Goal: Task Accomplishment & Management: Manage account settings

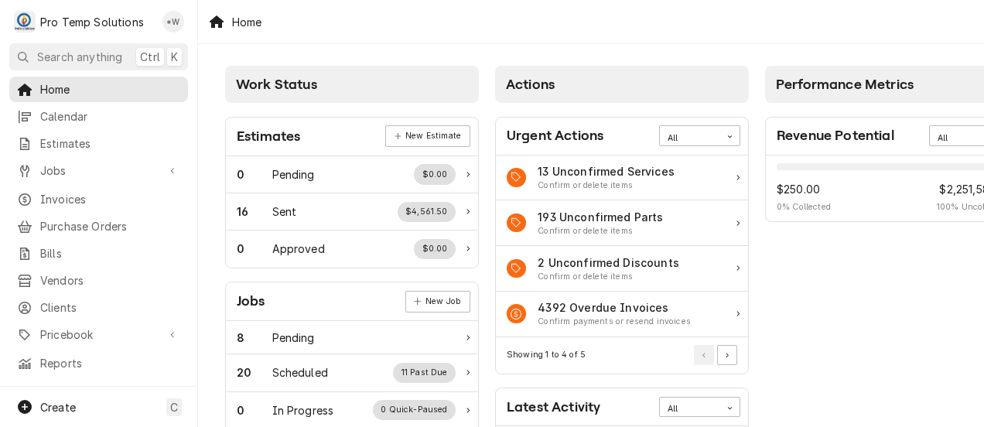
click at [84, 111] on span "Calendar" at bounding box center [110, 116] width 140 height 16
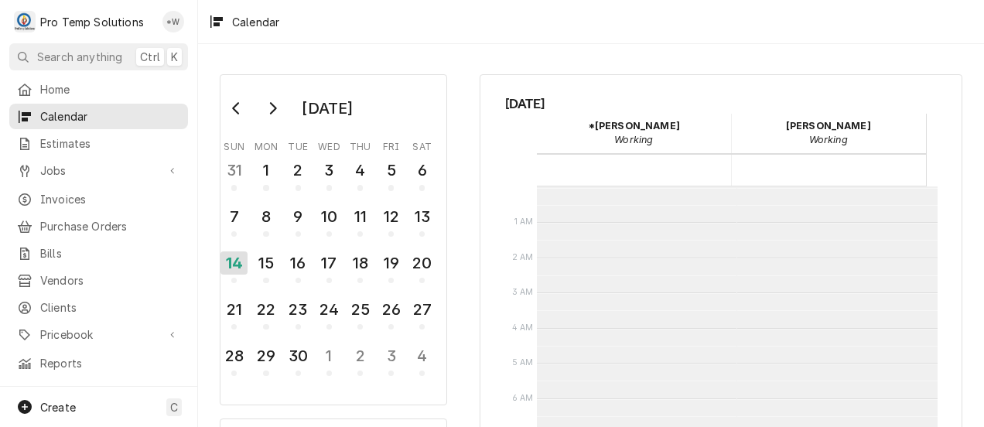
scroll to position [247, 0]
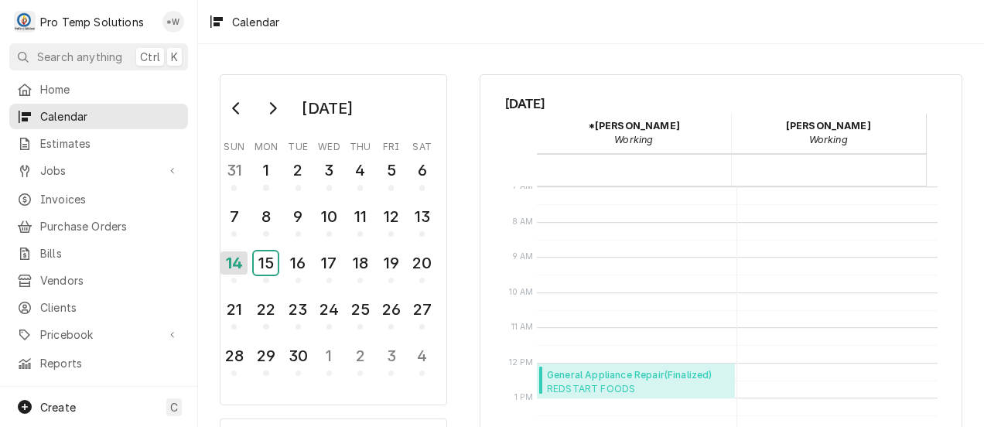
click at [265, 268] on div "15" at bounding box center [266, 262] width 24 height 23
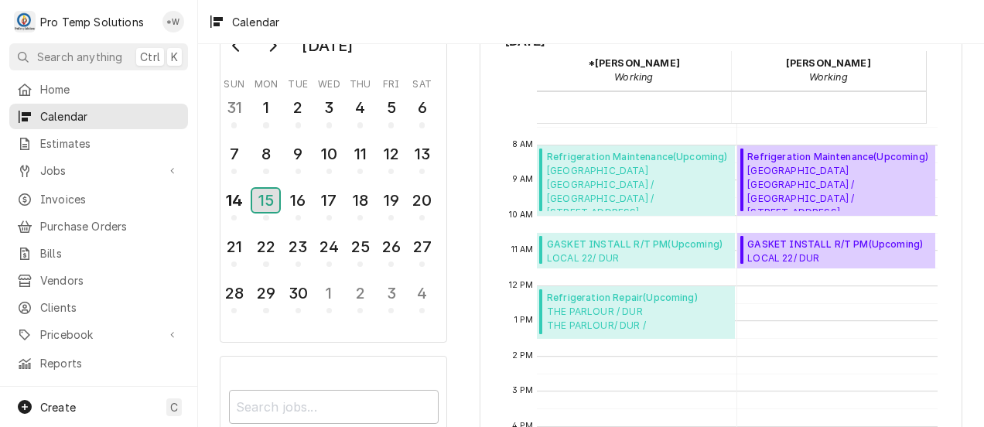
scroll to position [53, 0]
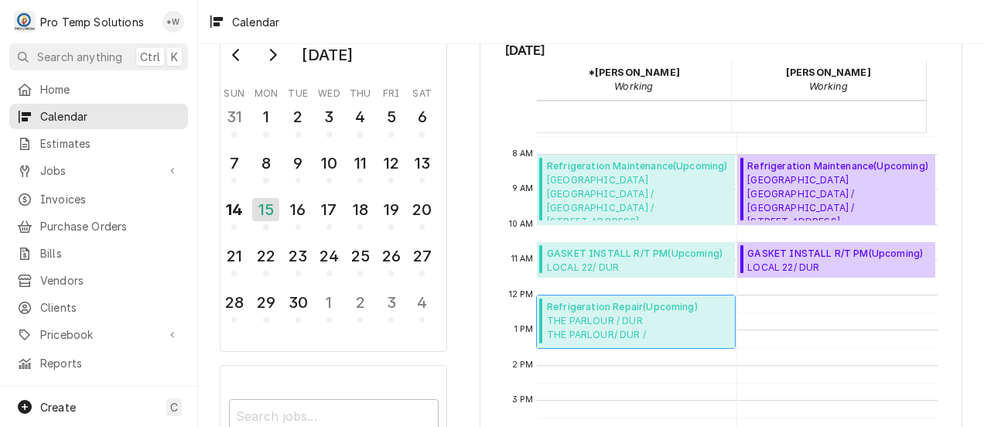
click at [667, 322] on span "THE PARLOUR / DUR THE PARLOUR/ DUR / 117 Market St, Durham, NC 27701" at bounding box center [638, 328] width 183 height 29
click at [665, 187] on span "CHAPEL HILL CC CHAPEL HILL CC / ChHILL / 103 Lancaster Dr, Chapel Hill, NC 27517" at bounding box center [638, 196] width 183 height 47
click at [297, 210] on div "16" at bounding box center [298, 209] width 24 height 23
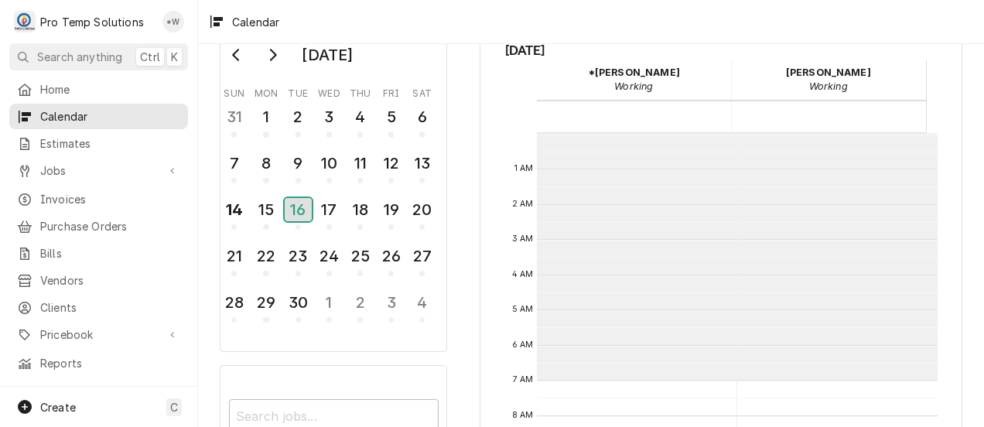
scroll to position [247, 0]
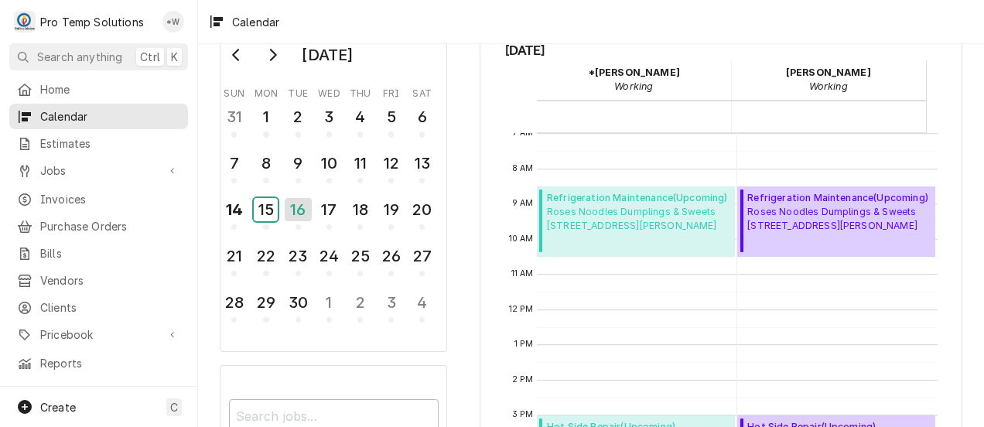
click at [268, 213] on div "15" at bounding box center [266, 209] width 24 height 23
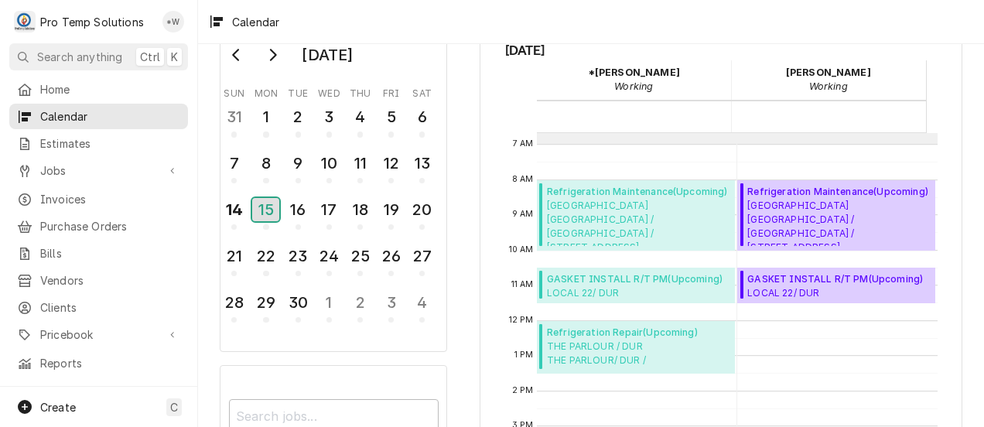
scroll to position [238, 0]
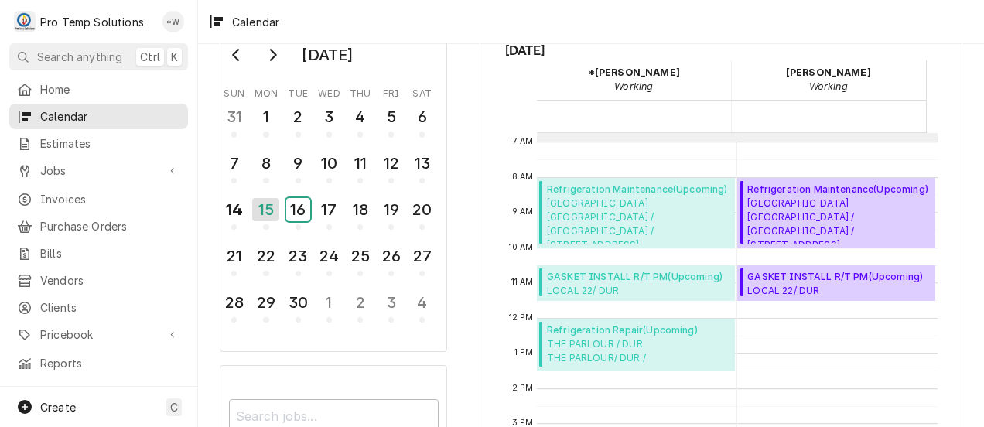
click at [302, 207] on div "16" at bounding box center [298, 209] width 24 height 23
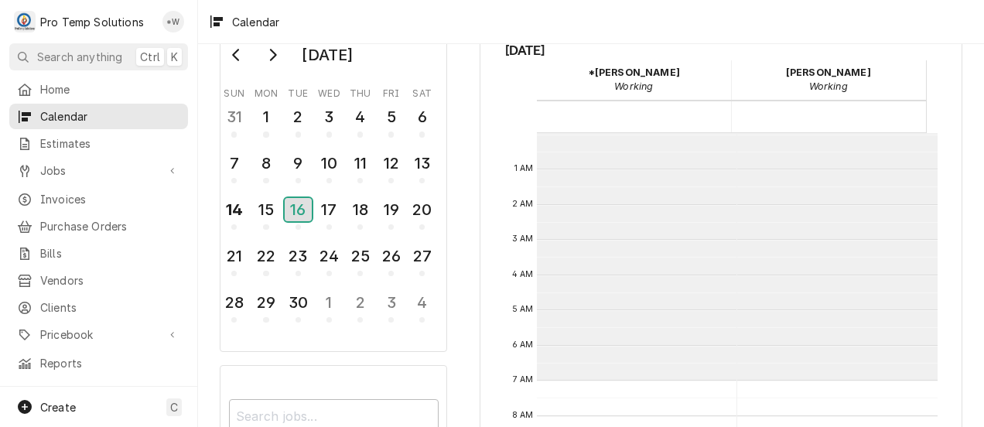
scroll to position [247, 0]
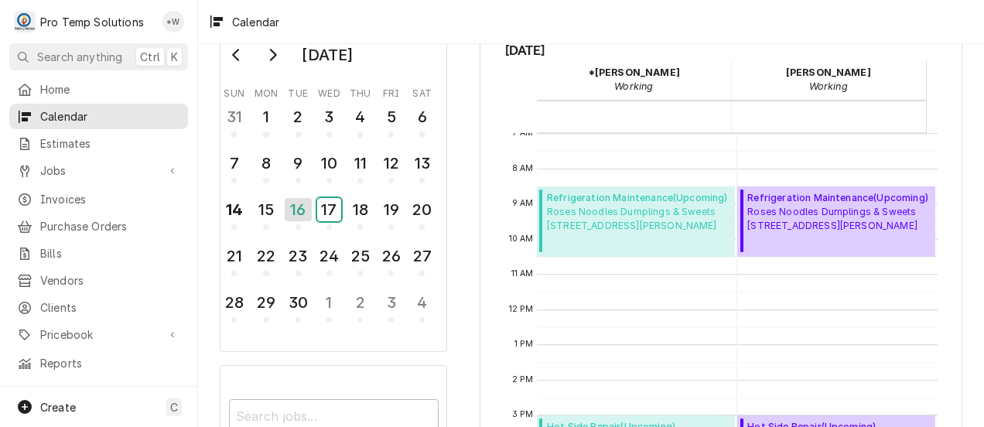
click at [330, 211] on div "17" at bounding box center [329, 209] width 24 height 23
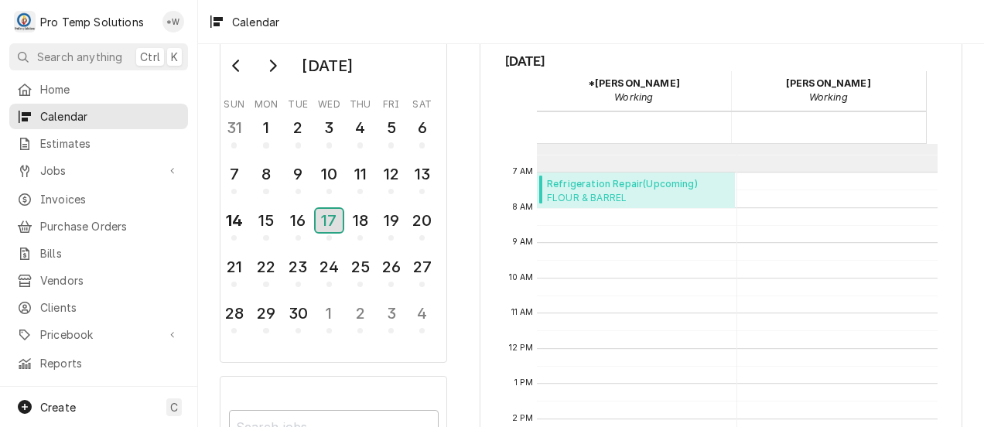
scroll to position [218, 0]
click at [359, 221] on div "18" at bounding box center [360, 220] width 24 height 23
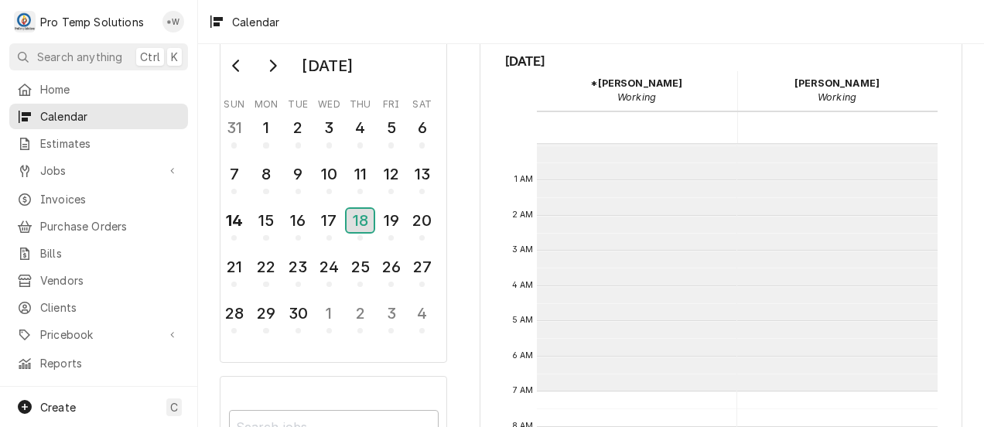
scroll to position [247, 0]
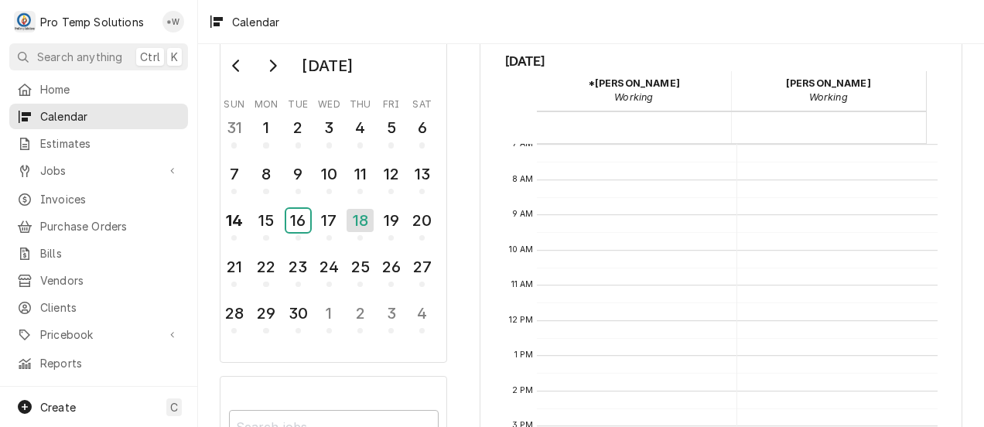
click at [300, 223] on div "16" at bounding box center [298, 220] width 24 height 23
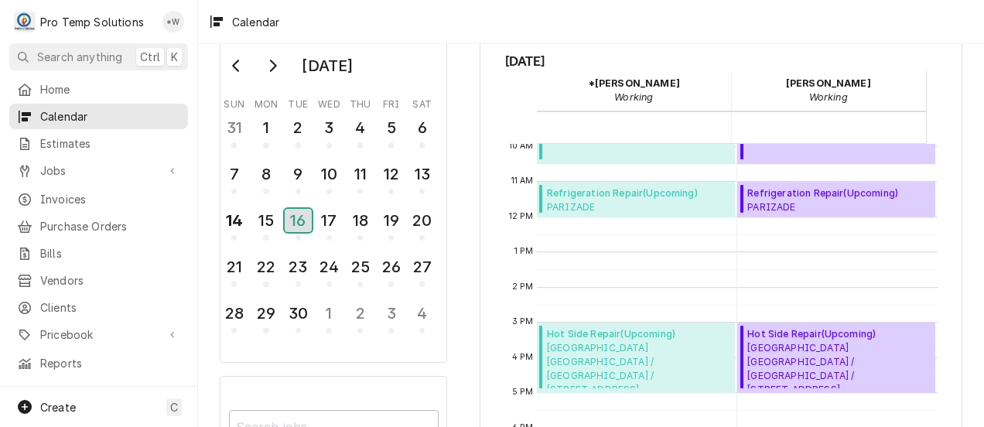
scroll to position [350, 0]
click at [330, 218] on div "17" at bounding box center [329, 220] width 24 height 23
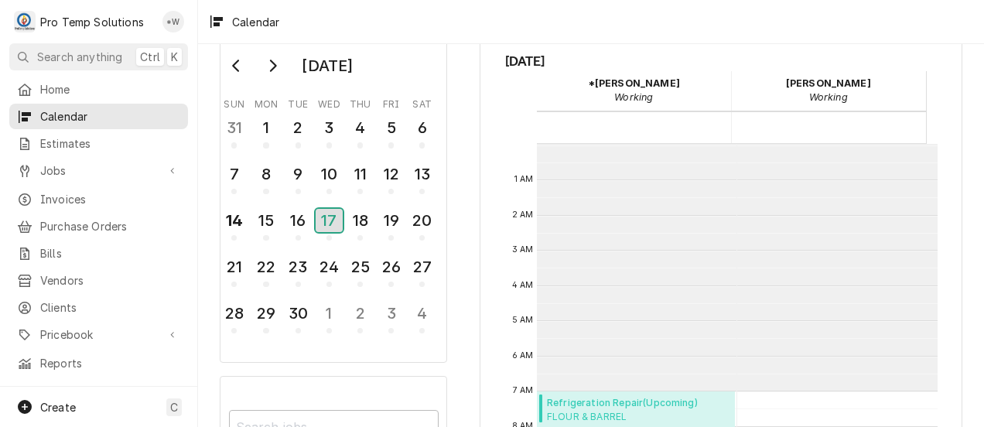
scroll to position [247, 0]
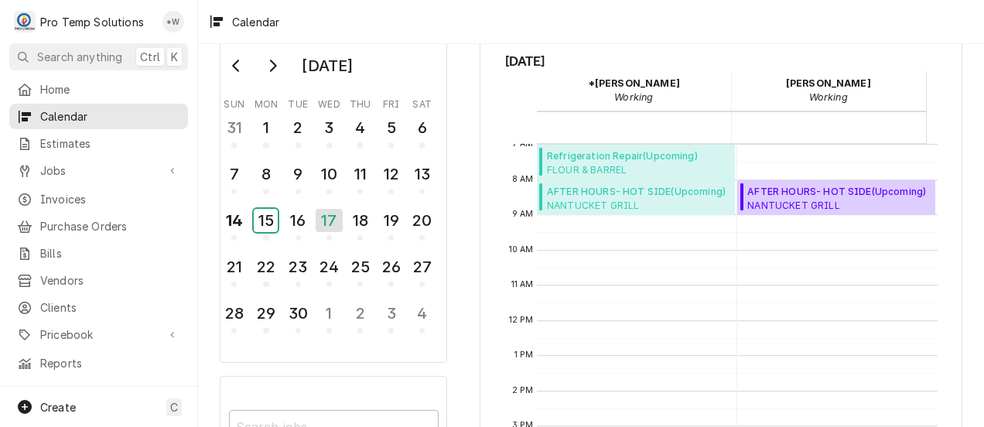
click at [269, 217] on div "15" at bounding box center [266, 220] width 24 height 23
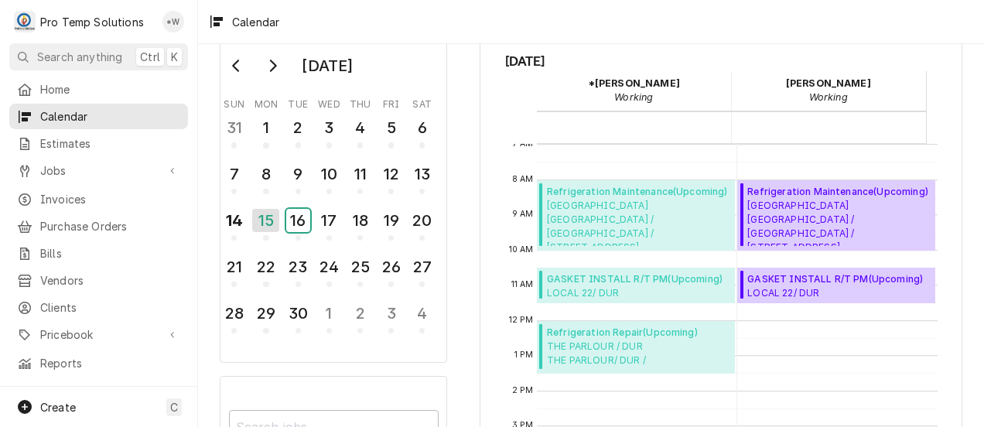
click at [304, 217] on div "16" at bounding box center [298, 220] width 24 height 23
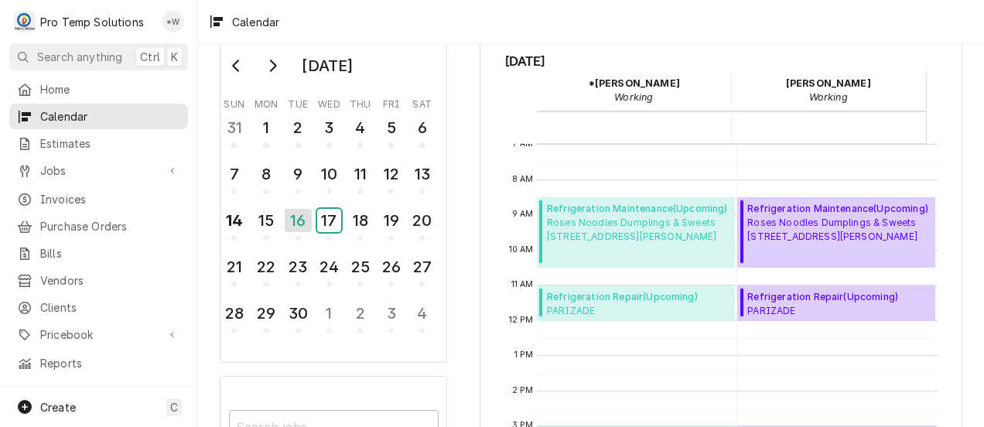
click at [328, 214] on div "17" at bounding box center [329, 220] width 24 height 23
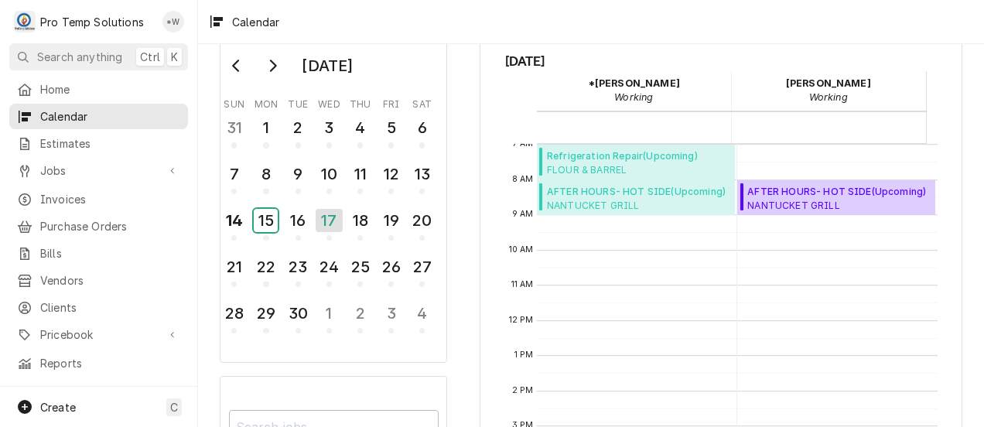
click at [268, 217] on div "15" at bounding box center [266, 220] width 24 height 23
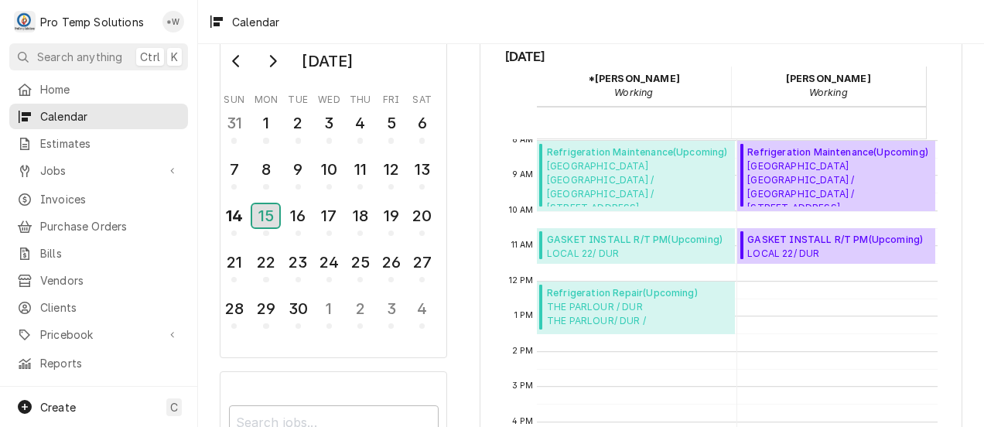
scroll to position [280, 0]
click at [293, 209] on div "16" at bounding box center [298, 215] width 24 height 23
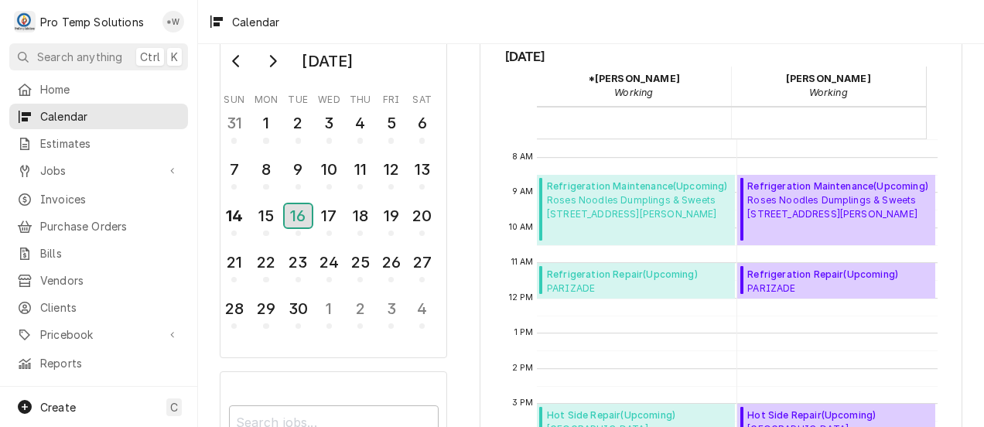
scroll to position [263, 0]
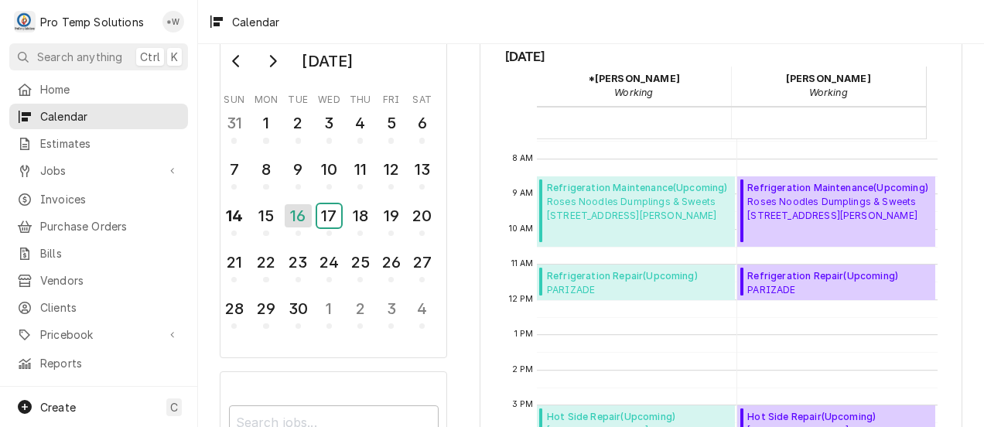
click at [331, 214] on div "17" at bounding box center [329, 215] width 24 height 23
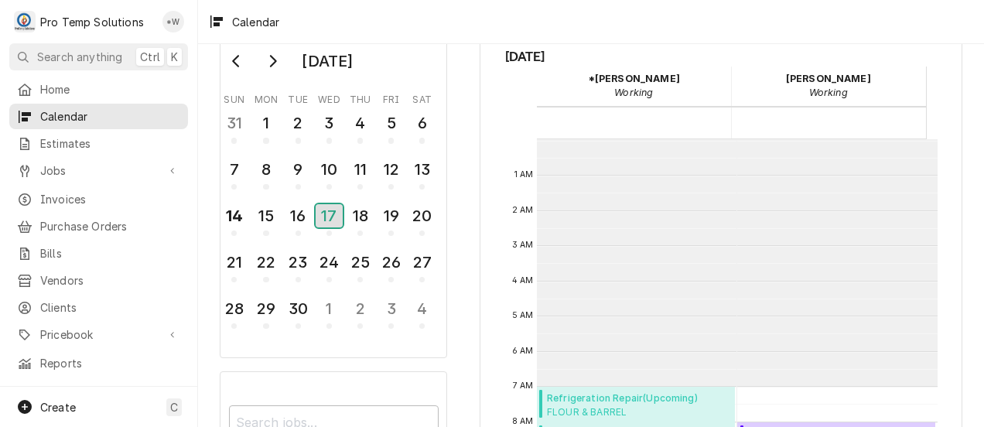
scroll to position [247, 0]
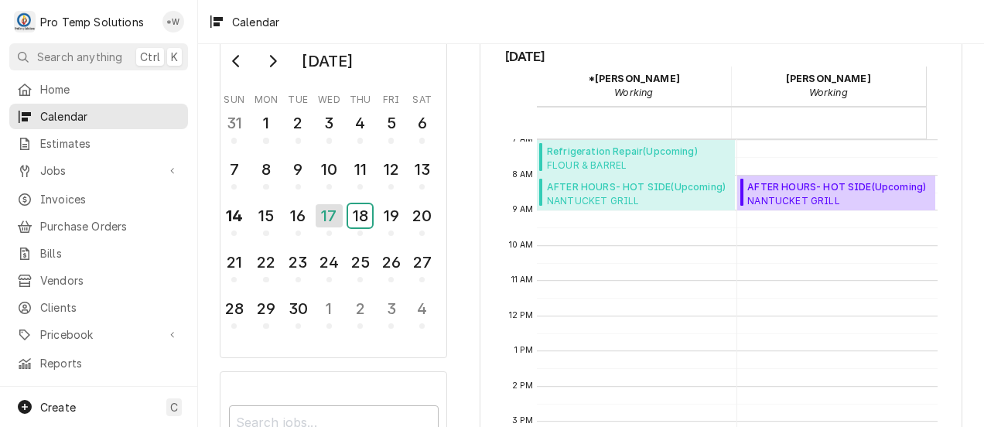
click at [361, 220] on div "18" at bounding box center [360, 215] width 24 height 23
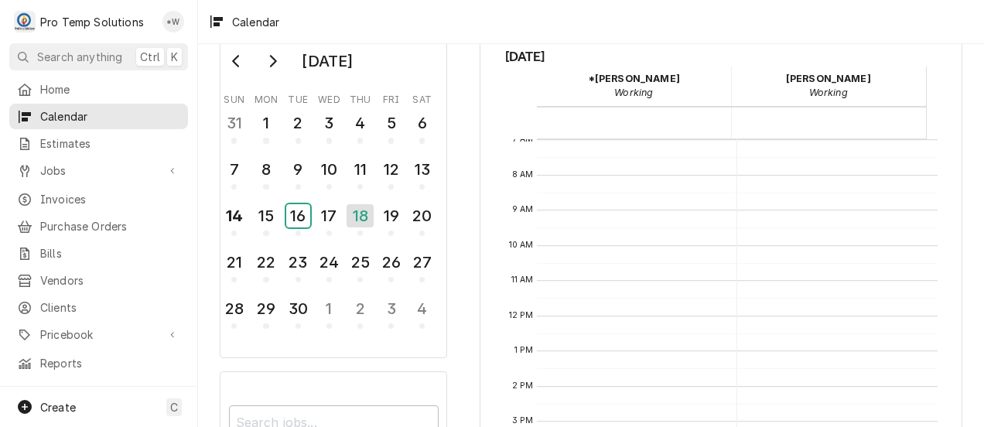
click at [299, 214] on div "16" at bounding box center [298, 215] width 24 height 23
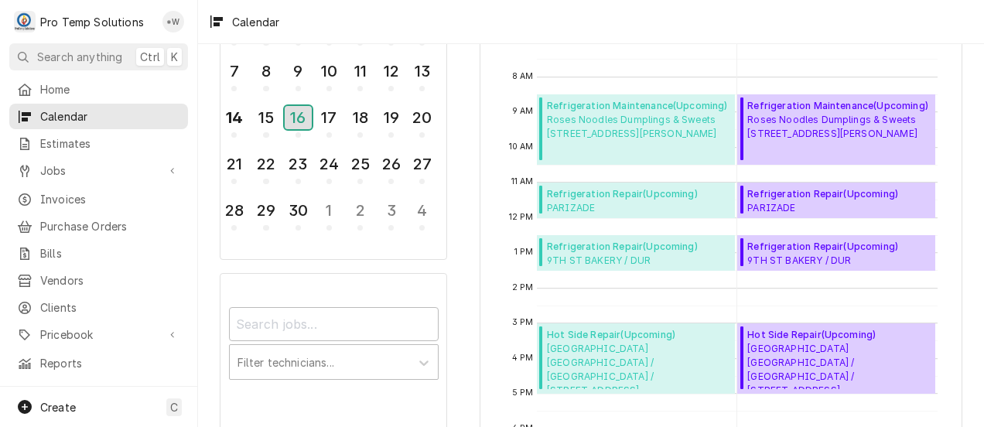
scroll to position [144, 0]
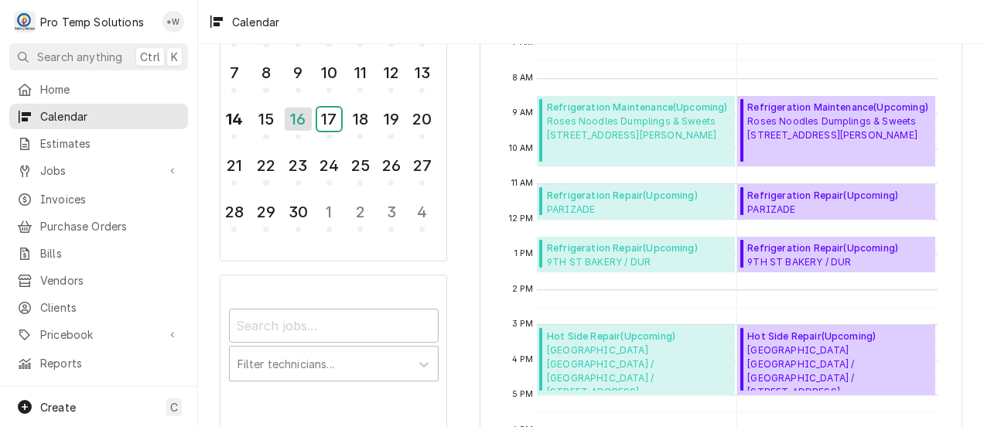
click at [323, 121] on div "17" at bounding box center [329, 119] width 24 height 23
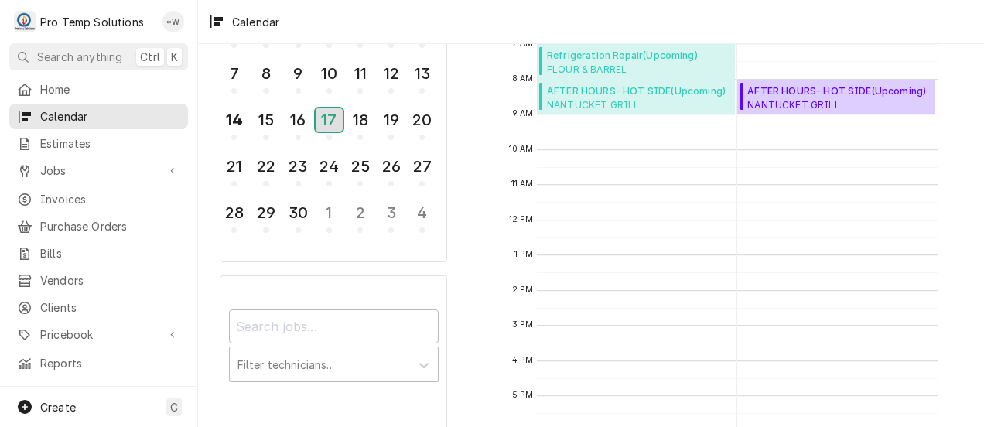
scroll to position [142, 0]
click at [272, 116] on div "15" at bounding box center [266, 120] width 24 height 23
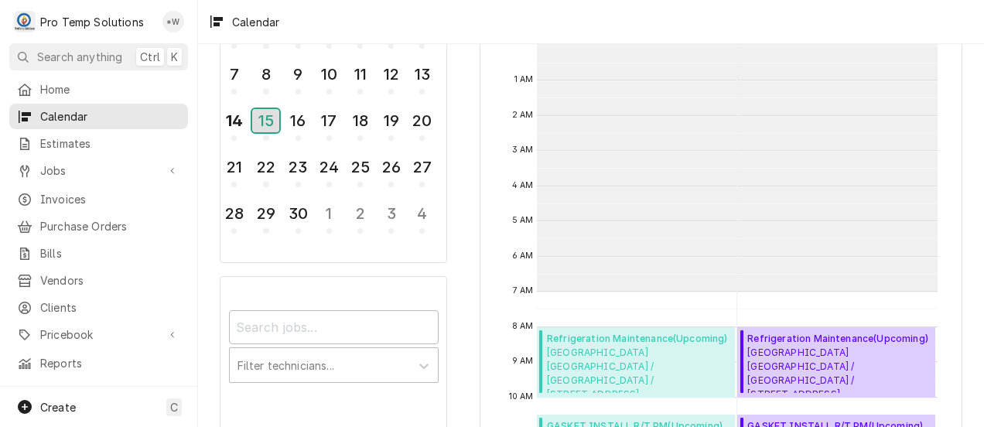
scroll to position [247, 0]
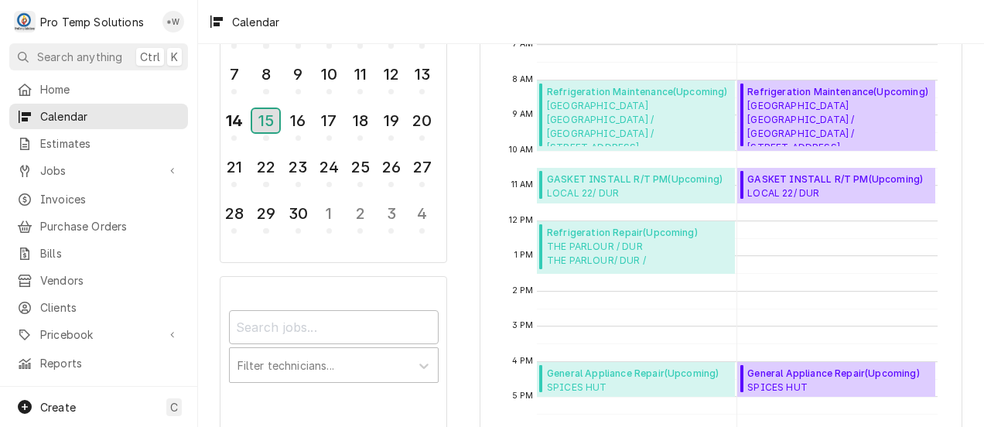
click at [274, 121] on div "15" at bounding box center [265, 120] width 27 height 23
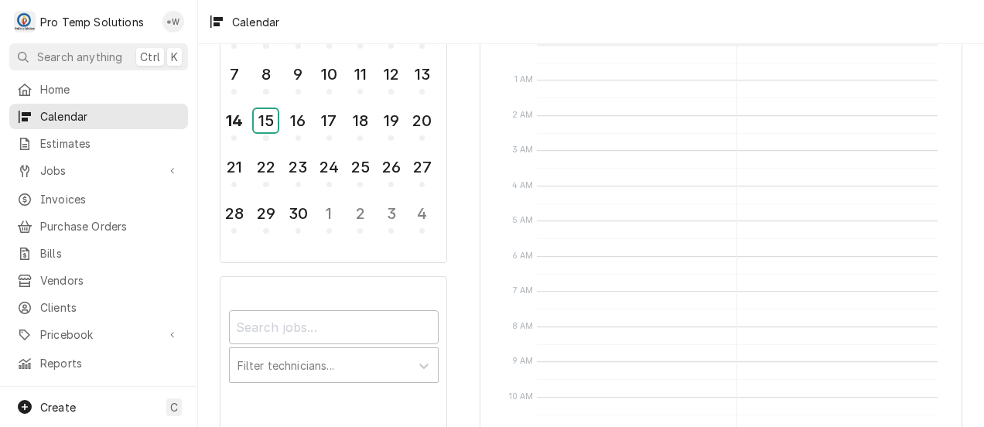
click at [269, 122] on div "15" at bounding box center [266, 120] width 24 height 23
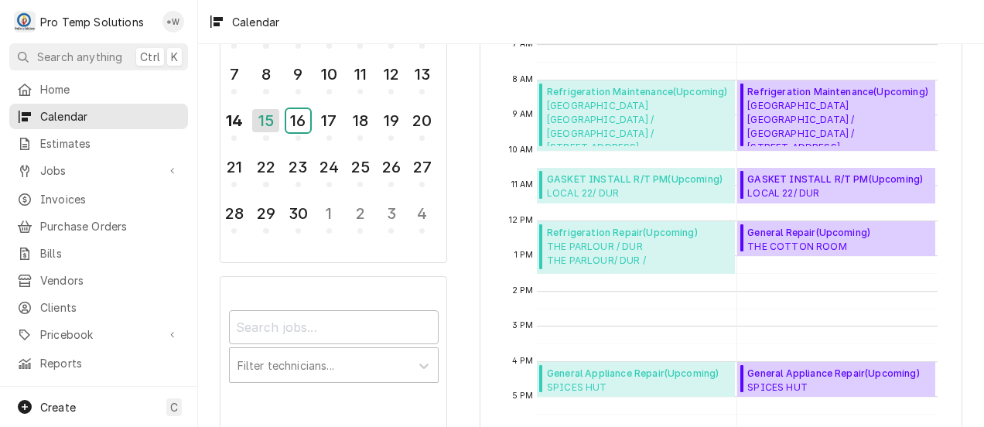
click at [304, 113] on div "16" at bounding box center [298, 120] width 24 height 23
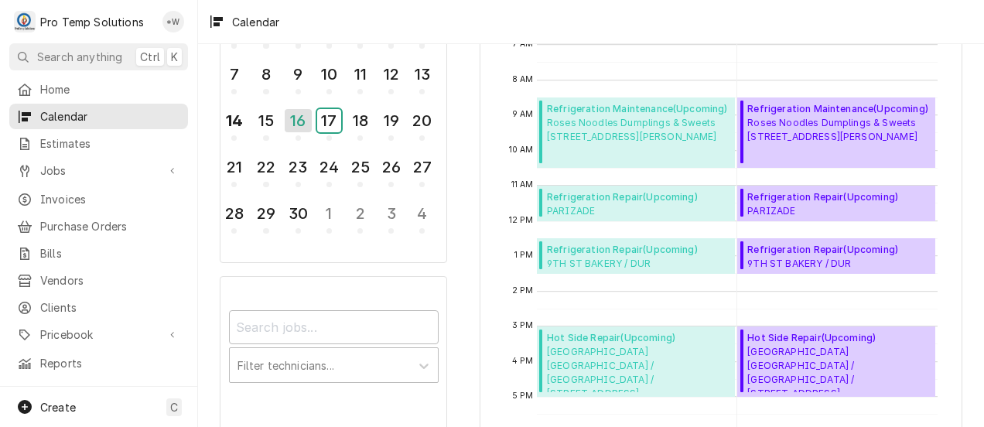
click at [333, 115] on div "17" at bounding box center [329, 120] width 24 height 23
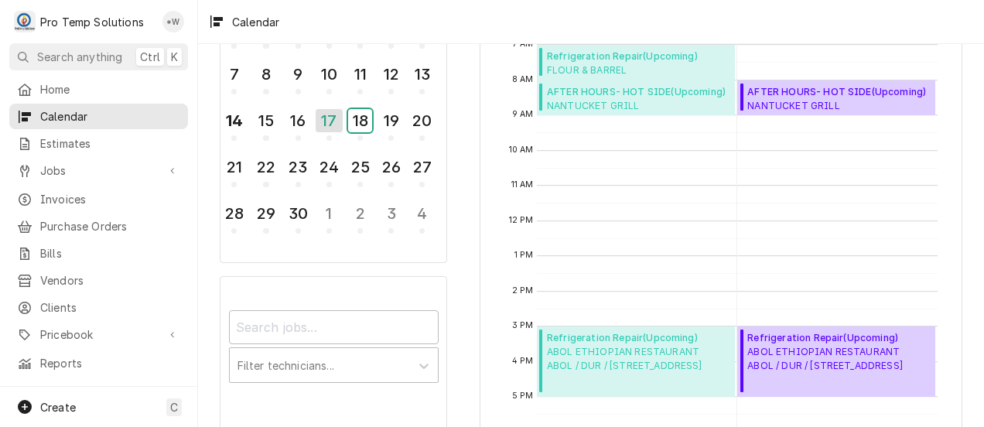
click at [361, 118] on div "18" at bounding box center [360, 120] width 24 height 23
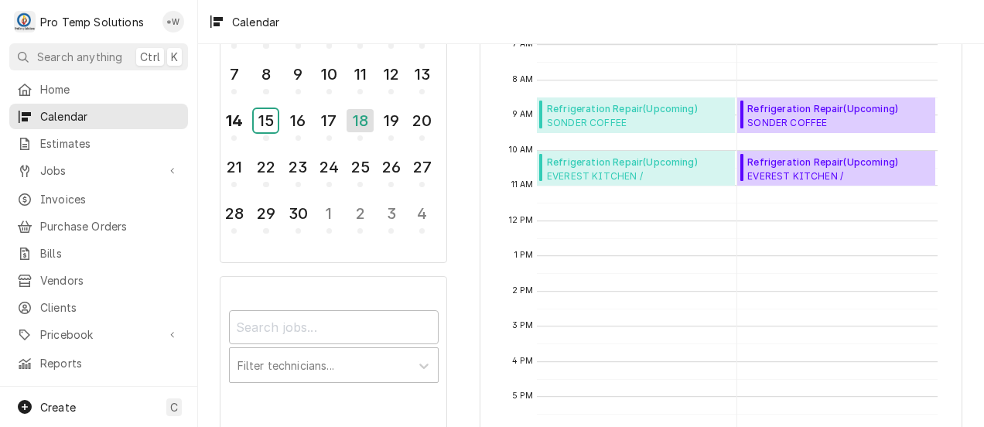
click at [270, 115] on div "15" at bounding box center [266, 120] width 24 height 23
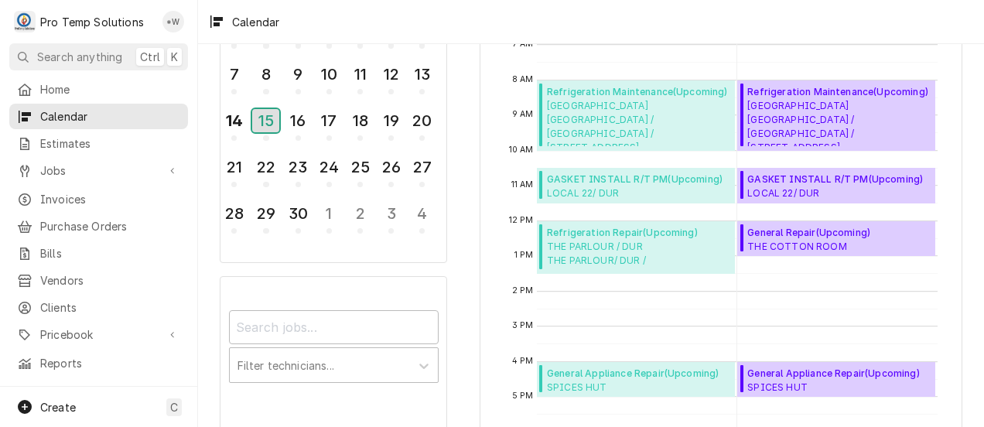
click at [269, 124] on div "15" at bounding box center [265, 120] width 27 height 23
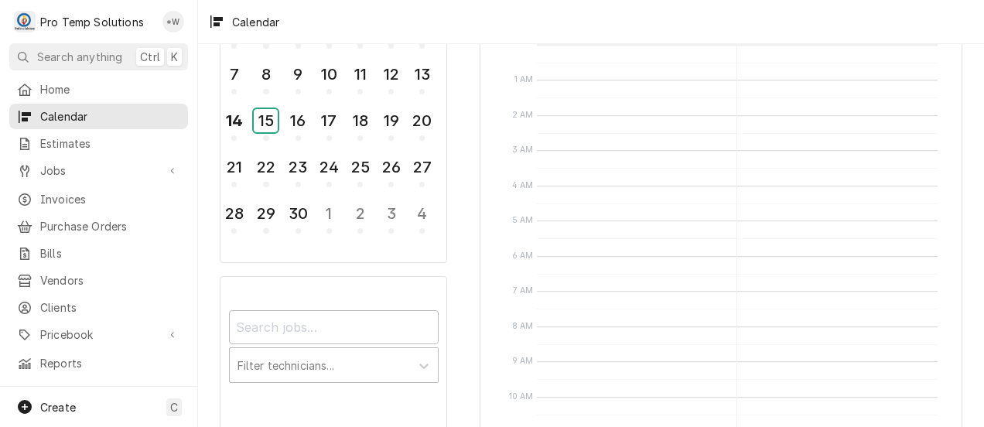
click at [269, 123] on div "15" at bounding box center [266, 120] width 24 height 23
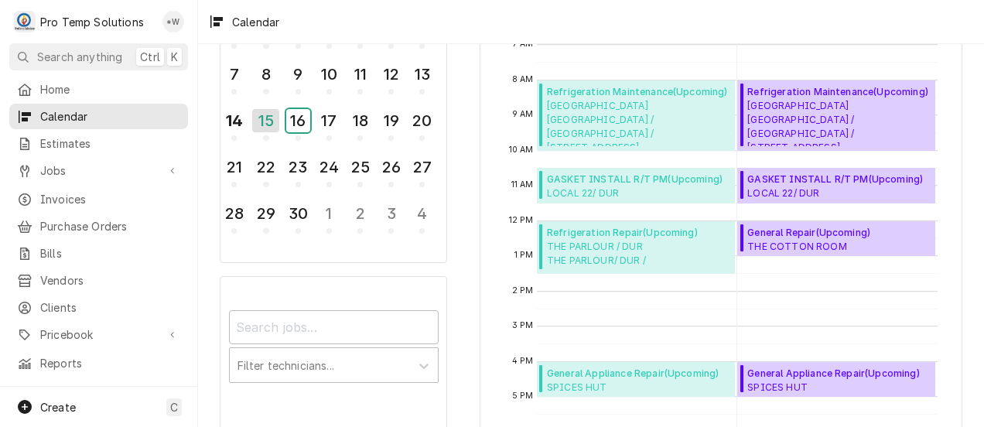
click at [299, 122] on div "16" at bounding box center [298, 120] width 24 height 23
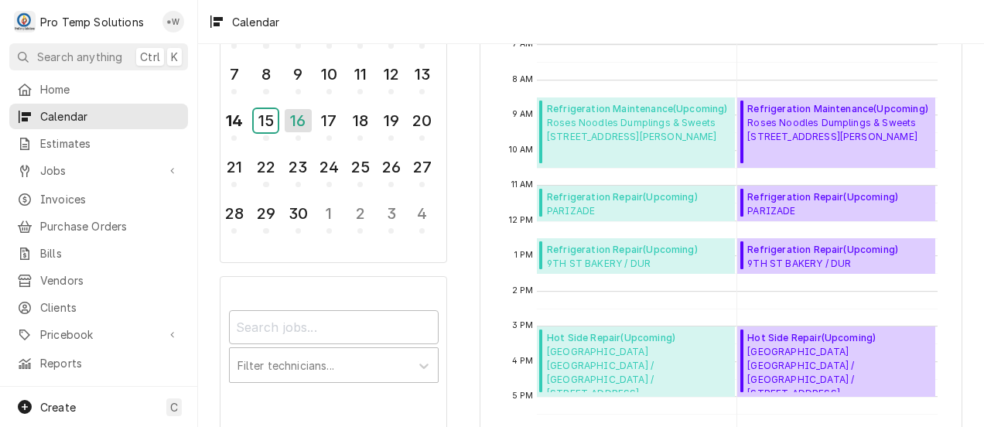
click at [268, 114] on div "15" at bounding box center [266, 120] width 24 height 23
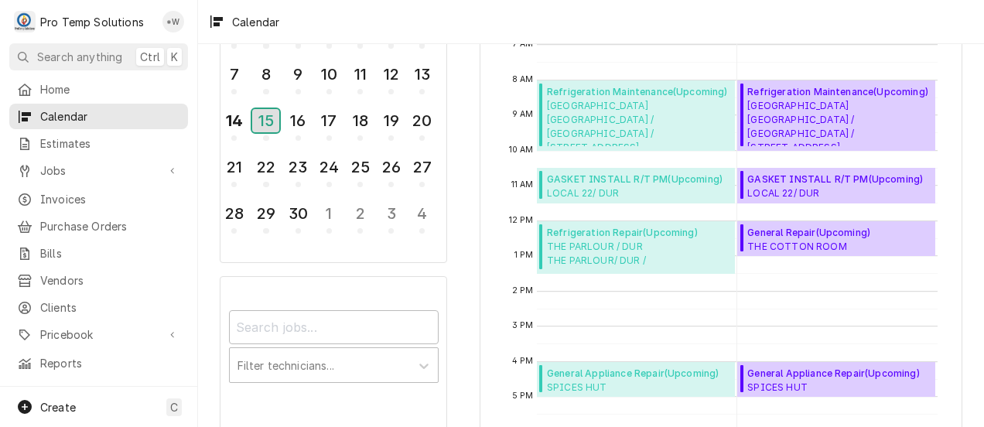
click at [263, 122] on div "15" at bounding box center [265, 120] width 27 height 23
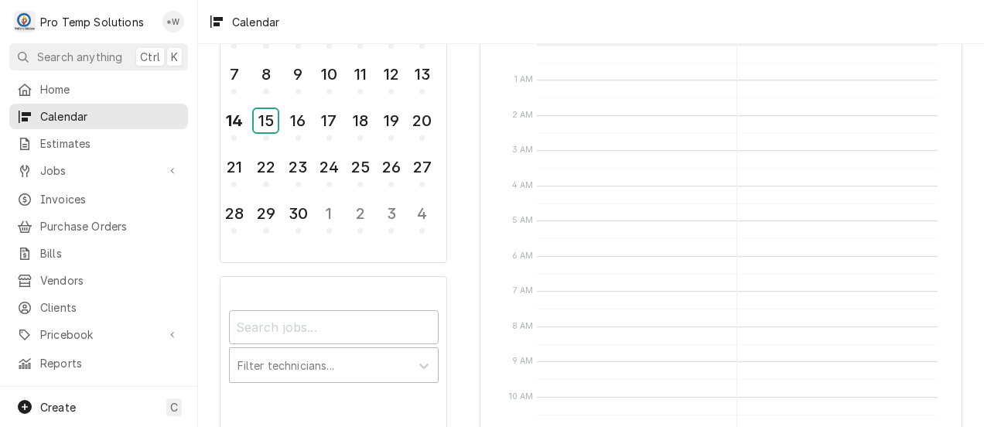
click at [263, 119] on div "15" at bounding box center [266, 120] width 24 height 23
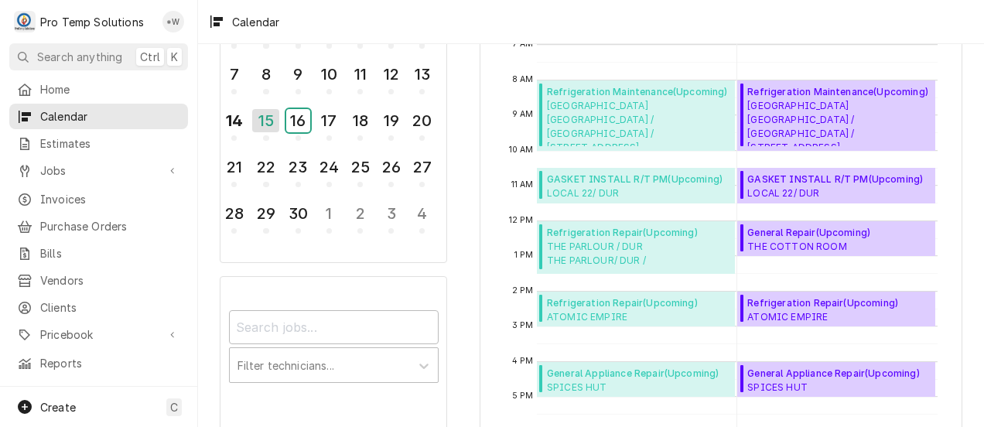
click at [289, 119] on div "16" at bounding box center [298, 120] width 24 height 23
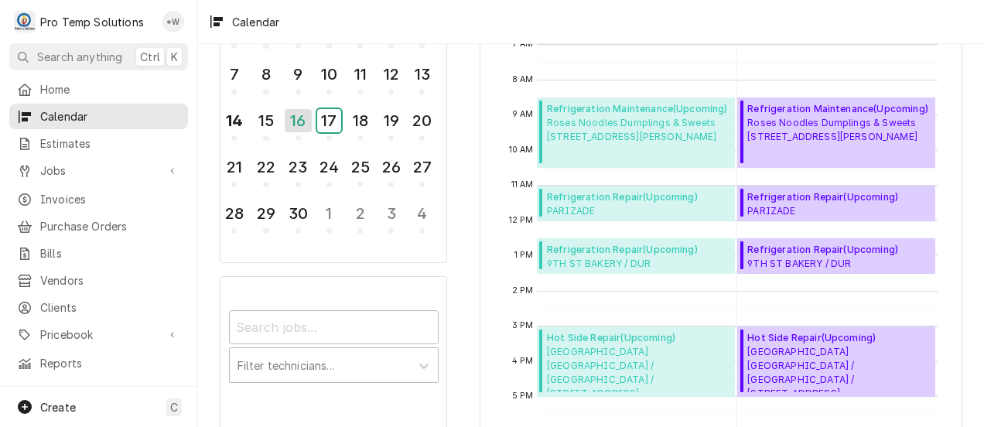
click at [329, 123] on div "17" at bounding box center [329, 120] width 24 height 23
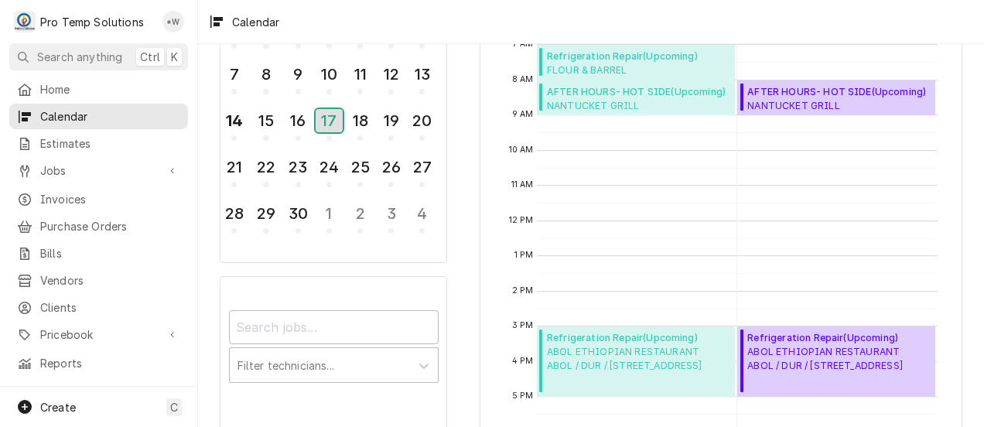
click at [330, 121] on div "17" at bounding box center [329, 120] width 27 height 23
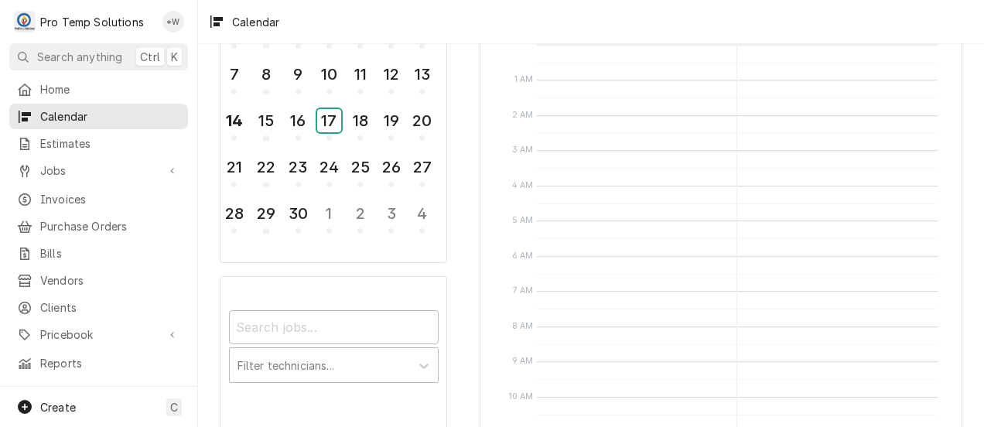
click at [326, 119] on div "17" at bounding box center [329, 120] width 24 height 23
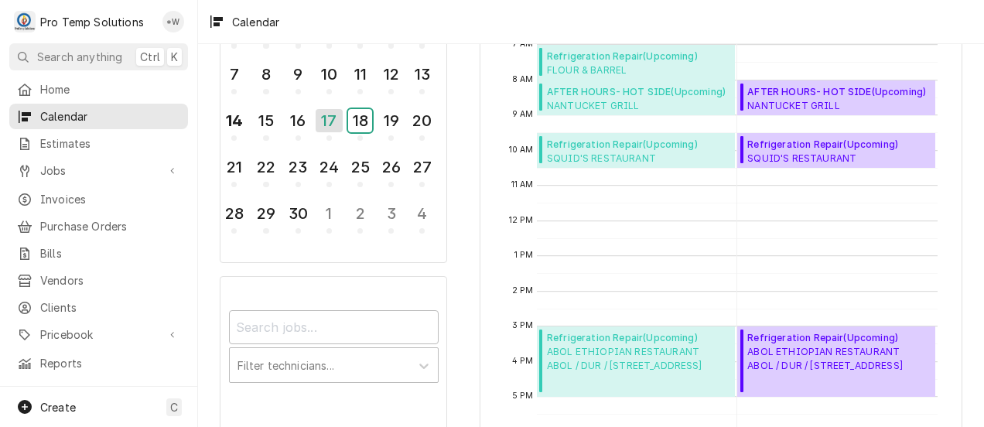
click at [361, 118] on div "18" at bounding box center [360, 120] width 24 height 23
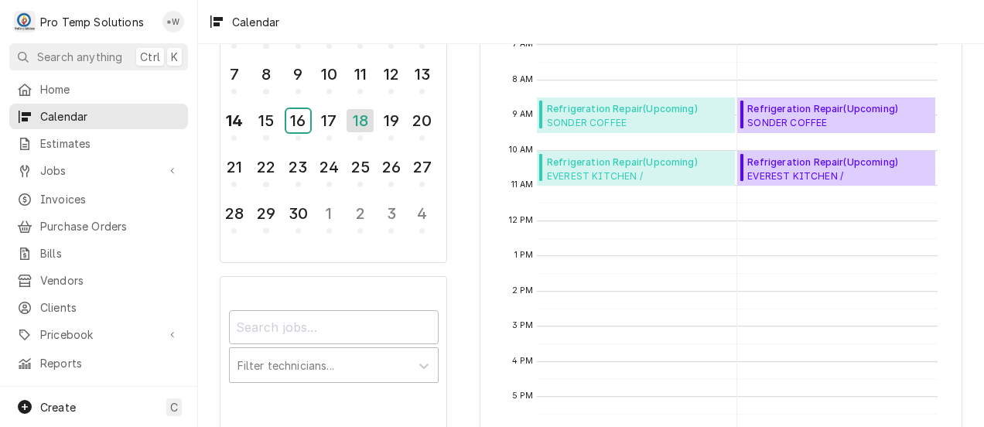
click at [297, 116] on div "16" at bounding box center [298, 120] width 24 height 23
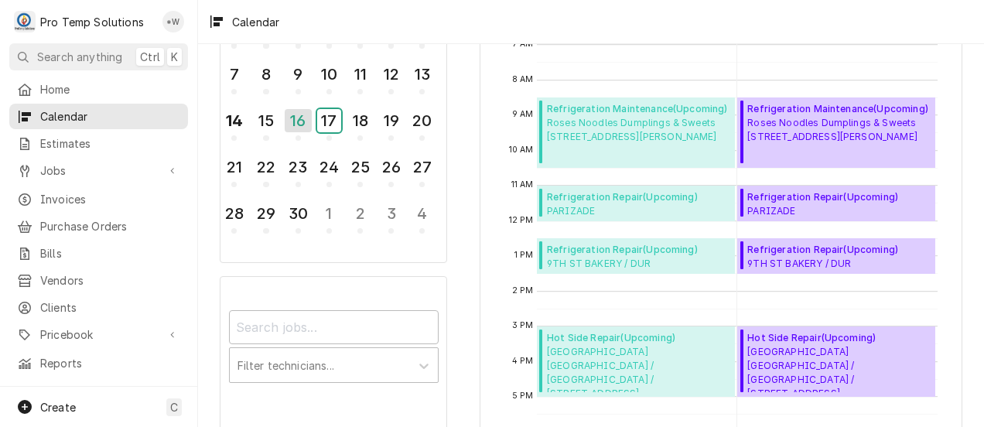
click at [331, 118] on div "17" at bounding box center [329, 120] width 24 height 23
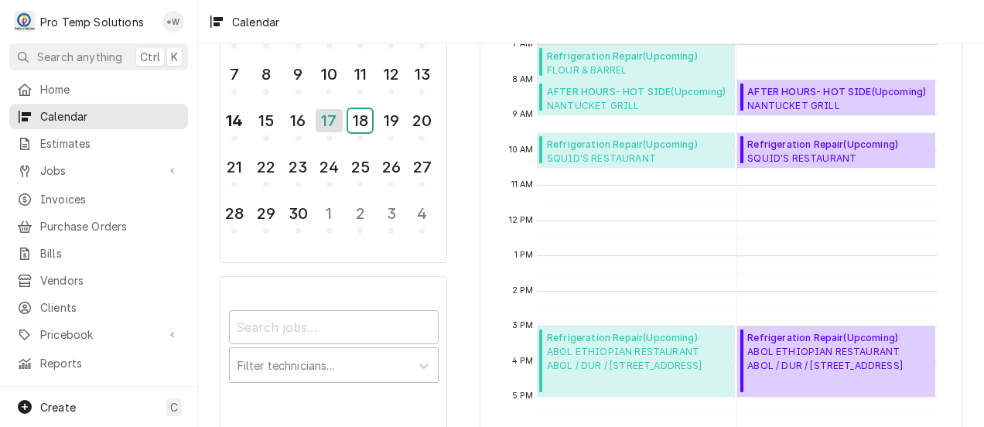
click at [359, 123] on div "18" at bounding box center [360, 120] width 24 height 23
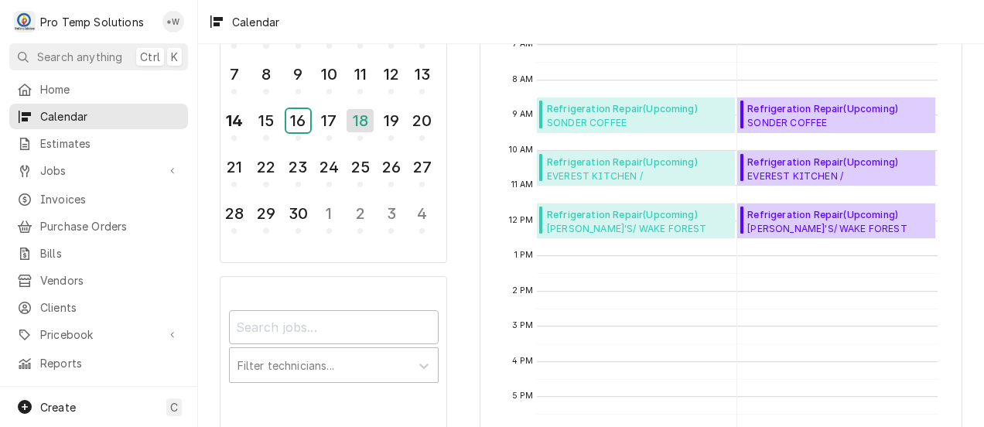
click at [294, 118] on div "16" at bounding box center [298, 120] width 24 height 23
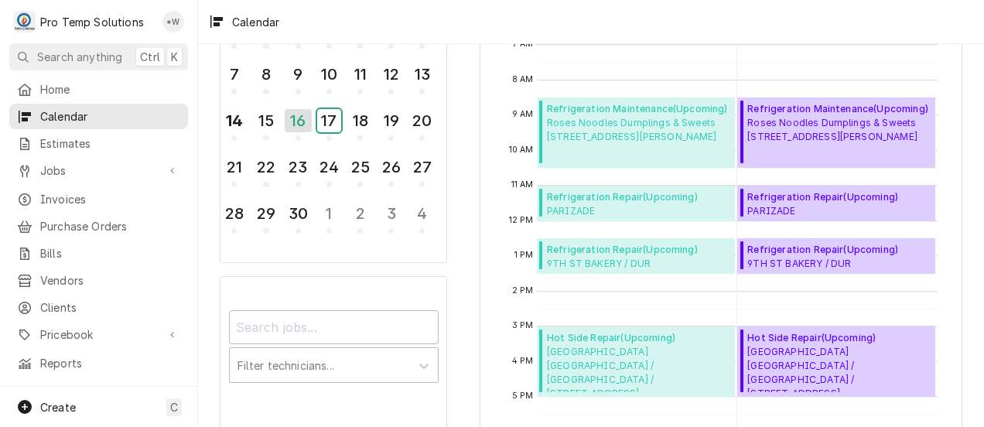
click at [332, 124] on div "17" at bounding box center [329, 120] width 24 height 23
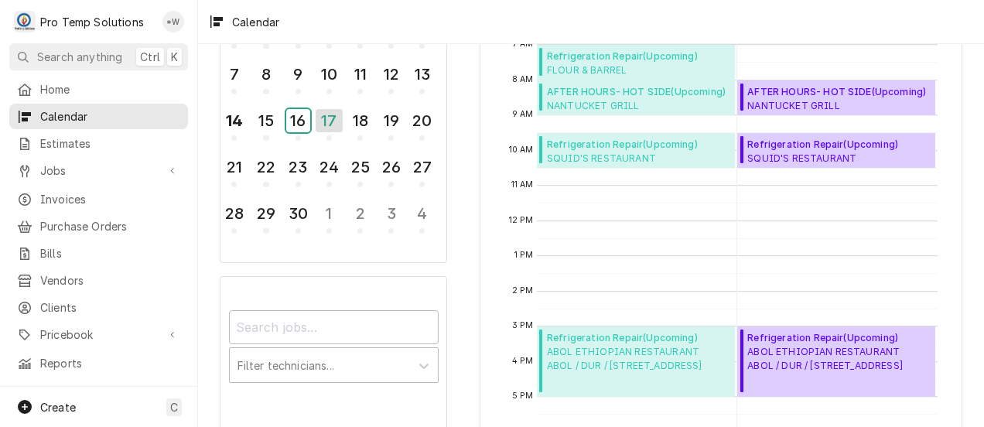
click at [307, 116] on div "16" at bounding box center [298, 120] width 24 height 23
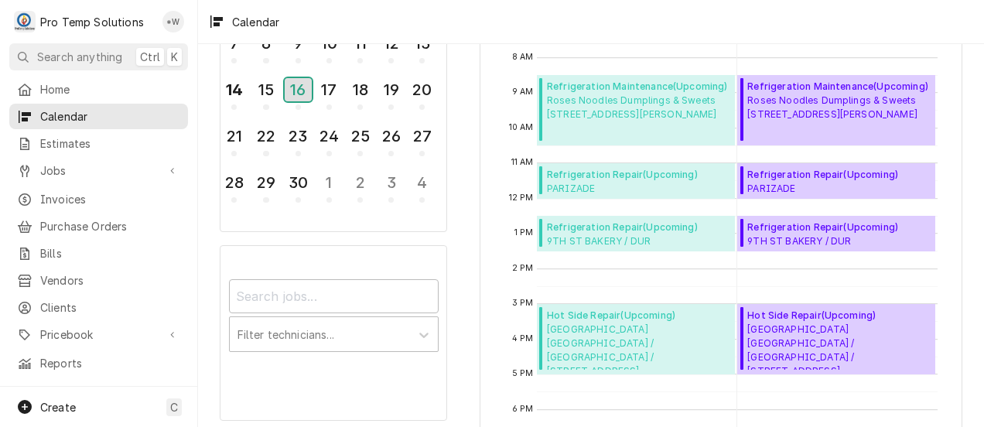
scroll to position [173, 0]
click at [268, 91] on div "15" at bounding box center [266, 89] width 24 height 23
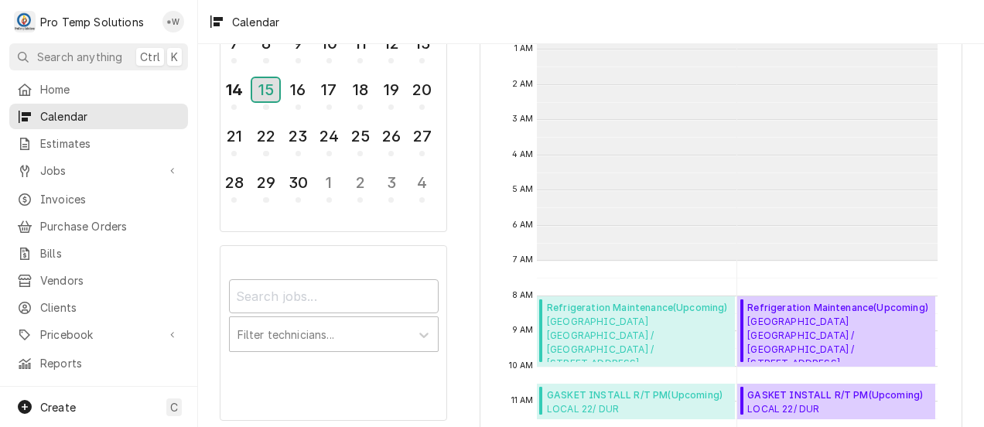
scroll to position [247, 0]
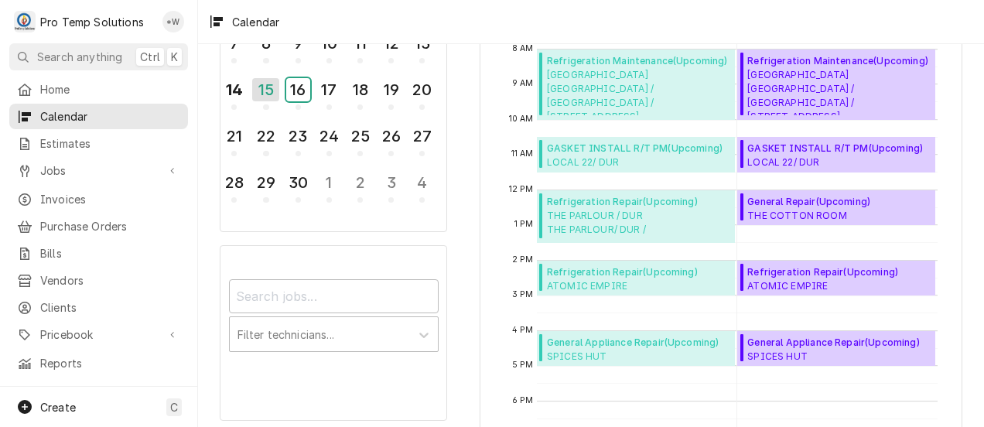
click at [292, 92] on div "16" at bounding box center [298, 89] width 24 height 23
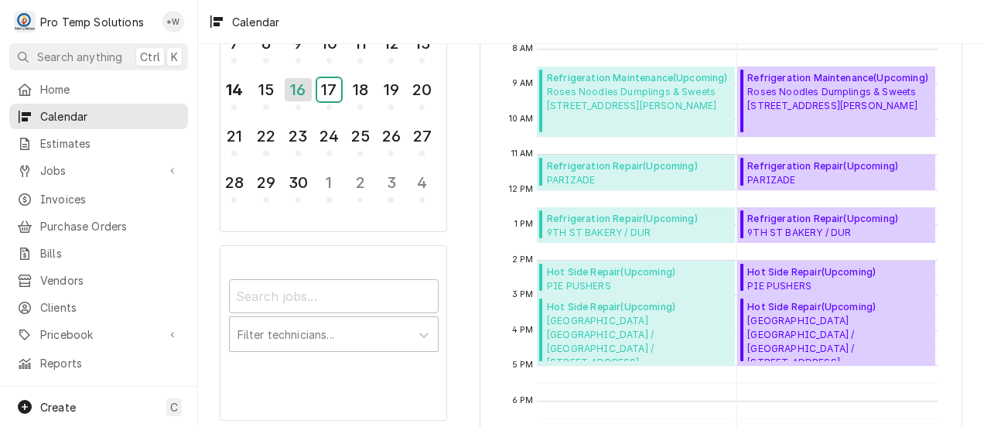
click at [330, 88] on div "17" at bounding box center [329, 89] width 24 height 23
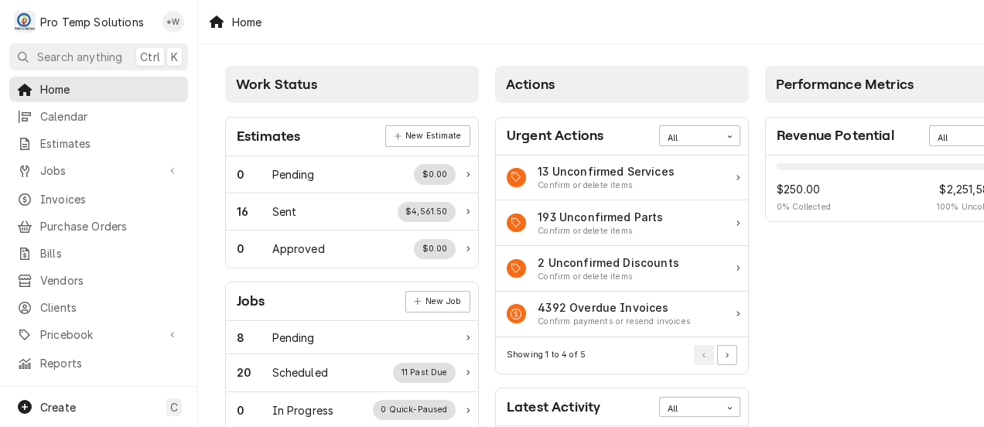
click at [66, 166] on span "Jobs" at bounding box center [98, 170] width 117 height 16
click at [63, 192] on span "Jobs" at bounding box center [110, 198] width 140 height 16
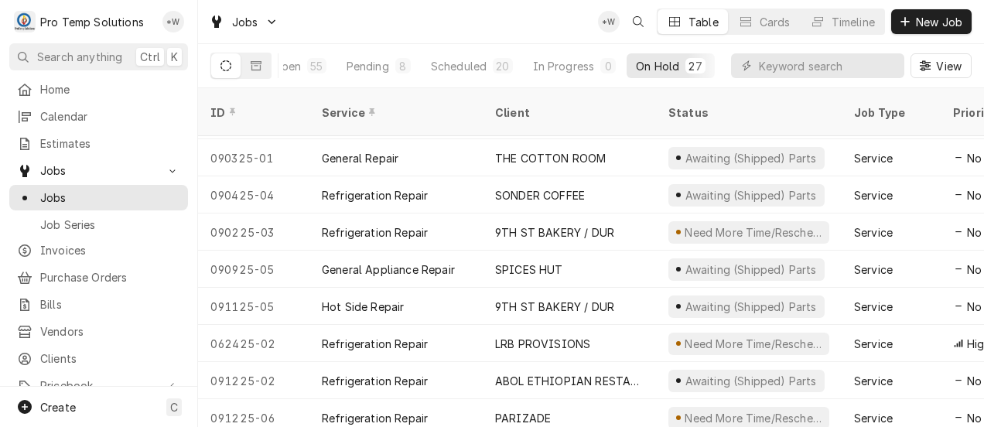
scroll to position [704, 0]
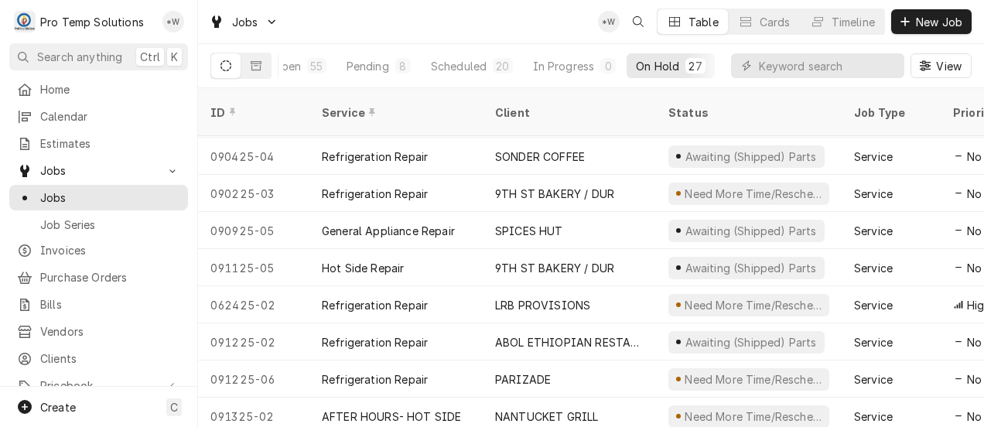
click at [561, 362] on div "PARIZADE" at bounding box center [569, 379] width 173 height 37
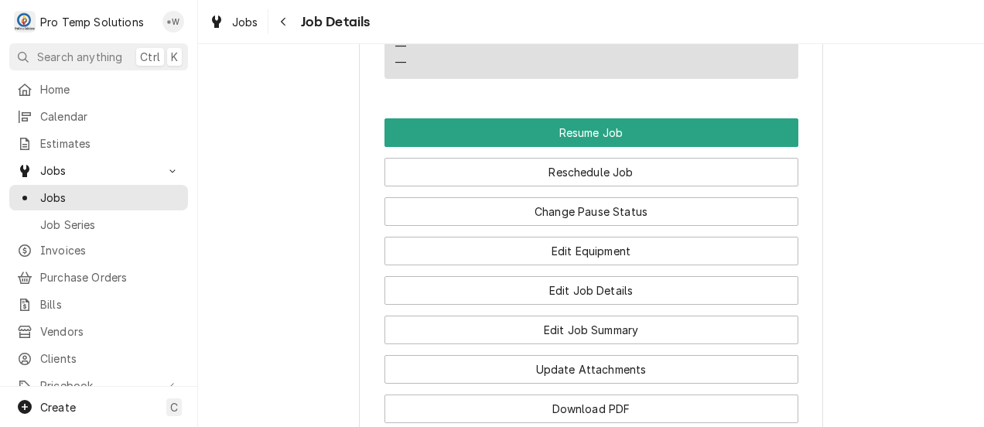
scroll to position [1306, 0]
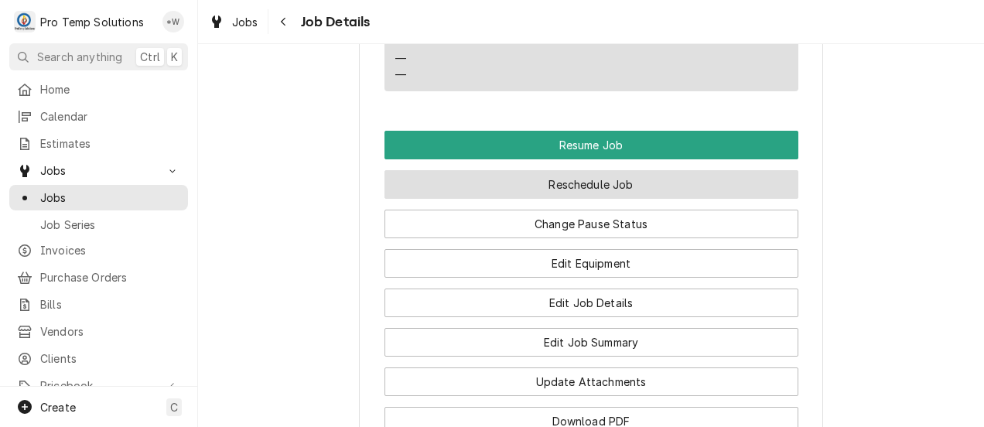
click at [632, 170] on button "Reschedule Job" at bounding box center [592, 184] width 414 height 29
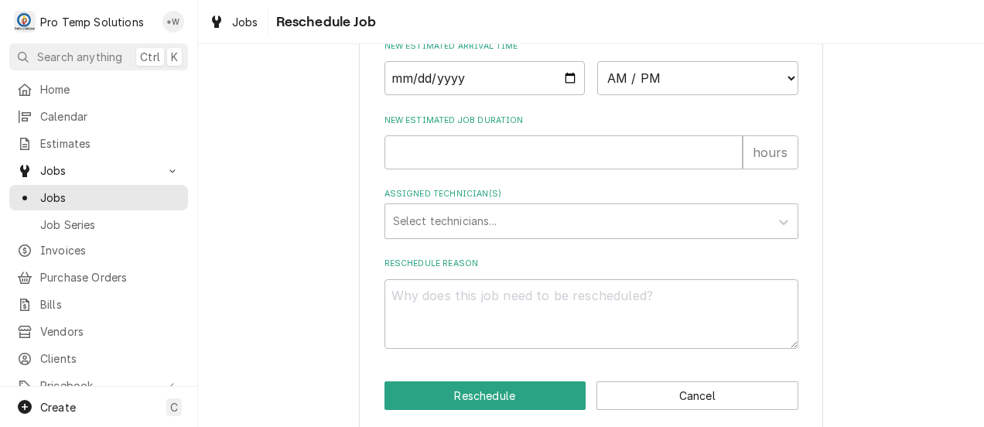
scroll to position [692, 0]
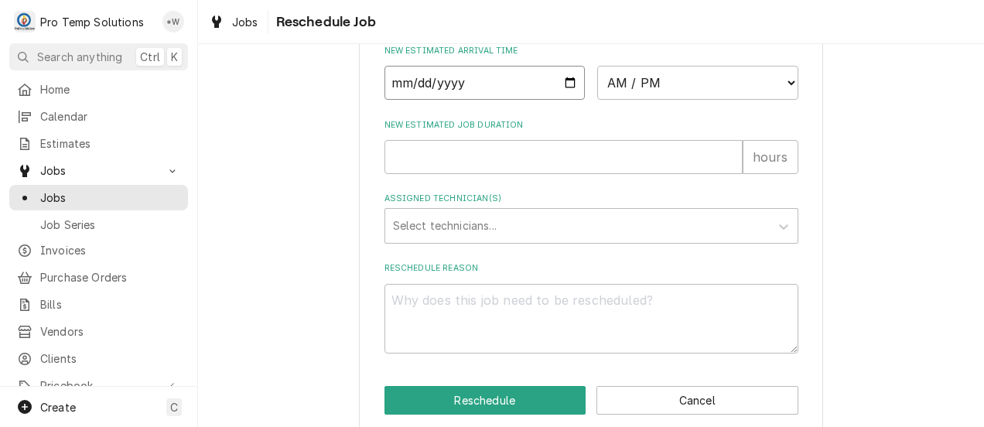
click at [555, 100] on input "Date" at bounding box center [485, 83] width 201 height 34
click at [564, 94] on input "Date" at bounding box center [485, 83] width 201 height 34
type input "2025-09-16"
type textarea "x"
click at [782, 97] on select "AM / PM 6:00 AM 6:15 AM 6:30 AM 6:45 AM 7:00 AM 7:15 AM 7:30 AM 7:45 AM 8:00 AM…" at bounding box center [697, 83] width 201 height 34
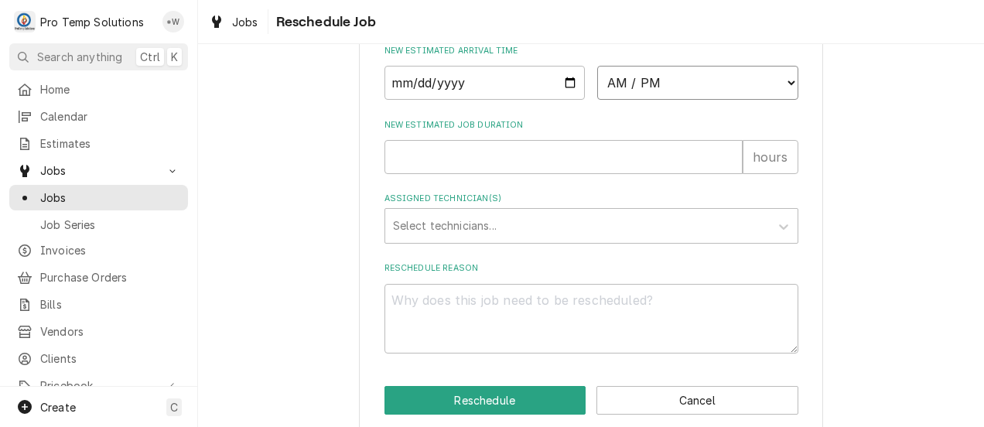
select select "11:00:00"
click at [597, 83] on select "AM / PM 6:00 AM 6:15 AM 6:30 AM 6:45 AM 7:00 AM 7:15 AM 7:30 AM 7:45 AM 8:00 AM…" at bounding box center [697, 83] width 201 height 34
type textarea "x"
click at [693, 173] on input "New Estimated Job Duration" at bounding box center [564, 157] width 358 height 34
type input "1"
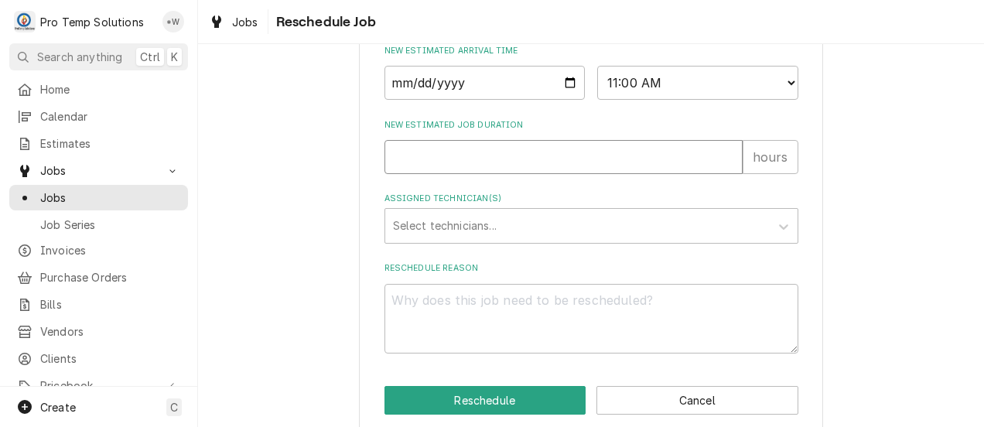
click at [724, 172] on input "1" at bounding box center [564, 157] width 358 height 34
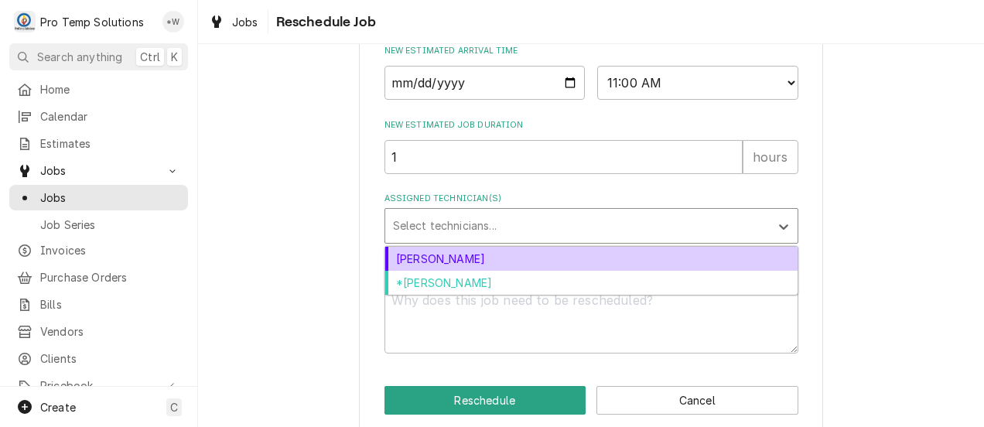
click at [647, 295] on div "*[PERSON_NAME]" at bounding box center [591, 283] width 412 height 24
click at [655, 271] on div "[PERSON_NAME]" at bounding box center [591, 259] width 412 height 24
type textarea "x"
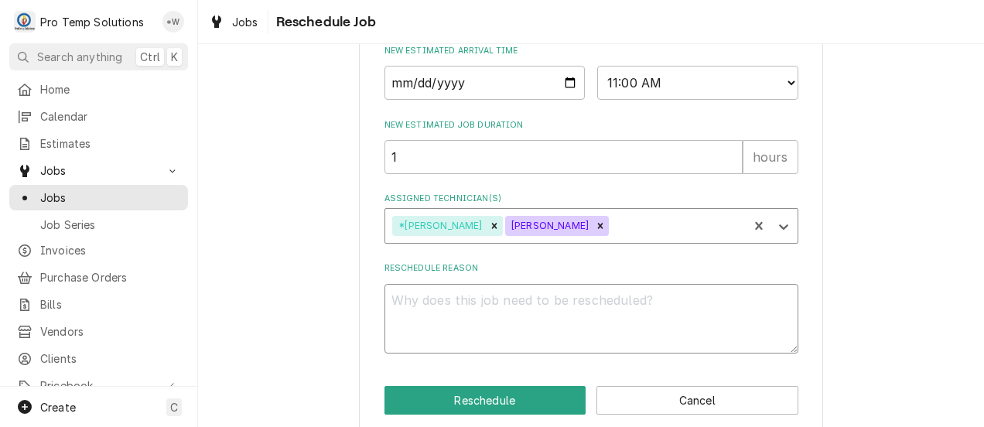
click at [648, 340] on textarea "Reschedule Reason" at bounding box center [592, 319] width 414 height 70
type textarea "."
type textarea "x"
type textarea "."
click at [514, 414] on button "Reschedule" at bounding box center [486, 400] width 202 height 29
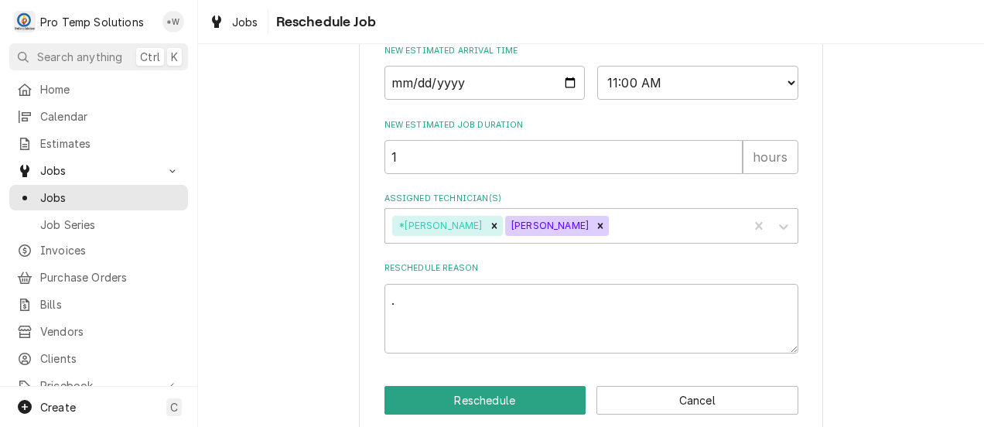
type textarea "x"
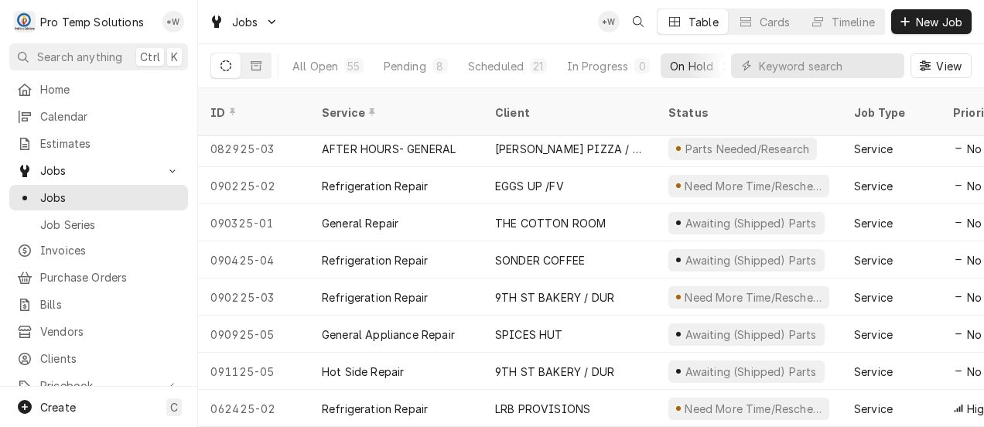
scroll to position [667, 0]
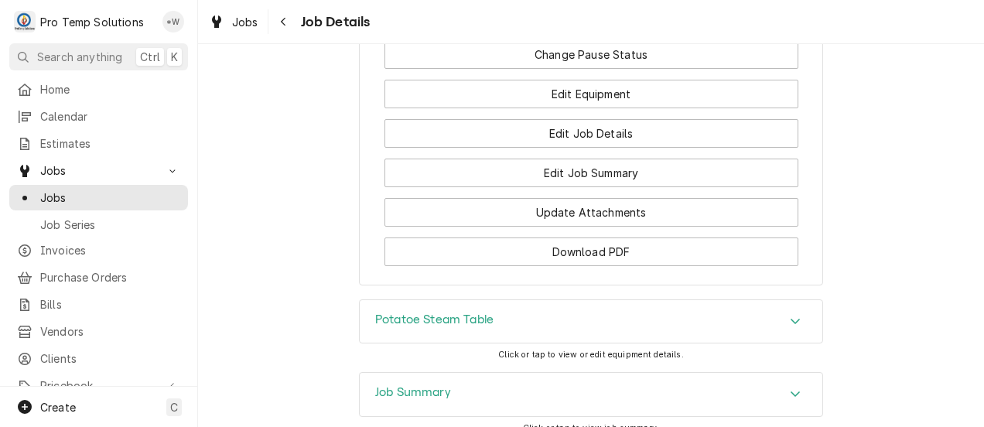
scroll to position [1350, 0]
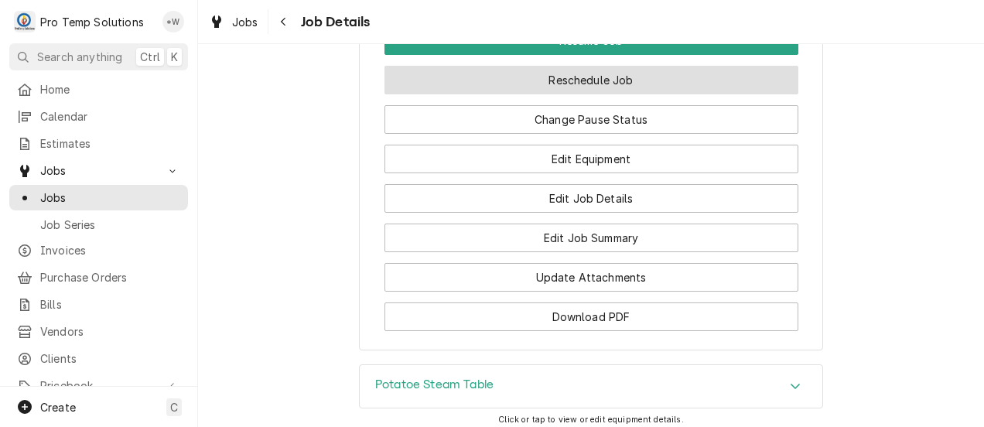
click at [622, 94] on button "Reschedule Job" at bounding box center [592, 80] width 414 height 29
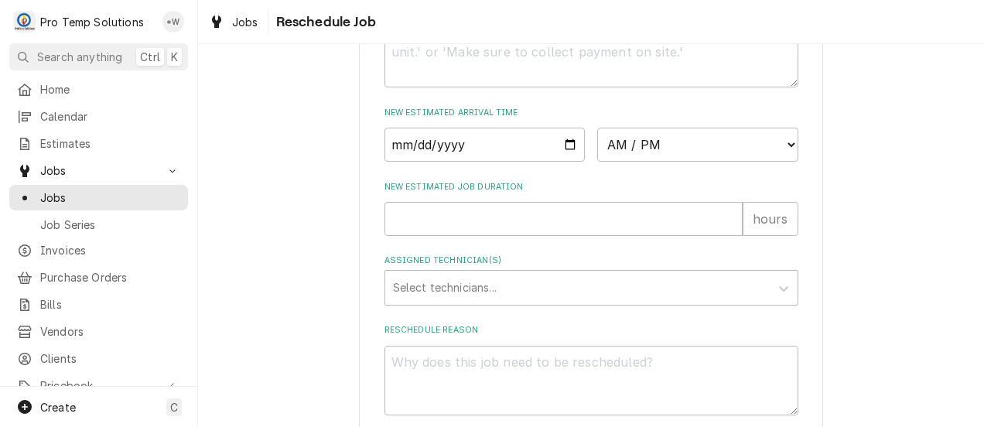
scroll to position [630, 0]
click at [556, 162] on input "Date" at bounding box center [485, 145] width 201 height 34
type input "2025-09-17"
type textarea "x"
click at [777, 161] on select "AM / PM 6:00 AM 6:15 AM 6:30 AM 6:45 AM 7:00 AM 7:15 AM 7:30 AM 7:45 AM 8:00 AM…" at bounding box center [697, 145] width 201 height 34
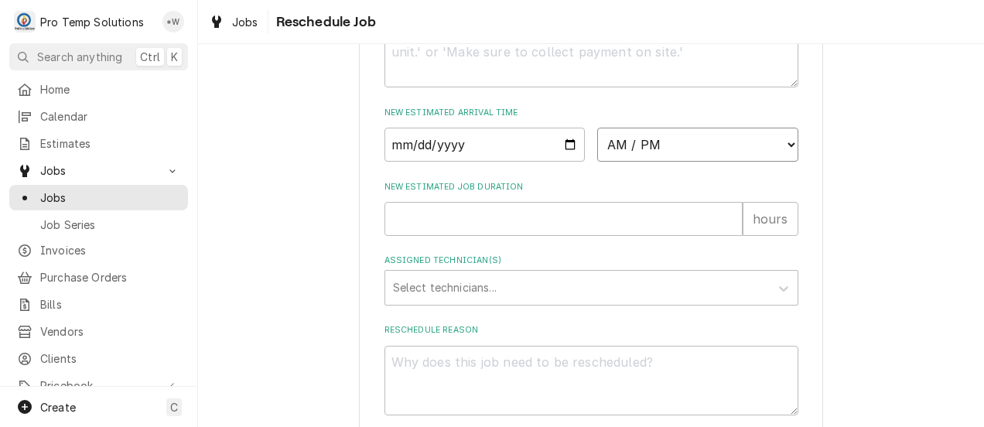
select select "08:00:00"
click at [597, 145] on select "AM / PM 6:00 AM 6:15 AM 6:30 AM 6:45 AM 7:00 AM 7:15 AM 7:30 AM 7:45 AM 8:00 AM…" at bounding box center [697, 145] width 201 height 34
type textarea "x"
click at [714, 234] on input "New Estimated Job Duration" at bounding box center [564, 219] width 358 height 34
type input "1"
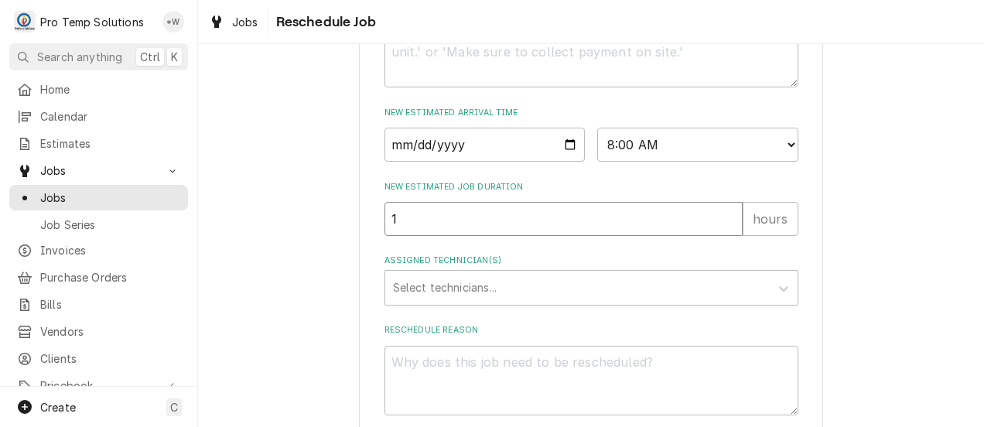
click at [719, 231] on input "1" at bounding box center [564, 219] width 358 height 34
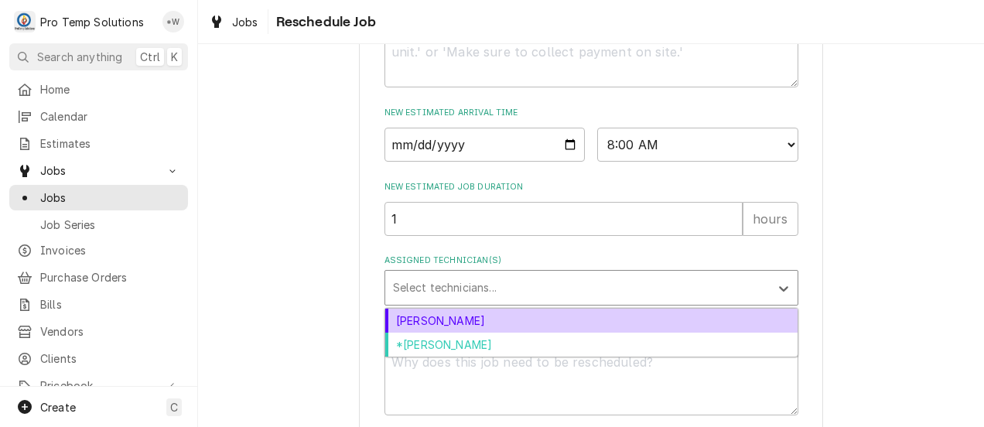
click at [620, 333] on div "Dakota Williams" at bounding box center [591, 321] width 412 height 24
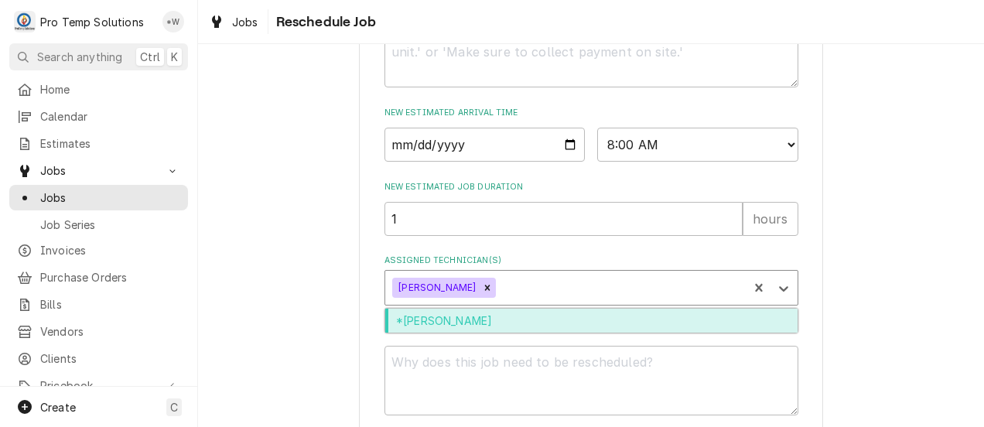
click at [616, 333] on div "*Kevin Williams" at bounding box center [591, 321] width 412 height 24
type textarea "x"
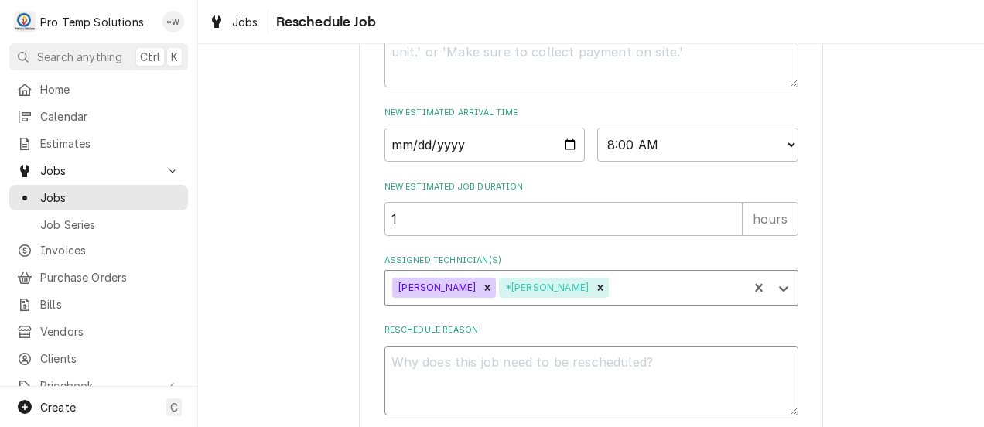
click at [619, 385] on textarea "Reschedule Reason" at bounding box center [592, 381] width 414 height 70
type textarea "."
type textarea "x"
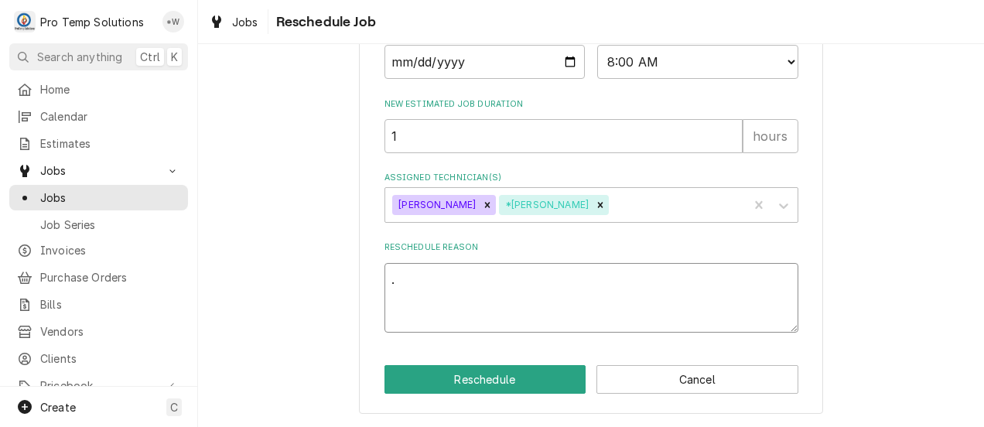
type textarea "."
click at [518, 381] on button "Reschedule" at bounding box center [486, 379] width 202 height 29
type textarea "x"
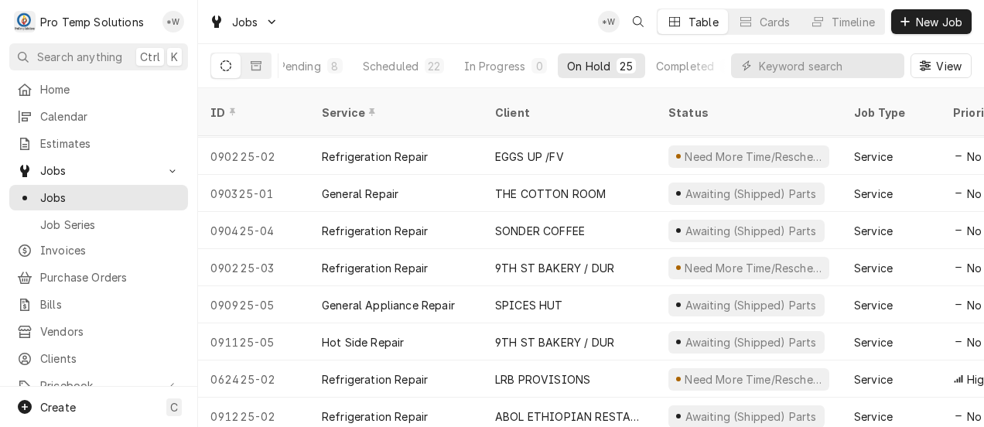
scroll to position [0, 107]
click at [446, 297] on div "General Appliance Repair" at bounding box center [388, 305] width 133 height 16
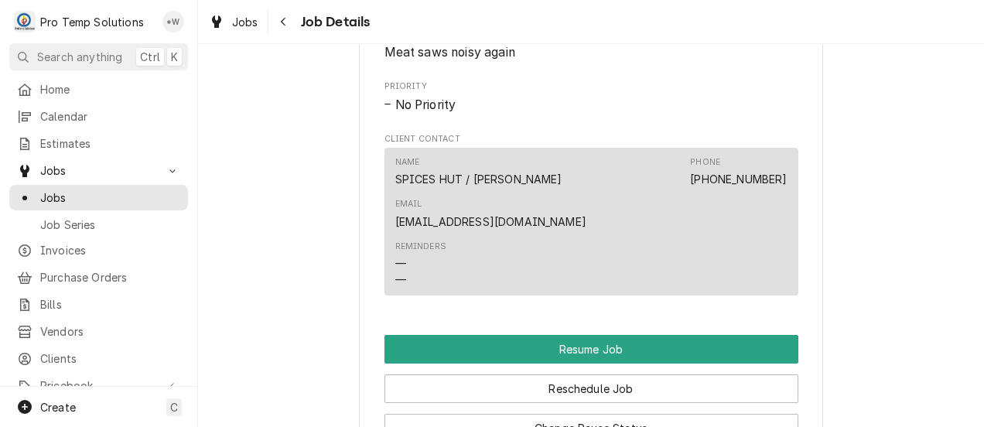
scroll to position [1205, 0]
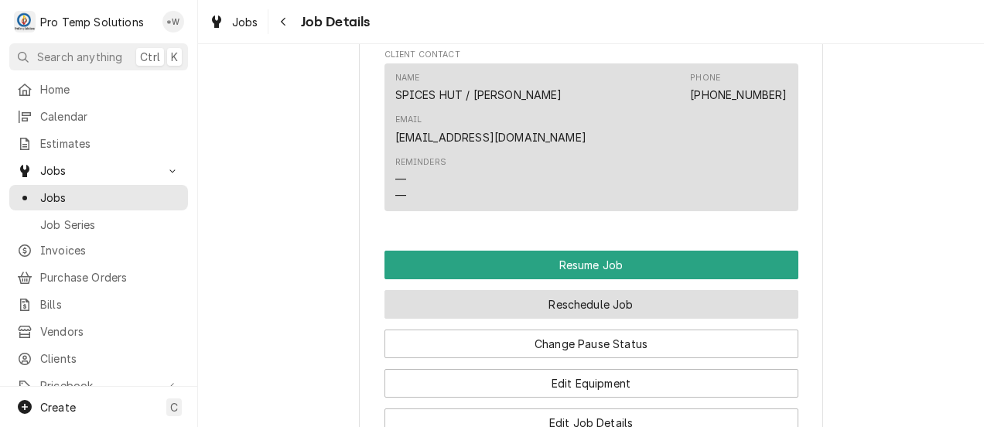
click at [653, 290] on button "Reschedule Job" at bounding box center [592, 304] width 414 height 29
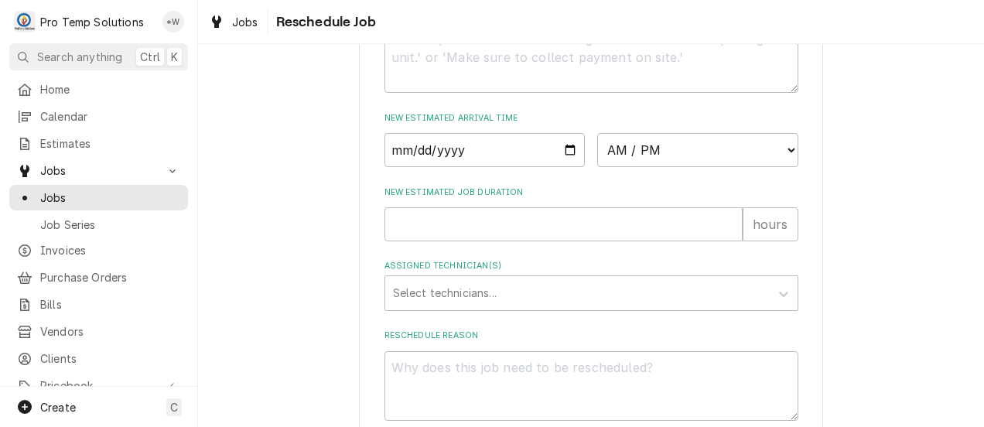
scroll to position [625, 0]
click at [562, 164] on input "Date" at bounding box center [485, 149] width 201 height 34
type input "[DATE]"
type textarea "x"
click at [783, 162] on select "AM / PM 6:00 AM 6:15 AM 6:30 AM 6:45 AM 7:00 AM 7:15 AM 7:30 AM 7:45 AM 8:00 AM…" at bounding box center [697, 149] width 201 height 34
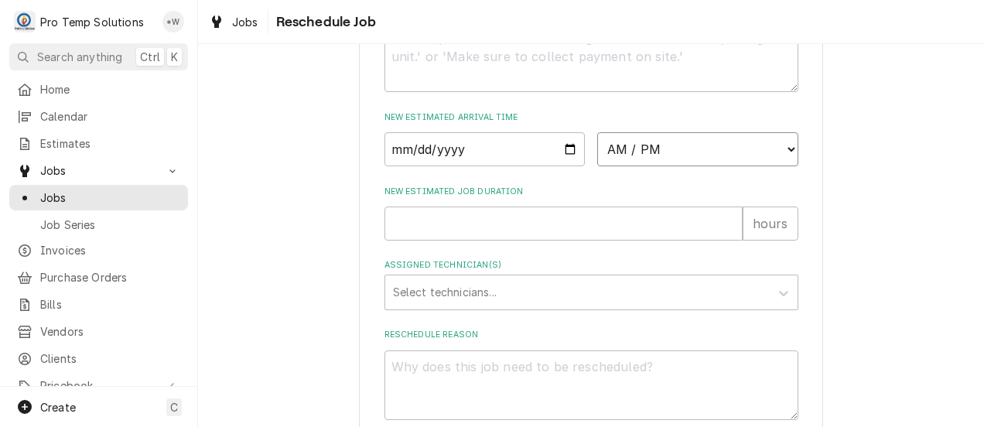
select select "16:00:00"
click at [597, 149] on select "AM / PM 6:00 AM 6:15 AM 6:30 AM 6:45 AM 7:00 AM 7:15 AM 7:30 AM 7:45 AM 8:00 AM…" at bounding box center [697, 149] width 201 height 34
type textarea "x"
click at [716, 241] on input "New Estimated Job Duration" at bounding box center [564, 224] width 358 height 34
type input "1"
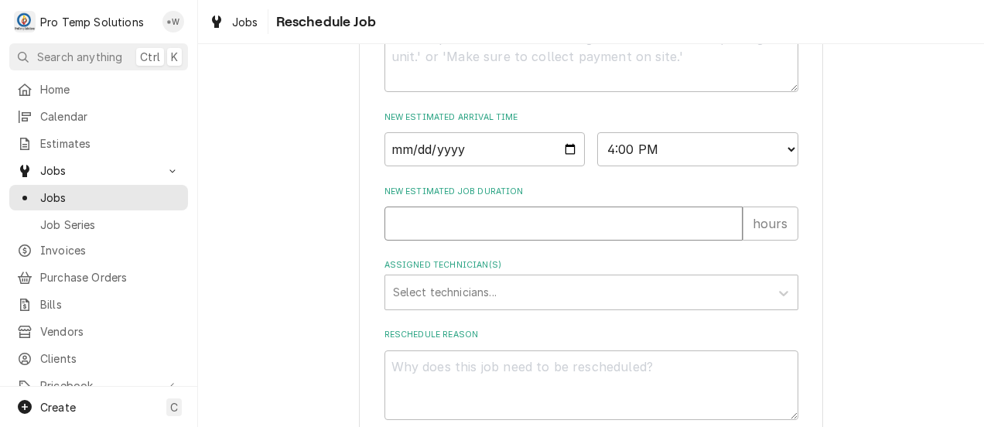
click at [724, 236] on input "1" at bounding box center [564, 224] width 358 height 34
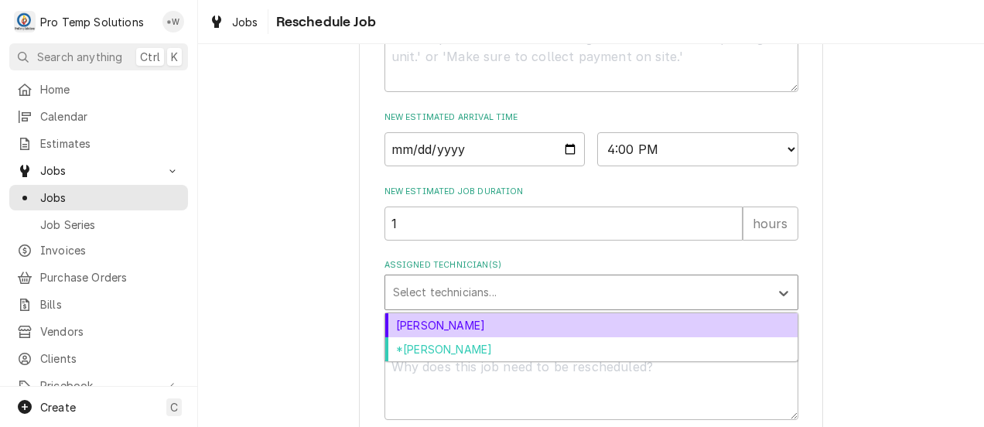
click at [647, 337] on div "[PERSON_NAME]" at bounding box center [591, 325] width 412 height 24
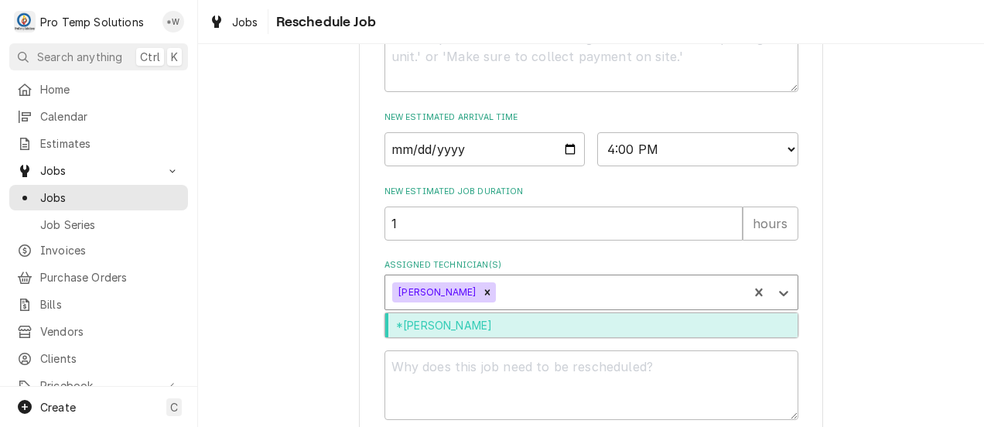
click at [651, 337] on div "*[PERSON_NAME]" at bounding box center [591, 325] width 412 height 24
type textarea "x"
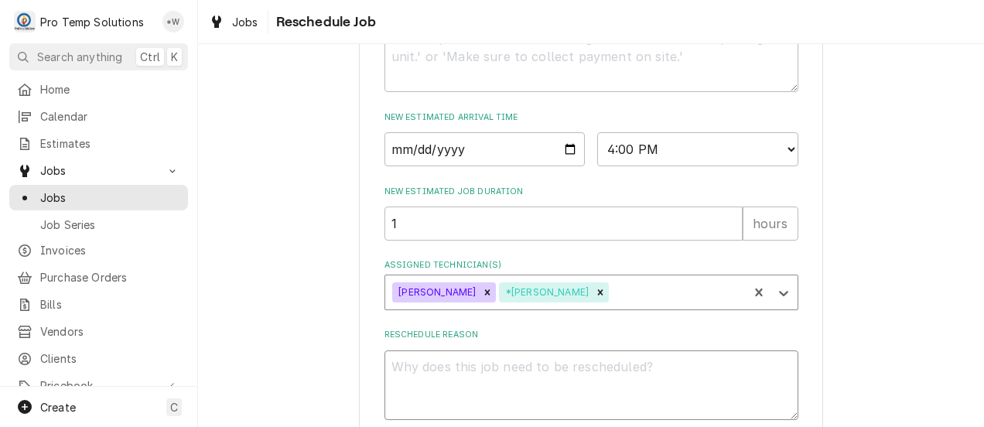
click at [648, 388] on textarea "Reschedule Reason" at bounding box center [592, 385] width 414 height 70
type textarea "."
type textarea "x"
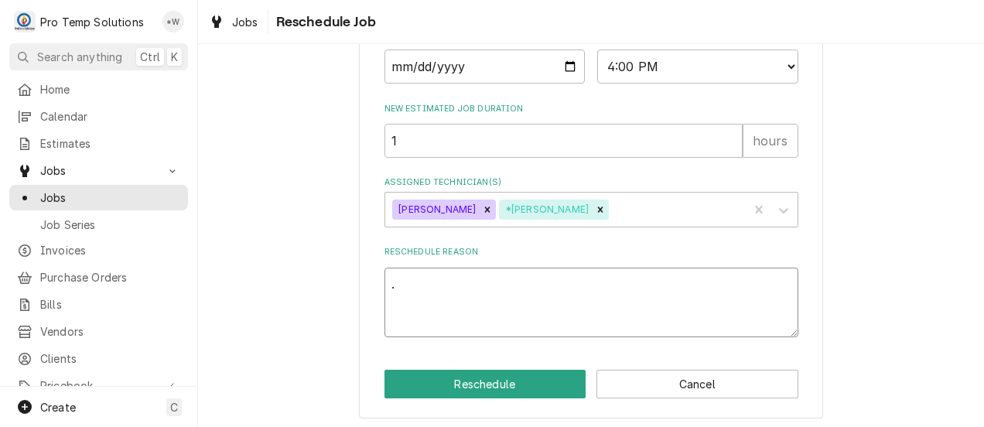
scroll to position [731, 0]
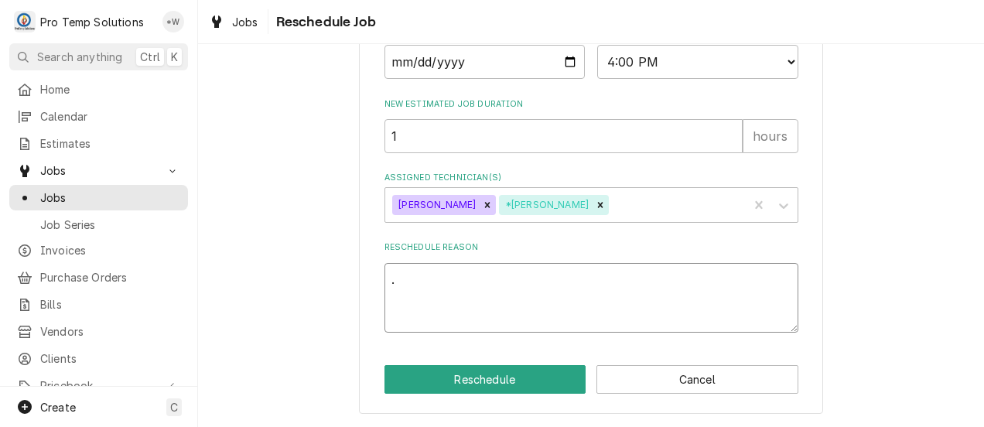
type textarea "."
click at [525, 384] on button "Reschedule" at bounding box center [486, 379] width 202 height 29
type textarea "x"
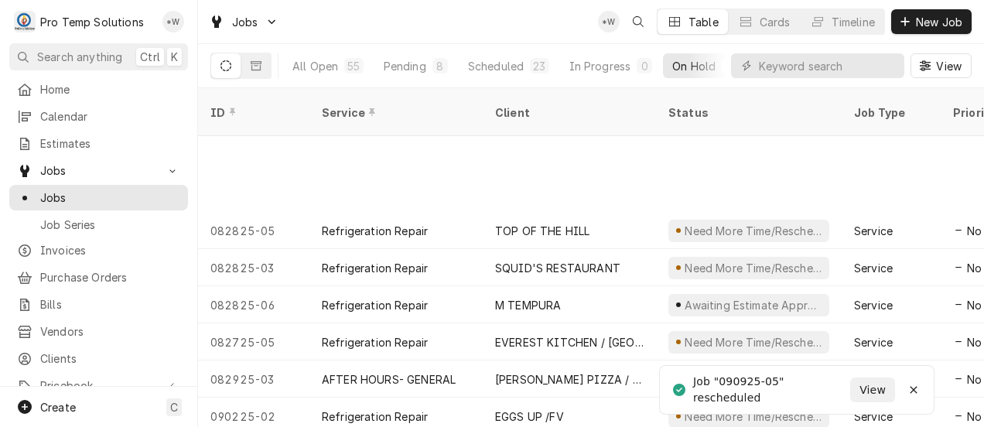
scroll to position [593, 0]
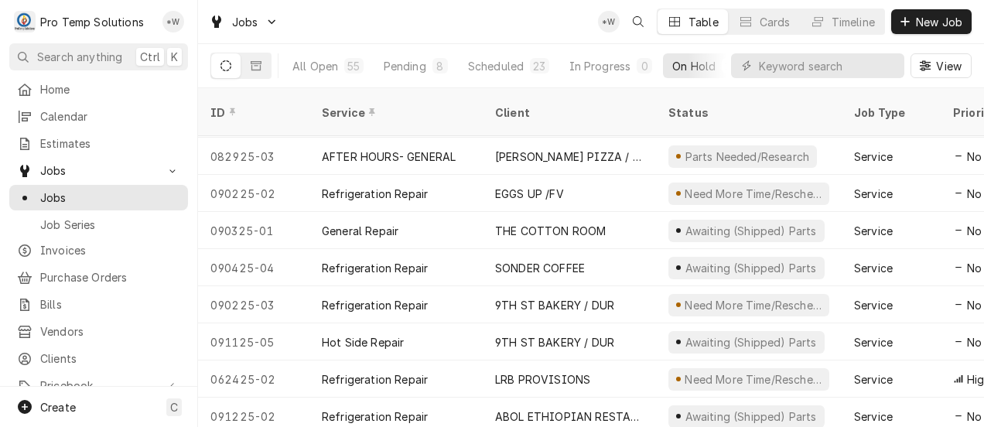
click at [532, 297] on div "9TH ST BAKERY / DUR" at bounding box center [554, 305] width 119 height 16
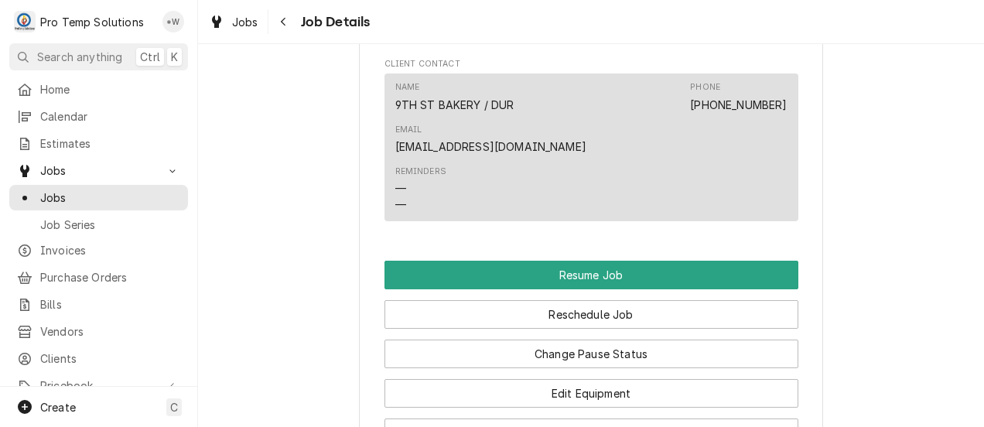
scroll to position [1313, 0]
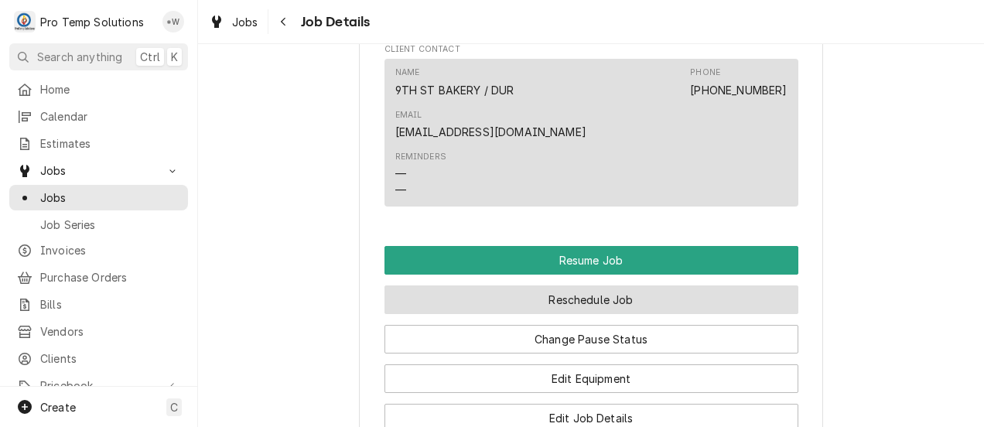
click at [631, 314] on button "Reschedule Job" at bounding box center [592, 299] width 414 height 29
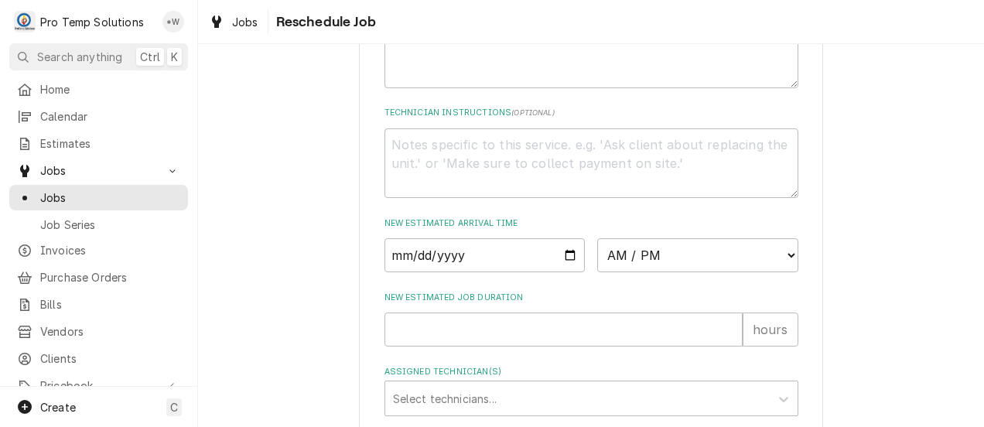
scroll to position [501, 0]
click at [563, 272] on input "Date" at bounding box center [485, 255] width 201 height 34
type textarea "x"
type input "[DATE]"
click at [775, 272] on select "AM / PM 6:00 AM 6:15 AM 6:30 AM 6:45 AM 7:00 AM 7:15 AM 7:30 AM 7:45 AM 8:00 AM…" at bounding box center [697, 255] width 201 height 34
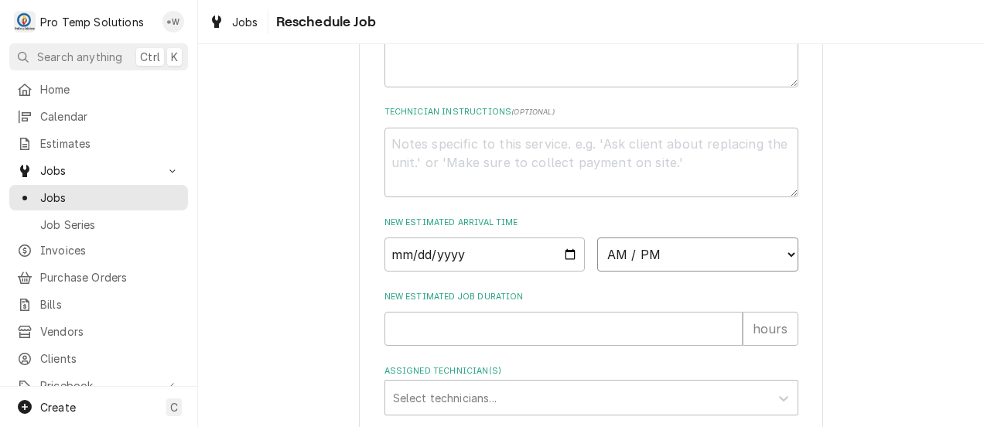
select select "12:30:00"
click at [597, 272] on select "AM / PM 6:00 AM 6:15 AM 6:30 AM 6:45 AM 7:00 AM 7:15 AM 7:30 AM 7:45 AM 8:00 AM…" at bounding box center [697, 255] width 201 height 34
type textarea "x"
click at [716, 346] on input "New Estimated Job Duration" at bounding box center [564, 329] width 358 height 34
type input "1"
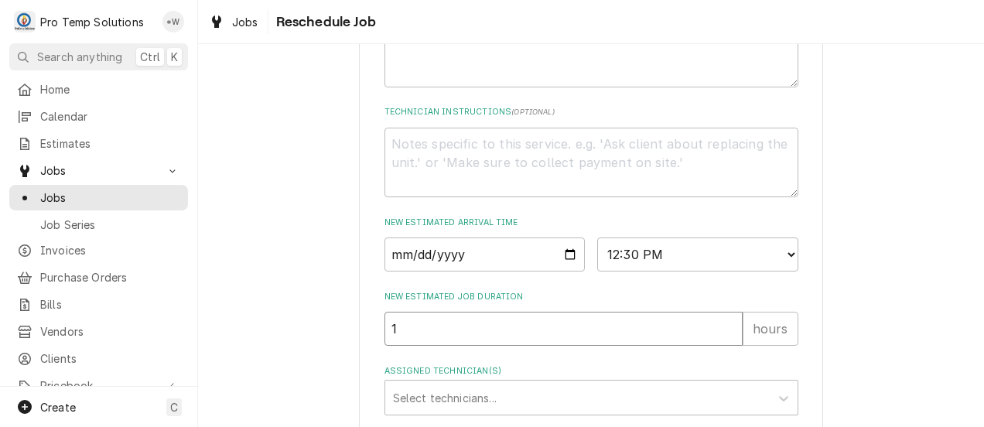
click at [726, 346] on input "1" at bounding box center [564, 329] width 358 height 34
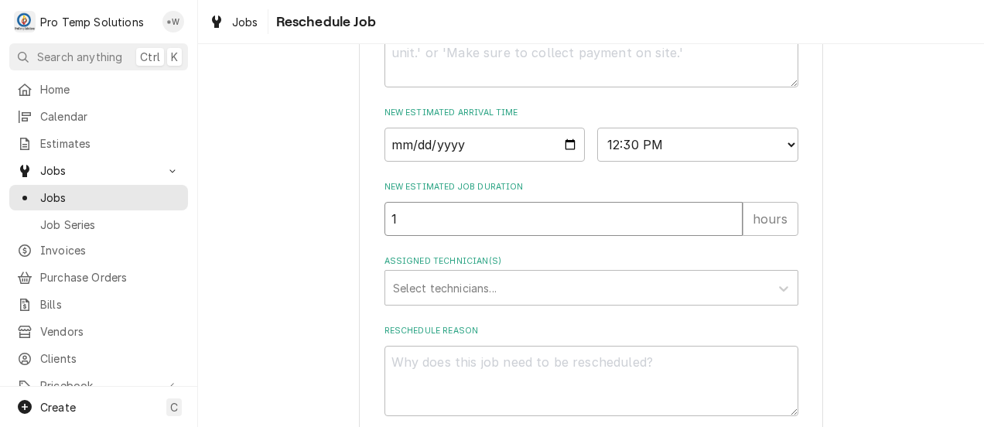
scroll to position [641, 0]
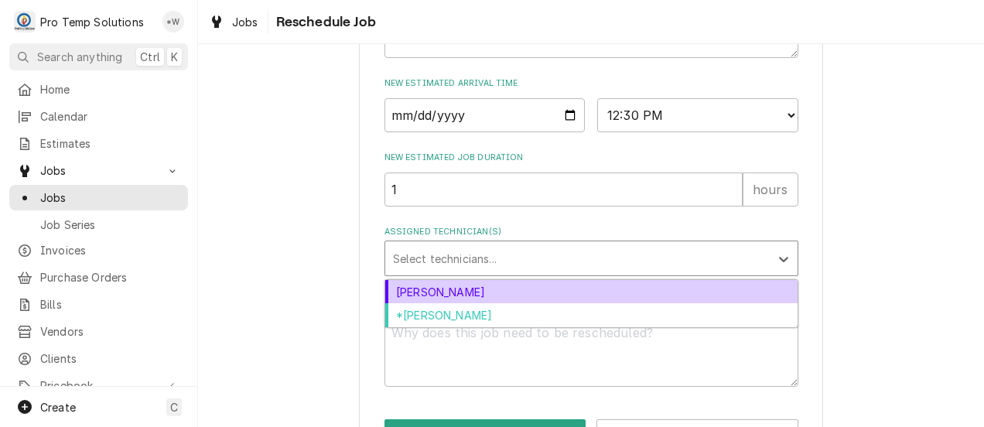
click at [704, 304] on div "[PERSON_NAME]" at bounding box center [591, 292] width 412 height 24
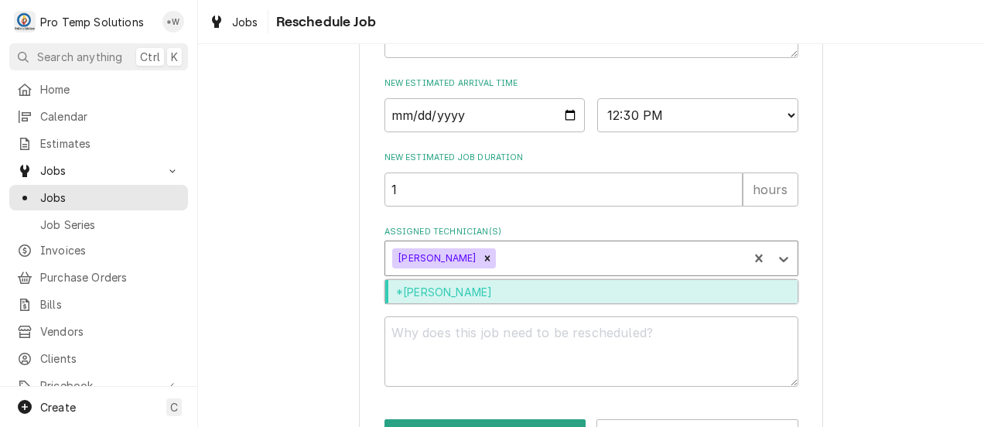
click at [695, 304] on div "*[PERSON_NAME]" at bounding box center [591, 292] width 412 height 24
type textarea "x"
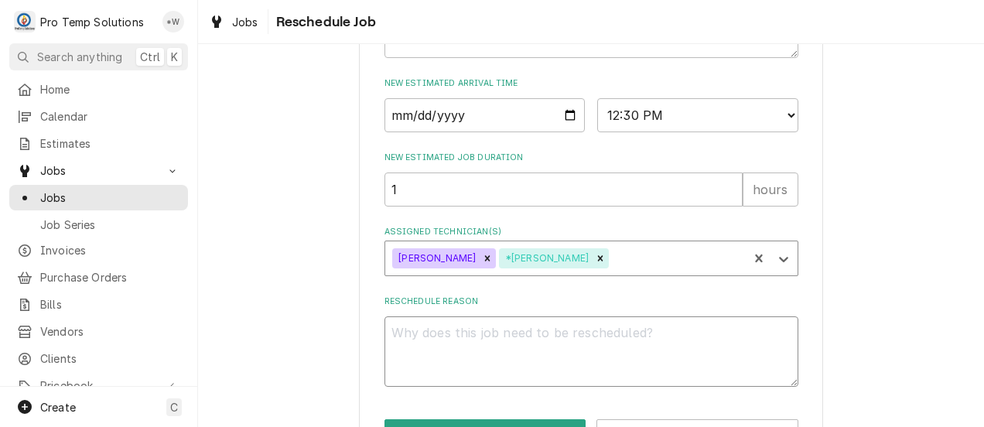
click at [702, 374] on textarea "Reschedule Reason" at bounding box center [592, 351] width 414 height 70
type textarea "."
type textarea "x"
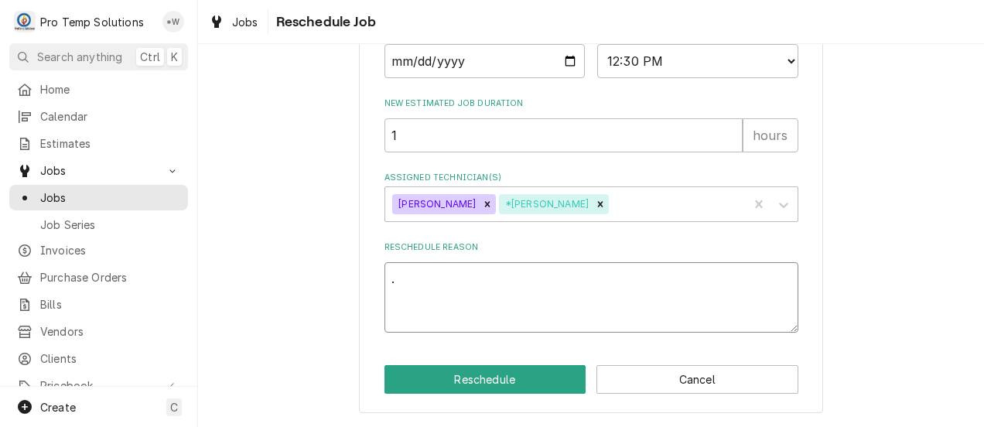
type textarea "."
click at [532, 380] on button "Reschedule" at bounding box center [486, 379] width 202 height 29
type textarea "x"
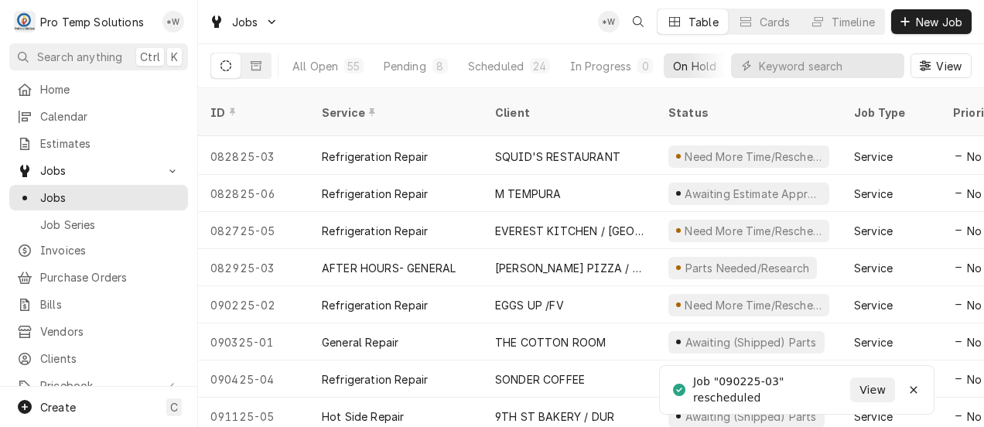
scroll to position [555, 0]
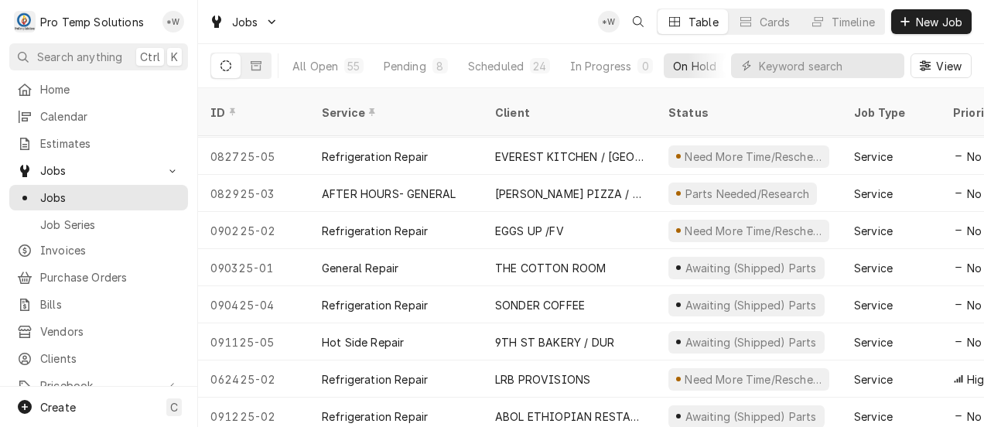
click at [597, 286] on div "SONDER COFFEE" at bounding box center [569, 304] width 173 height 37
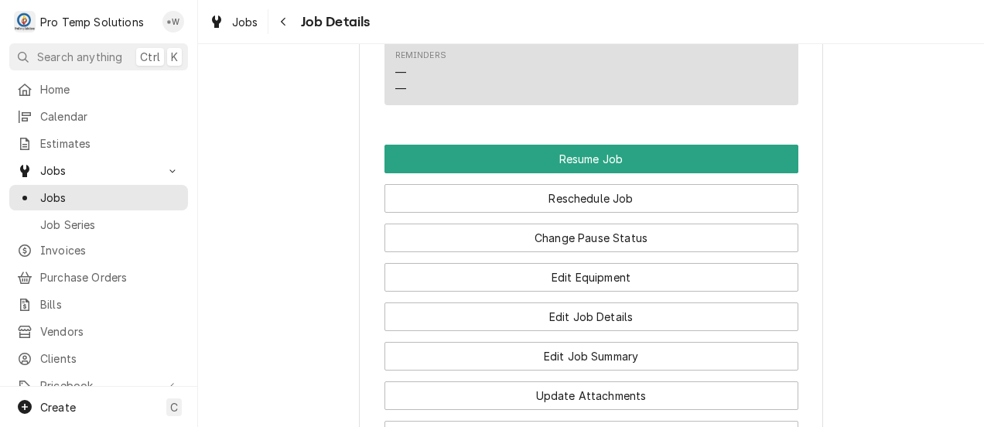
scroll to position [1294, 0]
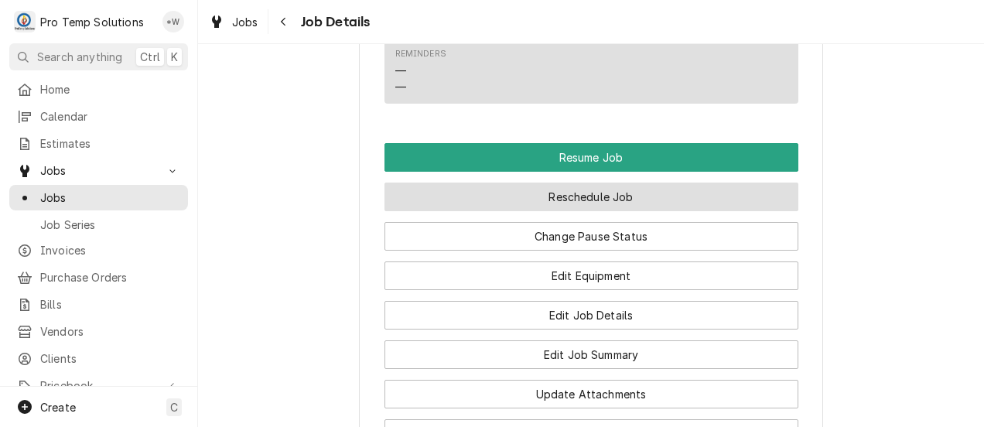
click at [639, 183] on button "Reschedule Job" at bounding box center [592, 197] width 414 height 29
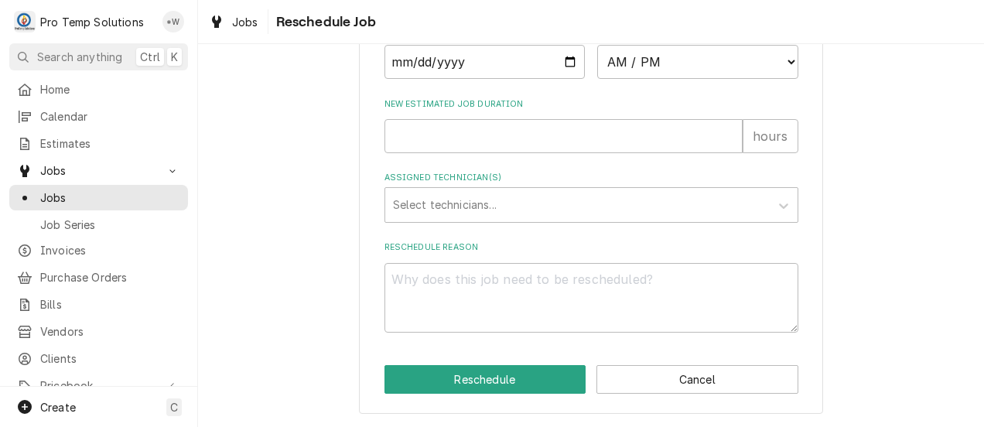
scroll to position [683, 0]
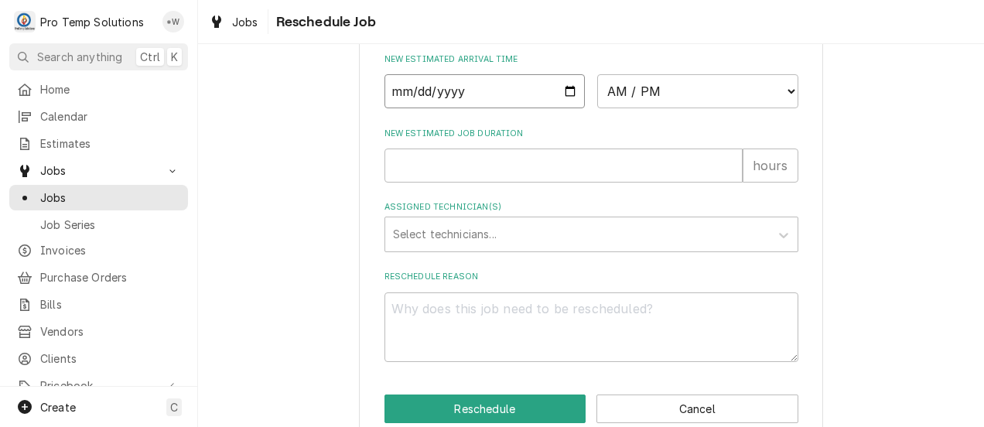
click at [568, 105] on input "Date" at bounding box center [485, 91] width 201 height 34
type input "2025-09-18"
type textarea "x"
click at [773, 108] on select "AM / PM 6:00 AM 6:15 AM 6:30 AM 6:45 AM 7:00 AM 7:15 AM 7:30 AM 7:45 AM 8:00 AM…" at bounding box center [697, 91] width 201 height 34
select select "08:30:00"
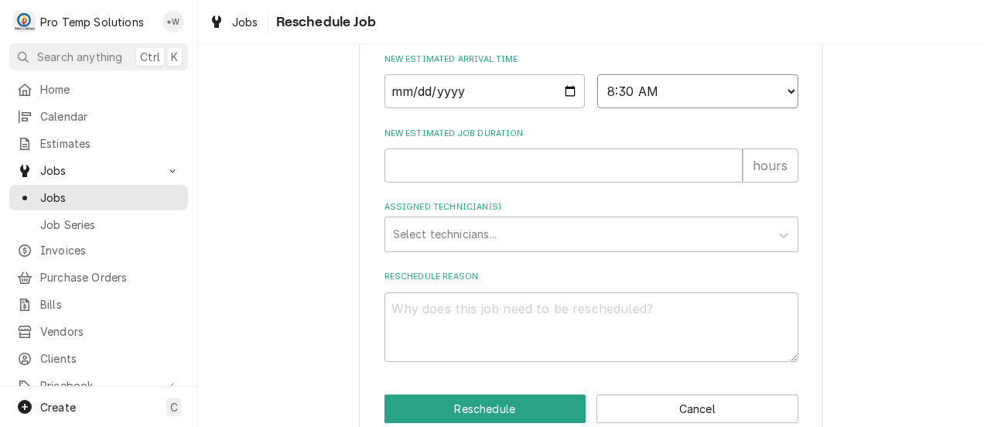
click at [597, 91] on select "AM / PM 6:00 AM 6:15 AM 6:30 AM 6:45 AM 7:00 AM 7:15 AM 7:30 AM 7:45 AM 8:00 AM…" at bounding box center [697, 91] width 201 height 34
type textarea "x"
type input "1"
click at [719, 181] on input "1" at bounding box center [564, 166] width 358 height 34
type textarea "x"
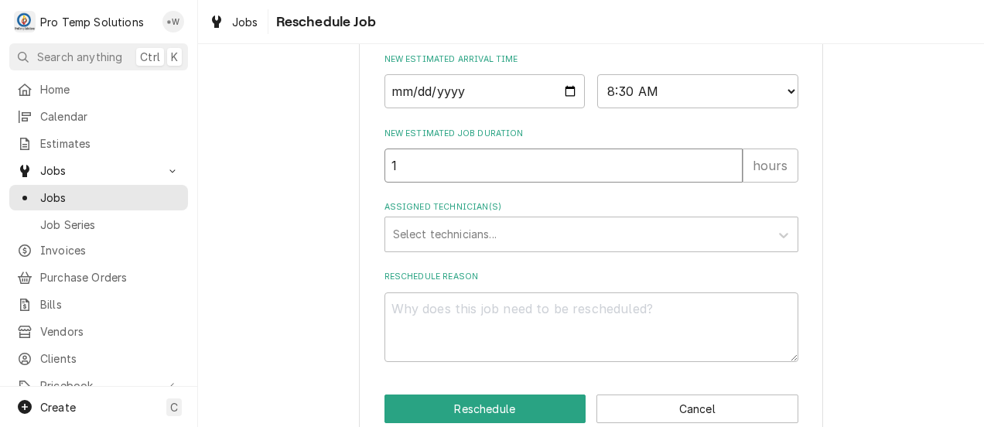
type input "2"
click at [723, 176] on input "2" at bounding box center [564, 166] width 358 height 34
type textarea "x"
type input "1"
click at [724, 183] on input "1" at bounding box center [564, 166] width 358 height 34
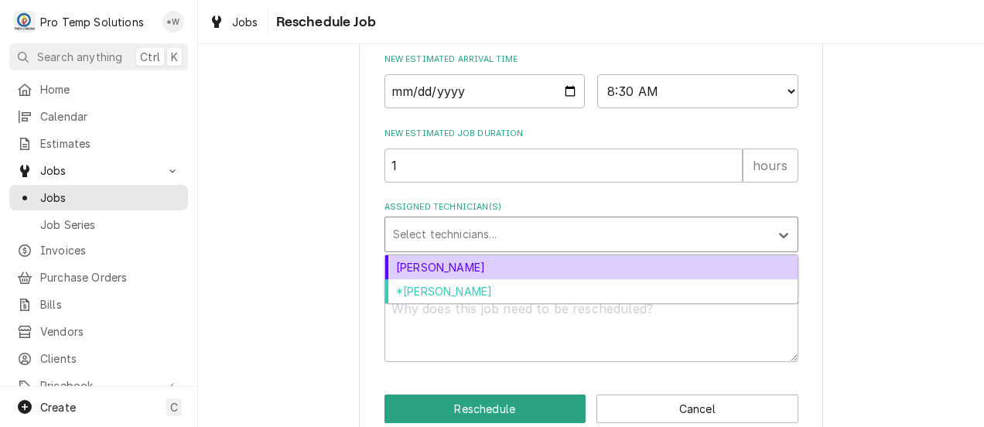
click at [624, 279] on div "Dakota Williams" at bounding box center [591, 267] width 412 height 24
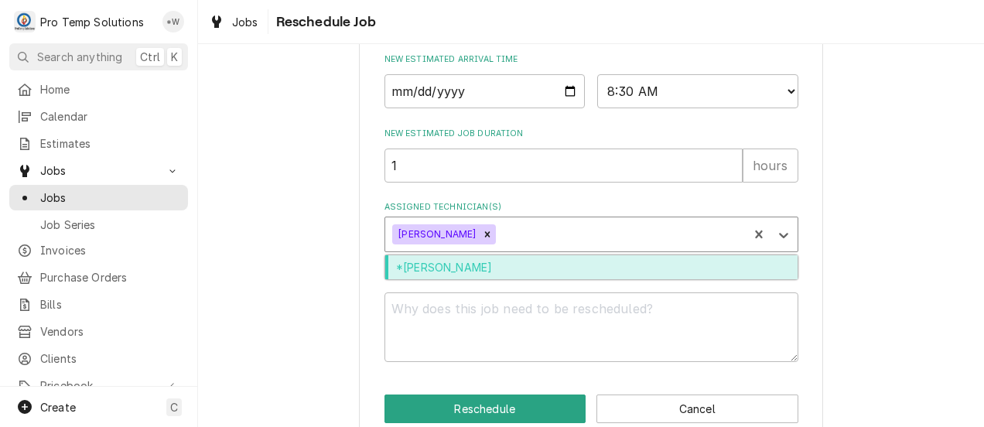
click at [622, 279] on div "*Kevin Williams" at bounding box center [591, 267] width 412 height 24
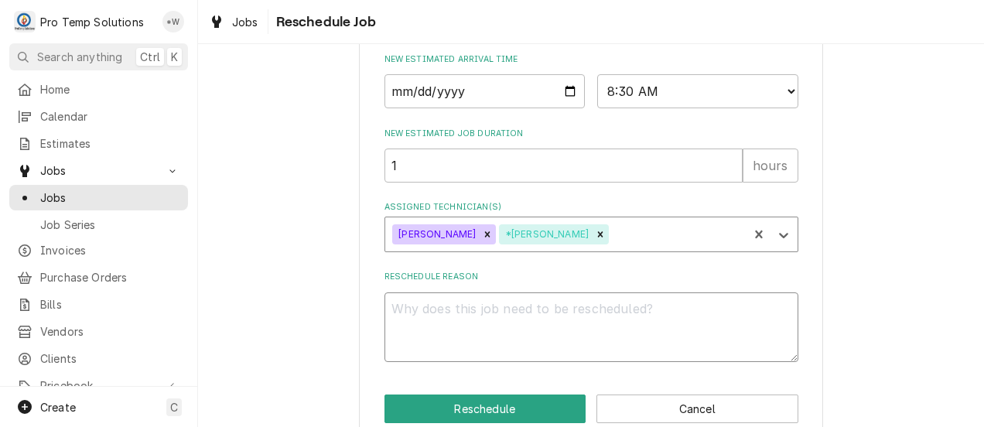
click at [600, 351] on textarea "Reschedule Reason" at bounding box center [592, 327] width 414 height 70
type textarea "x"
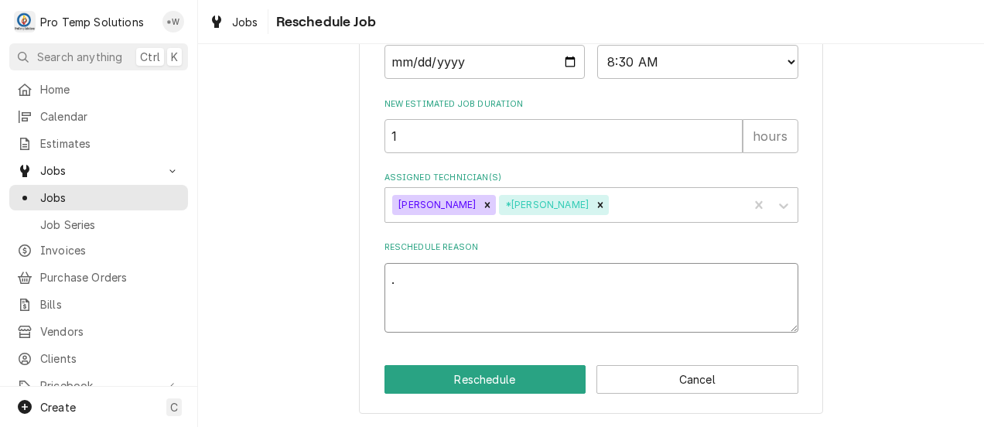
type textarea "."
click at [532, 378] on button "Reschedule" at bounding box center [486, 379] width 202 height 29
type textarea "x"
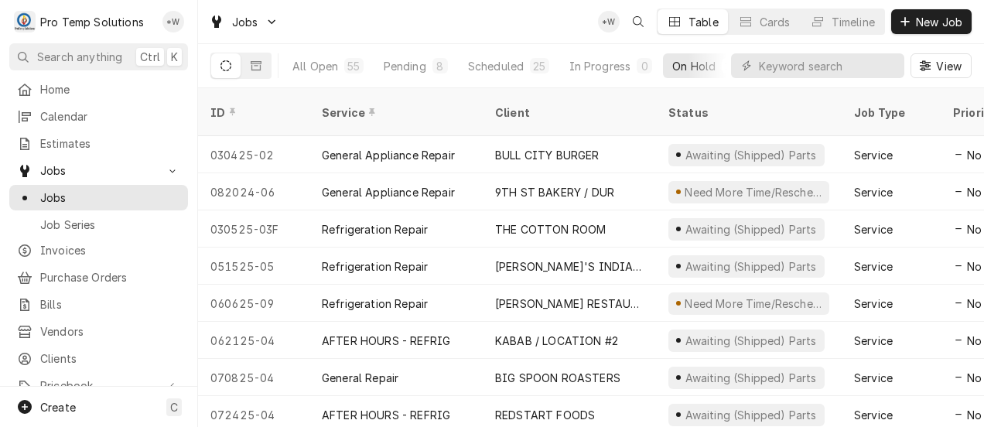
click at [498, 66] on div "Scheduled" at bounding box center [496, 66] width 56 height 16
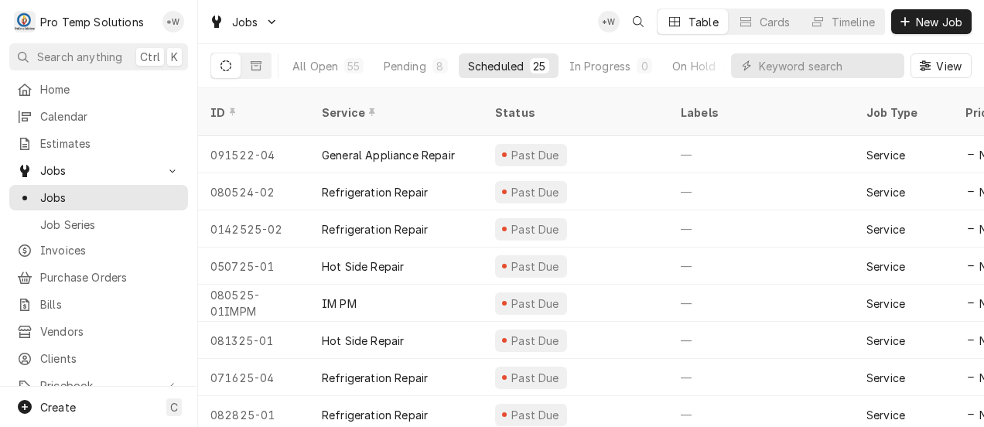
click at [939, 62] on span "View" at bounding box center [949, 66] width 32 height 16
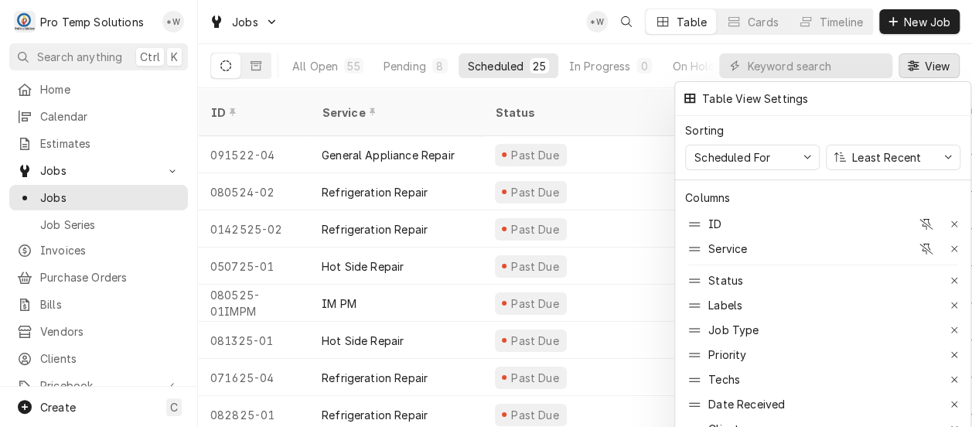
click at [958, 300] on icon "button" at bounding box center [955, 305] width 9 height 11
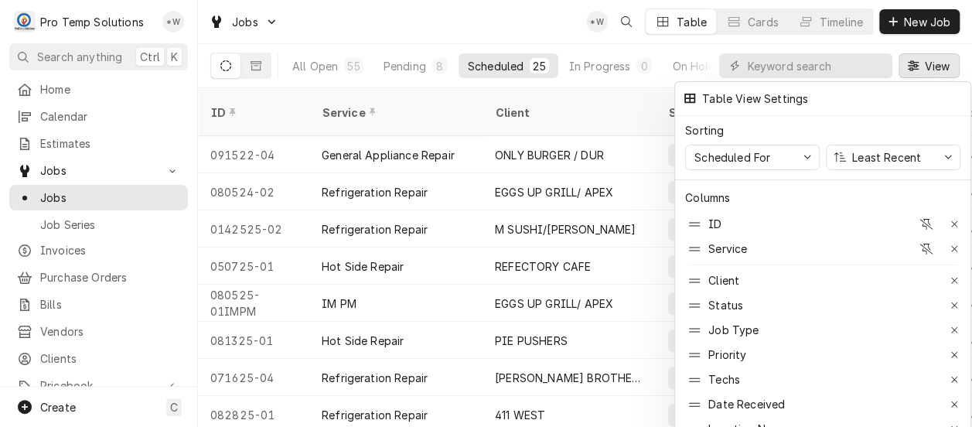
click at [928, 67] on div at bounding box center [486, 213] width 972 height 427
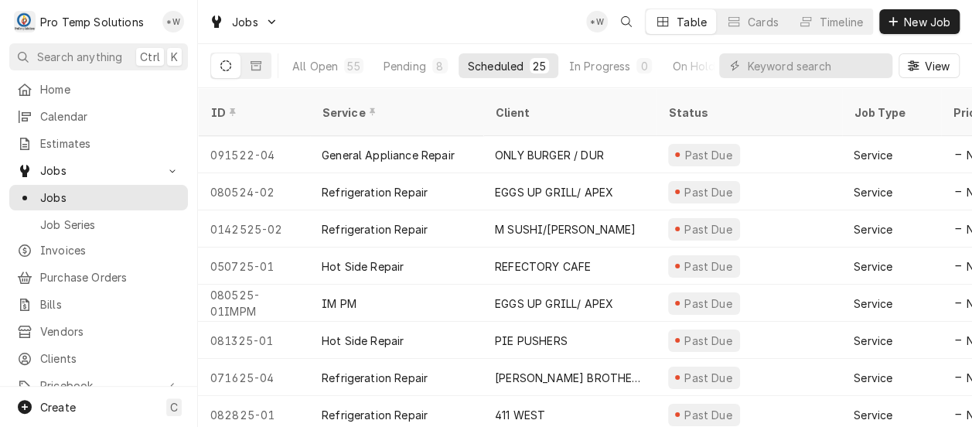
click at [339, 60] on button "All Open 55" at bounding box center [328, 65] width 90 height 25
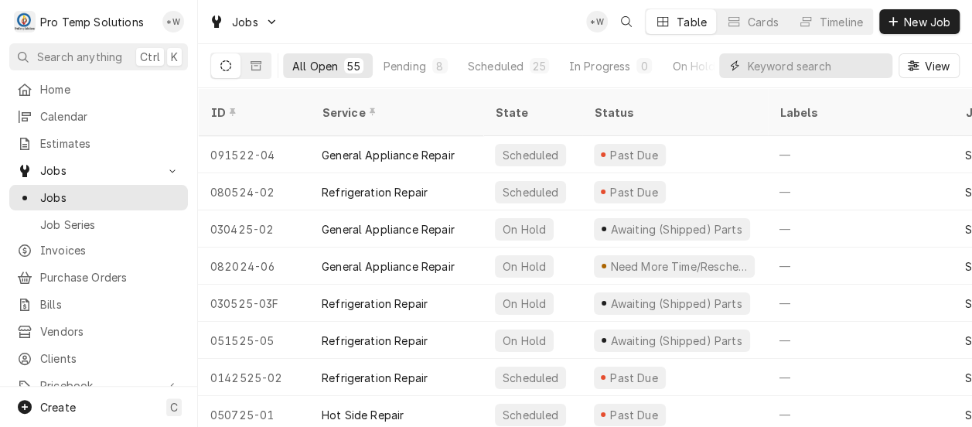
click at [781, 68] on input "Dynamic Content Wrapper" at bounding box center [816, 65] width 138 height 25
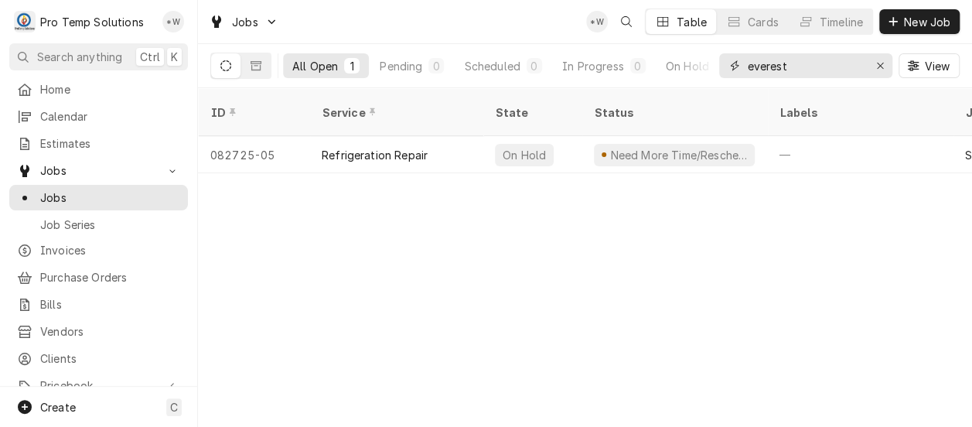
type input "everest"
click at [935, 69] on span "View" at bounding box center [937, 66] width 32 height 16
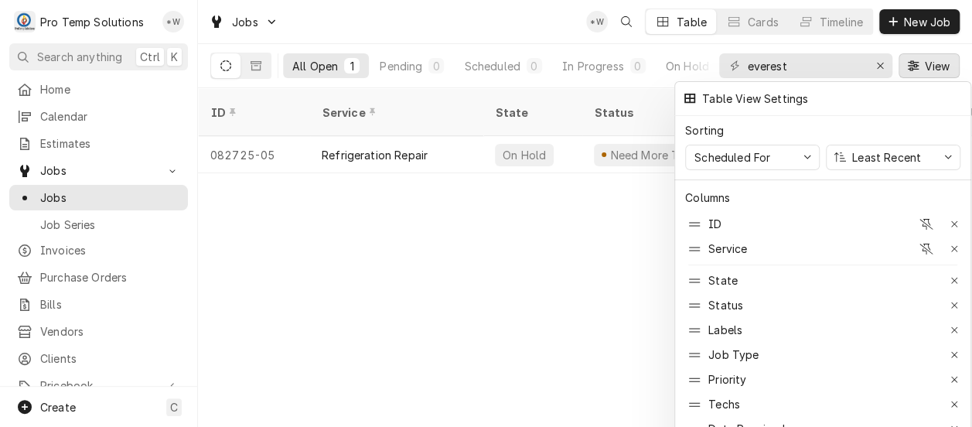
click at [955, 326] on icon "button" at bounding box center [955, 329] width 6 height 6
click at [527, 141] on div at bounding box center [486, 213] width 972 height 427
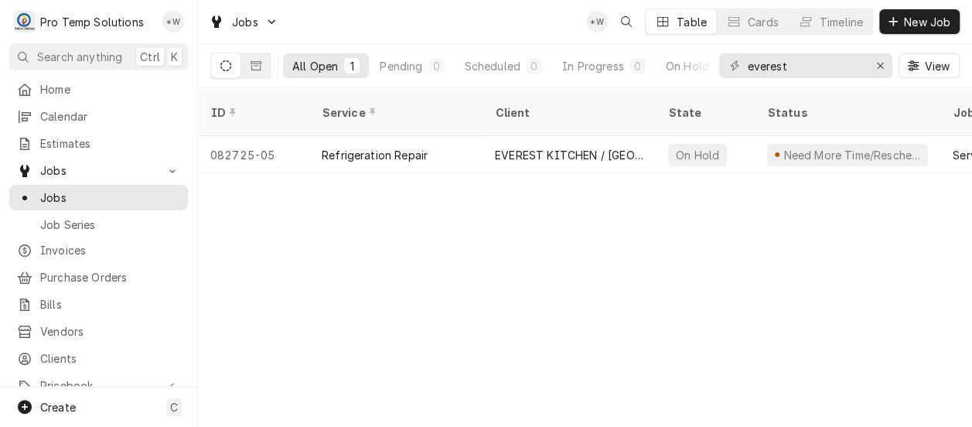
click at [593, 147] on div "EVEREST KITCHEN / [GEOGRAPHIC_DATA] LOCATION ONLY !!" at bounding box center [569, 155] width 149 height 16
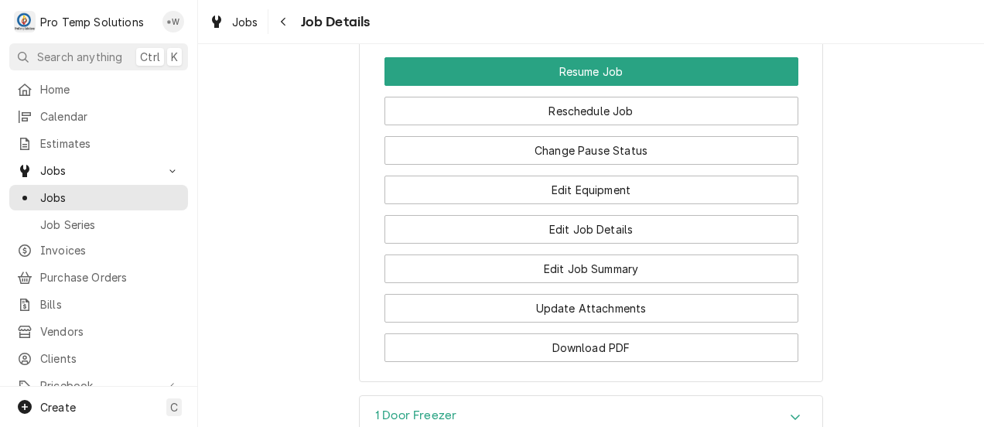
scroll to position [1543, 0]
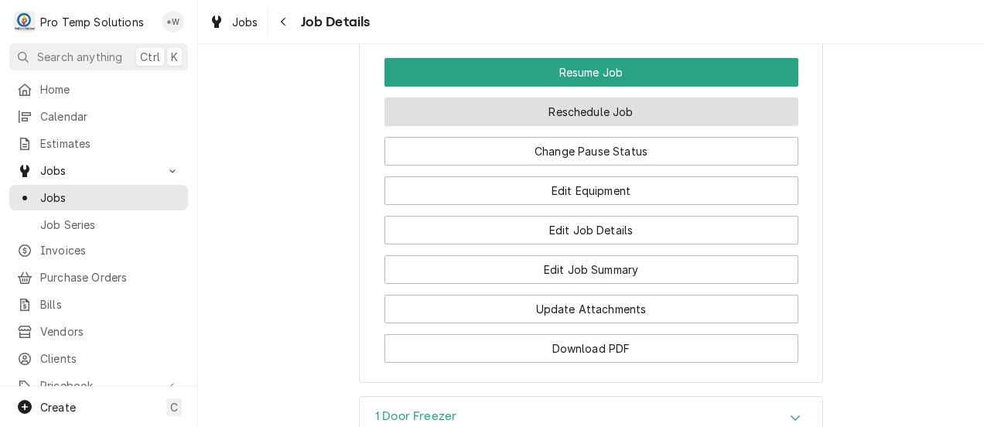
click at [651, 97] on button "Reschedule Job" at bounding box center [592, 111] width 414 height 29
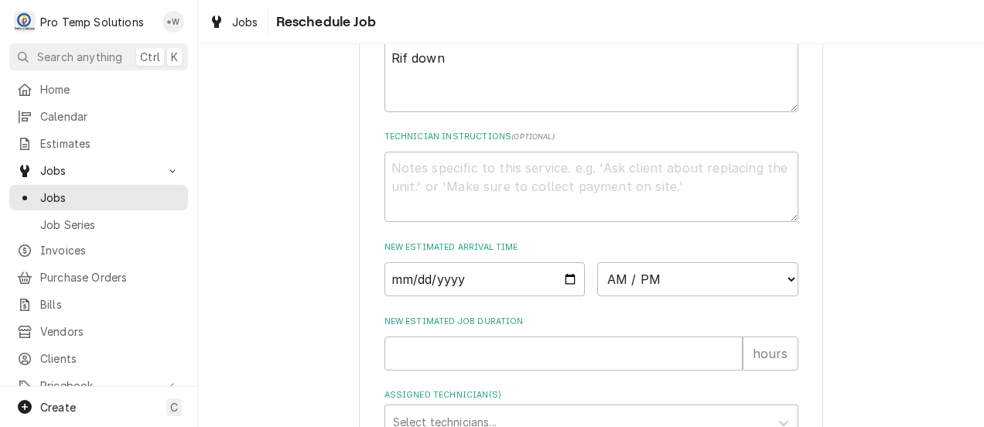
scroll to position [496, 0]
click at [562, 296] on input "Date" at bounding box center [485, 278] width 201 height 34
type input "2025-09-18"
type textarea "x"
click at [778, 296] on select "AM / PM 6:00 AM 6:15 AM 6:30 AM 6:45 AM 7:00 AM 7:15 AM 7:30 AM 7:45 AM 8:00 AM…" at bounding box center [697, 278] width 201 height 34
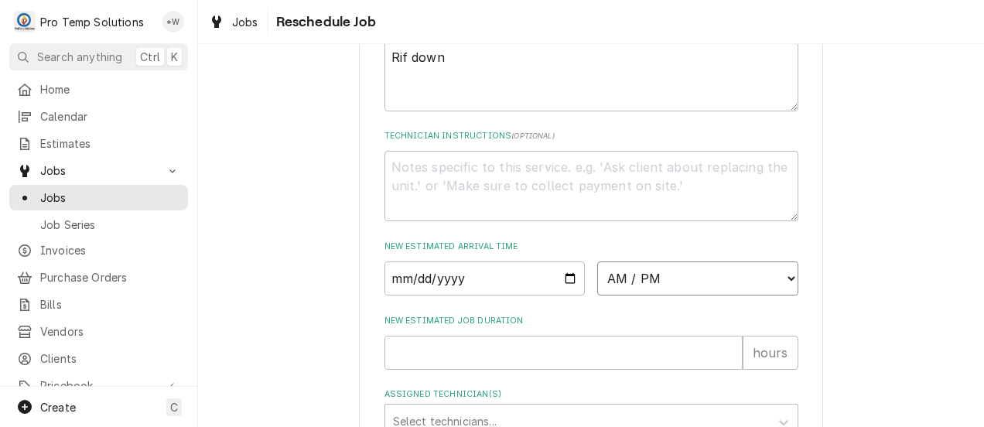
select select "10:00:00"
click at [597, 279] on select "AM / PM 6:00 AM 6:15 AM 6:30 AM 6:45 AM 7:00 AM 7:15 AM 7:30 AM 7:45 AM 8:00 AM…" at bounding box center [697, 278] width 201 height 34
type textarea "x"
click at [662, 370] on input "New Estimated Job Duration" at bounding box center [564, 353] width 358 height 34
type input "1"
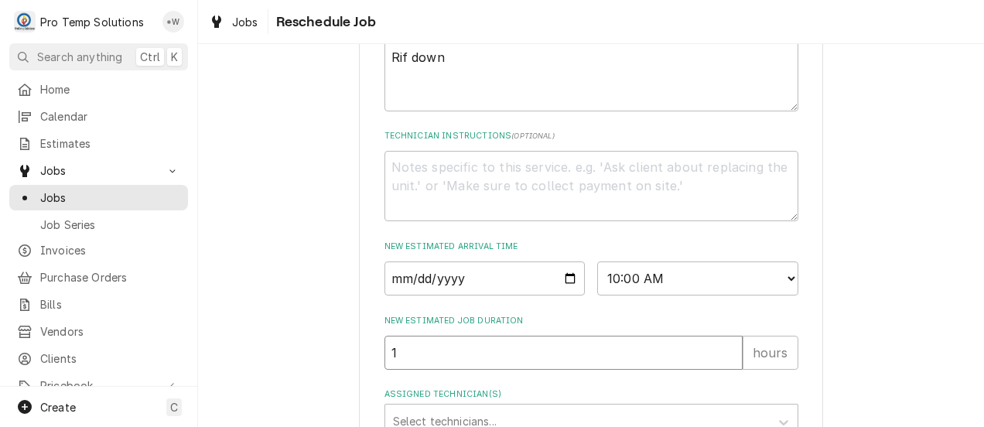
click at [723, 364] on input "1" at bounding box center [564, 353] width 358 height 34
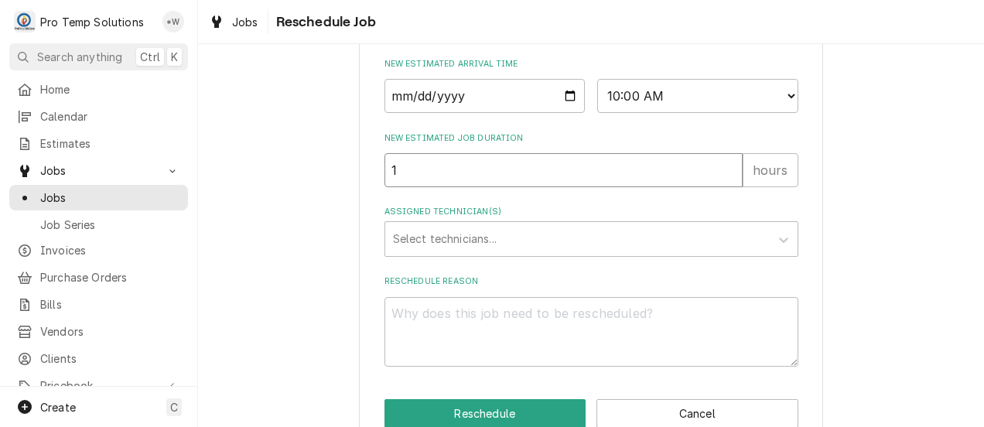
scroll to position [679, 0]
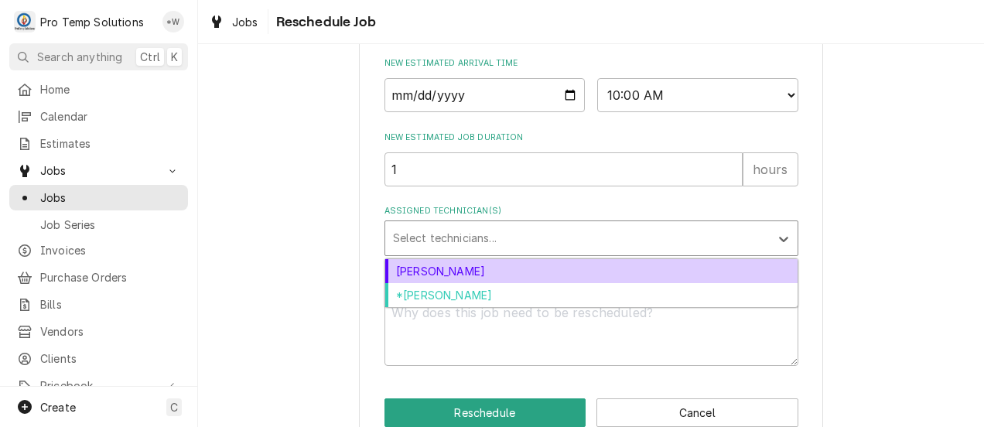
click at [704, 283] on div "[PERSON_NAME]" at bounding box center [591, 271] width 412 height 24
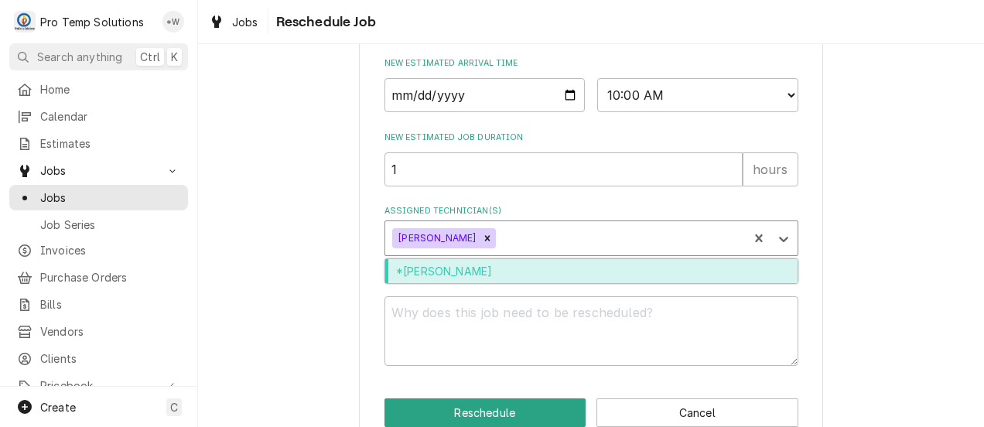
click at [699, 283] on div "*Kevin Williams" at bounding box center [591, 271] width 412 height 24
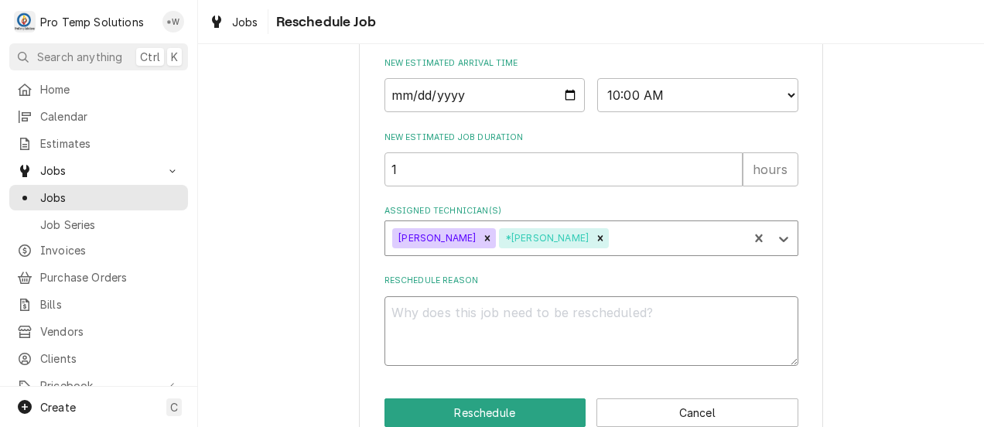
click at [684, 360] on textarea "Reschedule Reason" at bounding box center [592, 331] width 414 height 70
type textarea "x"
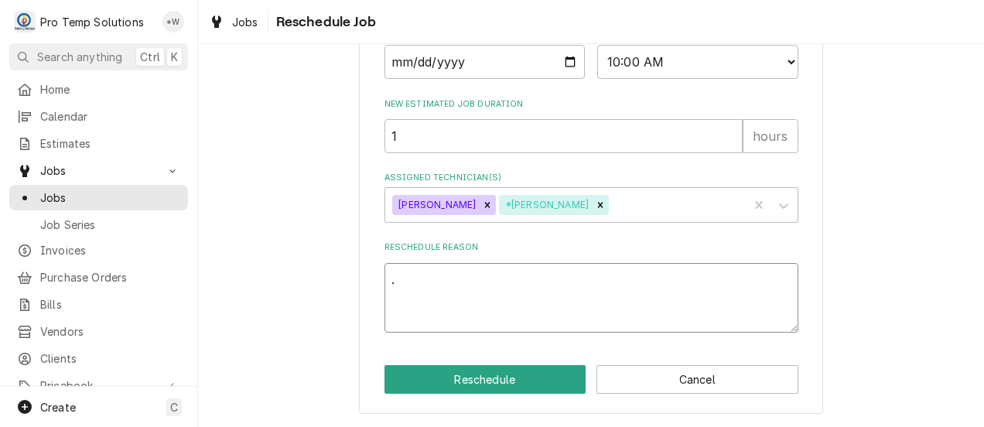
type textarea "."
click at [529, 382] on button "Reschedule" at bounding box center [486, 379] width 202 height 29
type textarea "x"
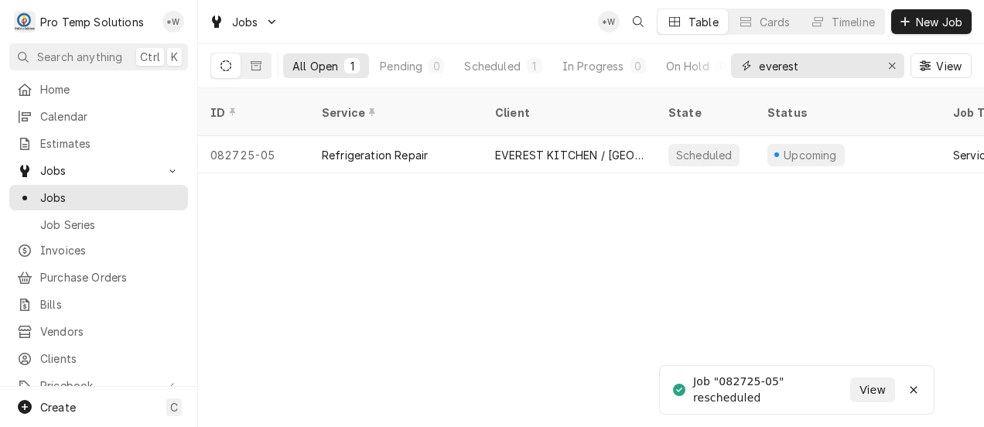
click at [891, 65] on icon "Erase input" at bounding box center [892, 66] width 6 height 6
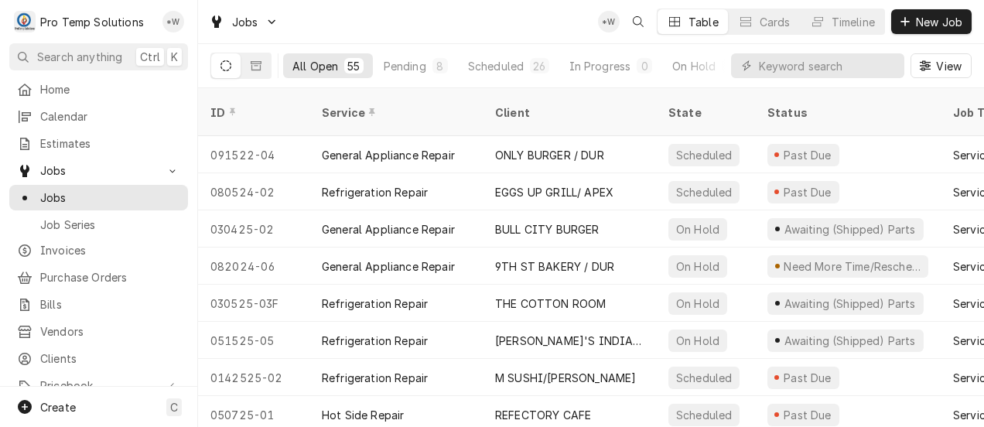
click at [696, 66] on div "On Hold" at bounding box center [693, 66] width 43 height 16
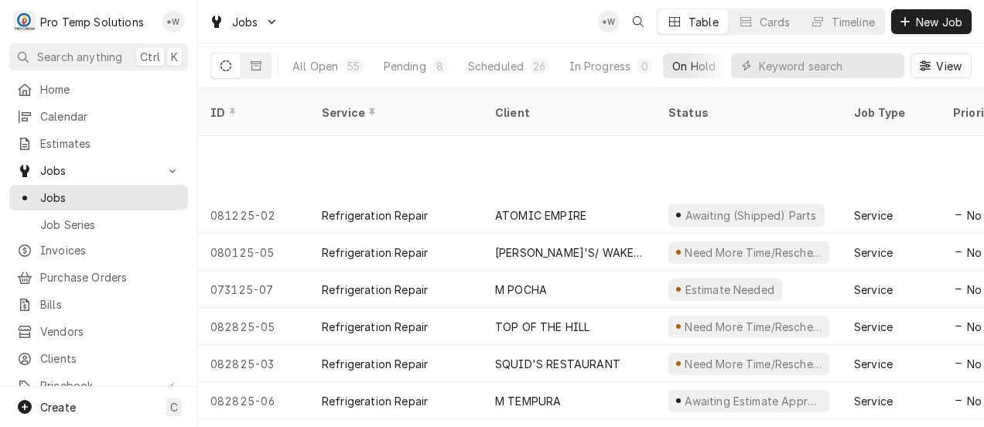
scroll to position [481, 0]
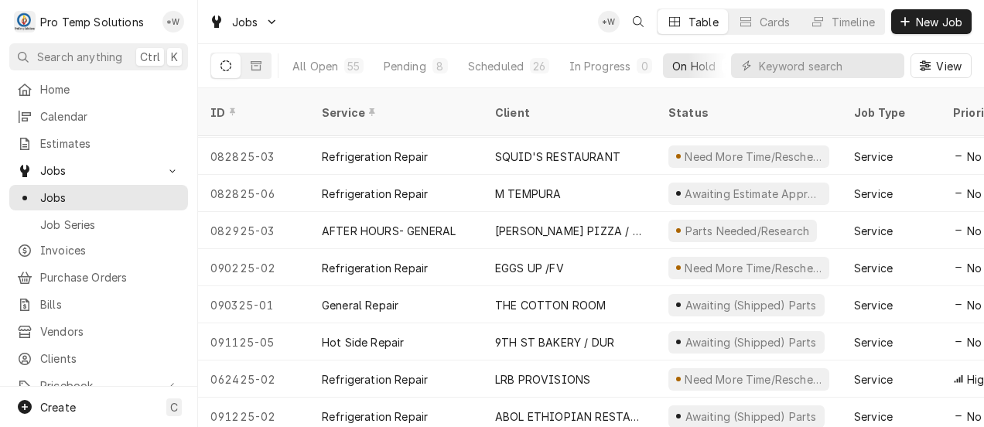
click at [566, 408] on div "ABOL ETHIOPIAN RESTAURANT" at bounding box center [569, 416] width 149 height 16
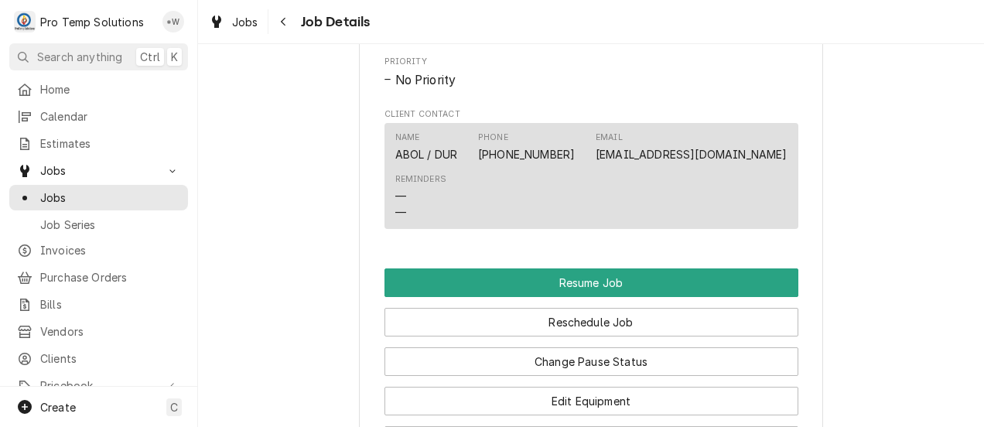
scroll to position [1078, 0]
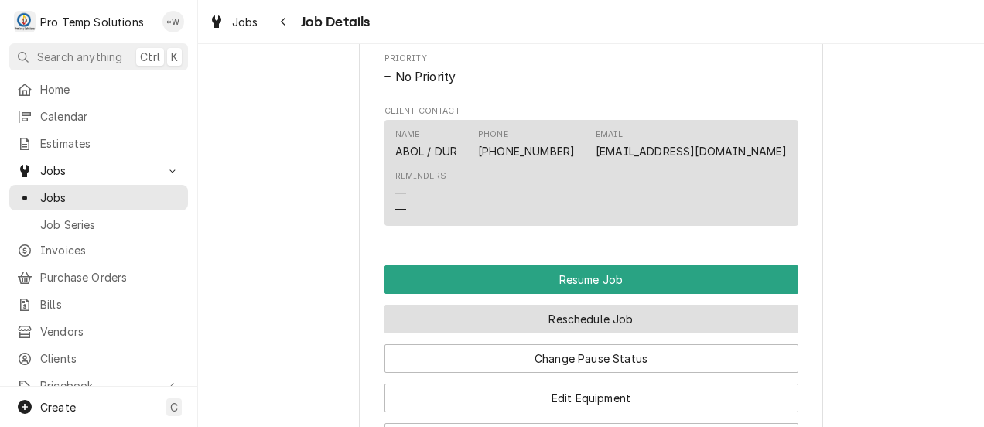
click at [628, 333] on button "Reschedule Job" at bounding box center [592, 319] width 414 height 29
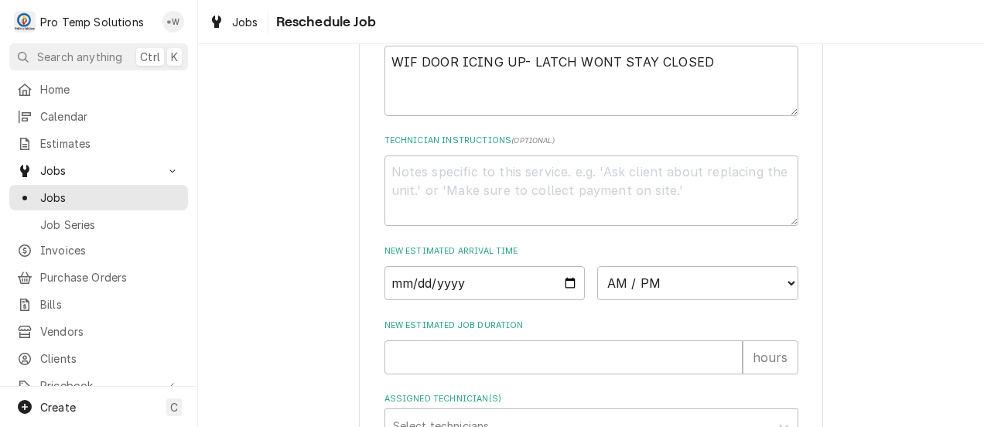
scroll to position [504, 0]
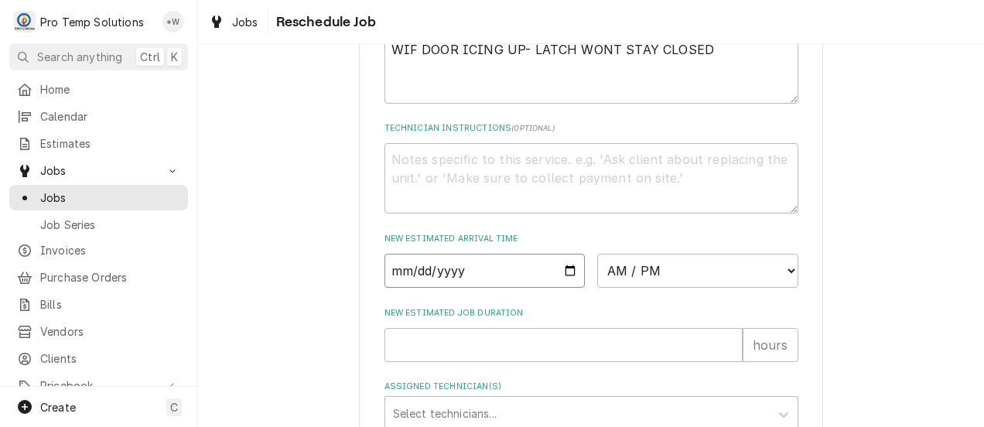
click at [563, 288] on input "Date" at bounding box center [485, 271] width 201 height 34
type input "[DATE]"
type textarea "x"
click at [773, 288] on select "AM / PM 6:00 AM 6:15 AM 6:30 AM 6:45 AM 7:00 AM 7:15 AM 7:30 AM 7:45 AM 8:00 AM…" at bounding box center [697, 271] width 201 height 34
select select "15:00:00"
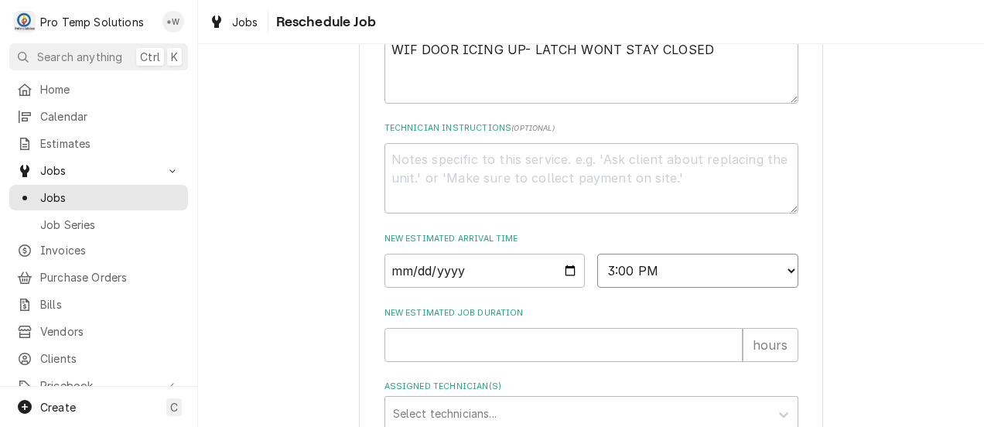
click at [597, 271] on select "AM / PM 6:00 AM 6:15 AM 6:30 AM 6:45 AM 7:00 AM 7:15 AM 7:30 AM 7:45 AM 8:00 AM…" at bounding box center [697, 271] width 201 height 34
type textarea "x"
click at [714, 362] on input "New Estimated Job Duration" at bounding box center [564, 345] width 358 height 34
type input "1"
click at [722, 358] on input "1" at bounding box center [564, 345] width 358 height 34
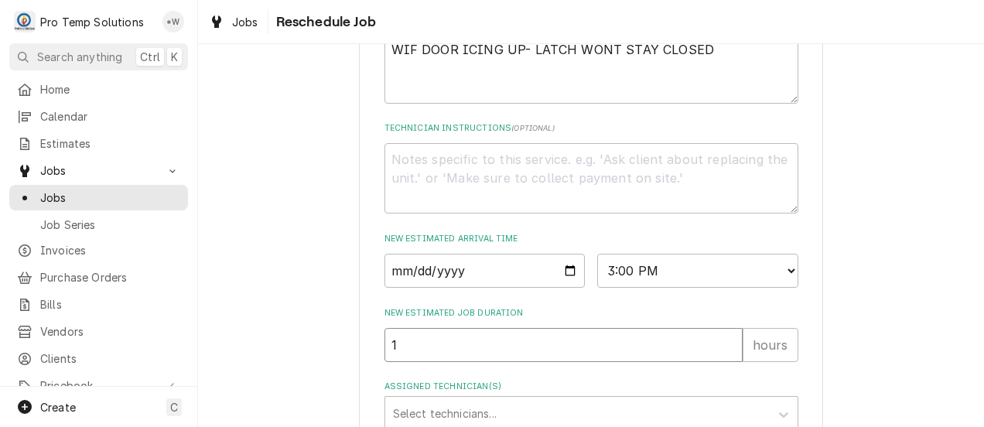
type textarea "x"
type input "2"
click at [724, 359] on input "2" at bounding box center [564, 345] width 358 height 34
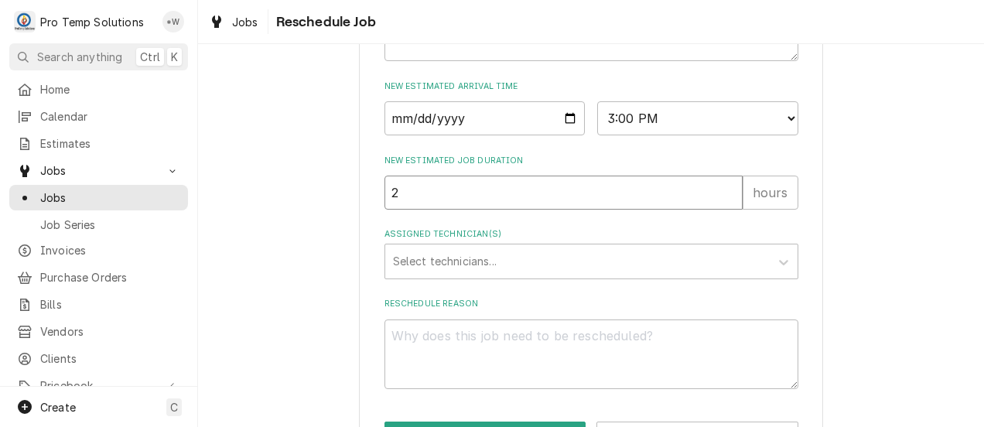
scroll to position [658, 0]
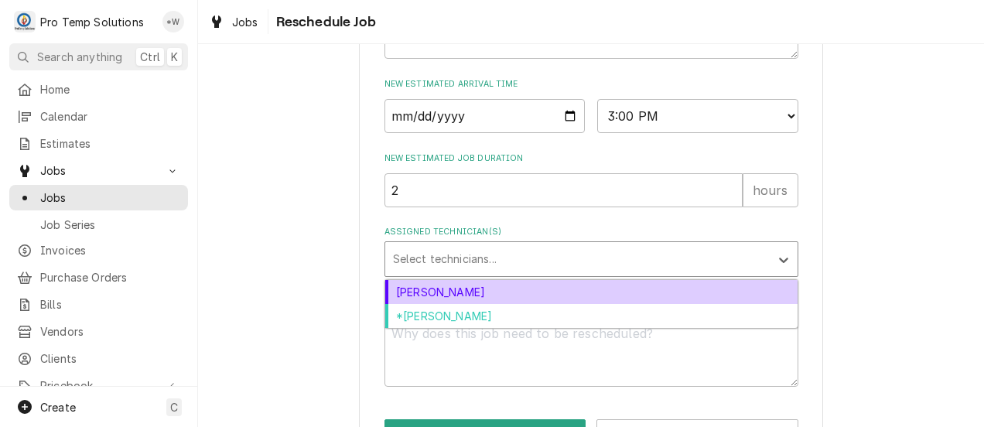
click at [715, 304] on div "[PERSON_NAME]" at bounding box center [591, 292] width 412 height 24
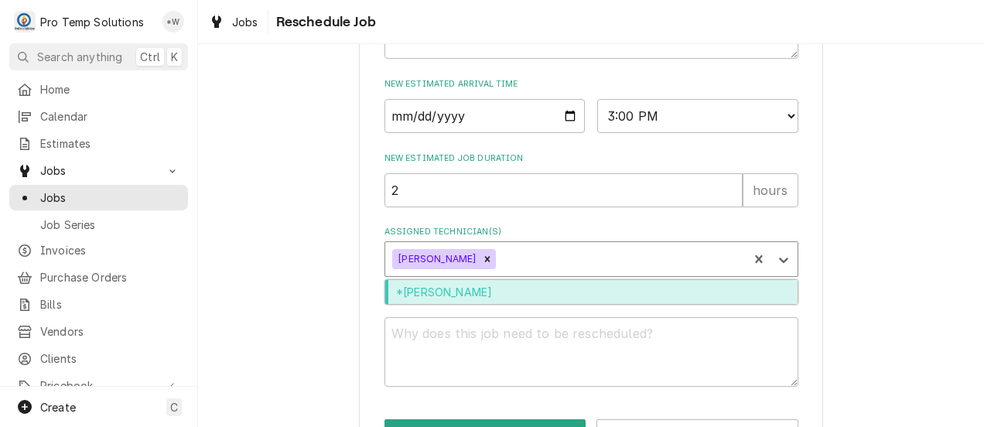
click at [709, 304] on div "*[PERSON_NAME]" at bounding box center [591, 292] width 412 height 24
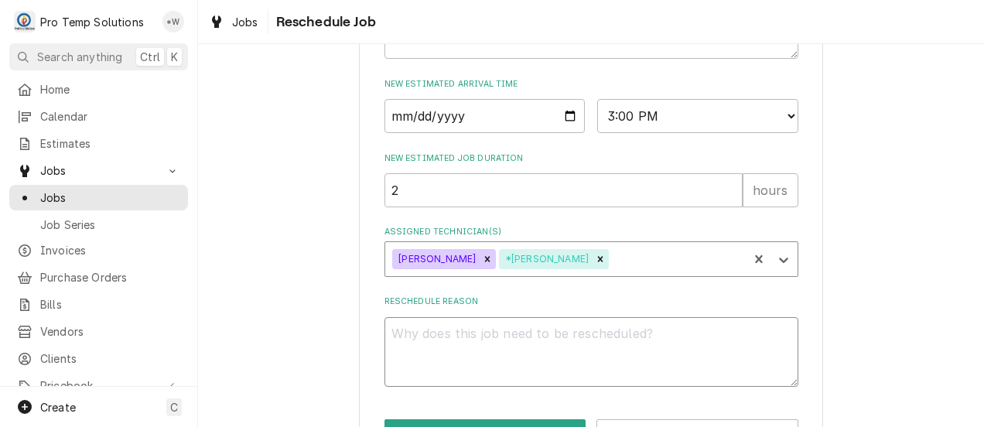
click at [715, 374] on textarea "Reschedule Reason" at bounding box center [592, 352] width 414 height 70
type textarea "x"
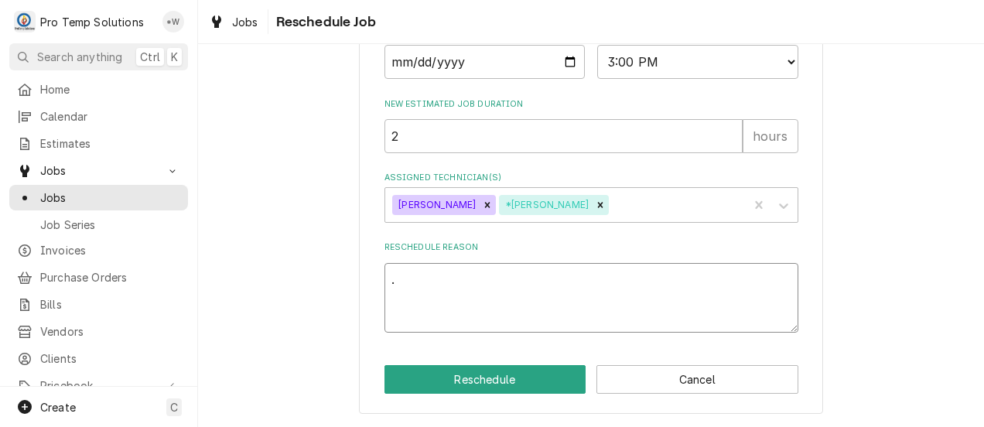
type textarea "."
click at [514, 386] on button "Reschedule" at bounding box center [486, 379] width 202 height 29
type textarea "x"
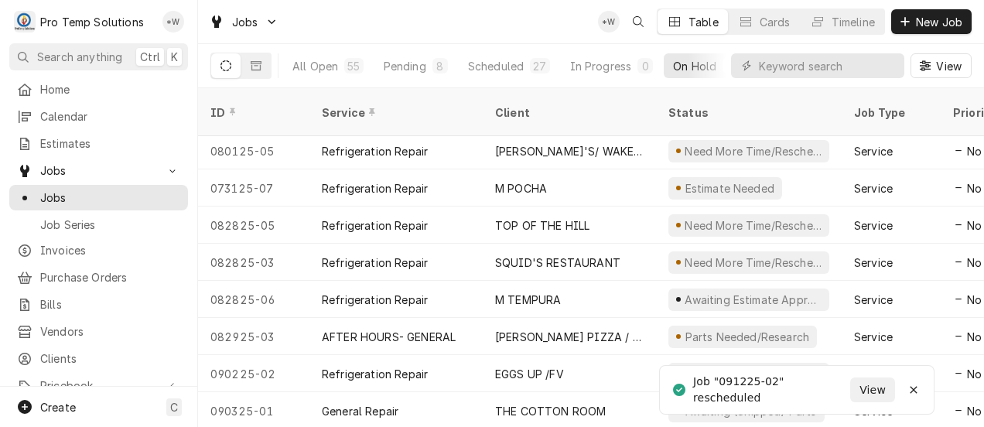
scroll to position [444, 0]
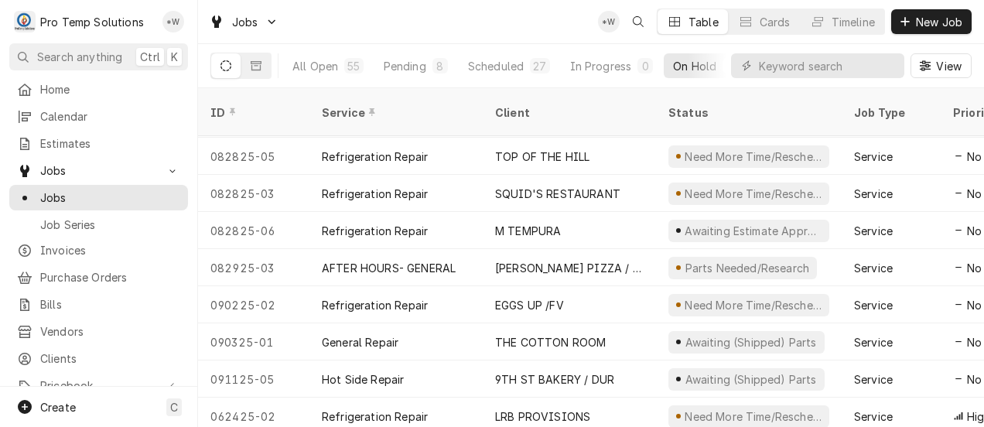
click at [555, 334] on div "THE COTTON ROOM" at bounding box center [550, 342] width 111 height 16
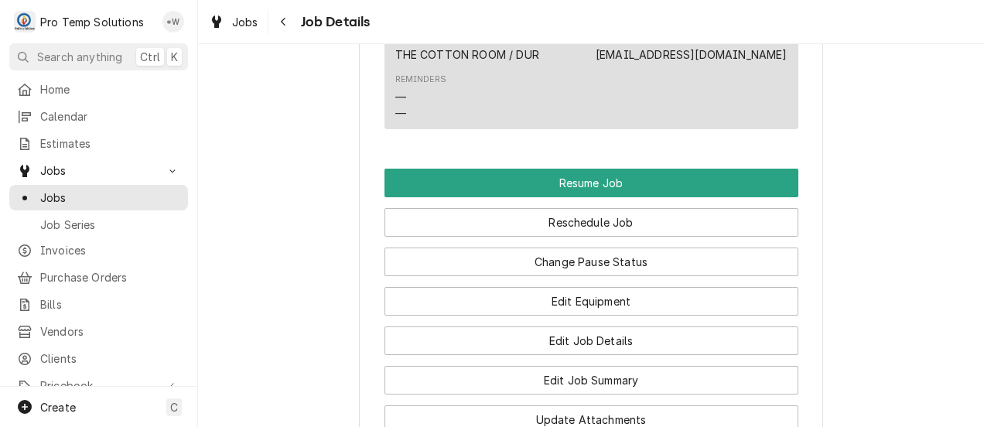
scroll to position [1279, 0]
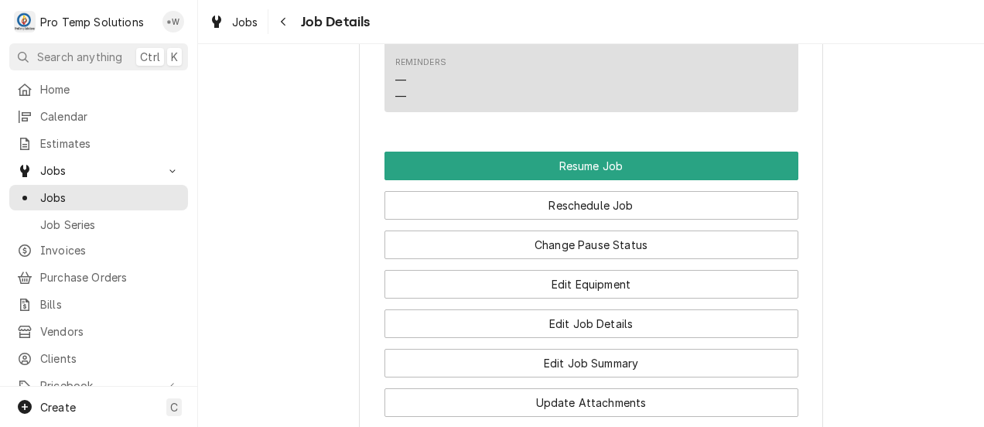
click at [656, 220] on button "Reschedule Job" at bounding box center [592, 205] width 414 height 29
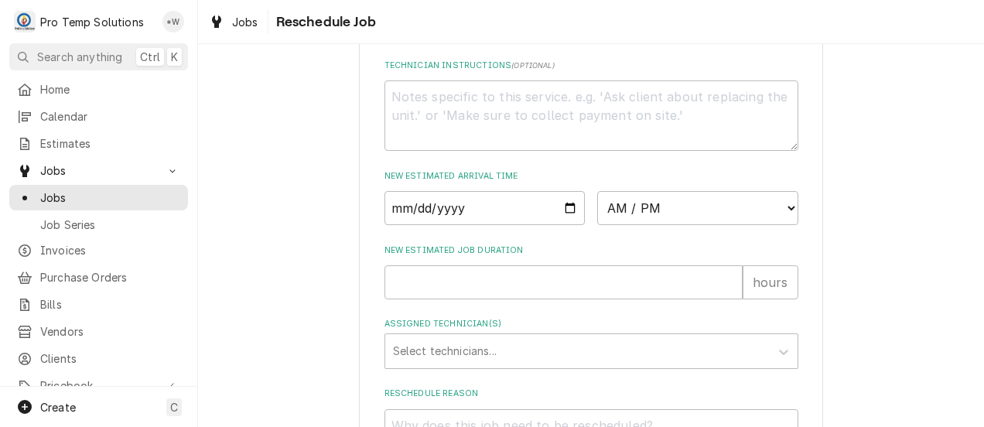
scroll to position [583, 0]
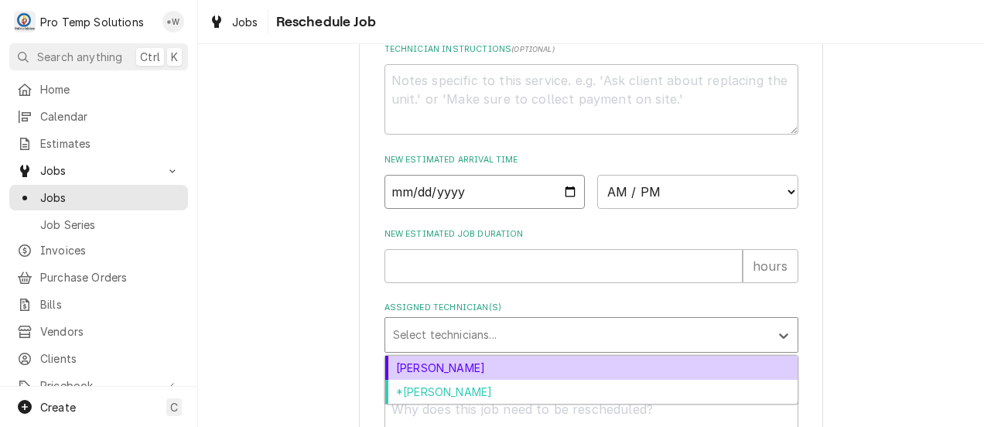
click at [562, 209] on input "Date" at bounding box center [485, 192] width 201 height 34
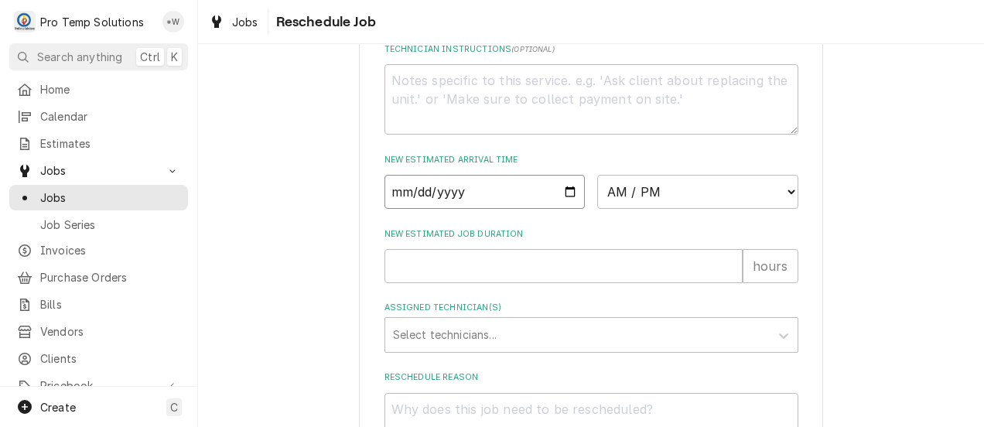
type input "[DATE]"
type textarea "x"
click at [777, 209] on select "AM / PM 6:00 AM 6:15 AM 6:30 AM 6:45 AM 7:00 AM 7:15 AM 7:30 AM 7:45 AM 8:00 AM…" at bounding box center [697, 192] width 201 height 34
click at [783, 209] on select "AM / PM 6:00 AM 6:15 AM 6:30 AM 6:45 AM 7:00 AM 7:15 AM 7:30 AM 7:45 AM 8:00 AM…" at bounding box center [697, 192] width 201 height 34
select select "12:00:00"
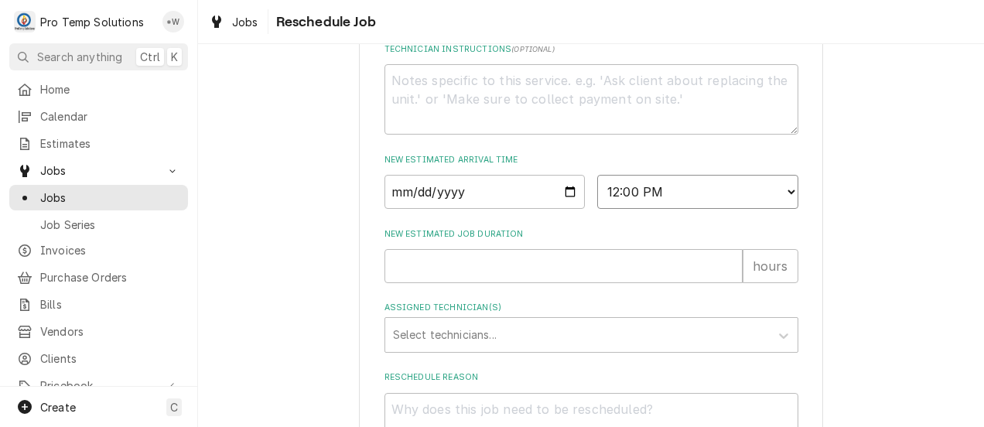
click at [597, 192] on select "AM / PM 6:00 AM 6:15 AM 6:30 AM 6:45 AM 7:00 AM 7:15 AM 7:30 AM 7:45 AM 8:00 AM…" at bounding box center [697, 192] width 201 height 34
type textarea "x"
click at [713, 283] on input "New Estimated Job Duration" at bounding box center [564, 266] width 358 height 34
type input "1"
click at [720, 279] on input "1" at bounding box center [564, 266] width 358 height 34
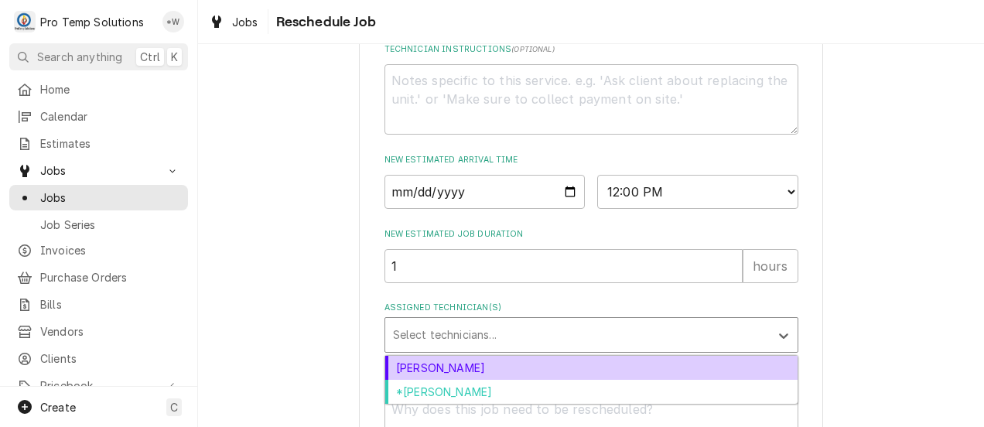
click at [702, 380] on div "[PERSON_NAME]" at bounding box center [591, 368] width 412 height 24
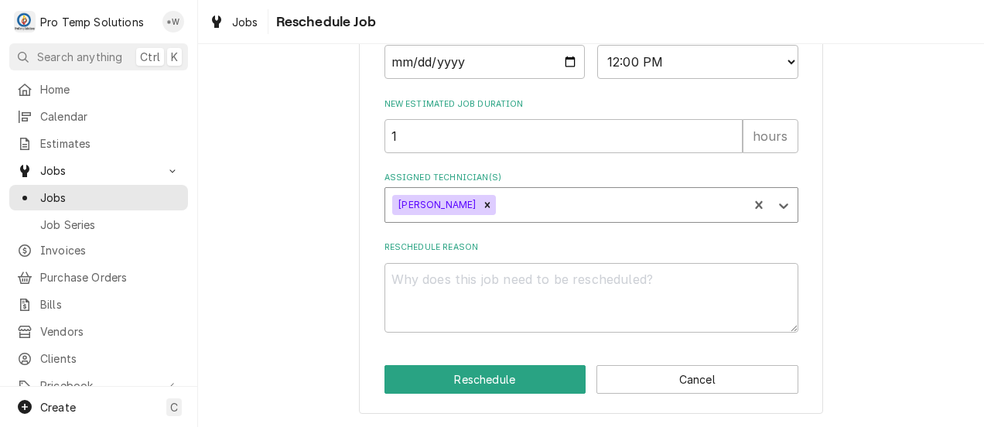
scroll to position [731, 0]
click at [754, 285] on textarea "Reschedule Reason" at bounding box center [592, 298] width 414 height 70
type textarea "x"
type textarea "."
click at [543, 381] on button "Reschedule" at bounding box center [486, 379] width 202 height 29
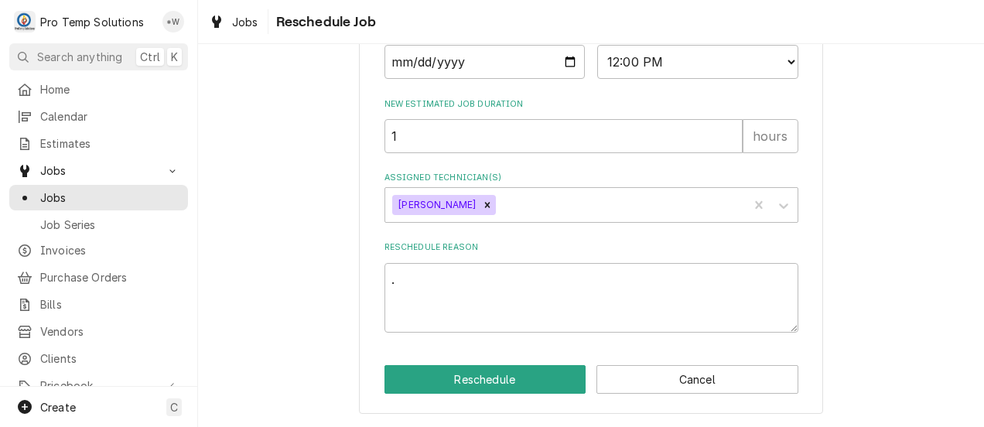
type textarea "x"
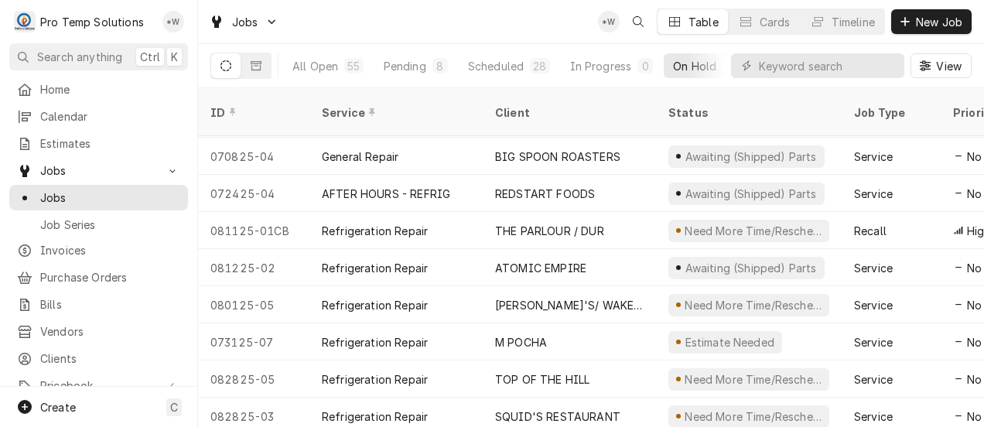
scroll to position [407, 0]
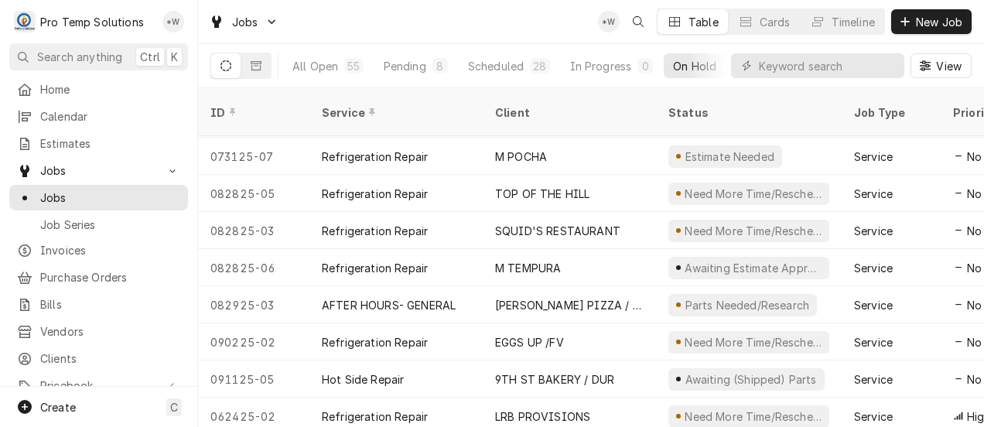
click at [604, 323] on div "EGGS UP /FV" at bounding box center [569, 341] width 173 height 37
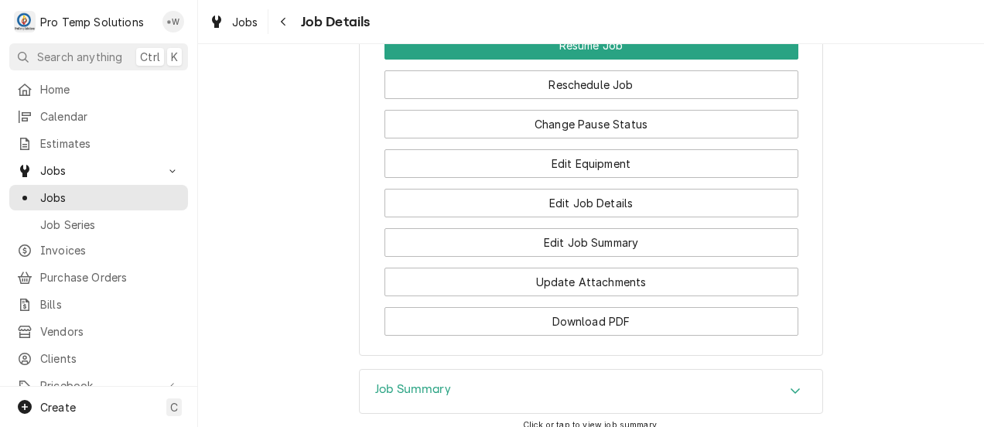
scroll to position [1343, 0]
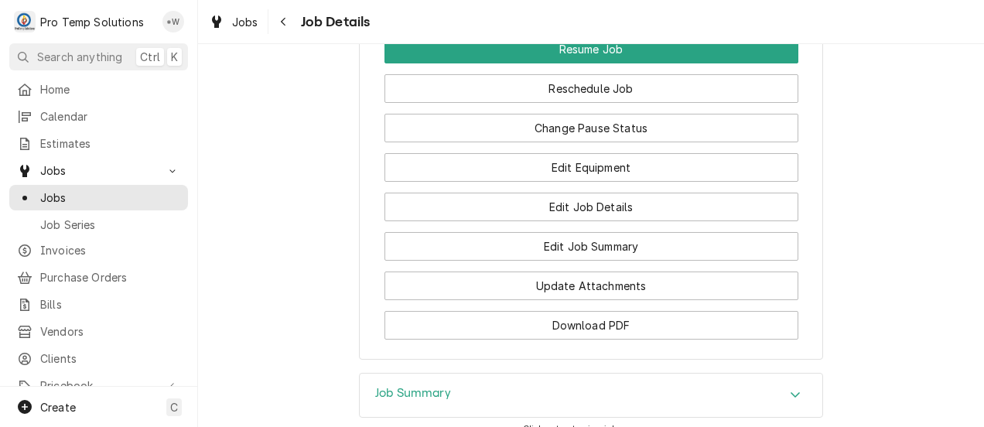
click at [637, 103] on button "Reschedule Job" at bounding box center [592, 88] width 414 height 29
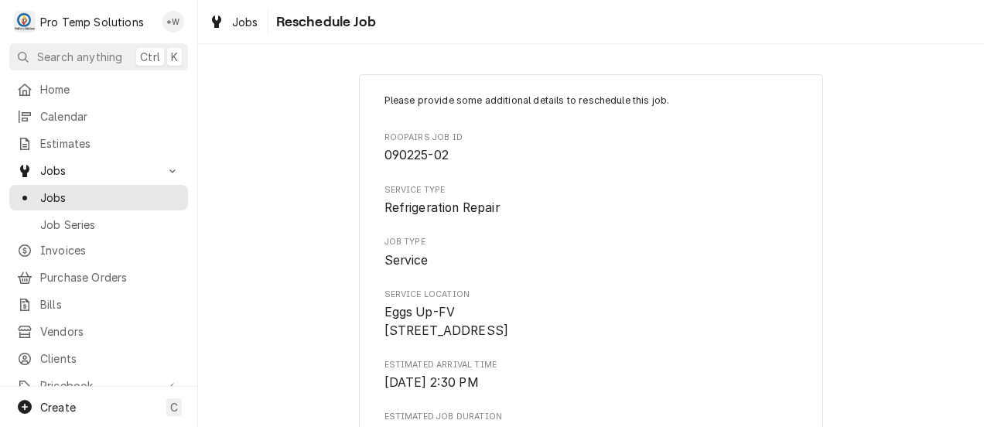
click at [238, 20] on span "Jobs" at bounding box center [245, 22] width 26 height 16
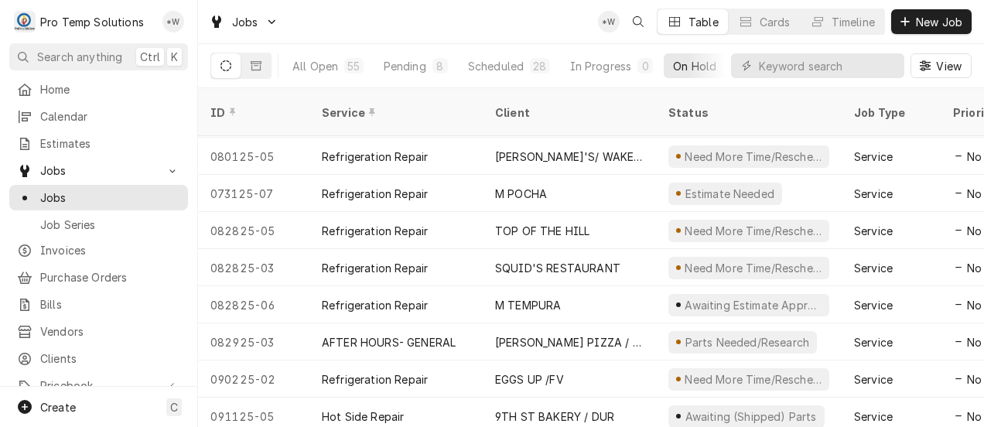
scroll to position [407, 0]
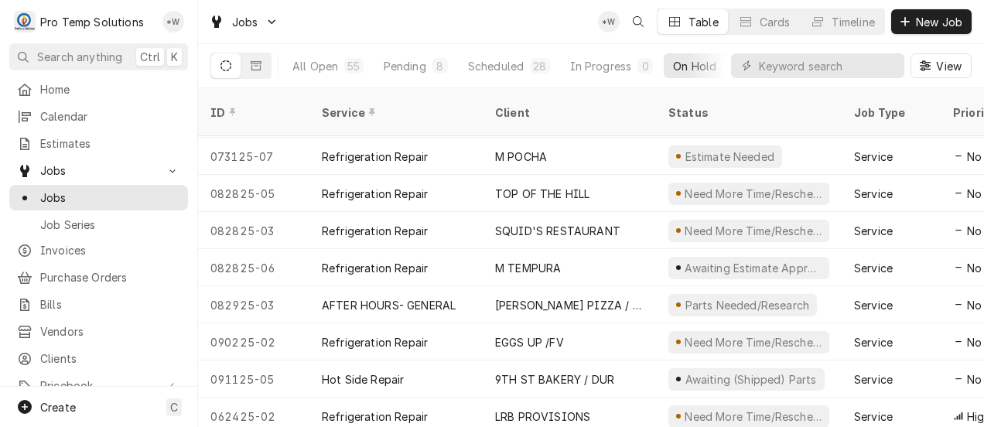
click at [607, 249] on div "M TEMPURA" at bounding box center [569, 267] width 173 height 37
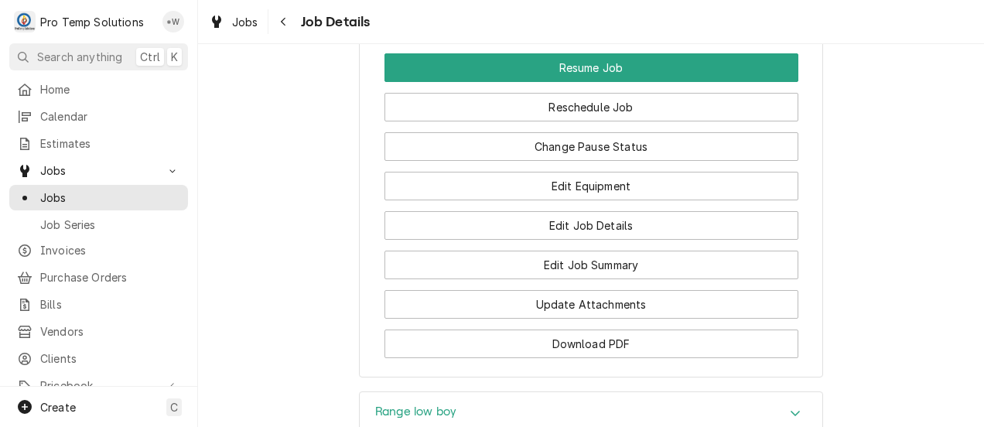
scroll to position [1598, 0]
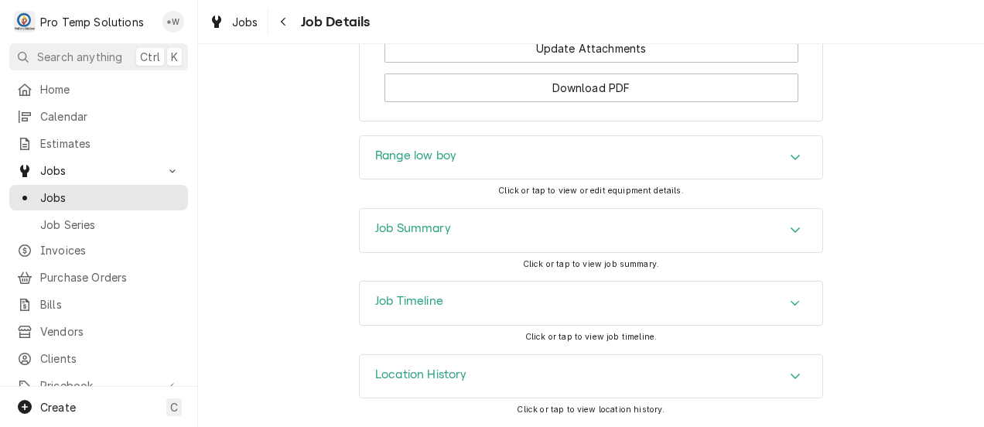
click at [791, 160] on icon "Accordion Header" at bounding box center [795, 157] width 9 height 5
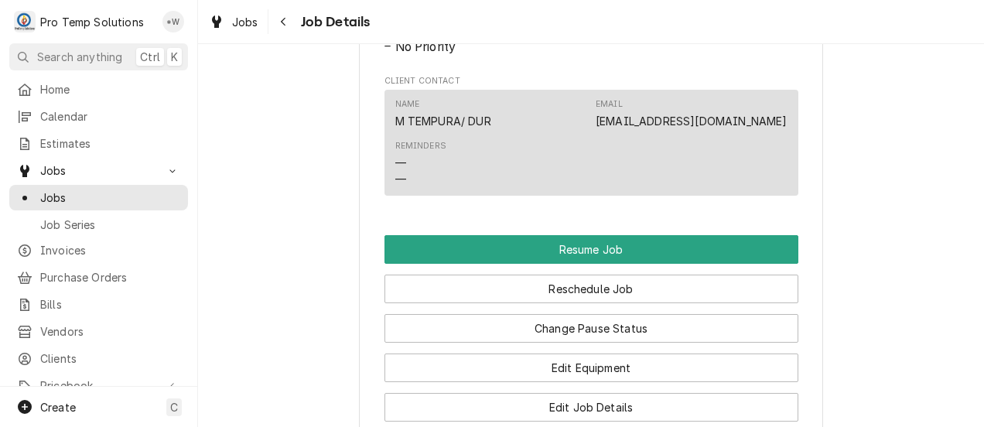
scroll to position [1138, 0]
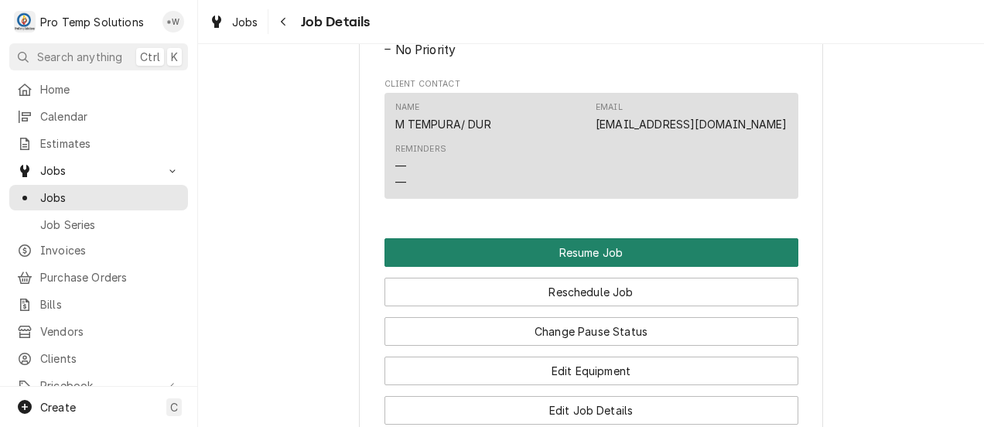
click at [702, 267] on button "Resume Job" at bounding box center [592, 252] width 414 height 29
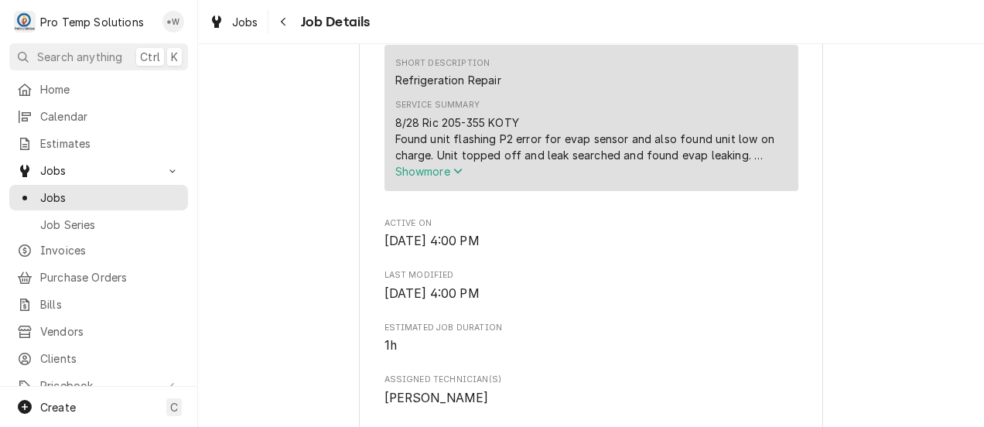
scroll to position [562, 0]
click at [455, 177] on icon "Service Summary" at bounding box center [457, 171] width 9 height 11
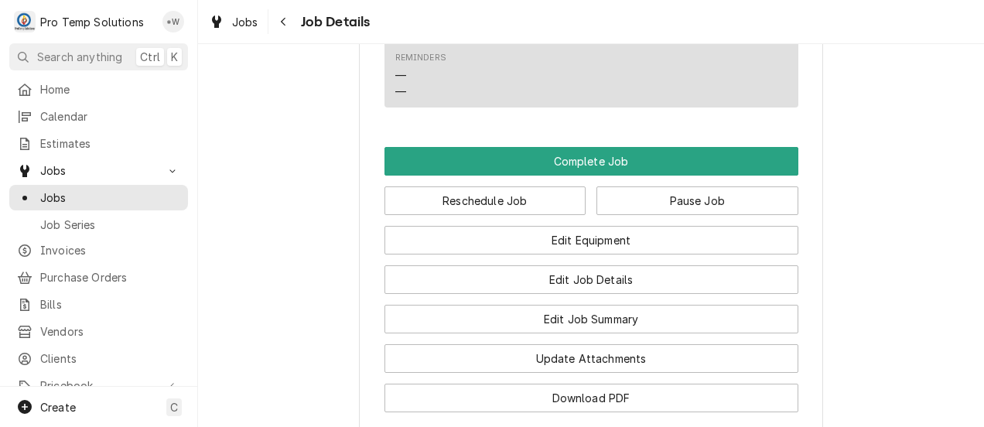
scroll to position [1125, 0]
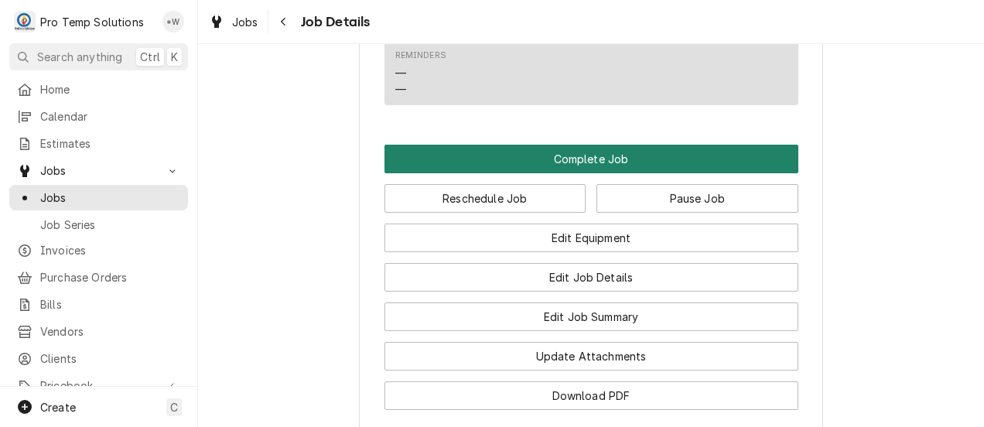
click at [625, 173] on button "Complete Job" at bounding box center [592, 159] width 414 height 29
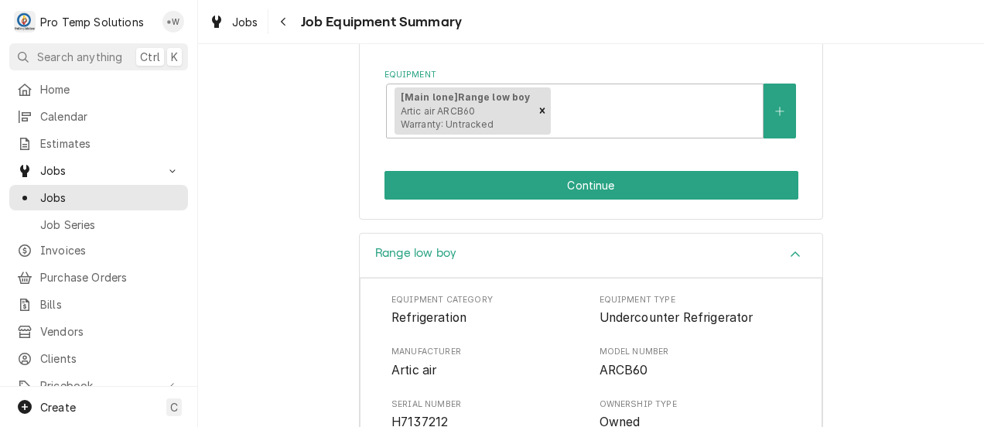
scroll to position [277, 0]
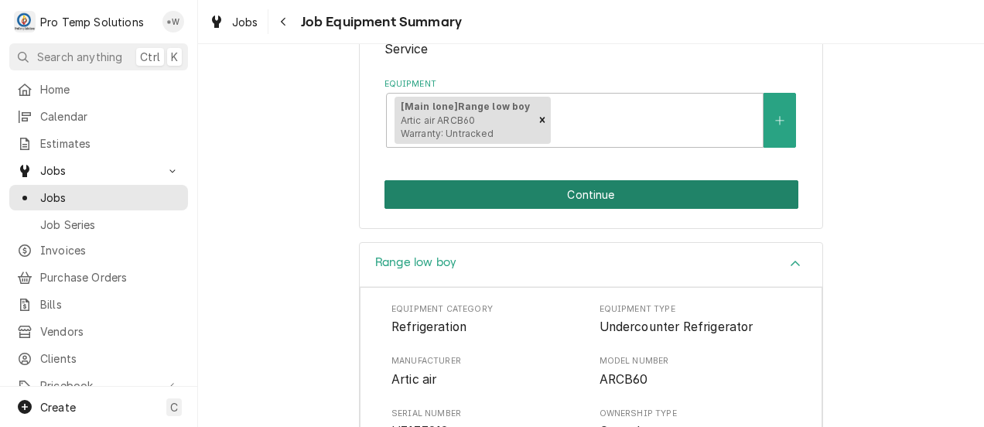
click at [699, 203] on button "Continue" at bounding box center [592, 194] width 414 height 29
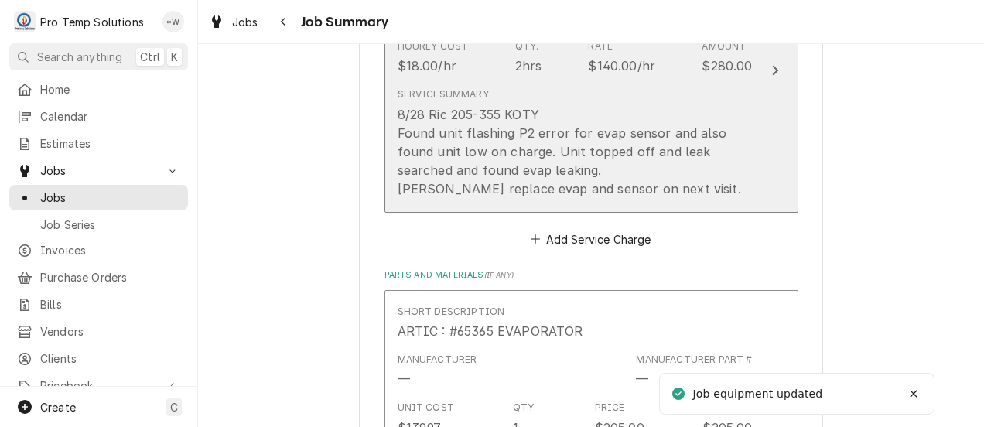
click at [760, 84] on button "Short Description Refrigeration Repair Service Date [DATE] Hourly Cost $18.00/h…" at bounding box center [592, 71] width 414 height 284
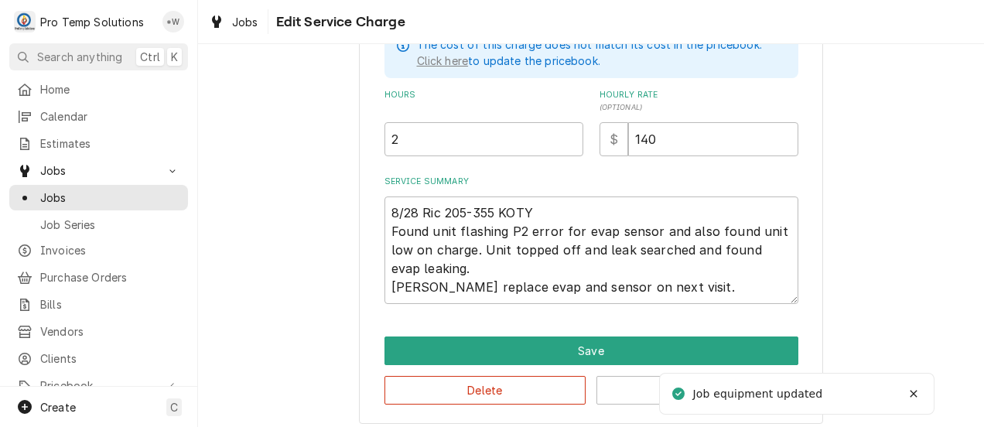
scroll to position [484, 0]
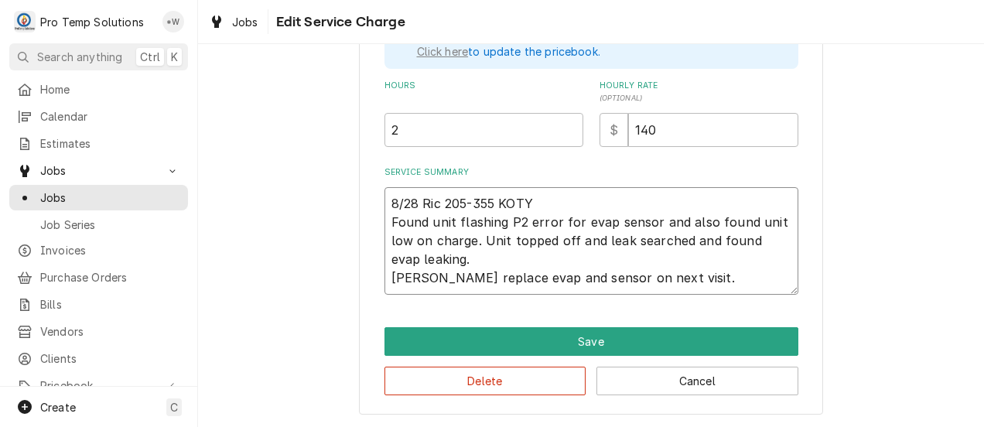
click at [671, 280] on textarea "8/28 Ric 205-355 KOTY Found unit flashing P2 error for evap sensor and also fou…" at bounding box center [592, 241] width 414 height 108
type textarea "x"
type textarea "8/28 Ric 205-355 KOTY Found unit flashing P2 error for evap sensor and also fou…"
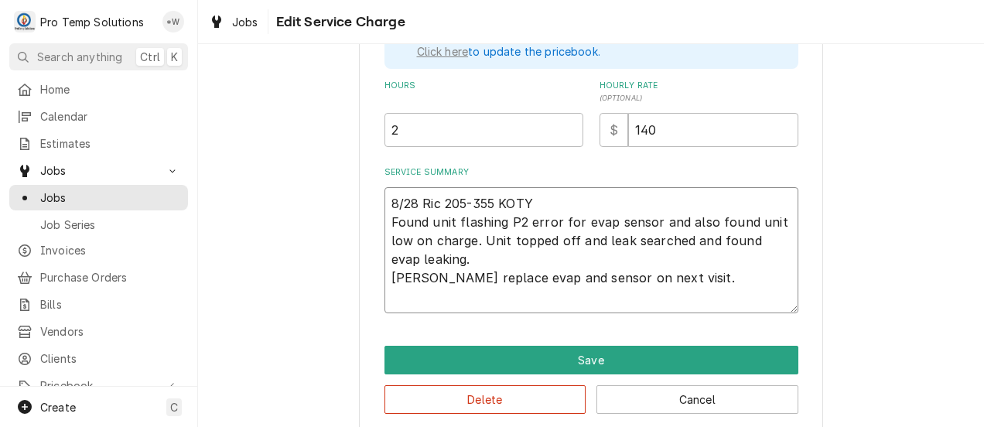
type textarea "x"
type textarea "8/28 Ric 205-355 KOTY Found unit flashing P2 error for evap sensor and also fou…"
type textarea "x"
type textarea "8/28 Ric 205-355 KOTY Found unit flashing P2 error for evap sensor and also fou…"
type textarea "x"
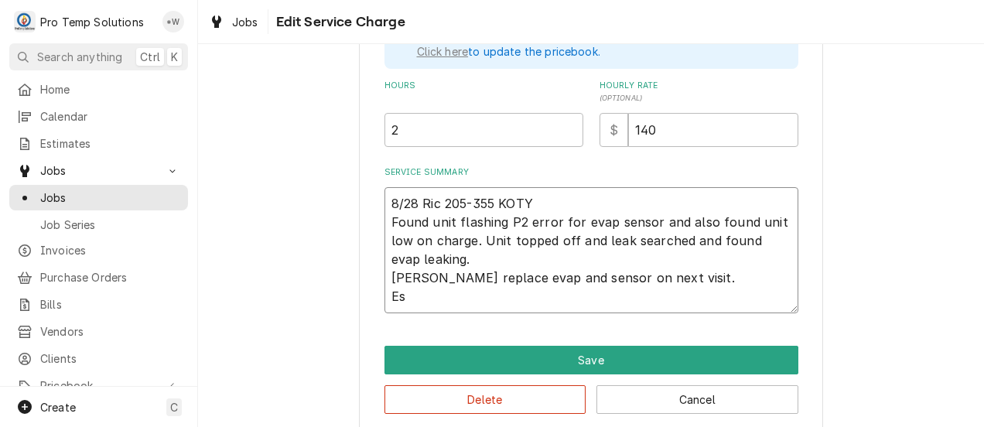
type textarea "8/28 Ric 205-355 KOTY Found unit flashing P2 error for evap sensor and also fou…"
type textarea "x"
type textarea "8/28 Ric 205-355 KOTY Found unit flashing P2 error for evap sensor and also fou…"
type textarea "x"
type textarea "8/28 Ric 205-355 KOTY Found unit flashing P2 error for evap sensor and also fou…"
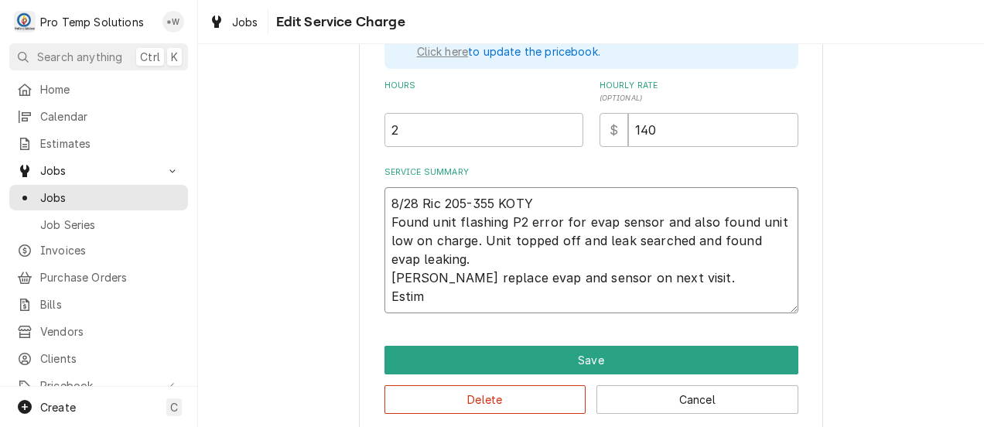
type textarea "x"
type textarea "8/28 Ric 205-355 KOTY Found unit flashing P2 error for evap sensor and also fou…"
type textarea "x"
type textarea "8/28 Ric 205-355 KOTY Found unit flashing P2 error for evap sensor and also fou…"
type textarea "x"
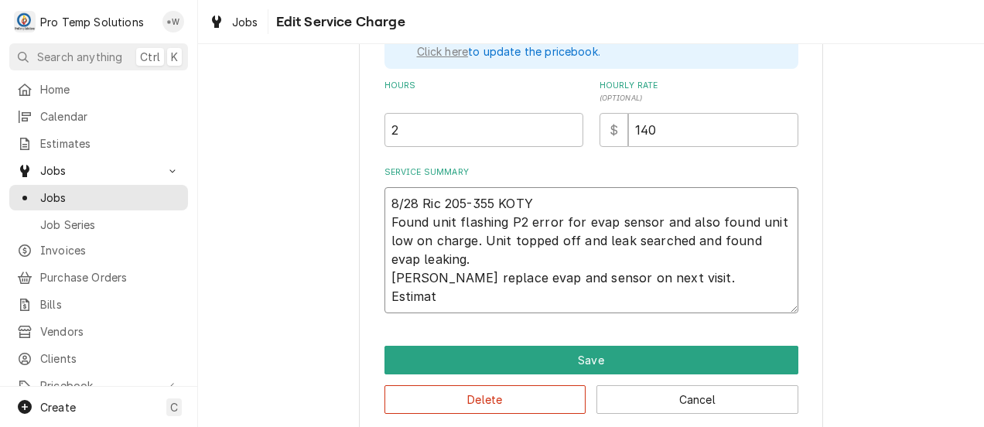
type textarea "8/28 Ric 205-355 KOTY Found unit flashing P2 error for evap sensor and also fou…"
type textarea "x"
type textarea "8/28 Ric 205-355 KOTY Found unit flashing P2 error for evap sensor and also fou…"
type textarea "x"
type textarea "8/28 Ric 205-355 KOTY Found unit flashing P2 error for evap sensor and also fou…"
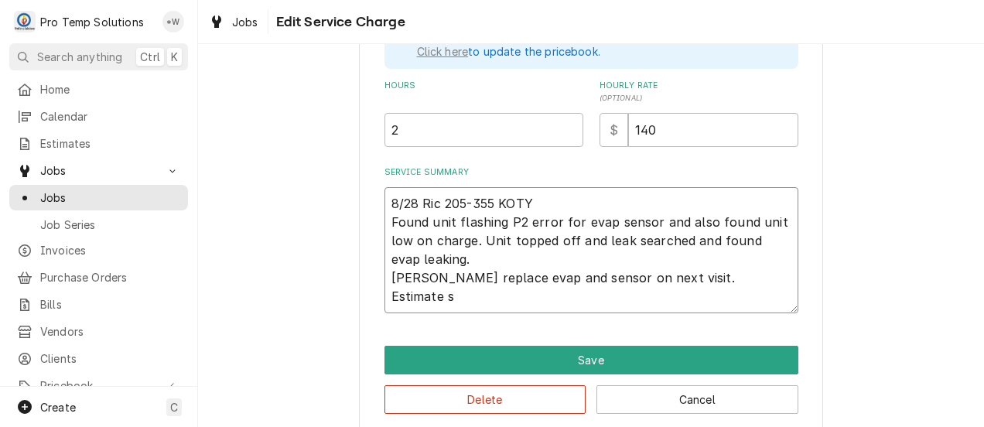
type textarea "x"
type textarea "8/28 Ric 205-355 KOTY Found unit flashing P2 error for evap sensor and also fou…"
type textarea "x"
type textarea "8/28 Ric 205-355 KOTY Found unit flashing P2 error for evap sensor and also fou…"
type textarea "x"
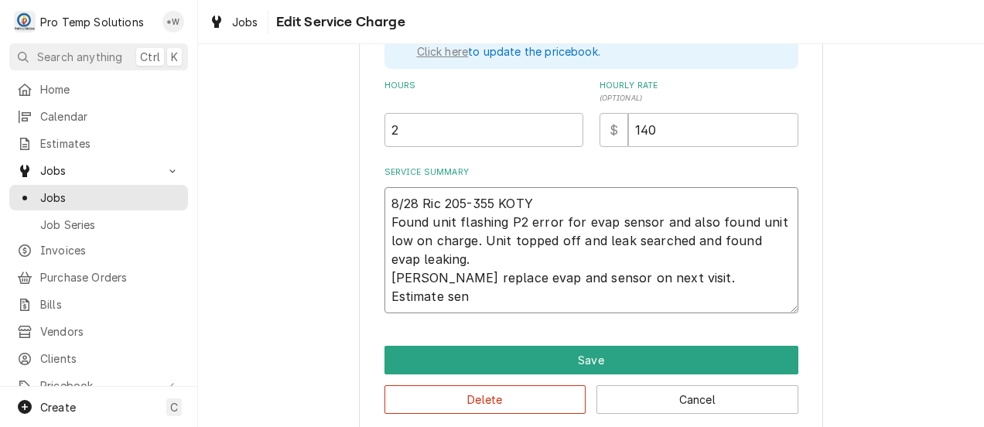
type textarea "8/28 Ric 205-355 KOTY Found unit flashing P2 error for evap sensor and also fou…"
type textarea "x"
type textarea "8/28 Ric 205-355 KOTY Found unit flashing P2 error for evap sensor and also fou…"
type textarea "x"
type textarea "8/28 Ric 205-355 KOTY Found unit flashing P2 error for evap sensor and also fou…"
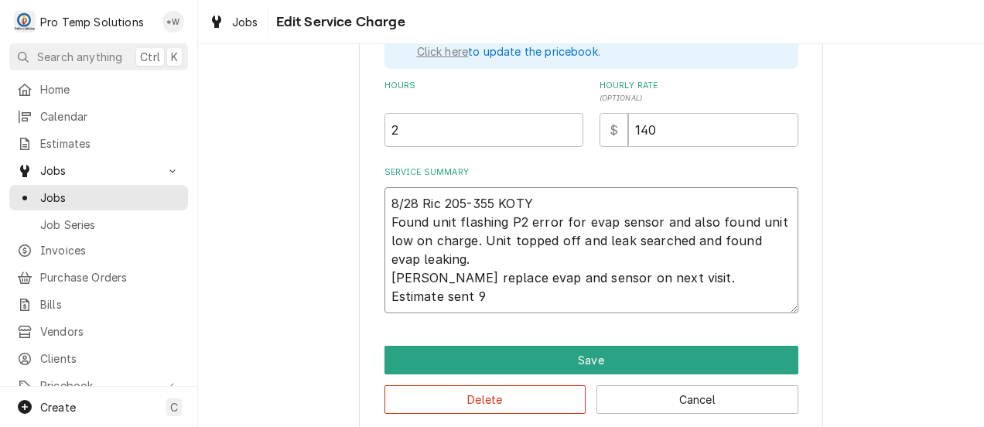
type textarea "x"
type textarea "8/28 Ric 205-355 KOTY Found unit flashing P2 error for evap sensor and also fou…"
type textarea "x"
type textarea "8/28 Ric 205-355 KOTY Found unit flashing P2 error for evap sensor and also fou…"
type textarea "x"
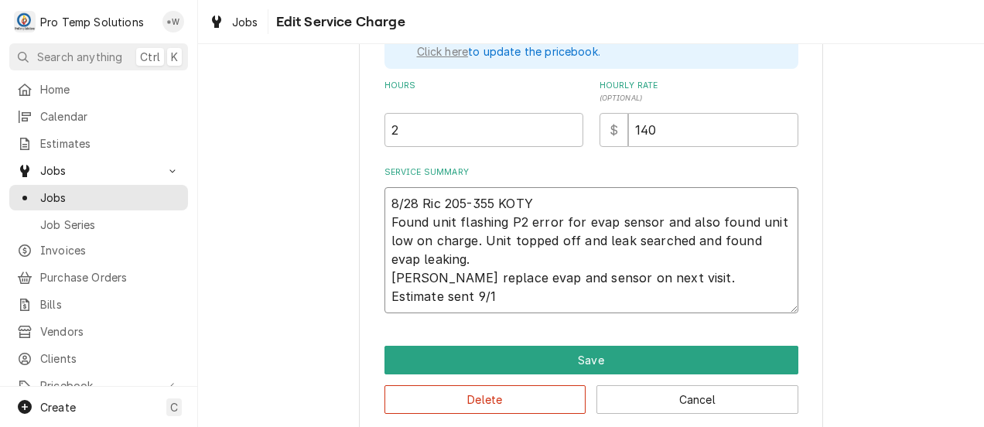
type textarea "8/28 Ric 205-355 KOTY Found unit flashing P2 error for evap sensor and also fou…"
click at [622, 359] on button "Save" at bounding box center [592, 360] width 414 height 29
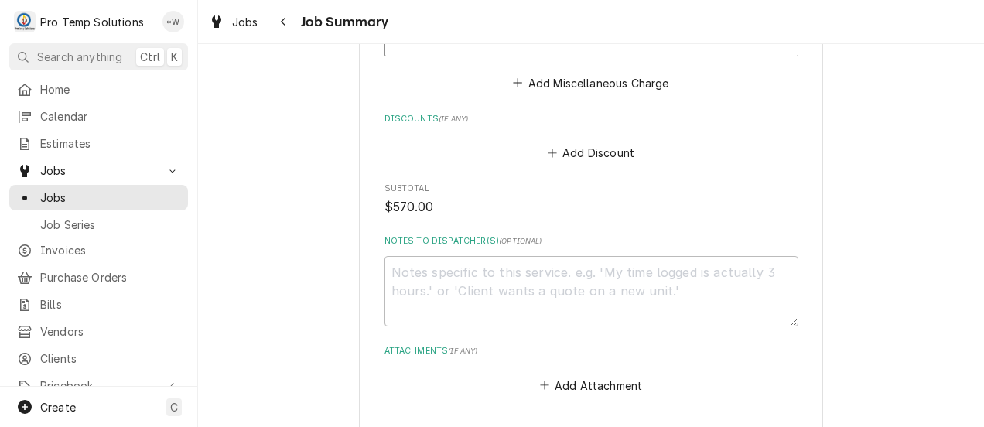
scroll to position [1517, 0]
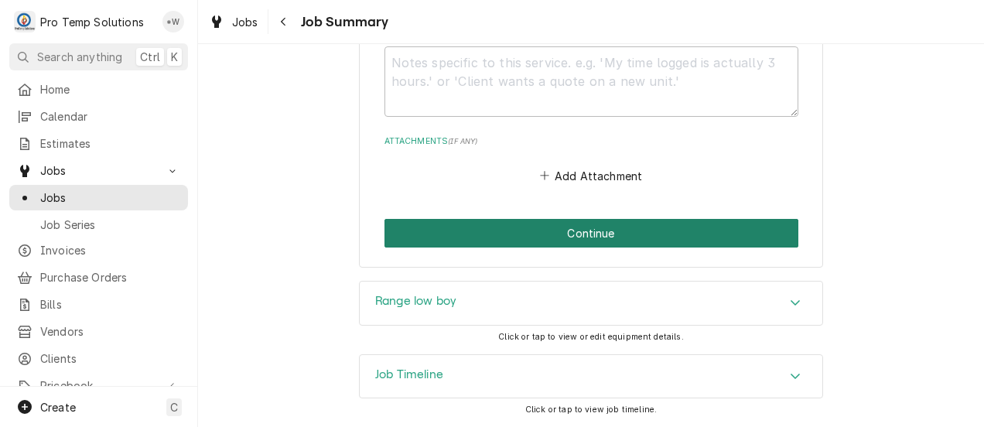
click at [690, 225] on button "Continue" at bounding box center [592, 233] width 414 height 29
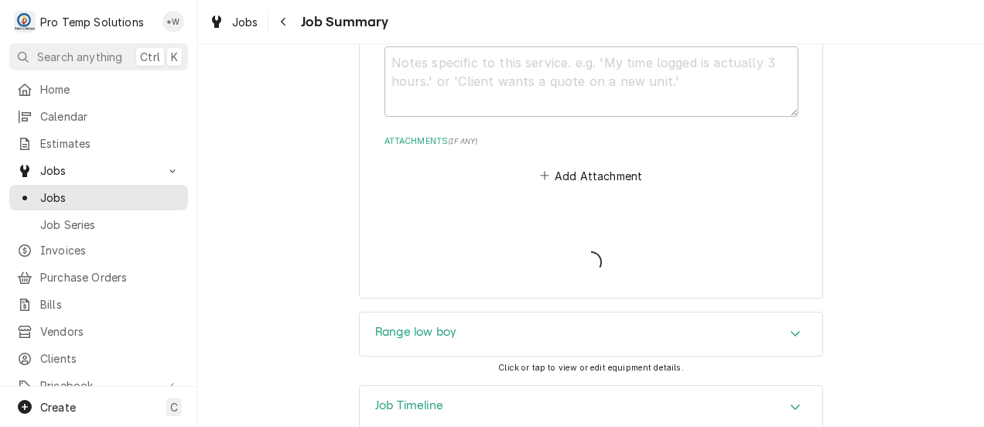
type textarea "x"
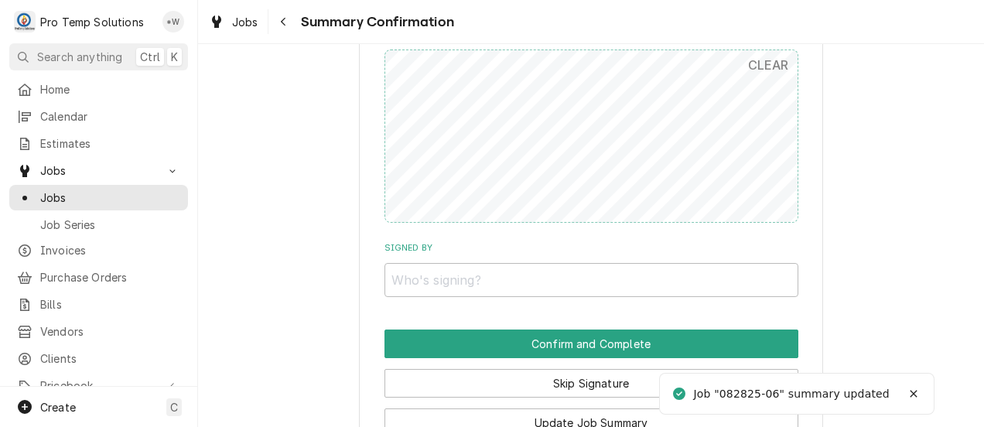
scroll to position [1391, 0]
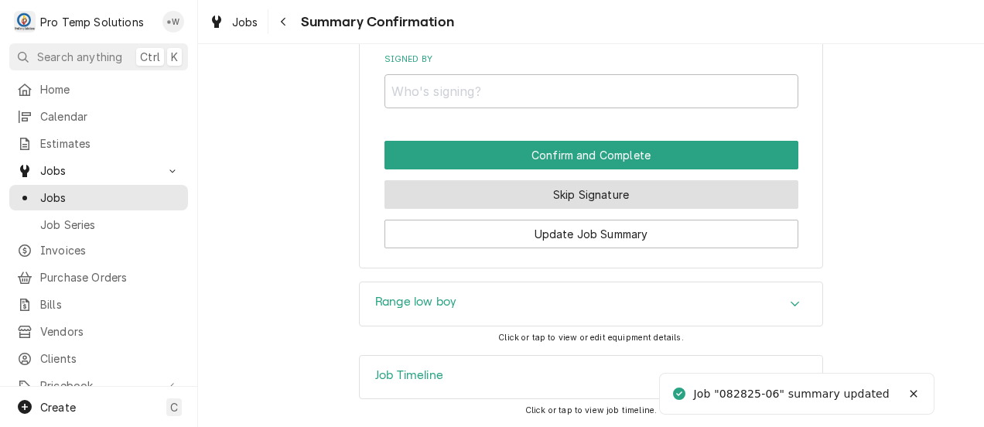
click at [735, 200] on button "Skip Signature" at bounding box center [592, 194] width 414 height 29
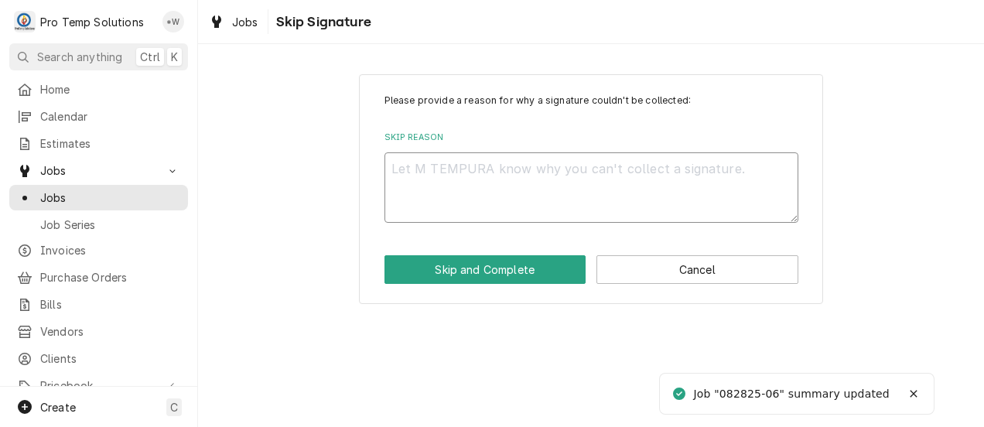
click at [701, 172] on textarea "Skip Reason" at bounding box center [592, 187] width 414 height 70
type textarea "x"
type textarea "."
click at [508, 282] on button "Skip and Complete" at bounding box center [486, 269] width 202 height 29
type textarea "x"
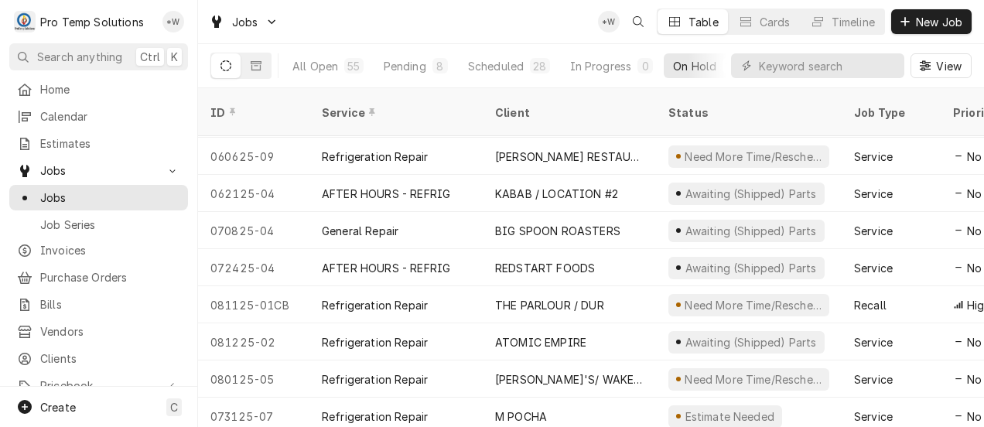
scroll to position [299, 0]
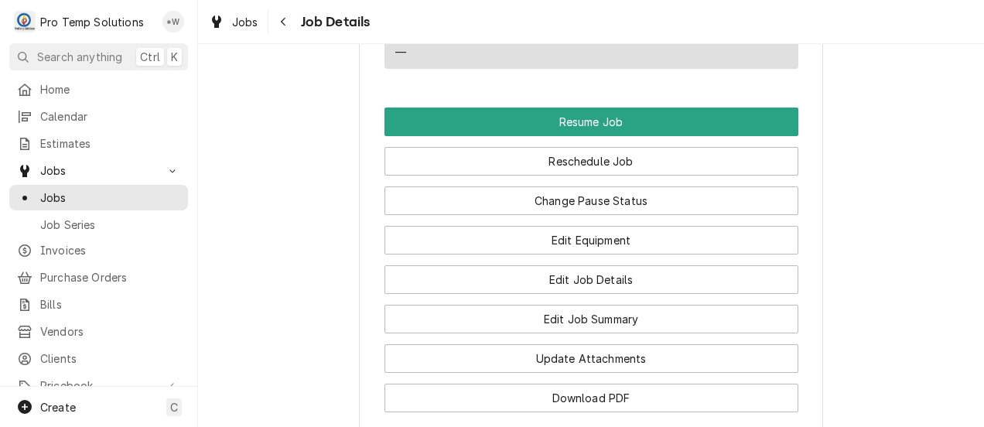
scroll to position [1268, 0]
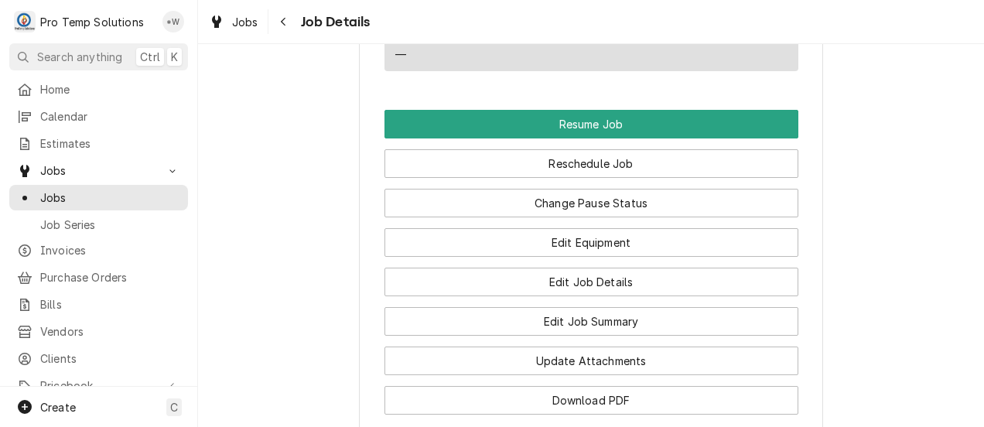
click at [703, 128] on button "Resume Job" at bounding box center [592, 124] width 414 height 29
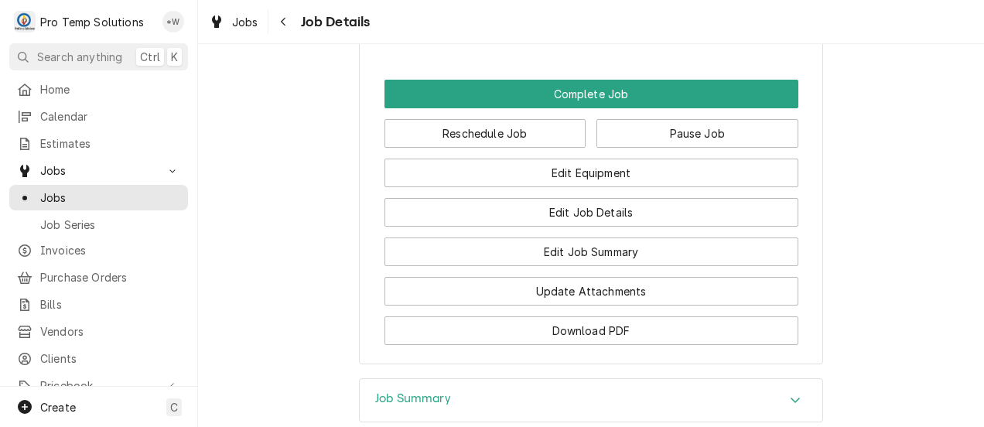
scroll to position [1167, 0]
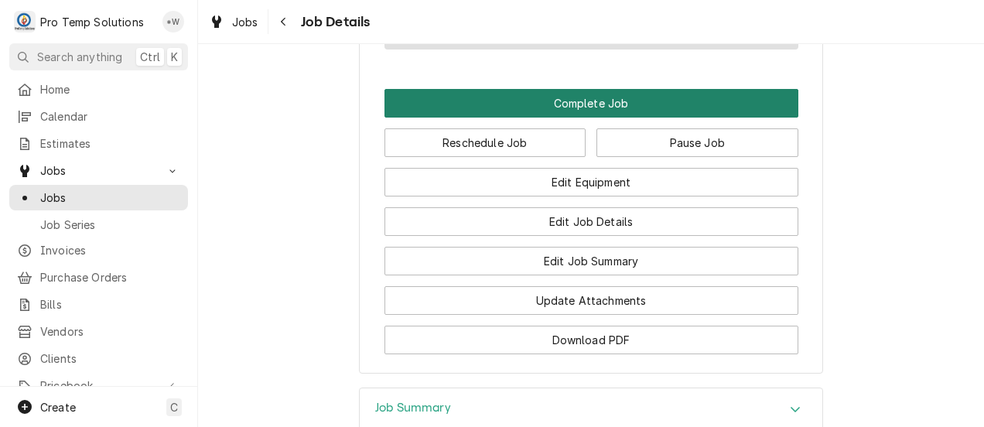
click at [726, 115] on button "Complete Job" at bounding box center [592, 103] width 414 height 29
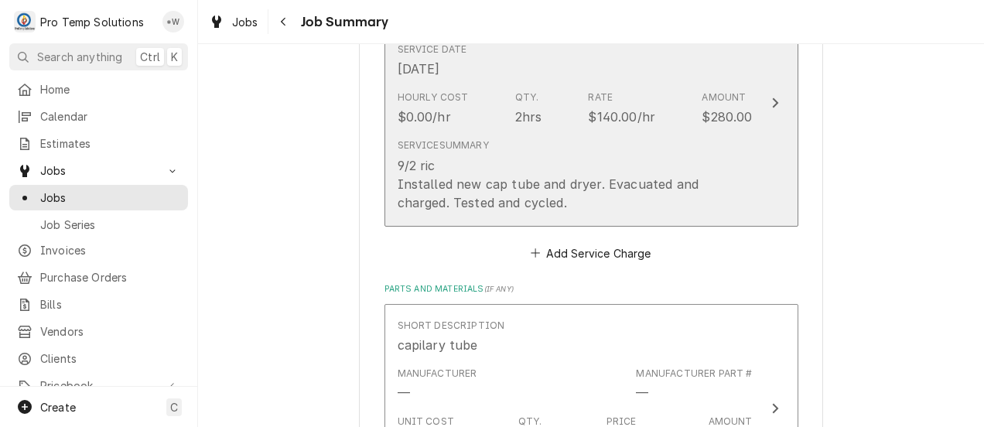
click at [771, 108] on icon "Update Line Item" at bounding box center [775, 103] width 8 height 12
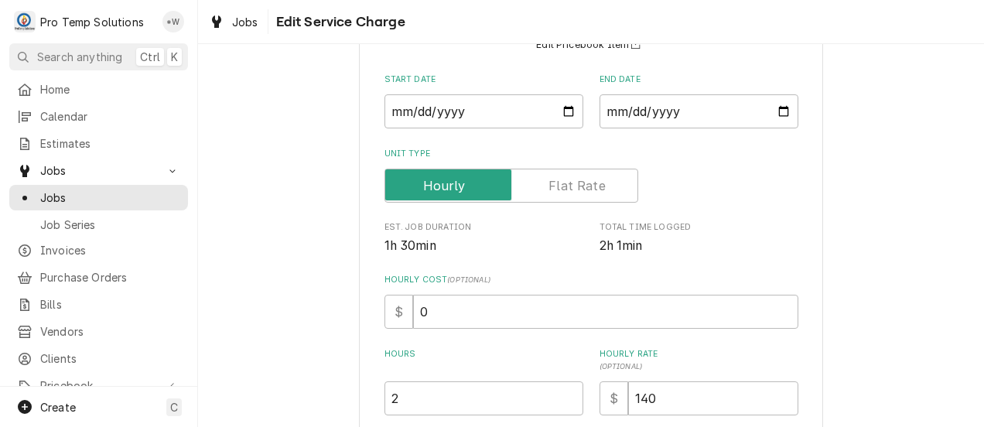
scroll to position [387, 0]
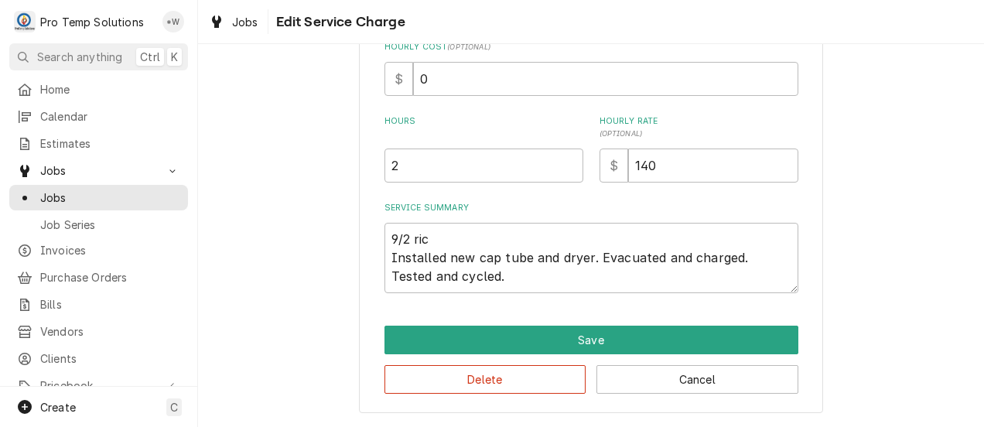
click at [833, 210] on div "Use the fields below to edit this service charge Short Description Refrigeratio…" at bounding box center [591, 51] width 786 height 754
click at [590, 281] on textarea "9/2 ric Installed new cap tube and dryer. Evacuated and charged. Tested and cyc…" at bounding box center [592, 258] width 414 height 70
type textarea "x"
type textarea "9/2 ric Installed new cap tube and dryer. Evacuated and charged. Tested and cyc…"
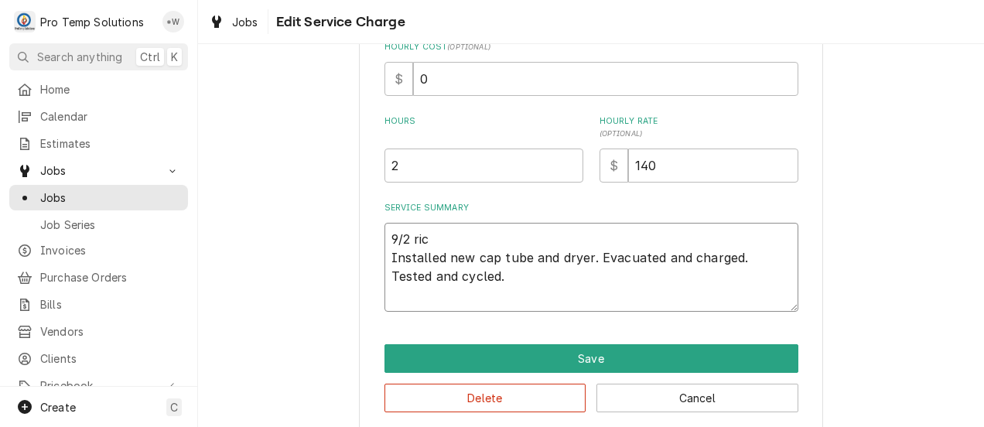
type textarea "x"
type textarea "9/2 ric Installed new cap tube and dryer. Evacuated and charged. Tested and cyc…"
type textarea "x"
type textarea "9/2 ric Installed new cap tube and dryer. Evacuated and charged. Tested and cyc…"
type textarea "x"
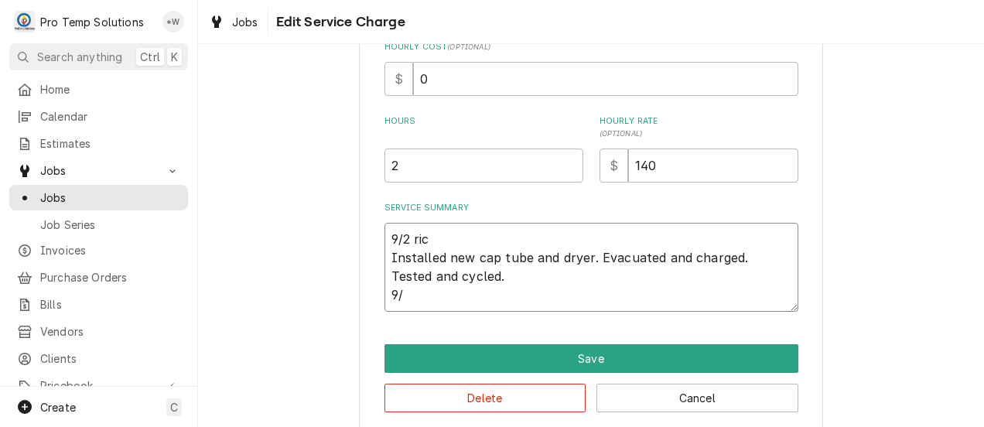
type textarea "9/2 ric Installed new cap tube and dryer. Evacuated and charged. Tested and cyc…"
type textarea "x"
type textarea "9/2 ric Installed new cap tube and dryer. Evacuated and charged. Tested and cyc…"
type textarea "x"
type textarea "9/2 ric Installed new cap tube and dryer. Evacuated and charged. Tested and cyc…"
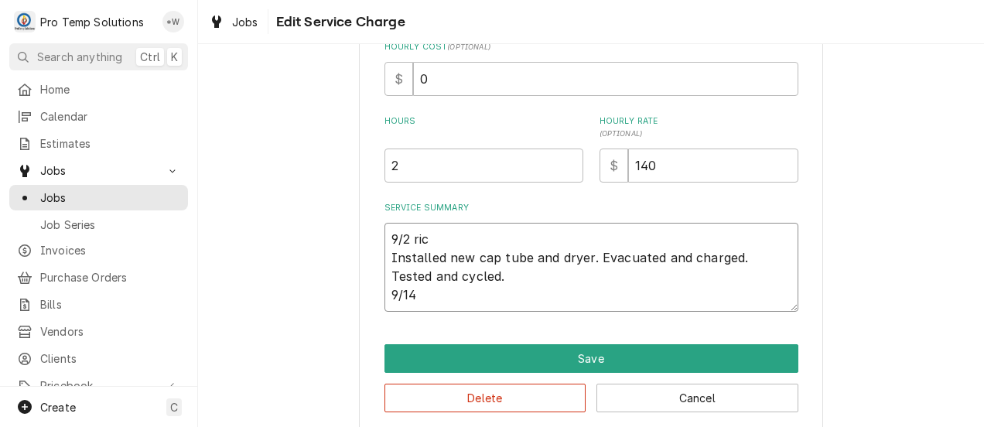
type textarea "x"
type textarea "9/2 ric Installed new cap tube and dryer. Evacuated and charged. Tested and cyc…"
type textarea "x"
type textarea "9/2 ric Installed new cap tube and dryer. Evacuated and charged. Tested and cyc…"
type textarea "x"
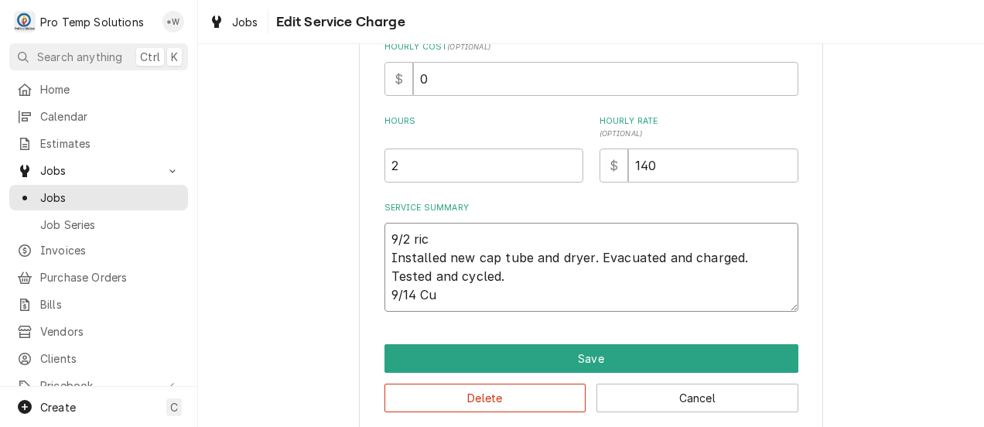
type textarea "9/2 ric Installed new cap tube and dryer. Evacuated and charged. Tested and cyc…"
type textarea "x"
type textarea "9/2 ric Installed new cap tube and dryer. Evacuated and charged. Tested and cyc…"
type textarea "x"
type textarea "9/2 ric Installed new cap tube and dryer. Evacuated and charged. Tested and cyc…"
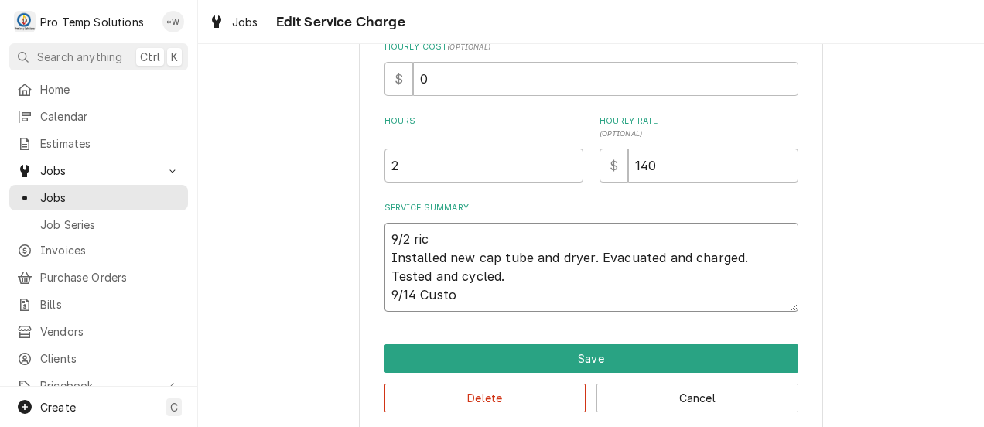
type textarea "x"
type textarea "9/2 ric Installed new cap tube and dryer. Evacuated and charged. Tested and cyc…"
type textarea "x"
type textarea "9/2 ric Installed new cap tube and dryer. Evacuated and charged. Tested and cyc…"
type textarea "x"
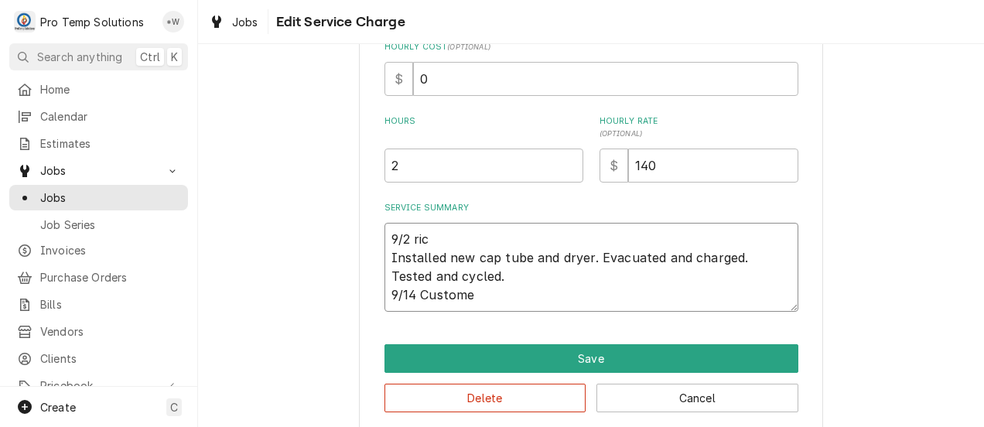
type textarea "9/2 ric Installed new cap tube and dryer. Evacuated and charged. Tested and cyc…"
type textarea "x"
type textarea "9/2 ric Installed new cap tube and dryer. Evacuated and charged. Tested and cyc…"
type textarea "x"
type textarea "9/2 ric Installed new cap tube and dryer. Evacuated and charged. Tested and cyc…"
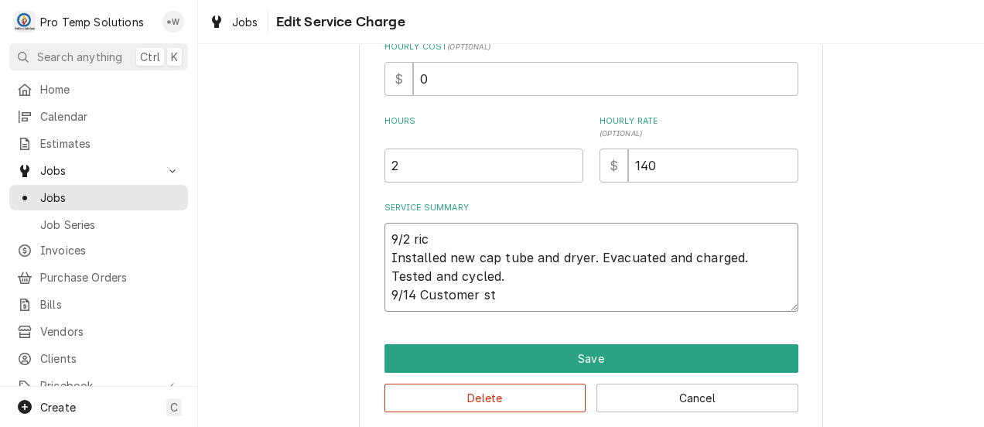
type textarea "x"
type textarea "9/2 ric Installed new cap tube and dryer. Evacuated and charged. Tested and cyc…"
type textarea "x"
type textarea "9/2 ric Installed new cap tube and dryer. Evacuated and charged. Tested and cyc…"
type textarea "x"
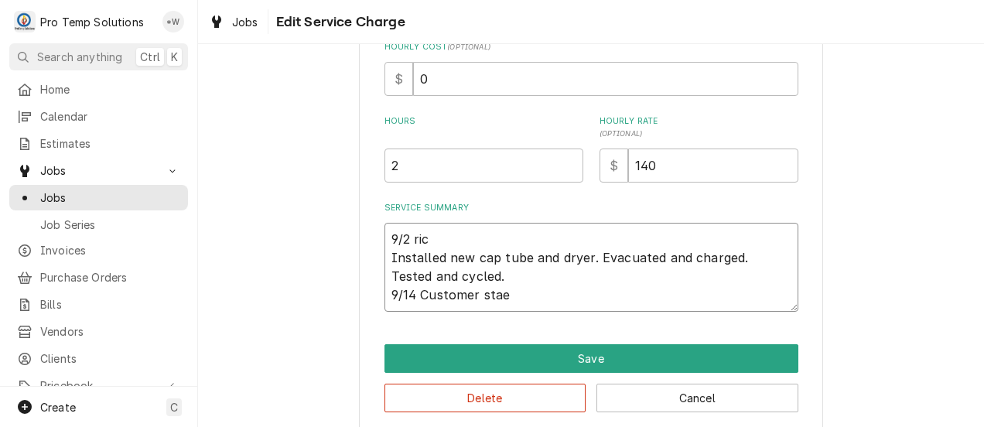
type textarea "9/2 ric Installed new cap tube and dryer. Evacuated and charged. Tested and cyc…"
type textarea "x"
type textarea "9/2 ric Installed new cap tube and dryer. Evacuated and charged. Tested and cyc…"
type textarea "x"
type textarea "9/2 ric Installed new cap tube and dryer. Evacuated and charged. Tested and cyc…"
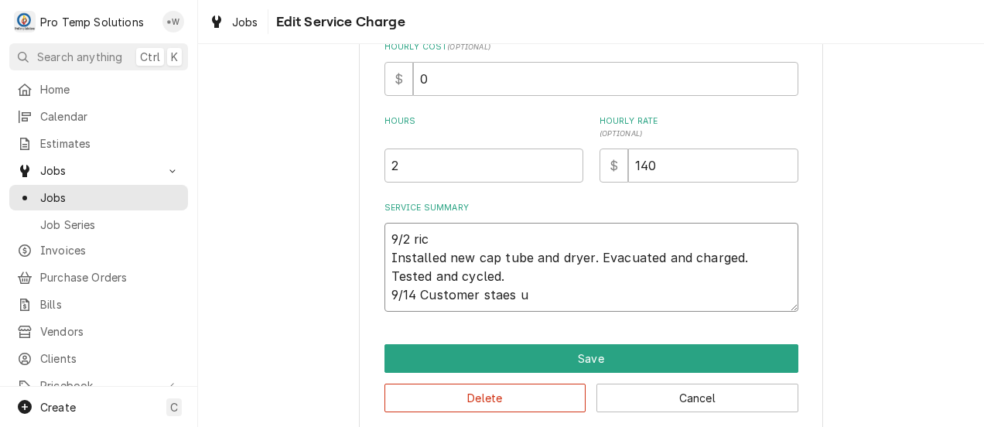
type textarea "x"
type textarea "9/2 ric Installed new cap tube and dryer. Evacuated and charged. Tested and cyc…"
type textarea "x"
type textarea "9/2 ric Installed new cap tube and dryer. Evacuated and charged. Tested and cyc…"
type textarea "x"
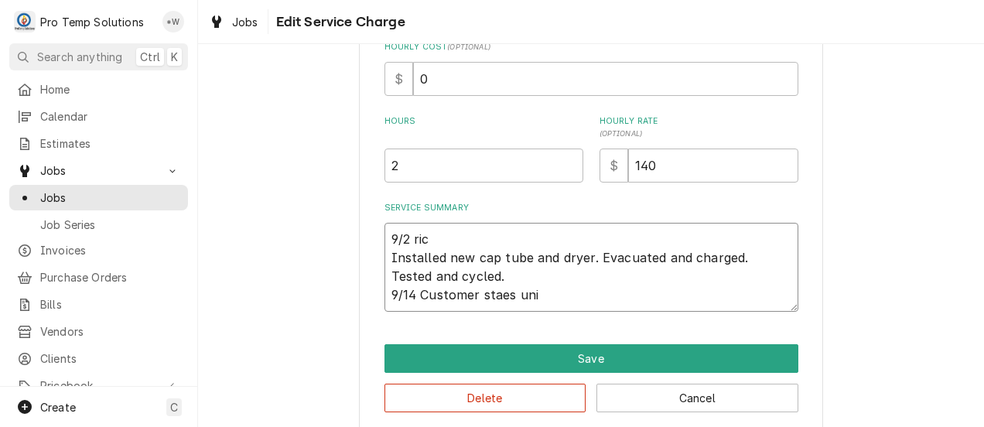
type textarea "9/2 ric Installed new cap tube and dryer. Evacuated and charged. Tested and cyc…"
type textarea "x"
type textarea "9/2 ric Installed new cap tube and dryer. Evacuated and charged. Tested and cyc…"
type textarea "x"
type textarea "9/2 ric Installed new cap tube and dryer. Evacuated and charged. Tested and cyc…"
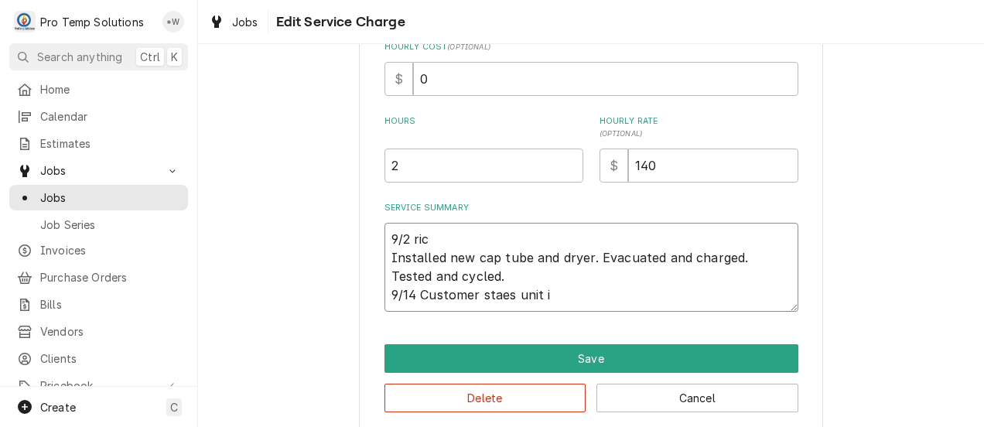
type textarea "x"
type textarea "9/2 ric Installed new cap tube and dryer. Evacuated and charged. Tested and cyc…"
type textarea "x"
type textarea "9/2 ric Installed new cap tube and dryer. Evacuated and charged. Tested and cyc…"
type textarea "x"
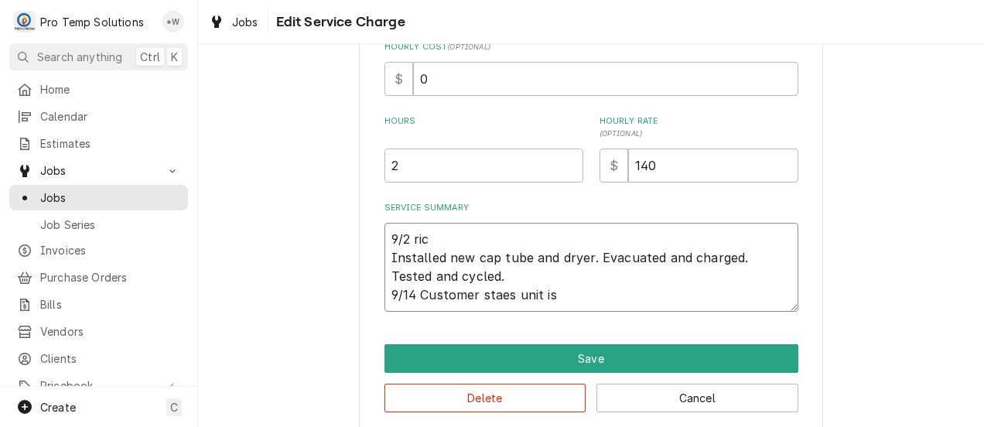
type textarea "9/2 ric Installed new cap tube and dryer. Evacuated and charged. Tested and cyc…"
type textarea "x"
type textarea "9/2 ric Installed new cap tube and dryer. Evacuated and charged. Tested and cyc…"
type textarea "x"
type textarea "9/2 ric Installed new cap tube and dryer. Evacuated and charged. Tested and cyc…"
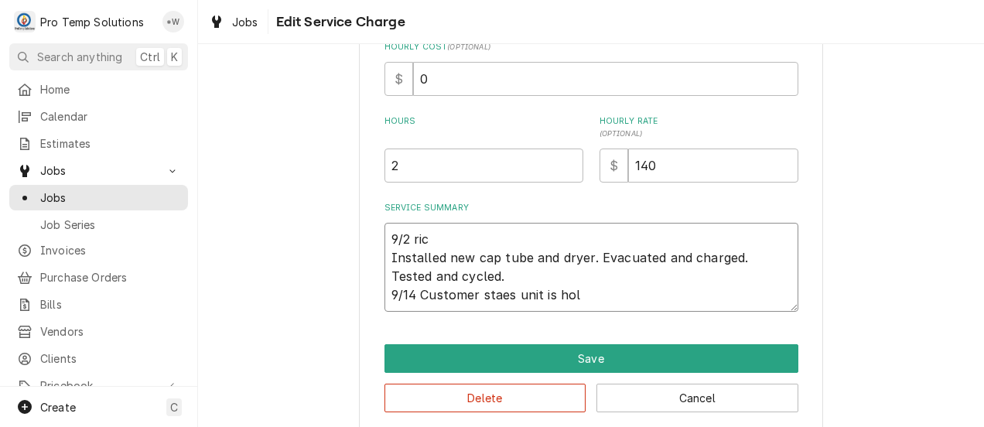
type textarea "x"
type textarea "9/2 ric Installed new cap tube and dryer. Evacuated and charged. Tested and cyc…"
type textarea "x"
type textarea "9/2 ric Installed new cap tube and dryer. Evacuated and charged. Tested and cyc…"
type textarea "x"
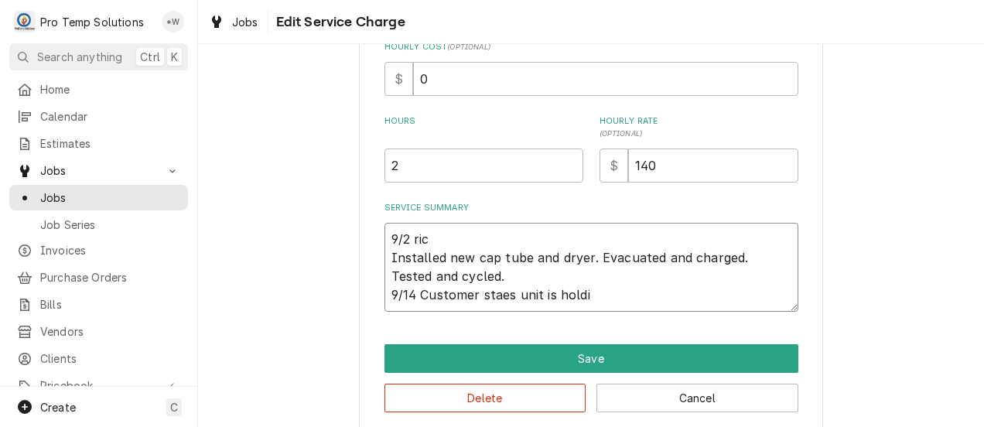
type textarea "9/2 ric Installed new cap tube and dryer. Evacuated and charged. Tested and cyc…"
type textarea "x"
type textarea "9/2 ric Installed new cap tube and dryer. Evacuated and charged. Tested and cyc…"
type textarea "x"
type textarea "9/2 ric Installed new cap tube and dryer. Evacuated and charged. Tested and cyc…"
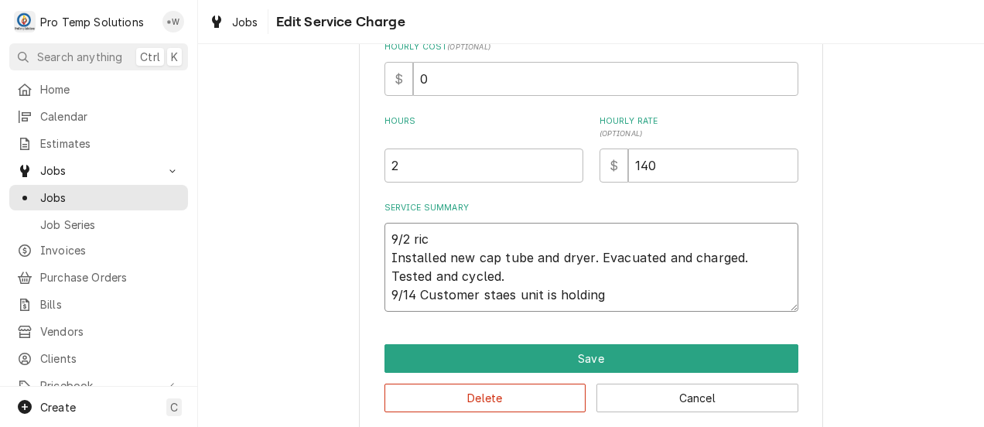
type textarea "x"
type textarea "9/2 ric Installed new cap tube and dryer. Evacuated and charged. Tested and cyc…"
type textarea "x"
type textarea "9/2 ric Installed new cap tube and dryer. Evacuated and charged. Tested and cyc…"
type textarea "x"
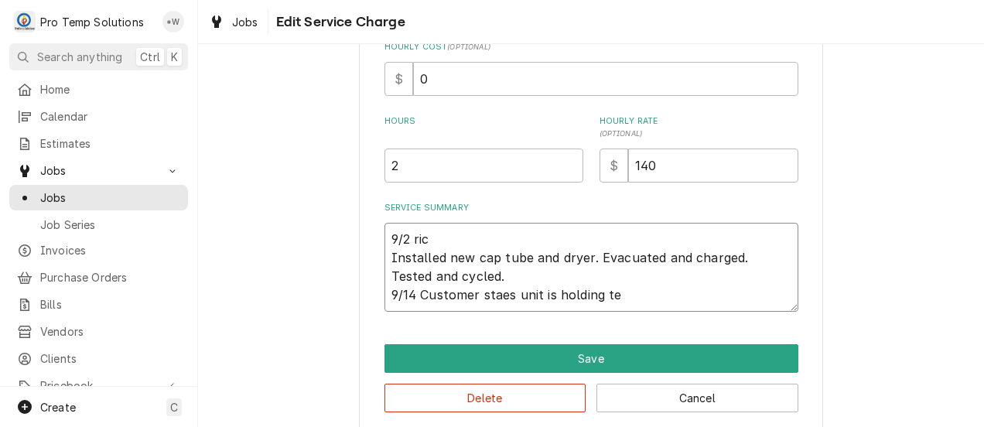
type textarea "9/2 ric Installed new cap tube and dryer. Evacuated and charged. Tested and cyc…"
type textarea "x"
type textarea "9/2 ric Installed new cap tube and dryer. Evacuated and charged. Tested and cyc…"
type textarea "x"
type textarea "9/2 ric Installed new cap tube and dryer. Evacuated and charged. Tested and cyc…"
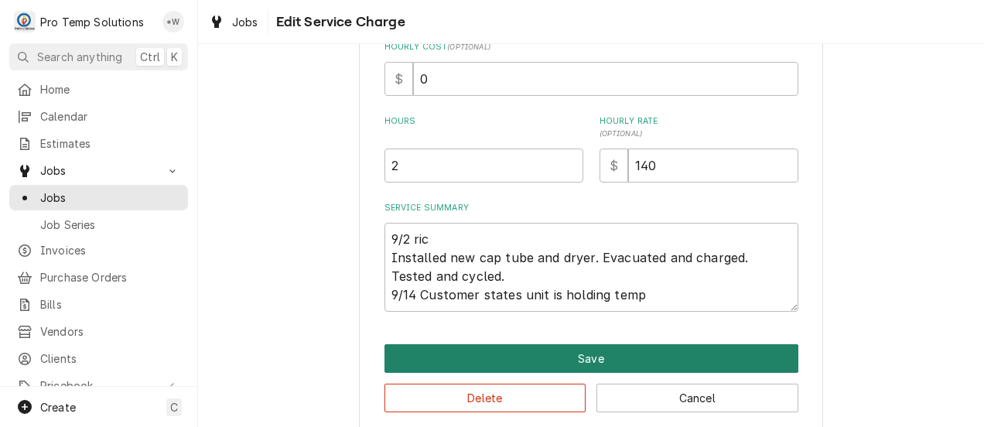
click at [634, 361] on button "Save" at bounding box center [592, 358] width 414 height 29
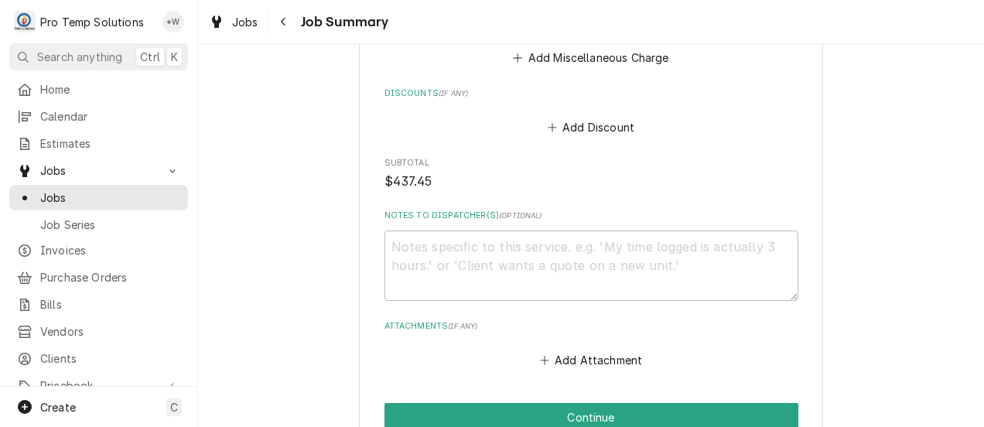
scroll to position [1776, 0]
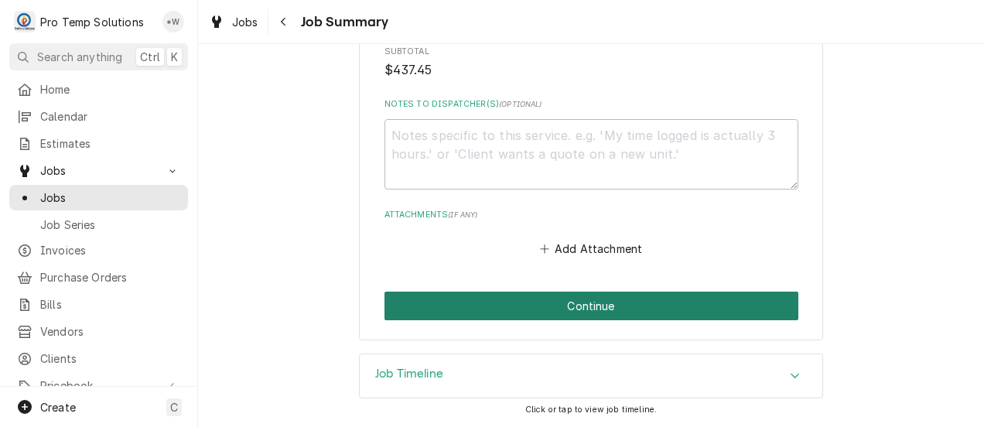
click at [675, 305] on button "Continue" at bounding box center [592, 306] width 414 height 29
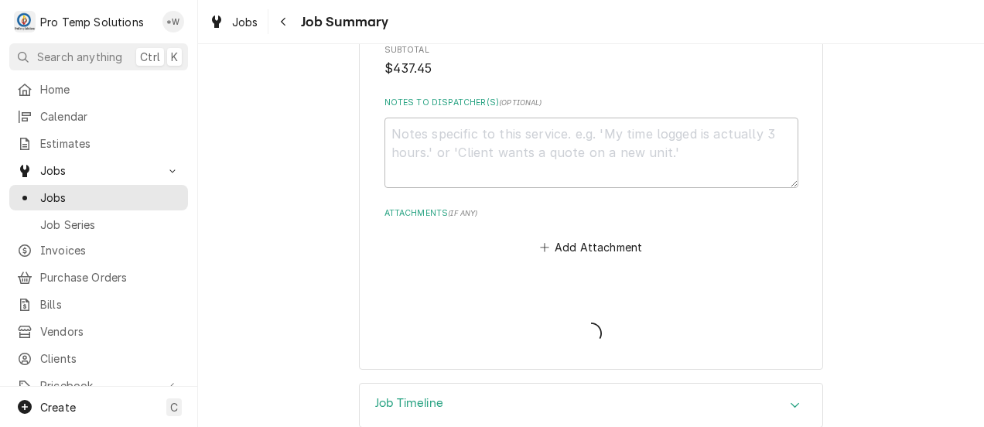
type textarea "x"
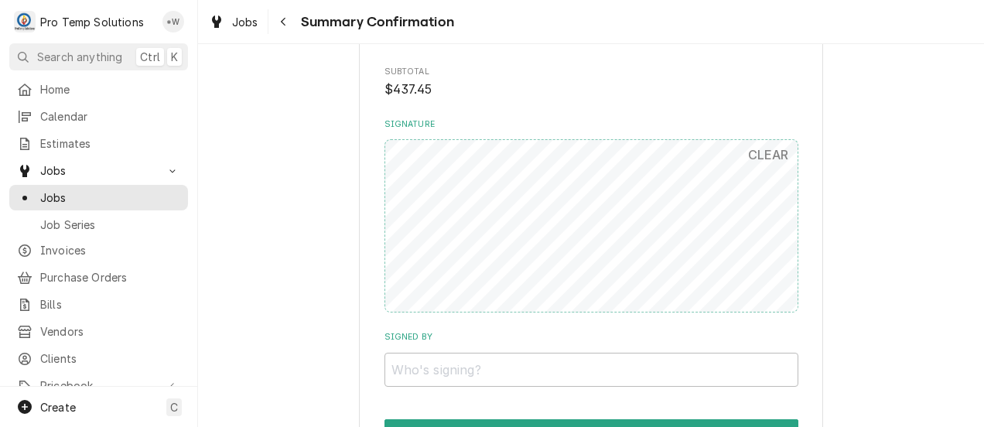
scroll to position [1638, 0]
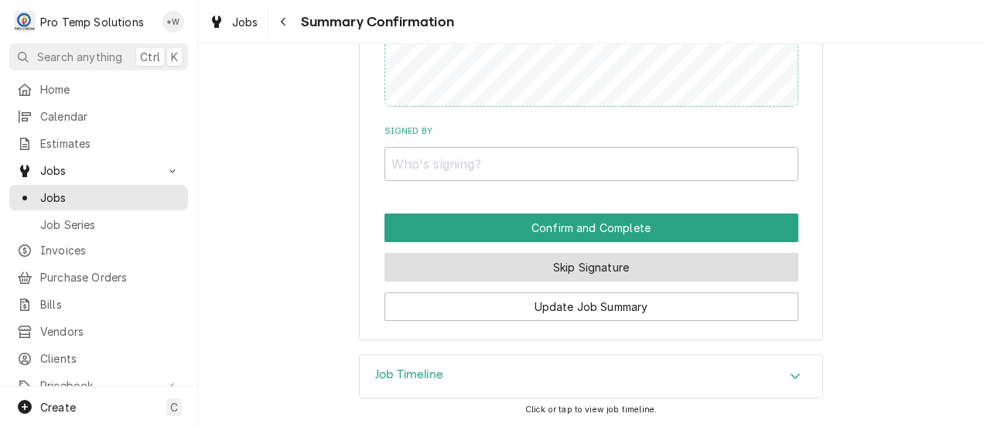
click at [737, 269] on button "Skip Signature" at bounding box center [592, 267] width 414 height 29
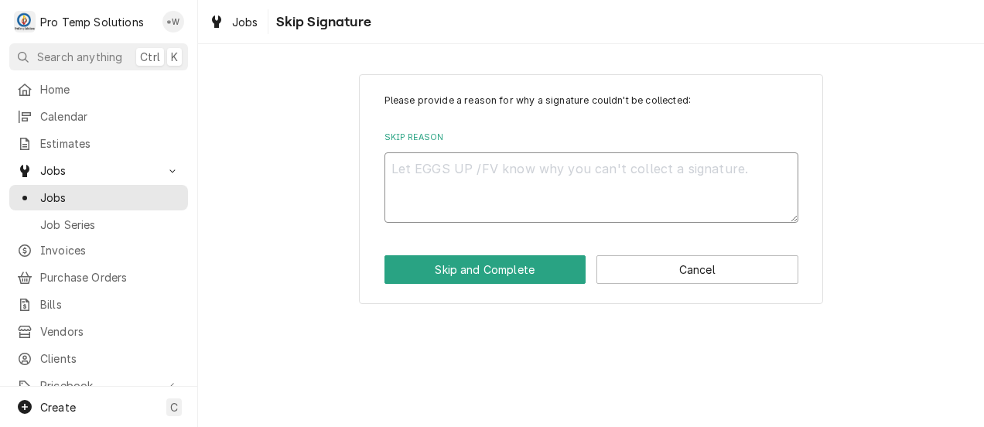
click at [730, 176] on textarea "Skip Reason" at bounding box center [592, 187] width 414 height 70
type textarea "x"
type textarea "."
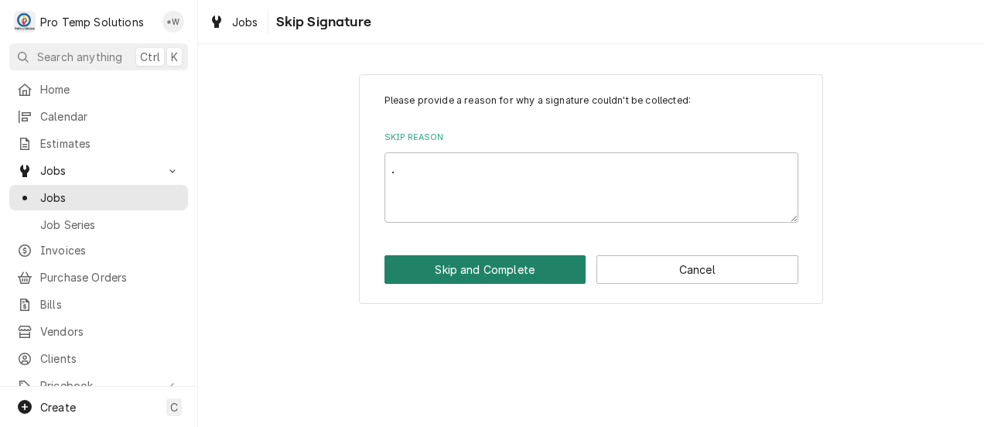
click at [507, 274] on button "Skip and Complete" at bounding box center [486, 269] width 202 height 29
type textarea "x"
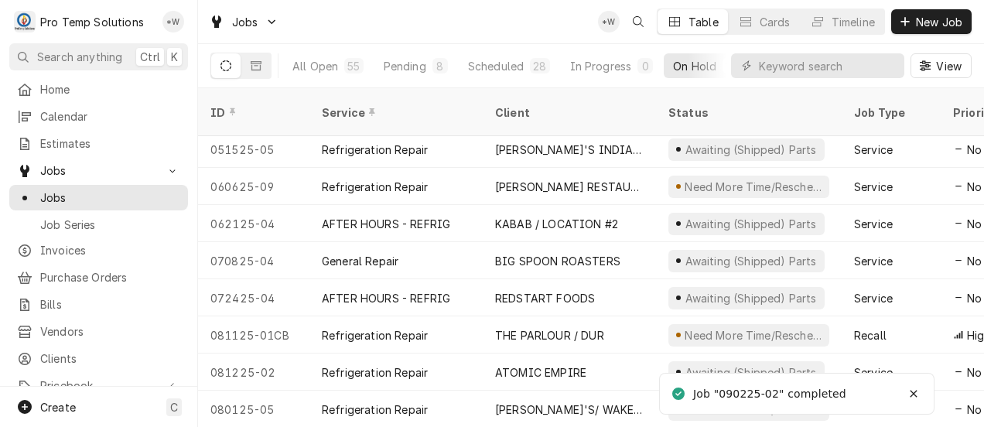
scroll to position [333, 0]
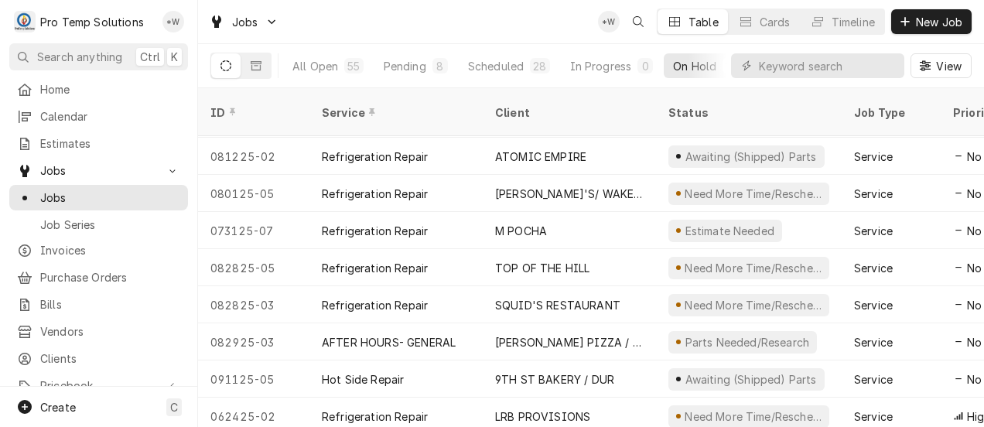
click at [607, 138] on div "ATOMIC EMPIRE" at bounding box center [569, 156] width 173 height 37
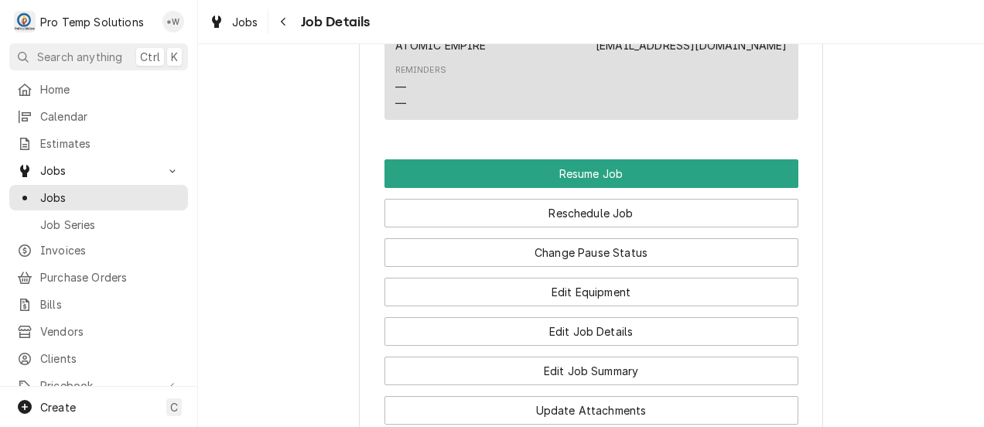
scroll to position [1428, 0]
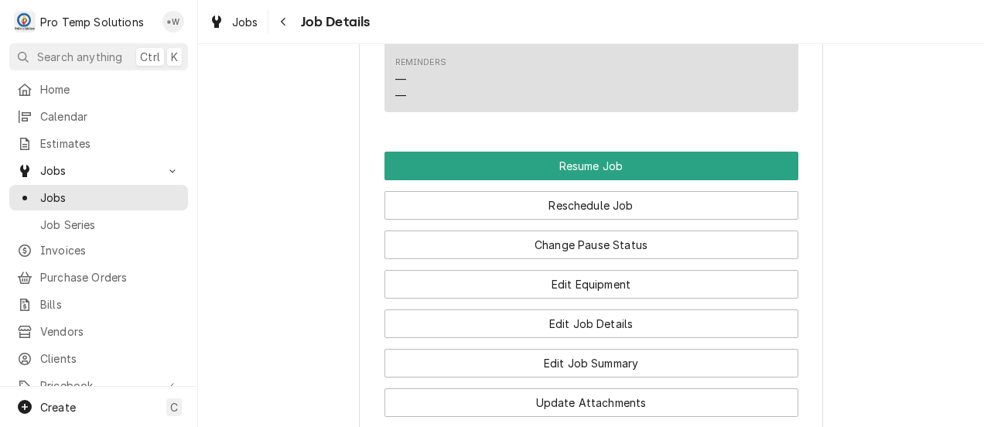
click at [634, 220] on button "Reschedule Job" at bounding box center [592, 205] width 414 height 29
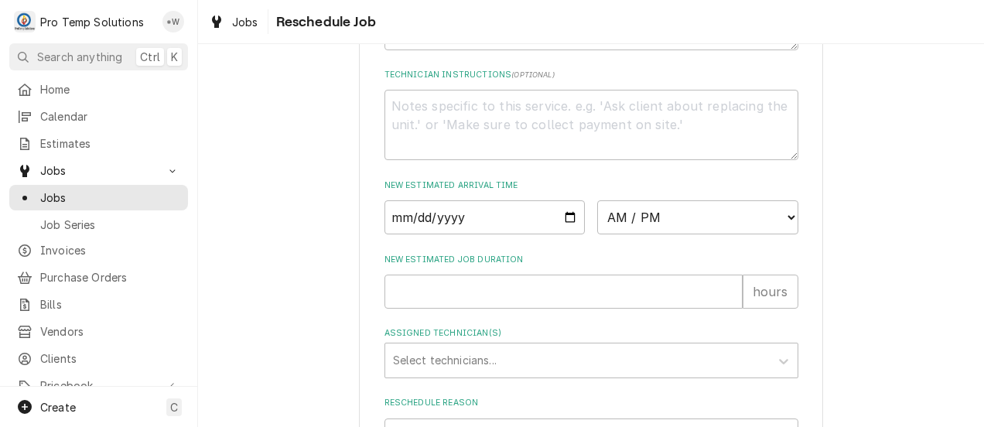
scroll to position [610, 0]
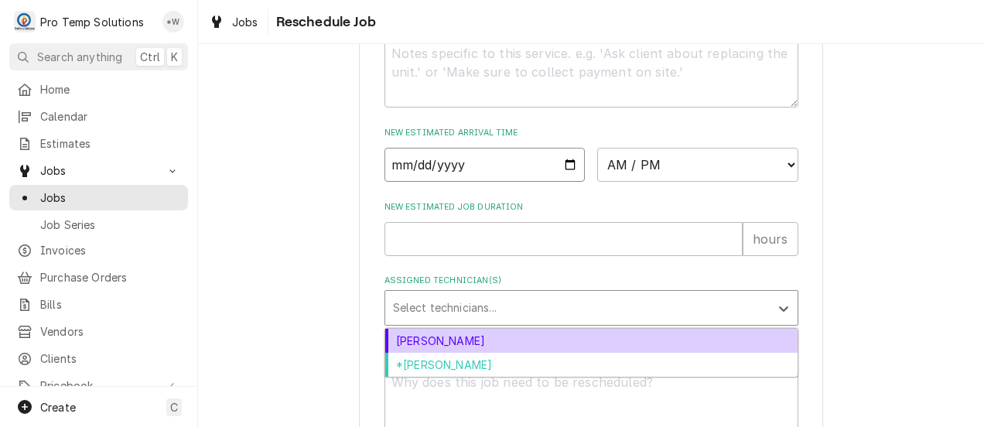
click at [553, 182] on input "Date" at bounding box center [485, 165] width 201 height 34
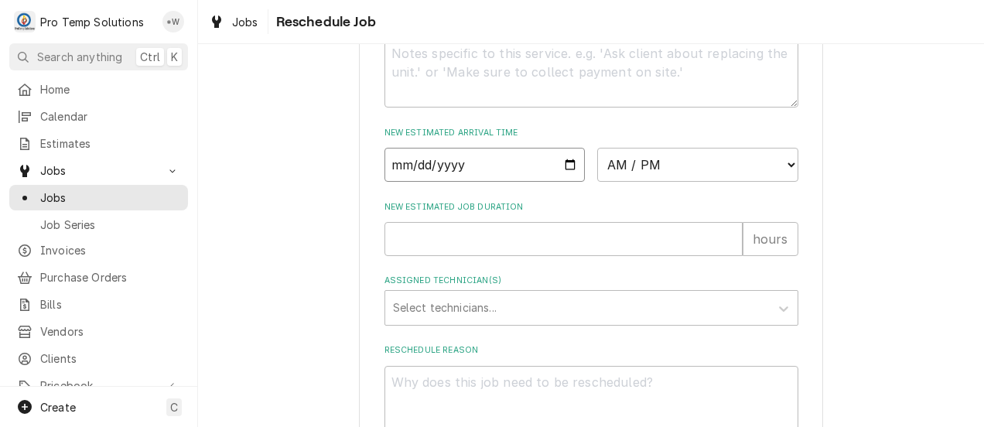
click at [559, 182] on input "Date" at bounding box center [485, 165] width 201 height 34
type input "2025-09-15"
type textarea "x"
click at [766, 182] on select "AM / PM 6:00 AM 6:15 AM 6:30 AM 6:45 AM 7:00 AM 7:15 AM 7:30 AM 7:45 AM 8:00 AM…" at bounding box center [697, 165] width 201 height 34
select select "14:00:00"
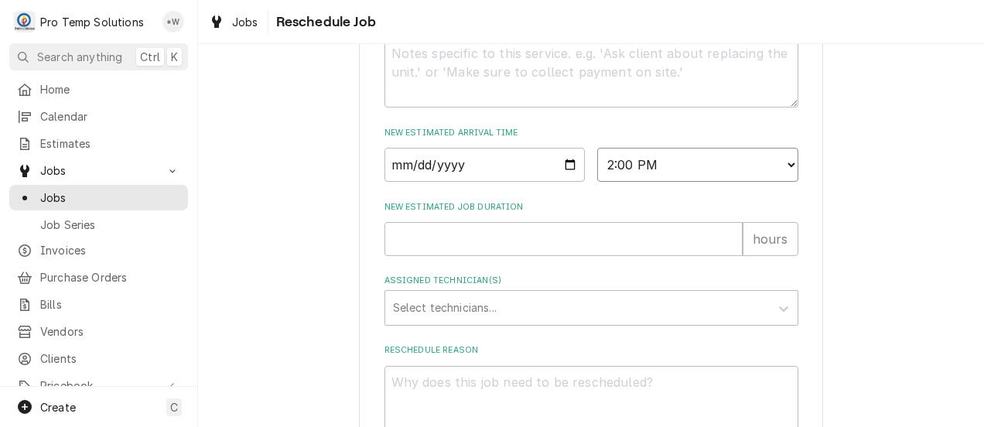
click at [597, 165] on select "AM / PM 6:00 AM 6:15 AM 6:30 AM 6:45 AM 7:00 AM 7:15 AM 7:30 AM 7:45 AM 8:00 AM…" at bounding box center [697, 165] width 201 height 34
type textarea "x"
click at [712, 256] on input "New Estimated Job Duration" at bounding box center [564, 239] width 358 height 34
type input "1"
click at [726, 254] on input "1" at bounding box center [564, 239] width 358 height 34
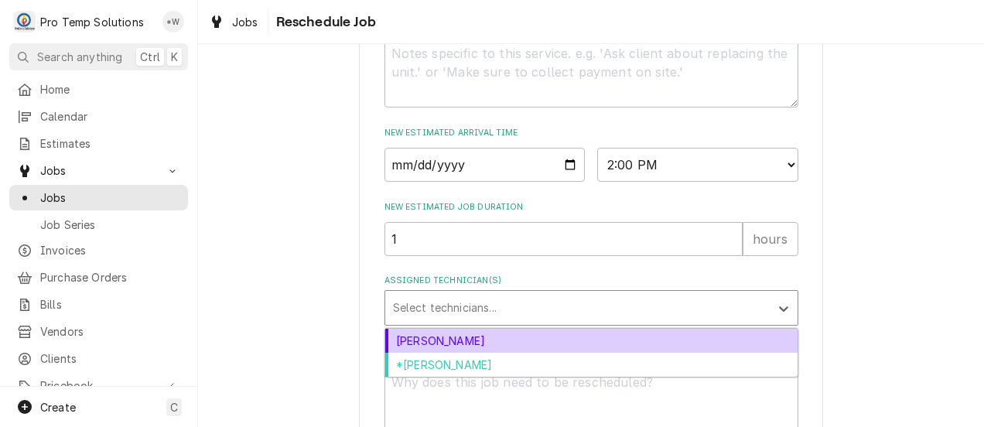
click at [633, 353] on div "[PERSON_NAME]" at bounding box center [591, 341] width 412 height 24
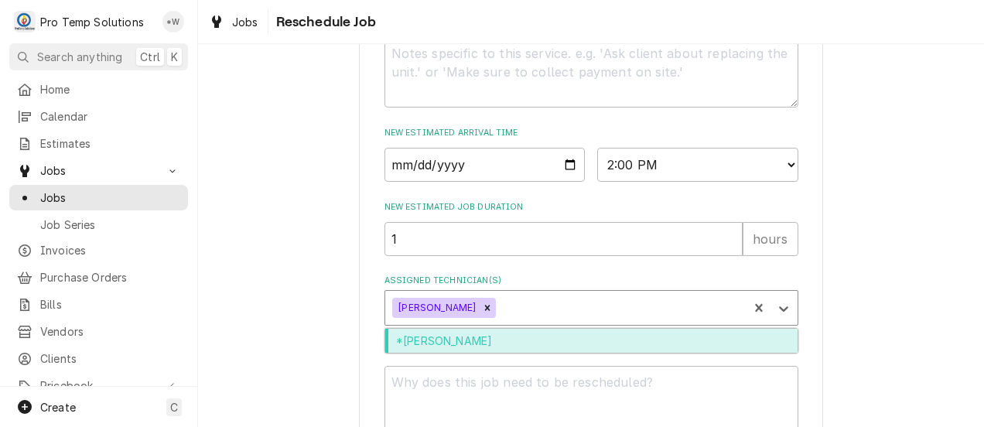
click at [632, 353] on div "*[PERSON_NAME]" at bounding box center [591, 341] width 412 height 24
type textarea "x"
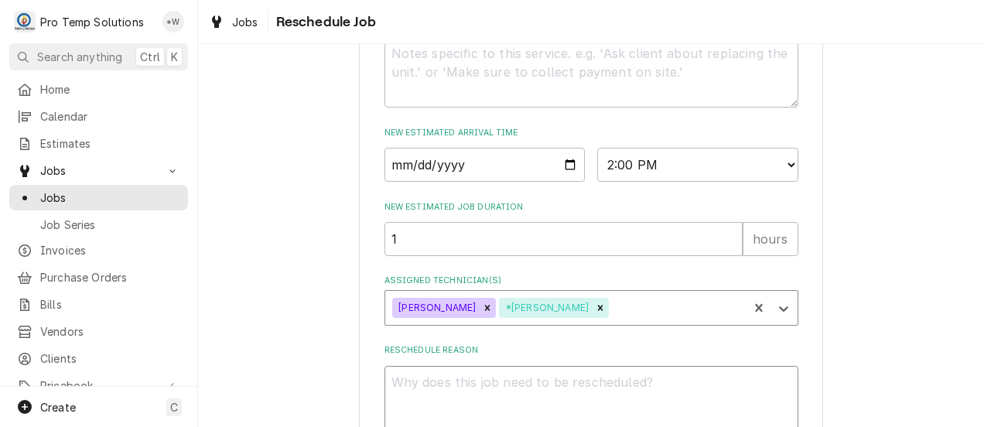
click at [658, 406] on textarea "Reschedule Reason" at bounding box center [592, 401] width 414 height 70
type textarea "."
type textarea "x"
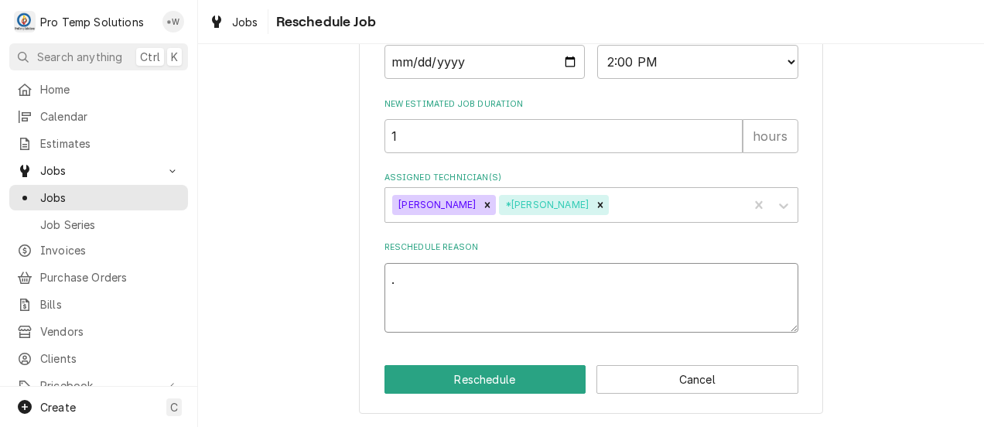
scroll to position [730, 0]
type textarea "."
click at [538, 385] on button "Reschedule" at bounding box center [486, 379] width 202 height 29
type textarea "x"
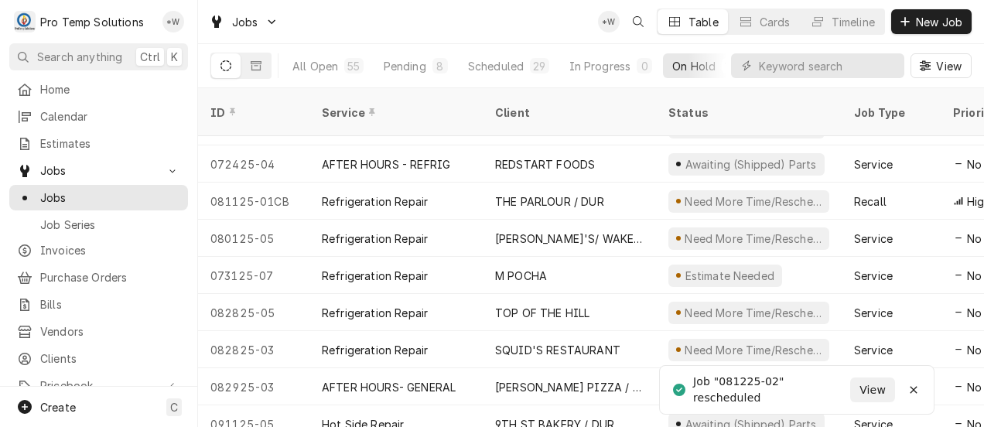
scroll to position [296, 0]
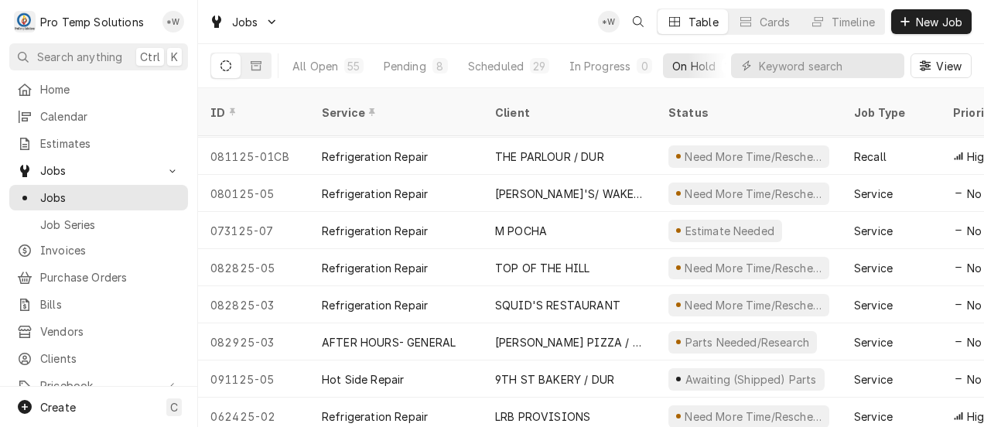
click at [637, 286] on div "SQUID'S RESTAURANT" at bounding box center [569, 304] width 173 height 37
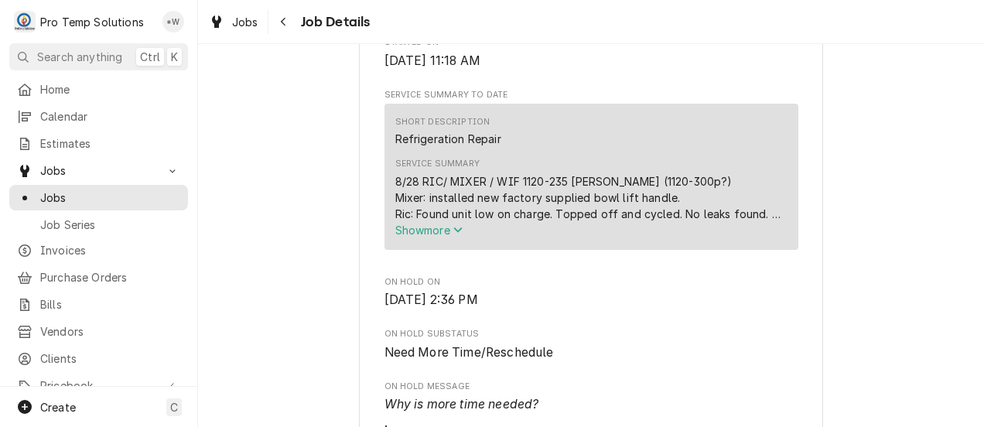
scroll to position [610, 0]
click at [449, 234] on span "Show more" at bounding box center [429, 227] width 68 height 13
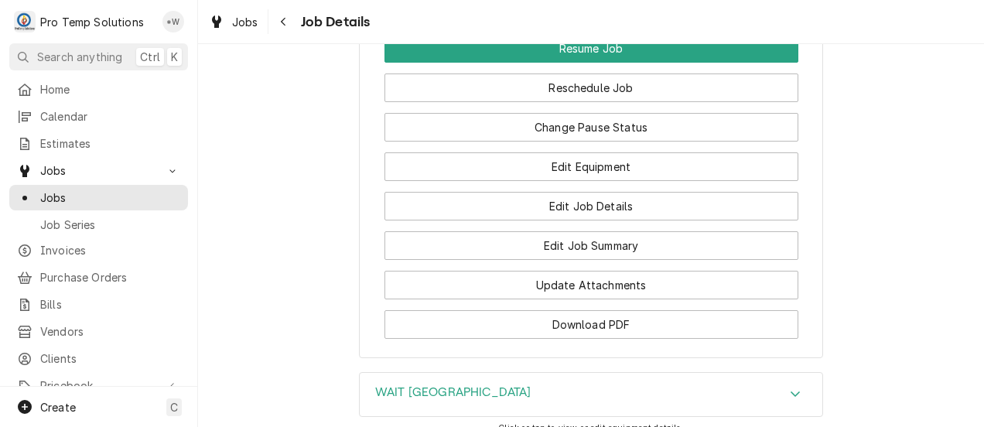
scroll to position [1541, 0]
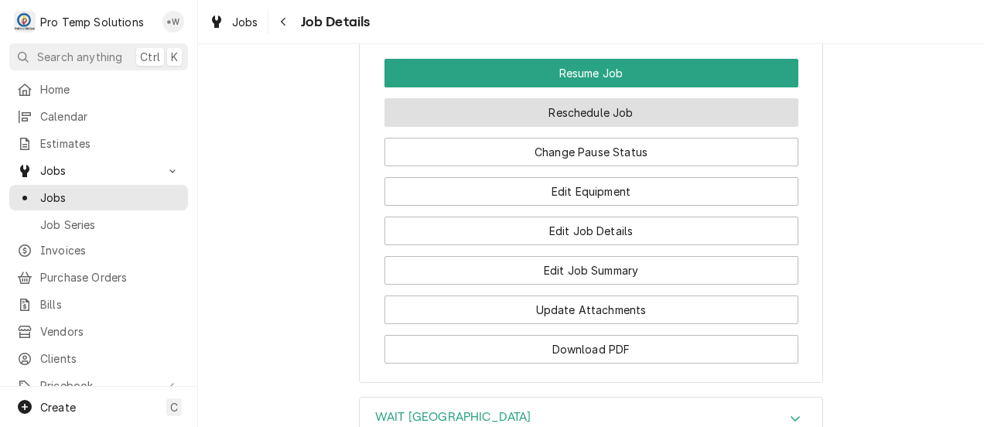
click at [611, 127] on button "Reschedule Job" at bounding box center [592, 112] width 414 height 29
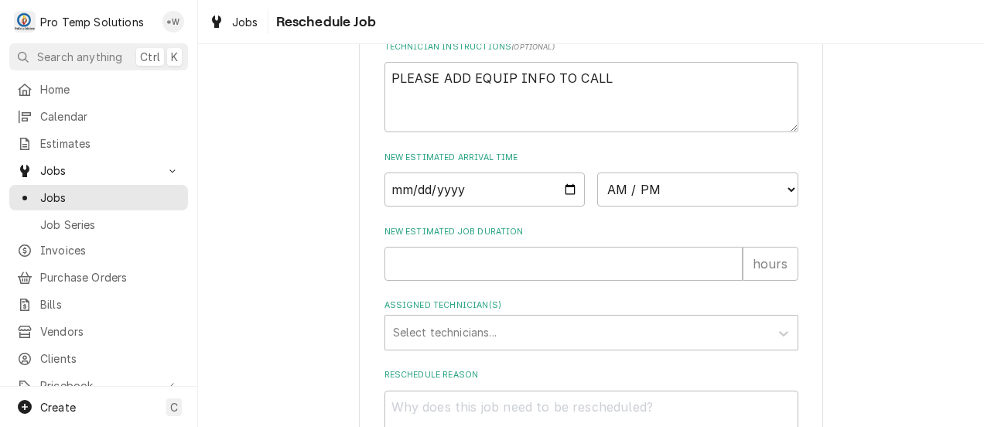
scroll to position [603, 0]
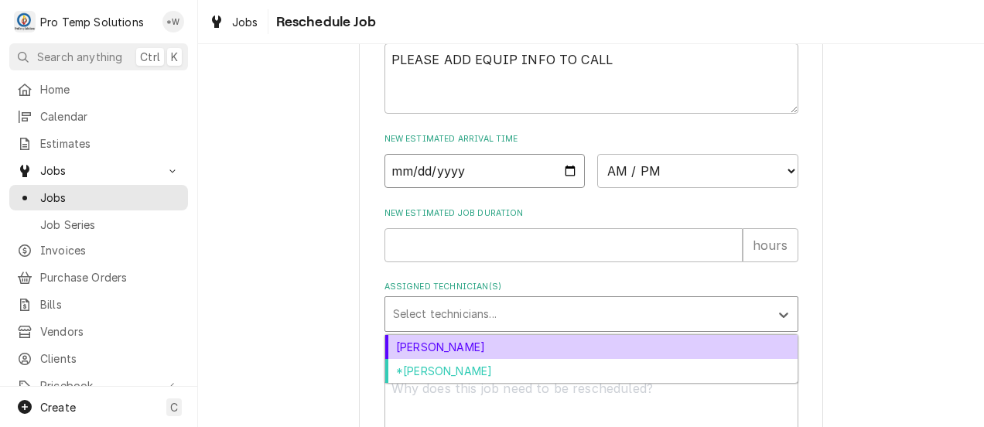
click at [564, 188] on input "Date" at bounding box center [485, 171] width 201 height 34
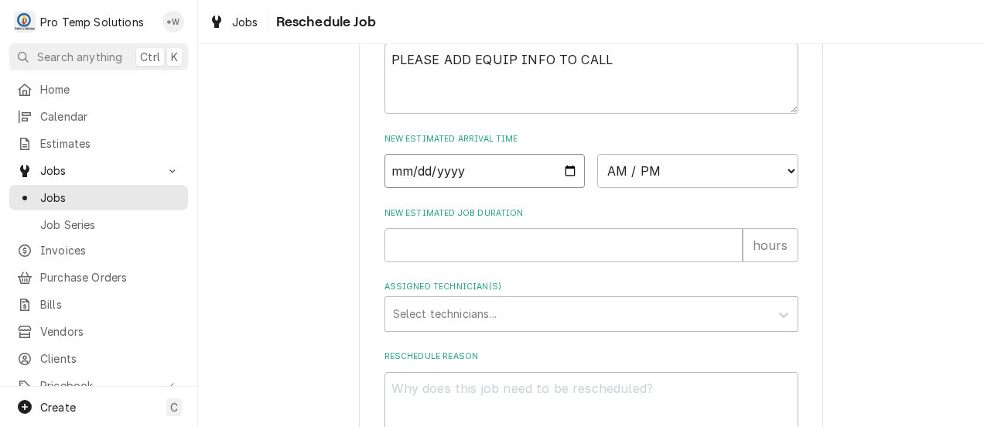
type input "[DATE]"
type textarea "x"
click at [784, 188] on select "AM / PM 6:00 AM 6:15 AM 6:30 AM 6:45 AM 7:00 AM 7:15 AM 7:30 AM 7:45 AM 8:00 AM…" at bounding box center [697, 171] width 201 height 34
select select "09:30:00"
click at [597, 171] on select "AM / PM 6:00 AM 6:15 AM 6:30 AM 6:45 AM 7:00 AM 7:15 AM 7:30 AM 7:45 AM 8:00 AM…" at bounding box center [697, 171] width 201 height 34
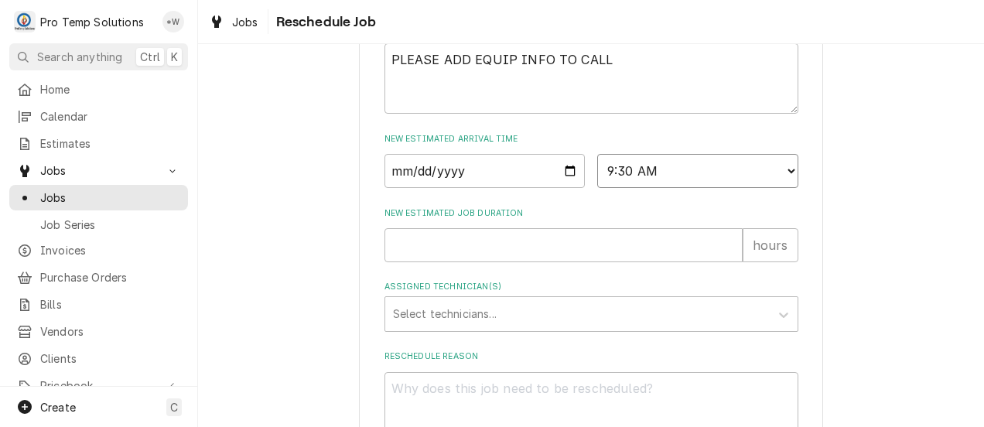
type textarea "x"
click at [631, 262] on input "New Estimated Job Duration" at bounding box center [564, 245] width 358 height 34
type input "1"
click at [729, 256] on input "1" at bounding box center [564, 245] width 358 height 34
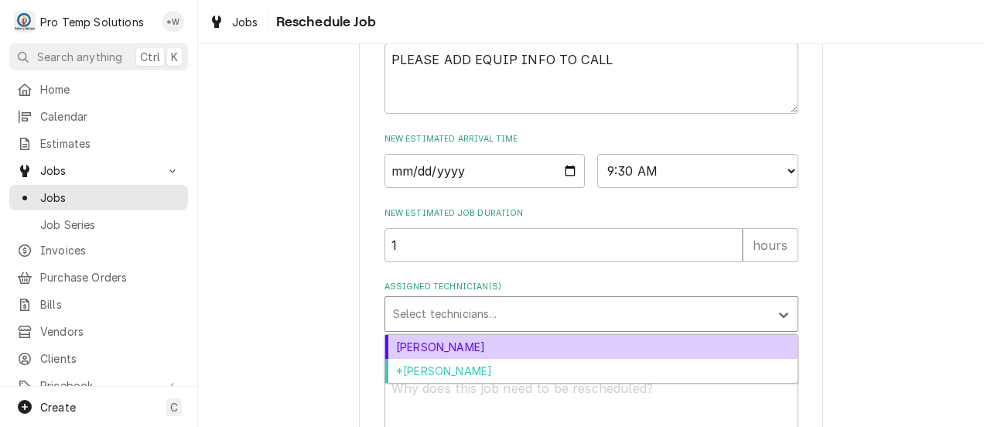
click at [575, 359] on div "[PERSON_NAME]" at bounding box center [591, 347] width 412 height 24
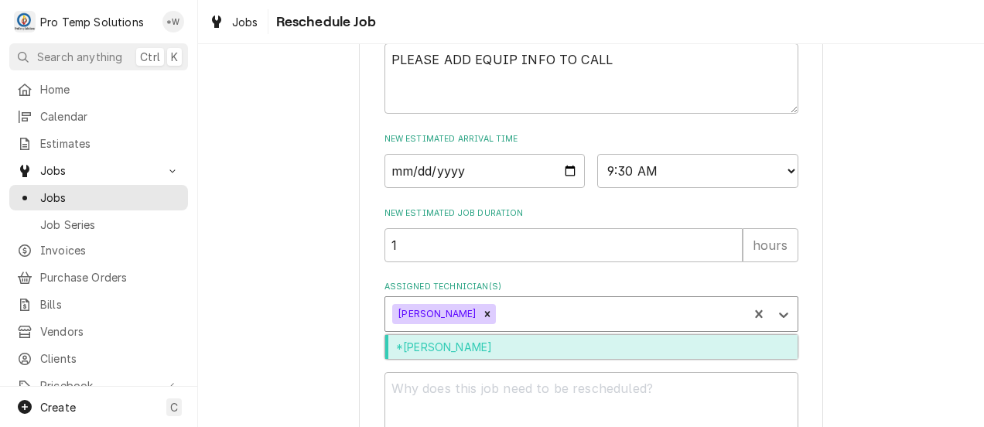
click at [566, 359] on div "*[PERSON_NAME]" at bounding box center [591, 347] width 412 height 24
type textarea "x"
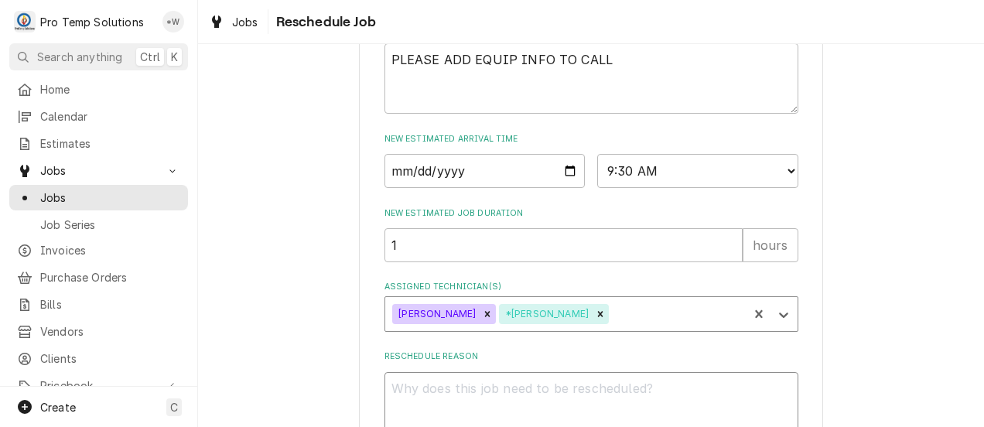
click at [590, 410] on textarea "Reschedule Reason" at bounding box center [592, 407] width 414 height 70
type textarea "."
type textarea "x"
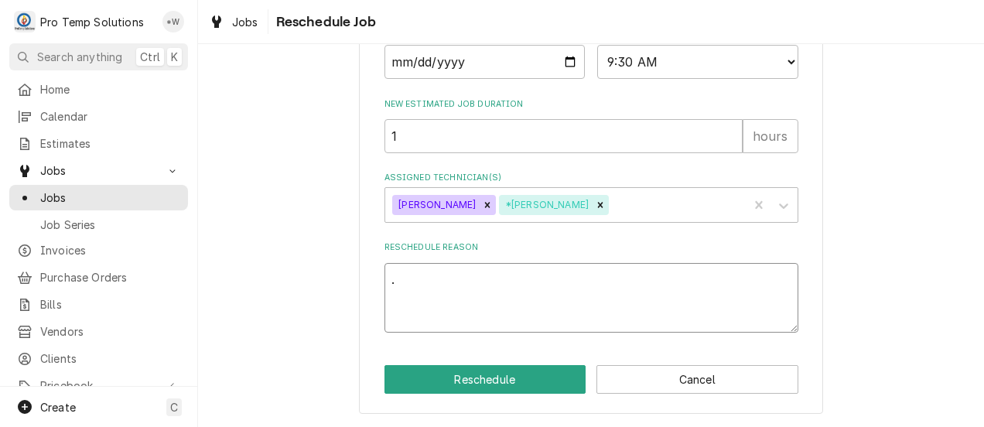
scroll to position [730, 0]
type textarea "."
click at [545, 378] on button "Reschedule" at bounding box center [486, 379] width 202 height 29
type textarea "x"
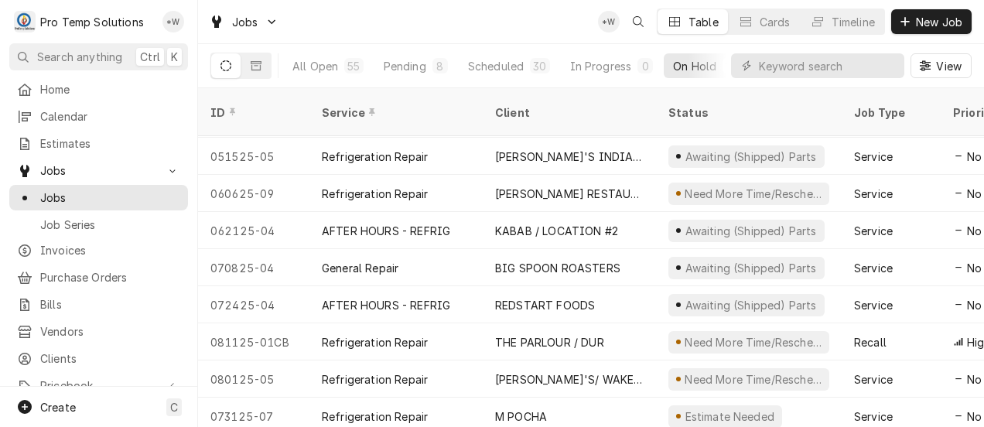
scroll to position [258, 0]
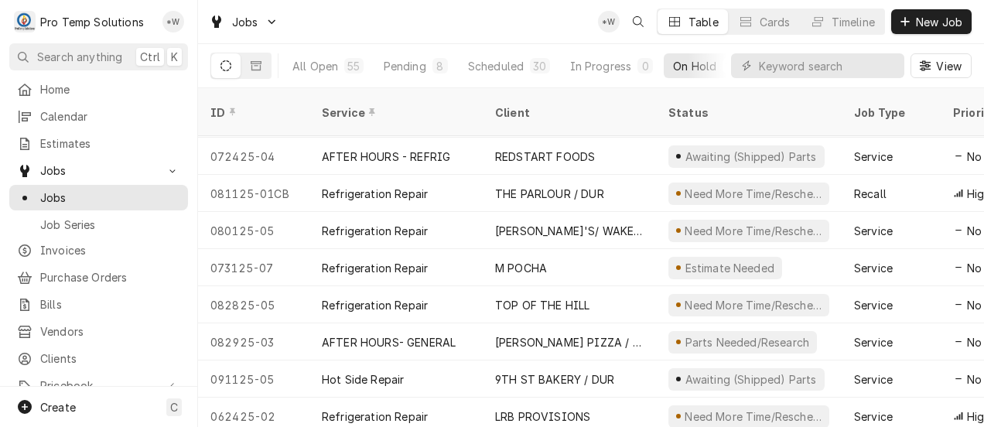
click at [620, 249] on div "M POCHA" at bounding box center [569, 267] width 173 height 37
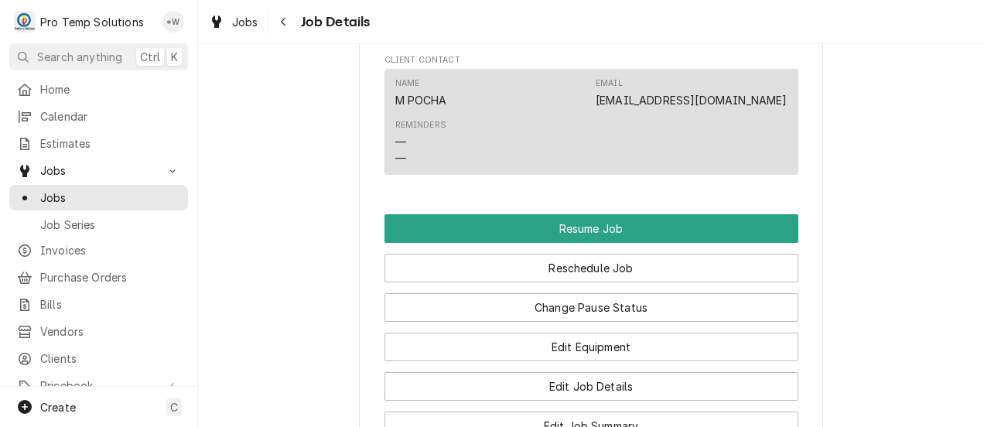
scroll to position [1444, 0]
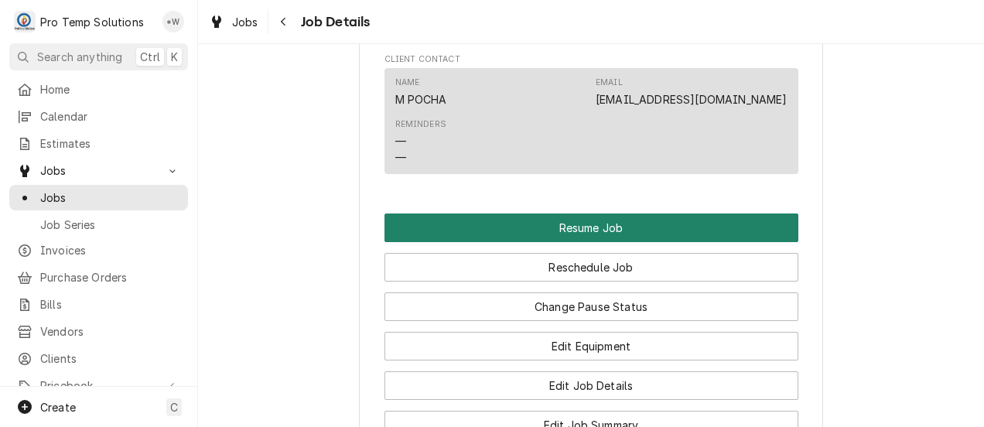
click at [716, 242] on button "Resume Job" at bounding box center [592, 228] width 414 height 29
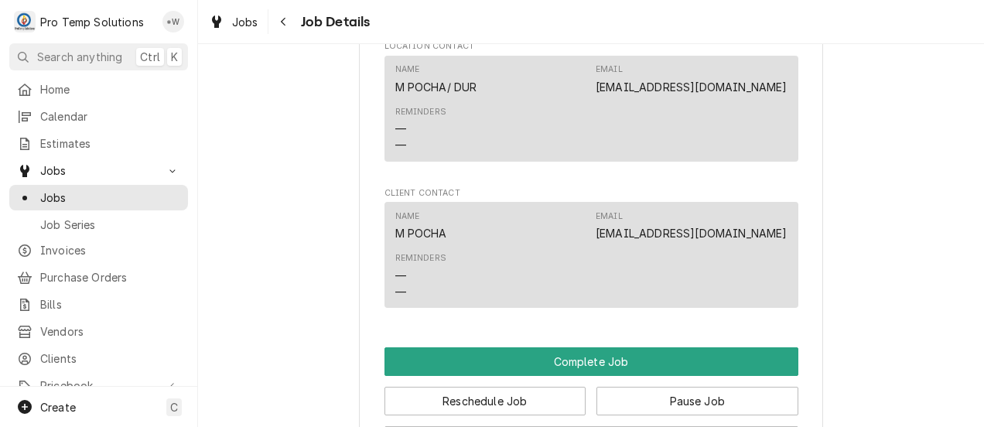
scroll to position [1334, 0]
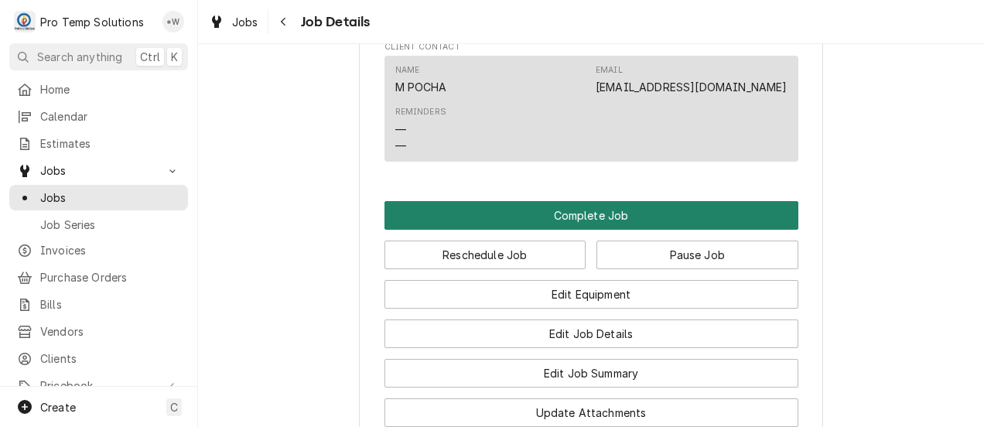
click at [727, 230] on button "Complete Job" at bounding box center [592, 215] width 414 height 29
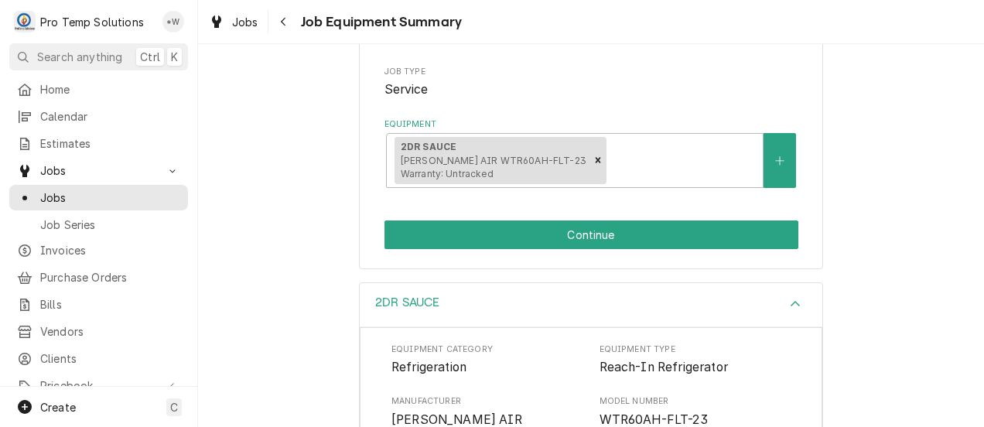
scroll to position [237, 0]
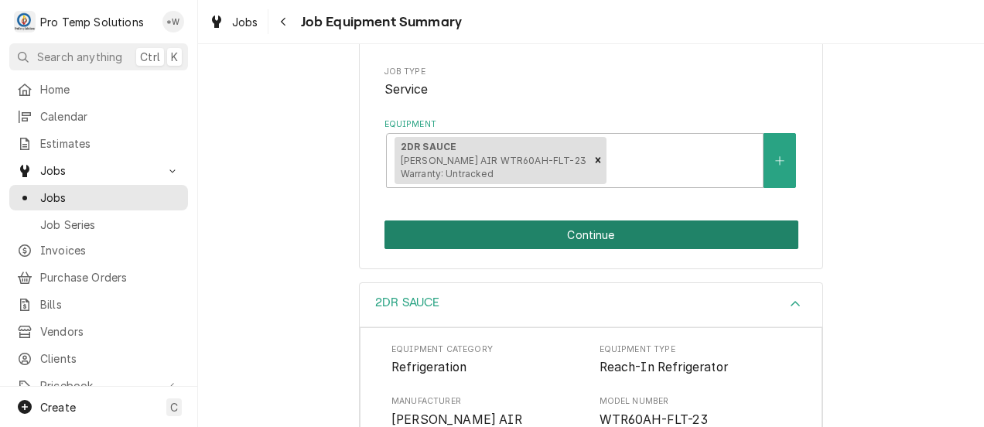
click at [726, 228] on button "Continue" at bounding box center [592, 234] width 414 height 29
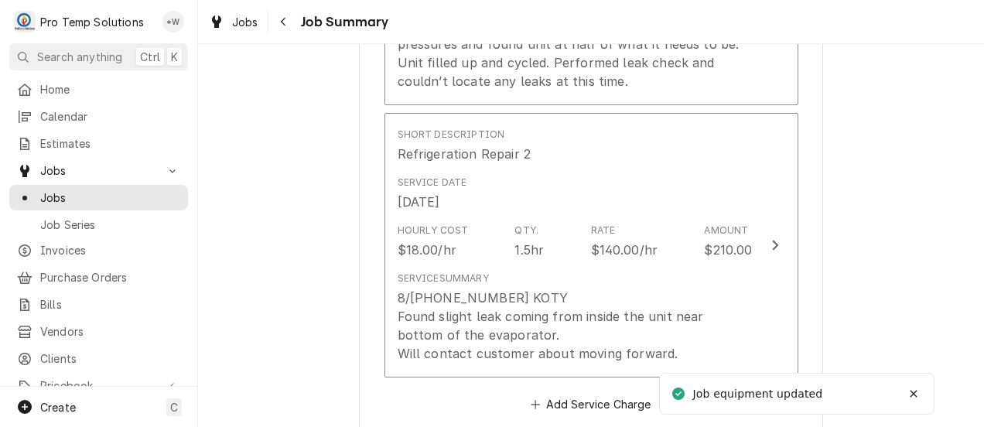
scroll to position [717, 0]
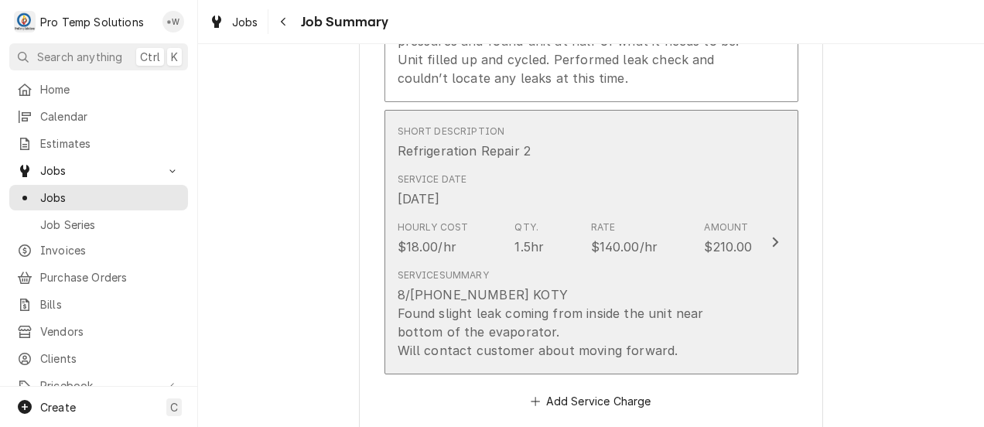
click at [771, 243] on icon "Update Line Item" at bounding box center [775, 242] width 8 height 12
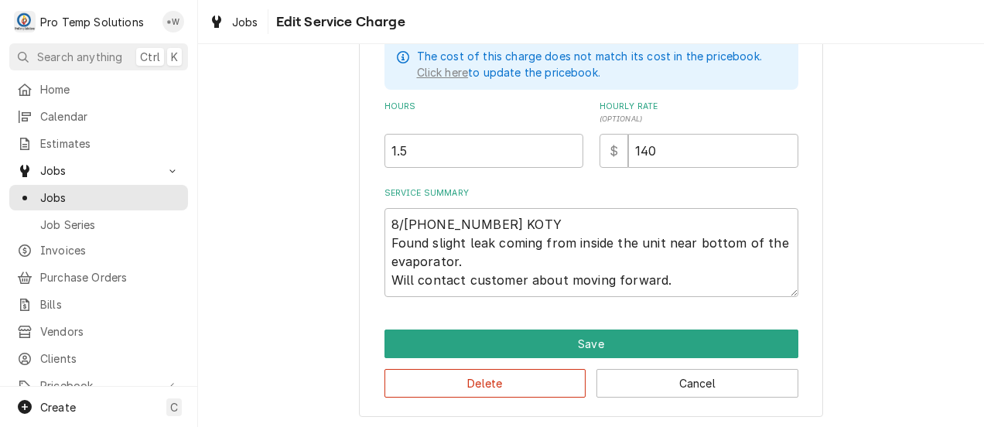
scroll to position [464, 0]
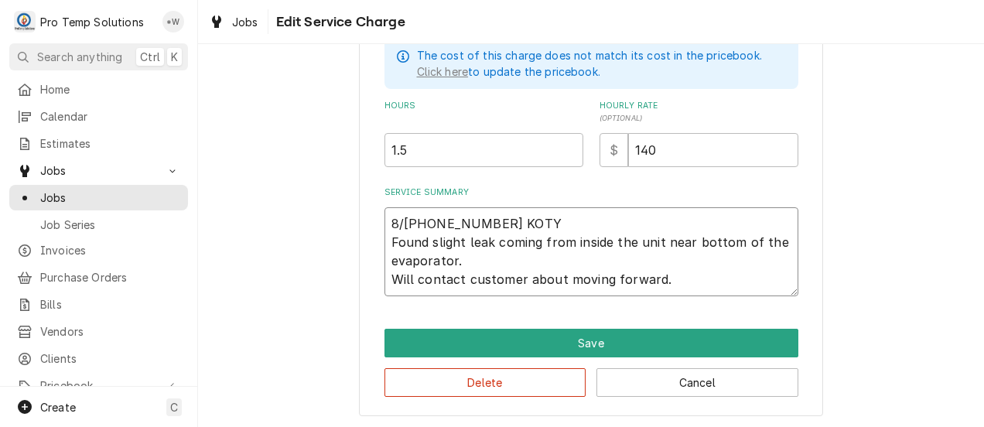
click at [682, 284] on textarea "8/14 1130-100 KOTY Found slight leak coming from inside the unit near bottom of…" at bounding box center [592, 251] width 414 height 89
type textarea "x"
type textarea "8/14 1130-100 KOTY Found slight leak coming from inside the unit near bottom of…"
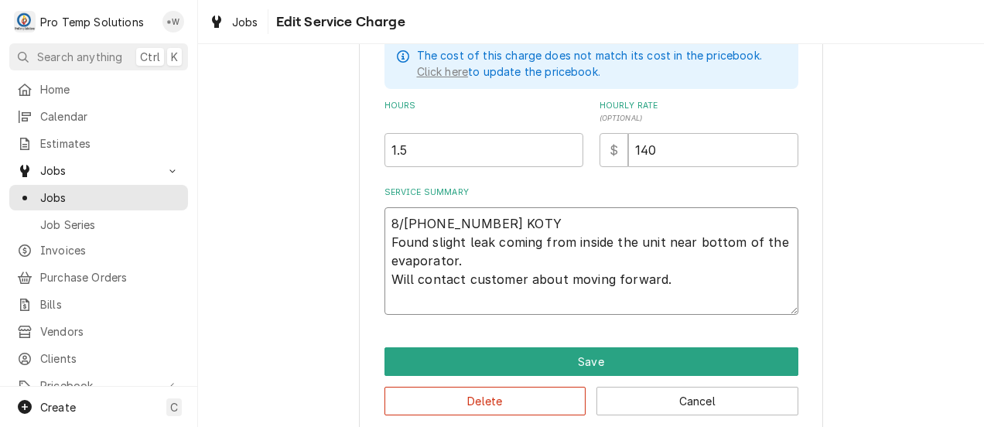
type textarea "x"
type textarea "8/14 1130-100 KOTY Found slight leak coming from inside the unit near bottom of…"
type textarea "x"
type textarea "8/14 1130-100 KOTY Found slight leak coming from inside the unit near bottom of…"
type textarea "x"
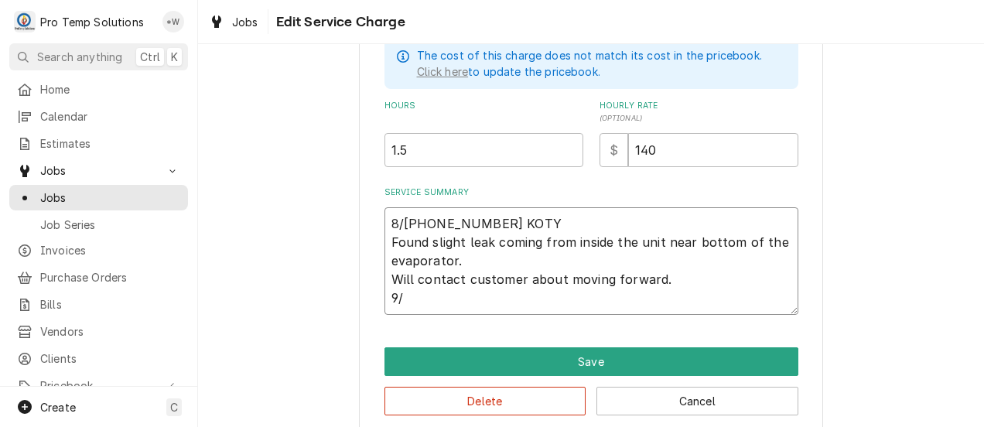
type textarea "8/14 1130-100 KOTY Found slight leak coming from inside the unit near bottom of…"
type textarea "x"
type textarea "8/14 1130-100 KOTY Found slight leak coming from inside the unit near bottom of…"
type textarea "x"
type textarea "8/14 1130-100 KOTY Found slight leak coming from inside the unit near bottom of…"
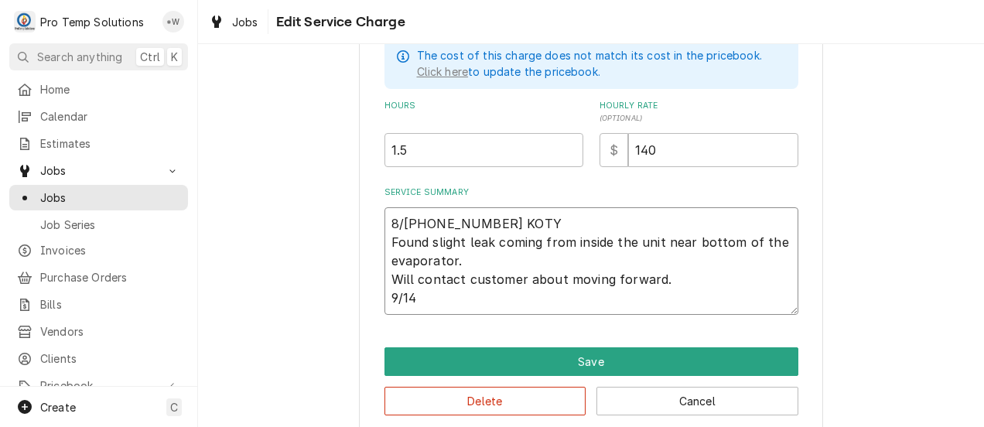
type textarea "x"
type textarea "8/14 1130-100 KOTY Found slight leak coming from inside the unit near bottom of…"
type textarea "x"
type textarea "8/14 1130-100 KOTY Found slight leak coming from inside the unit near bottom of…"
type textarea "x"
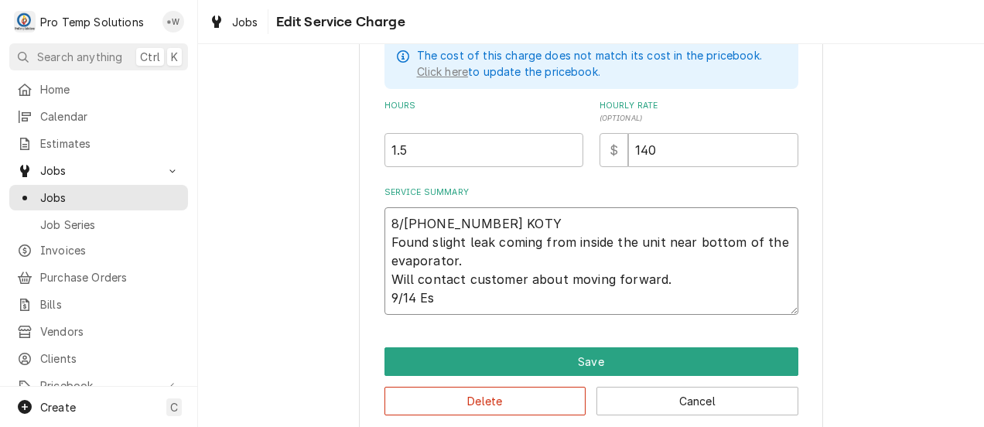
type textarea "8/14 1130-100 KOTY Found slight leak coming from inside the unit near bottom of…"
type textarea "x"
type textarea "8/14 1130-100 KOTY Found slight leak coming from inside the unit near bottom of…"
type textarea "x"
type textarea "8/14 1130-100 KOTY Found slight leak coming from inside the unit near bottom of…"
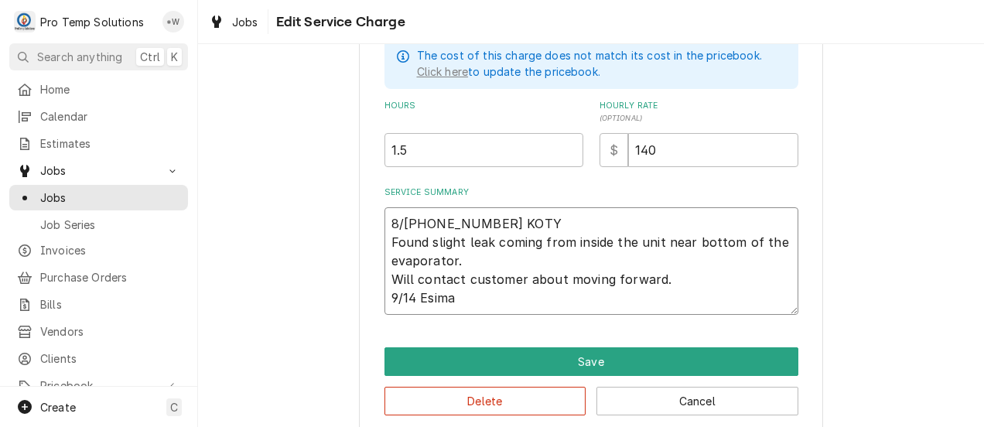
type textarea "x"
type textarea "8/14 1130-100 KOTY Found slight leak coming from inside the unit near bottom of…"
type textarea "x"
type textarea "8/14 1130-100 KOTY Found slight leak coming from inside the unit near bottom of…"
type textarea "x"
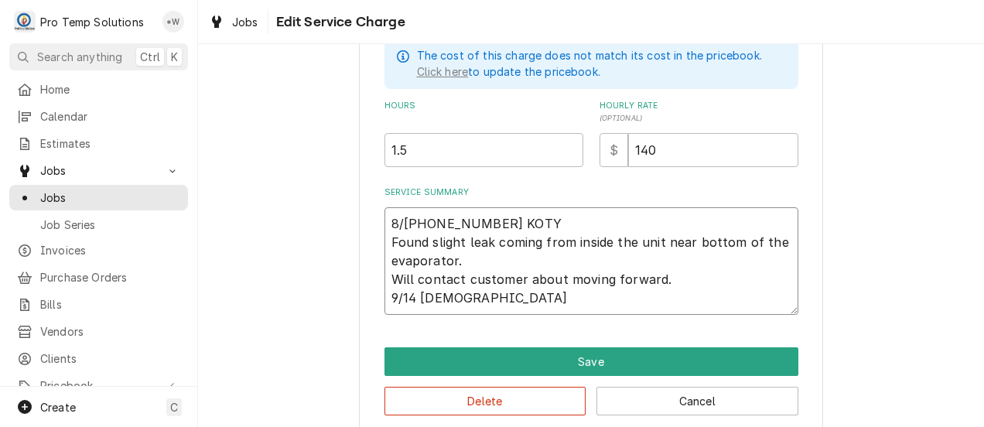
type textarea "8/14 1130-100 KOTY Found slight leak coming from inside the unit near bottom of…"
type textarea "x"
type textarea "8/14 1130-100 KOTY Found slight leak coming from inside the unit near bottom of…"
type textarea "x"
type textarea "8/14 1130-100 KOTY Found slight leak coming from inside the unit near bottom of…"
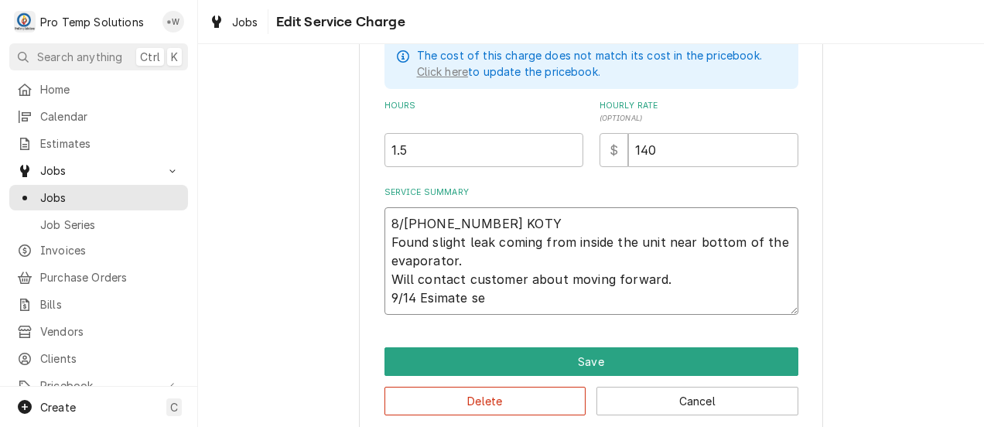
type textarea "x"
type textarea "8/14 1130-100 KOTY Found slight leak coming from inside the unit near bottom of…"
type textarea "x"
type textarea "8/14 1130-100 KOTY Found slight leak coming from inside the unit near bottom of…"
type textarea "x"
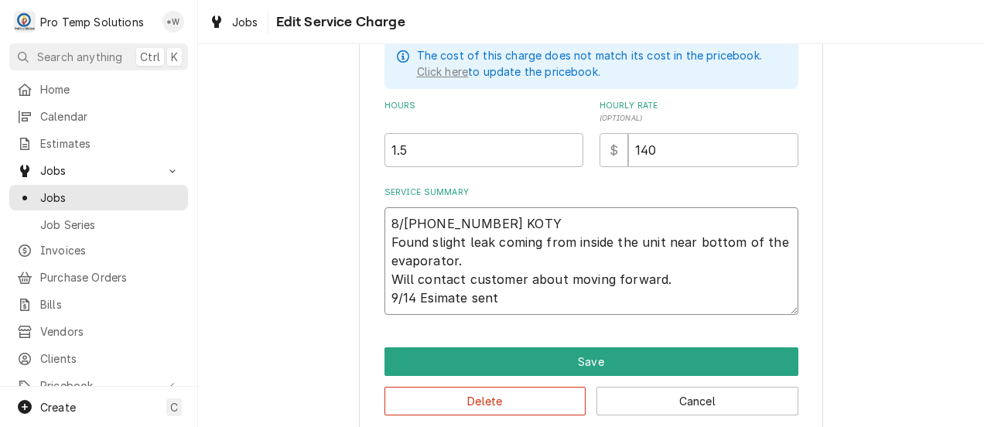
type textarea "8/14 1130-100 KOTY Found slight leak coming from inside the unit near bottom of…"
type textarea "x"
type textarea "8/14 1130-100 KOTY Found slight leak coming from inside the unit near bottom of…"
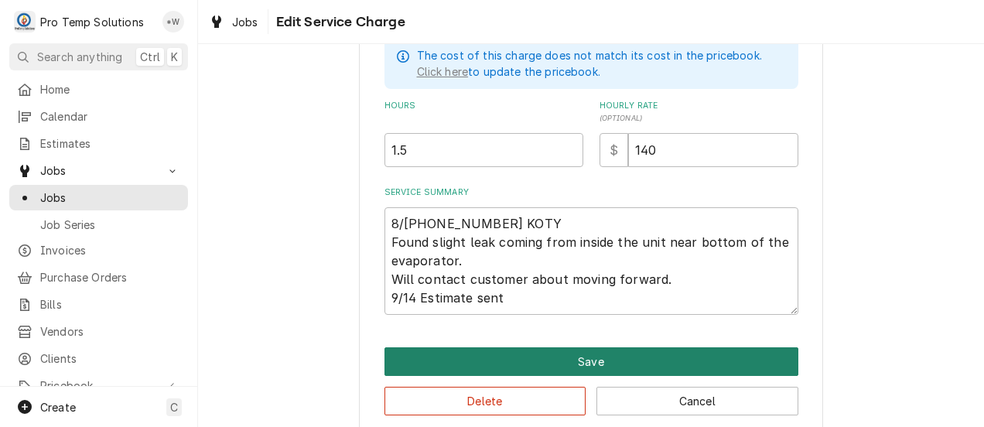
click at [604, 359] on button "Save" at bounding box center [592, 361] width 414 height 29
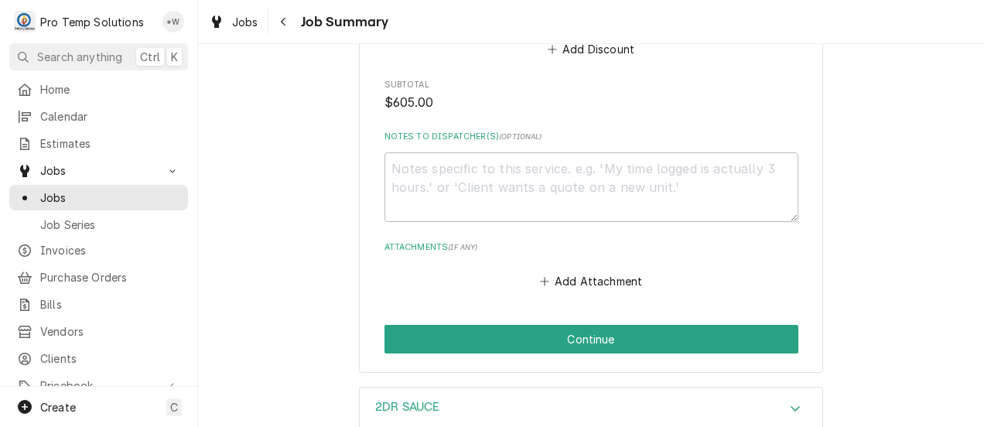
scroll to position [1790, 0]
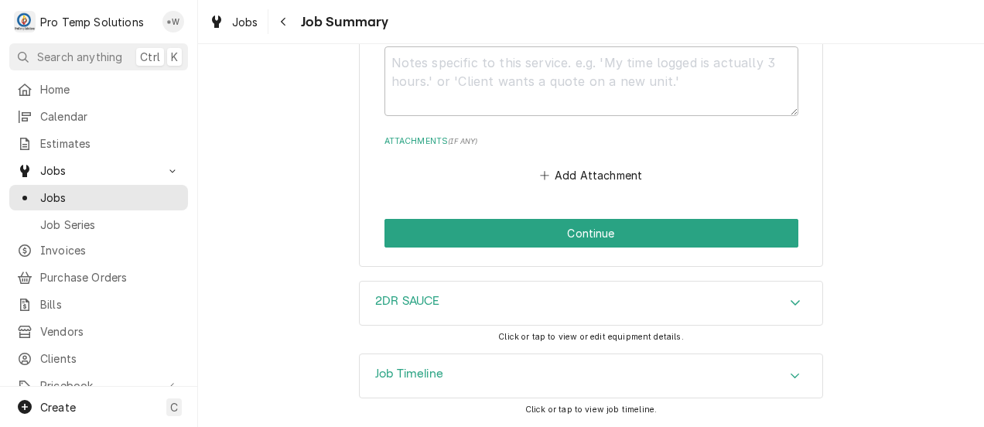
click at [655, 223] on button "Continue" at bounding box center [592, 233] width 414 height 29
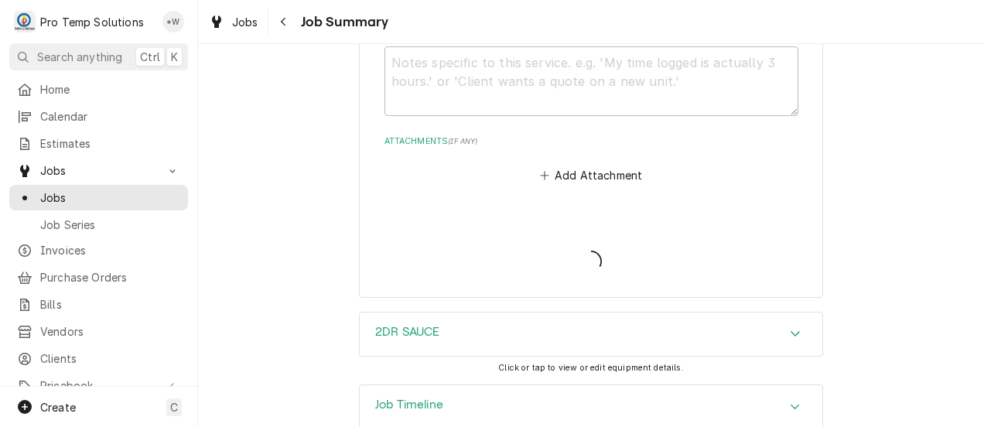
type textarea "x"
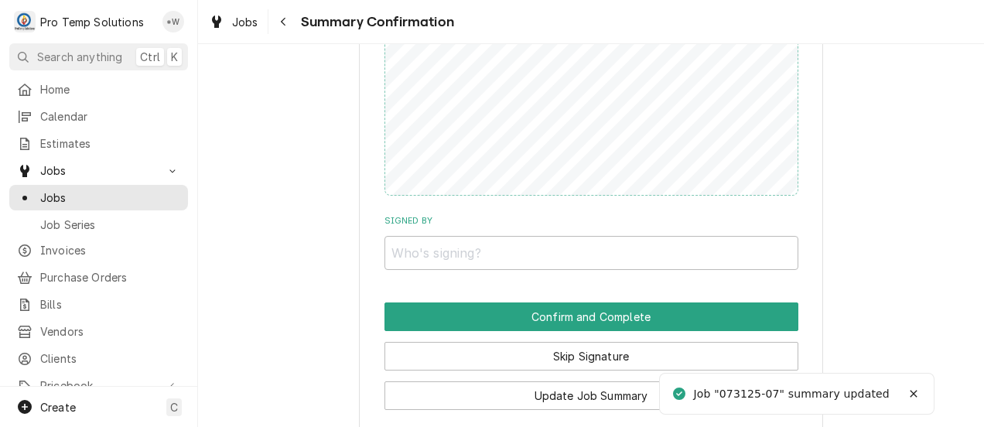
scroll to position [1476, 0]
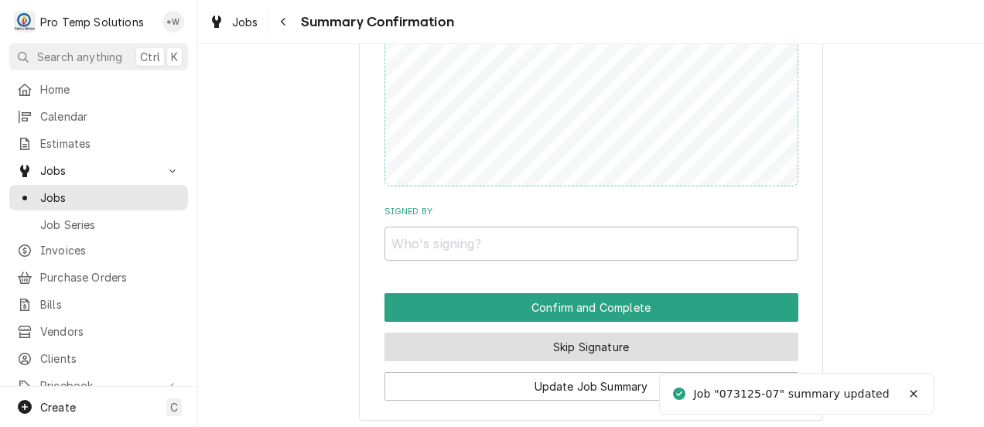
click at [695, 351] on button "Skip Signature" at bounding box center [592, 347] width 414 height 29
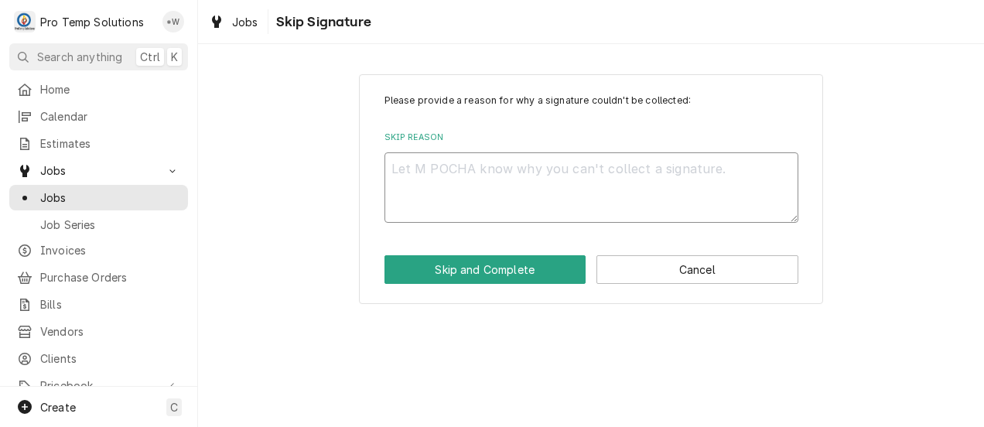
click at [593, 178] on textarea "Skip Reason" at bounding box center [592, 187] width 414 height 70
type textarea "x"
type textarea "."
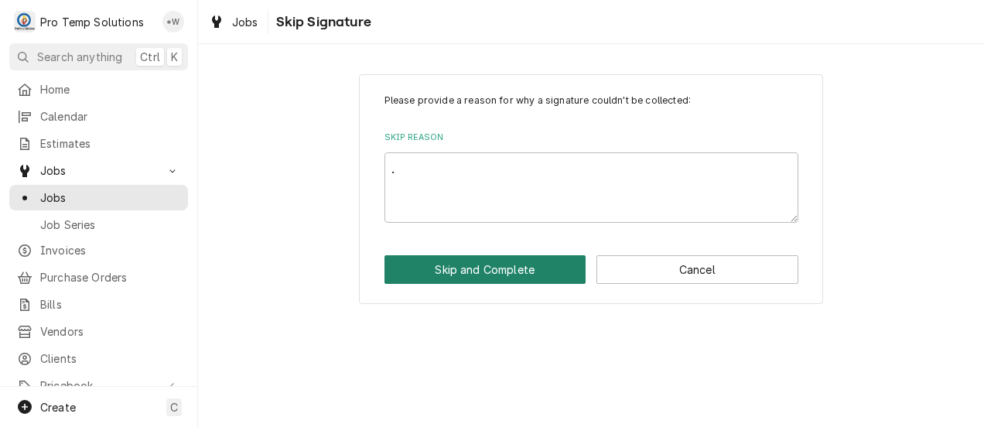
click at [507, 271] on button "Skip and Complete" at bounding box center [486, 269] width 202 height 29
type textarea "x"
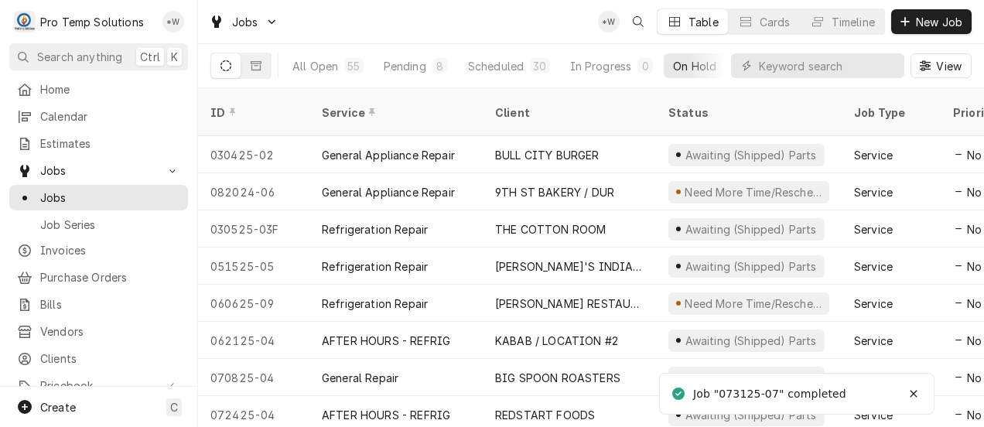
scroll to position [0, 119]
click at [683, 69] on div "Completed" at bounding box center [670, 66] width 58 height 16
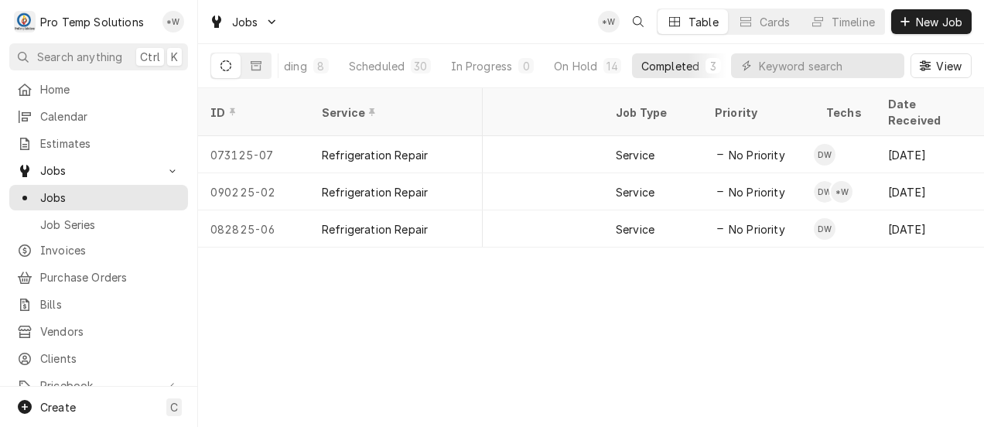
scroll to position [0, 0]
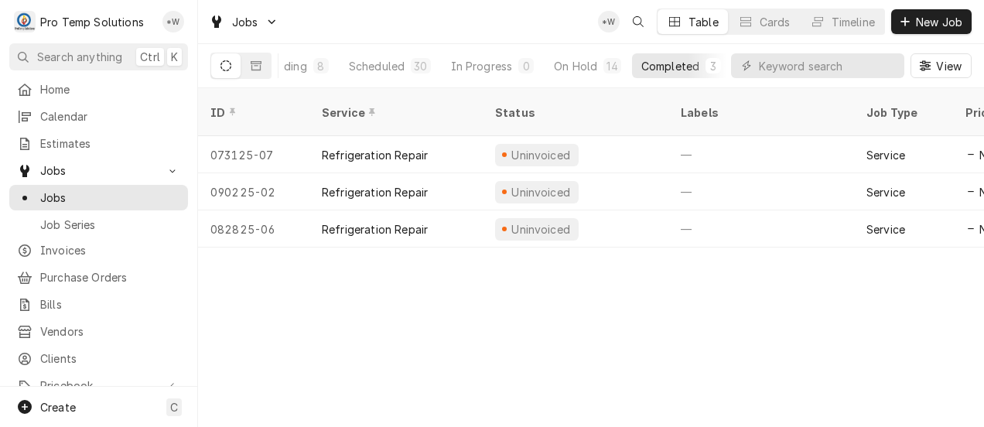
click at [610, 214] on div "Uninvoiced" at bounding box center [576, 228] width 186 height 37
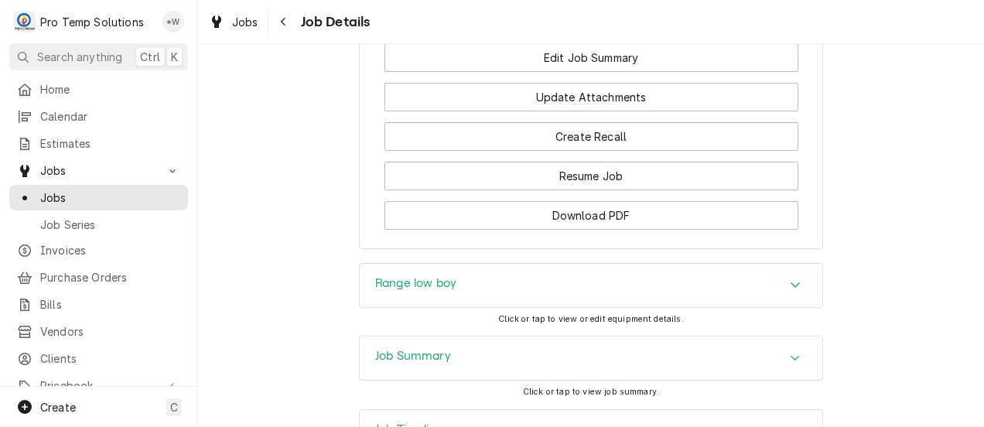
scroll to position [1329, 0]
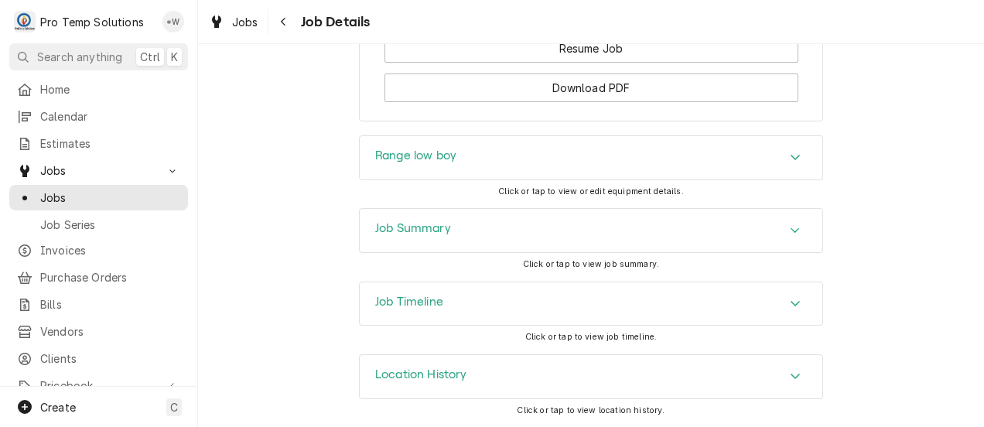
click at [788, 165] on div "Accordion Header" at bounding box center [795, 158] width 23 height 19
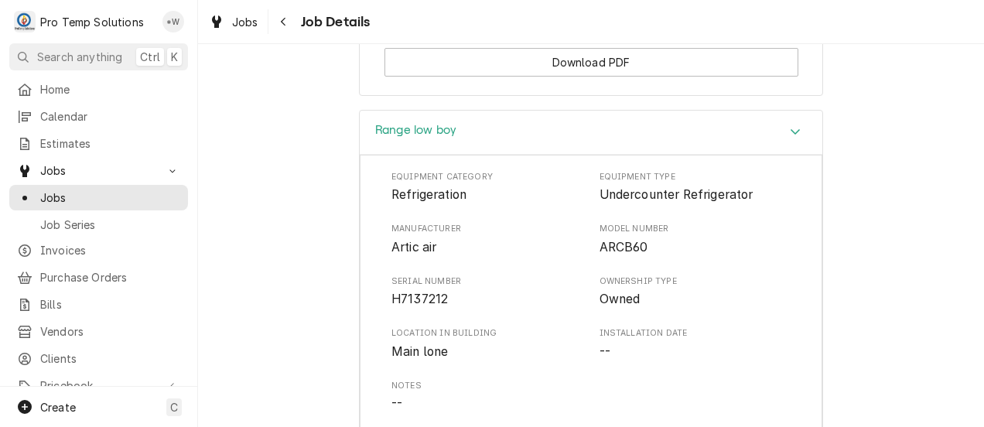
scroll to position [1334, 0]
click at [790, 138] on icon "Accordion Header" at bounding box center [795, 131] width 11 height 12
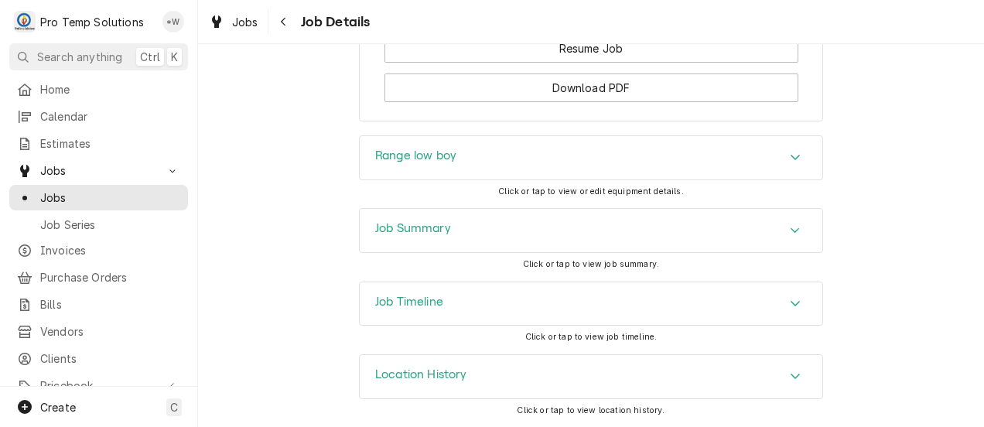
click at [790, 159] on icon "Accordion Header" at bounding box center [795, 157] width 11 height 12
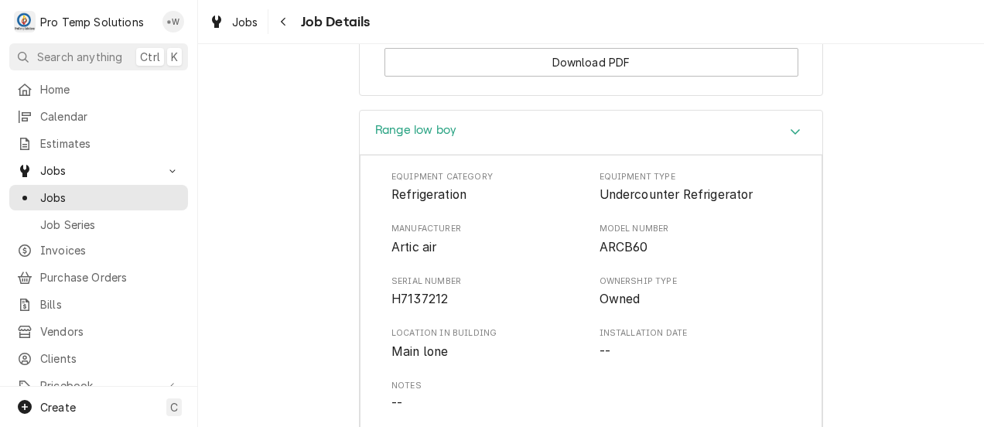
click at [283, 24] on icon "Navigate back" at bounding box center [283, 22] width 5 height 9
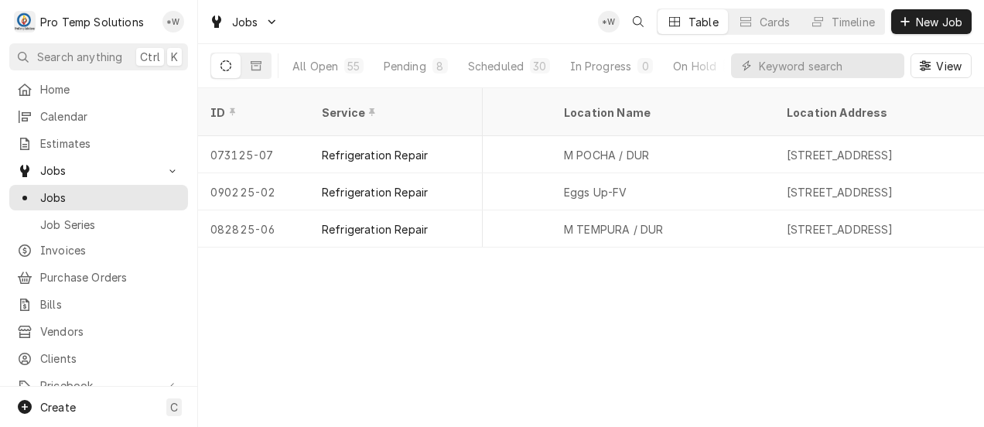
scroll to position [0, 764]
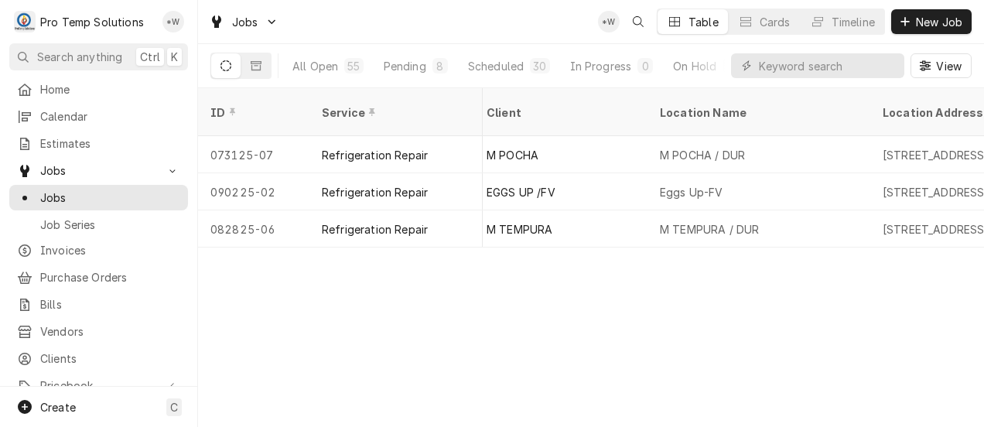
click at [702, 147] on div "M POCHA / DUR" at bounding box center [702, 155] width 85 height 16
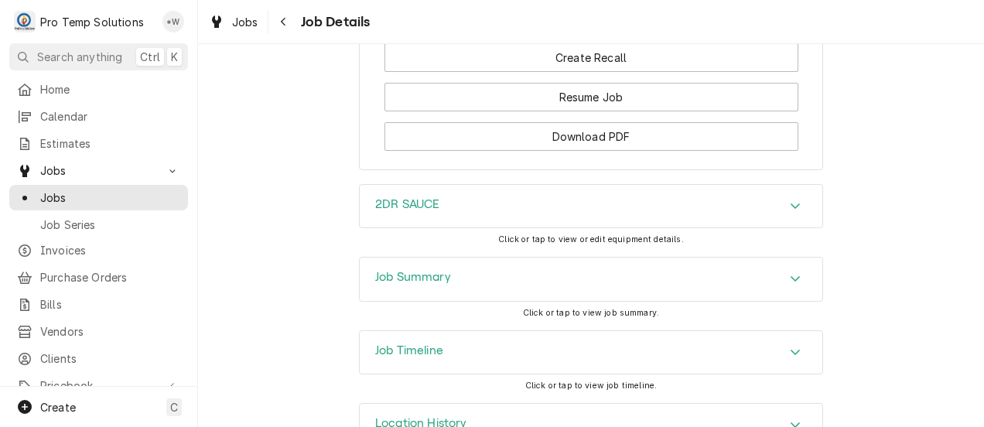
scroll to position [1441, 0]
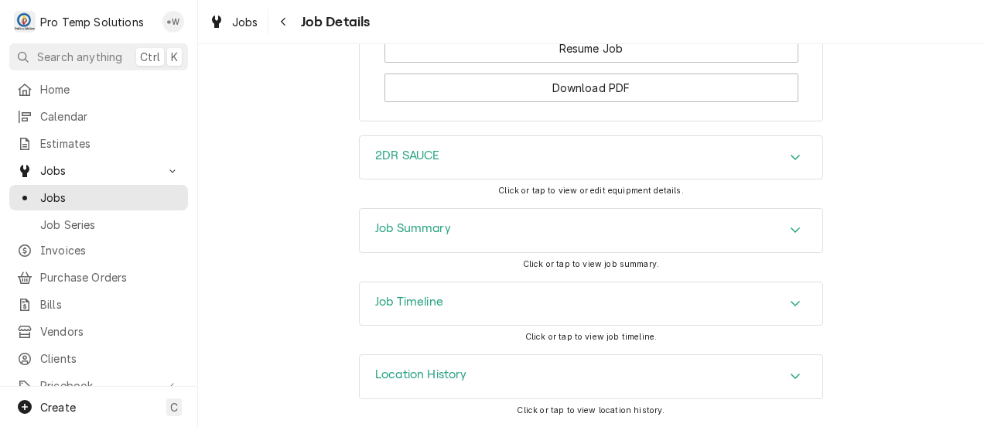
click at [791, 160] on icon "Accordion Header" at bounding box center [795, 157] width 9 height 5
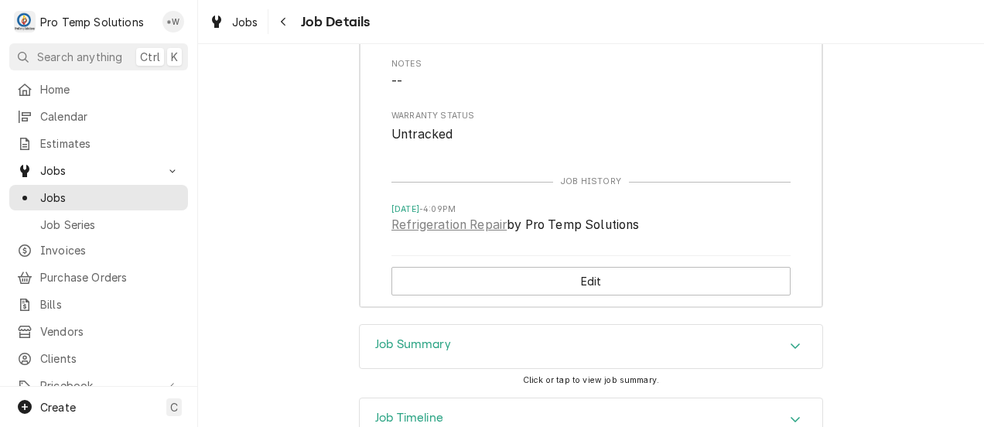
scroll to position [1939, 0]
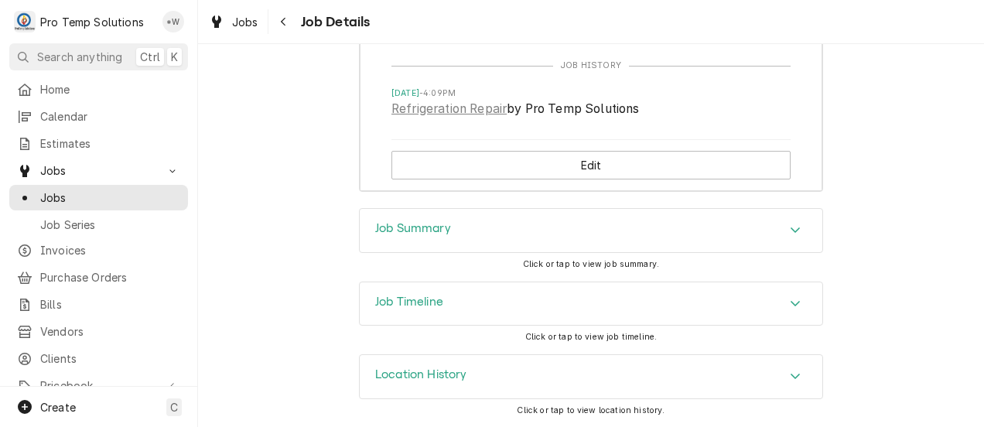
click at [790, 232] on icon "Accordion Header" at bounding box center [795, 230] width 11 height 12
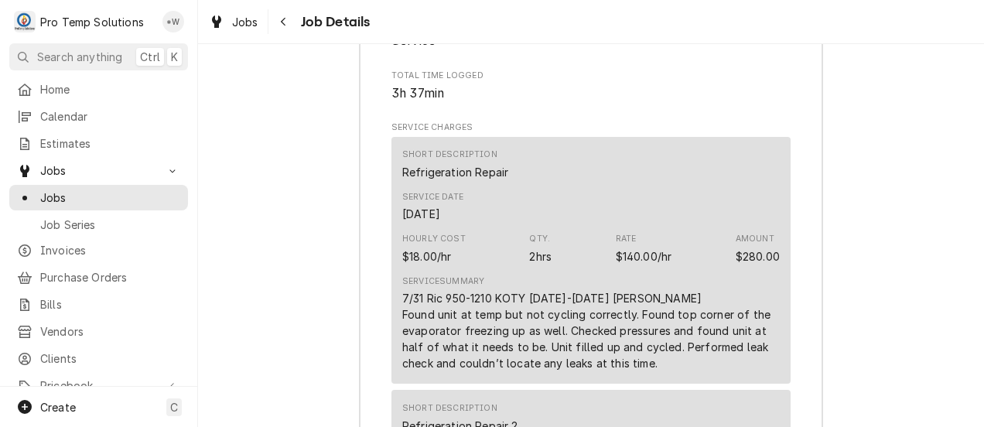
scroll to position [2256, 0]
click at [241, 19] on span "Jobs" at bounding box center [245, 22] width 26 height 16
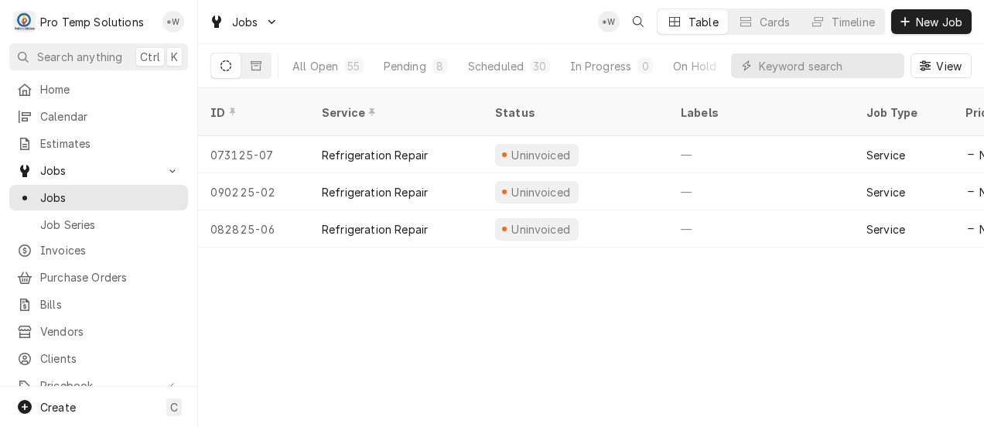
click at [686, 67] on div "On Hold" at bounding box center [694, 66] width 43 height 16
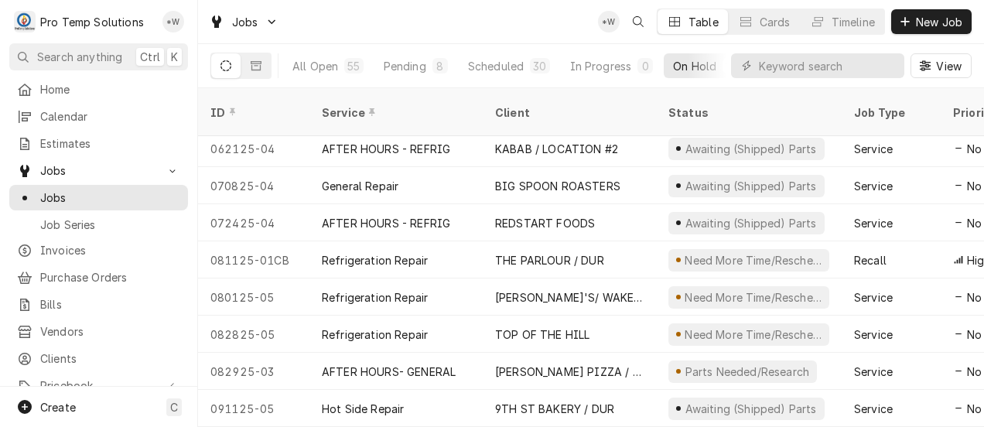
scroll to position [221, 0]
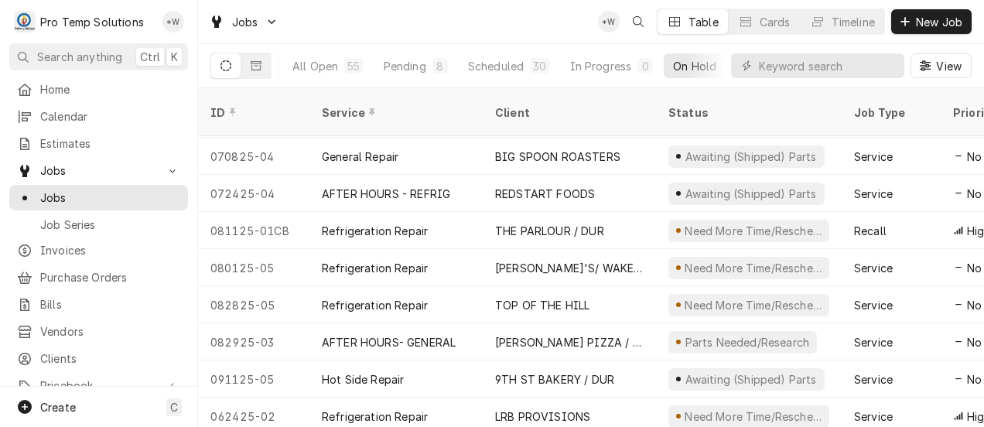
click at [694, 260] on div "Need More Time/Reschedule" at bounding box center [753, 268] width 140 height 16
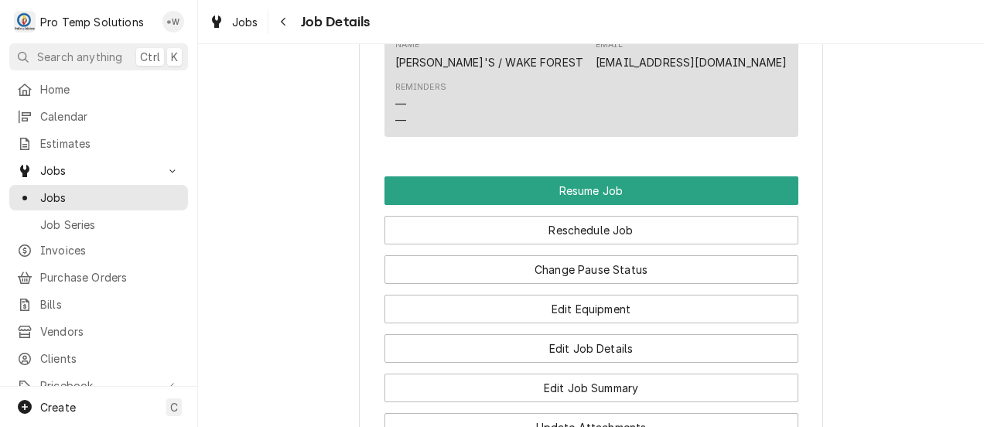
scroll to position [1551, 0]
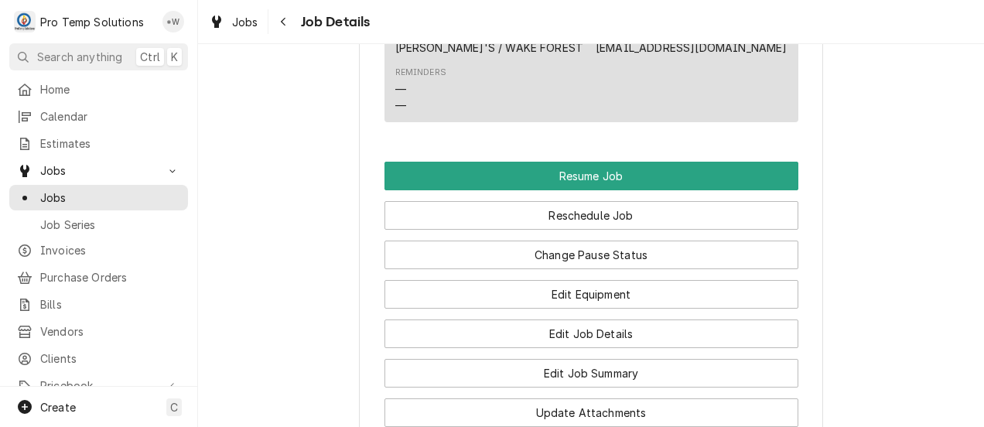
click at [614, 230] on button "Reschedule Job" at bounding box center [592, 215] width 414 height 29
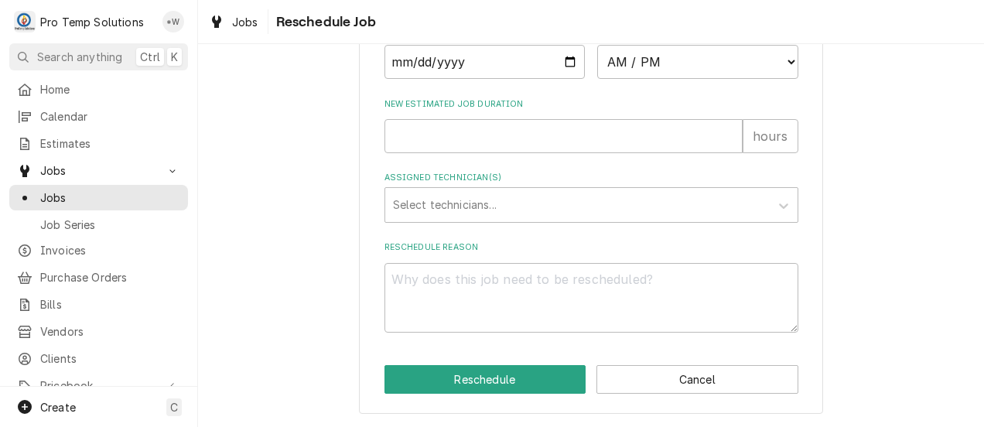
scroll to position [667, 0]
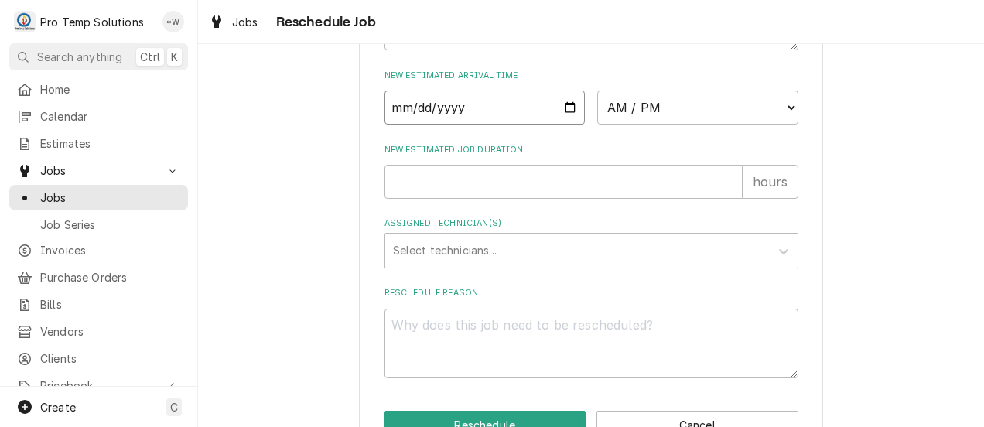
click at [559, 121] on input "Date" at bounding box center [485, 108] width 201 height 34
type input "2025-09-18"
type textarea "x"
click at [777, 121] on select "AM / PM 6:00 AM 6:15 AM 6:30 AM 6:45 AM 7:00 AM 7:15 AM 7:30 AM 7:45 AM 8:00 AM…" at bounding box center [697, 108] width 201 height 34
select select "11:30:00"
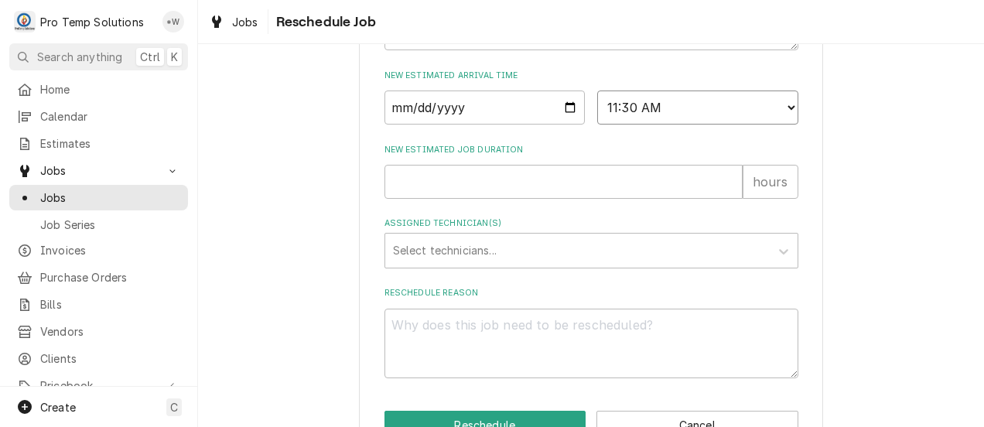
click at [597, 108] on select "AM / PM 6:00 AM 6:15 AM 6:30 AM 6:45 AM 7:00 AM 7:15 AM 7:30 AM 7:45 AM 8:00 AM…" at bounding box center [697, 108] width 201 height 34
type textarea "x"
click at [712, 199] on input "New Estimated Job Duration" at bounding box center [564, 182] width 358 height 34
type input "0"
click at [724, 199] on input "0" at bounding box center [564, 182] width 358 height 34
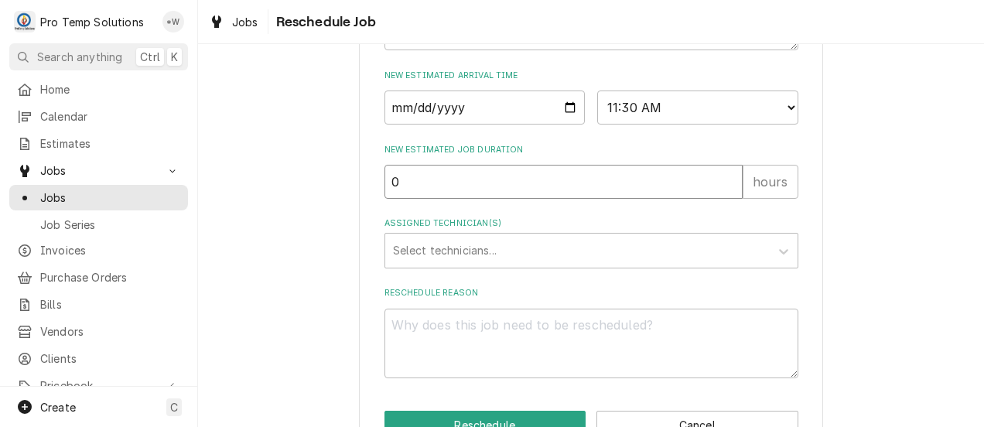
type textarea "x"
type input "1"
click at [719, 194] on input "1" at bounding box center [564, 182] width 358 height 34
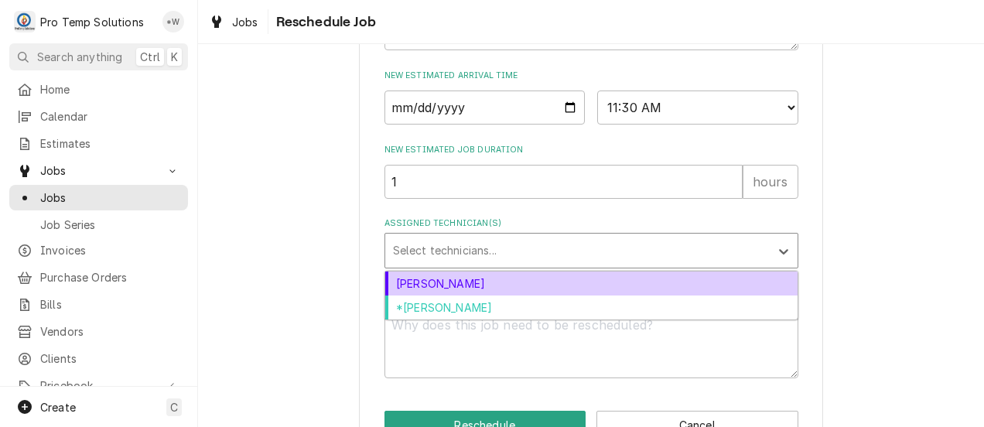
click at [682, 296] on div "Dakota Williams" at bounding box center [591, 284] width 412 height 24
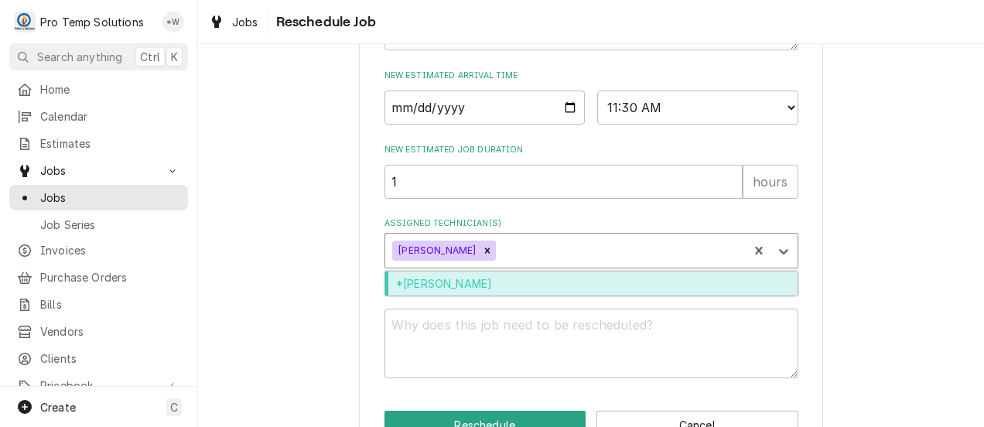
click at [673, 296] on div "*Kevin Williams" at bounding box center [591, 284] width 412 height 24
type textarea "x"
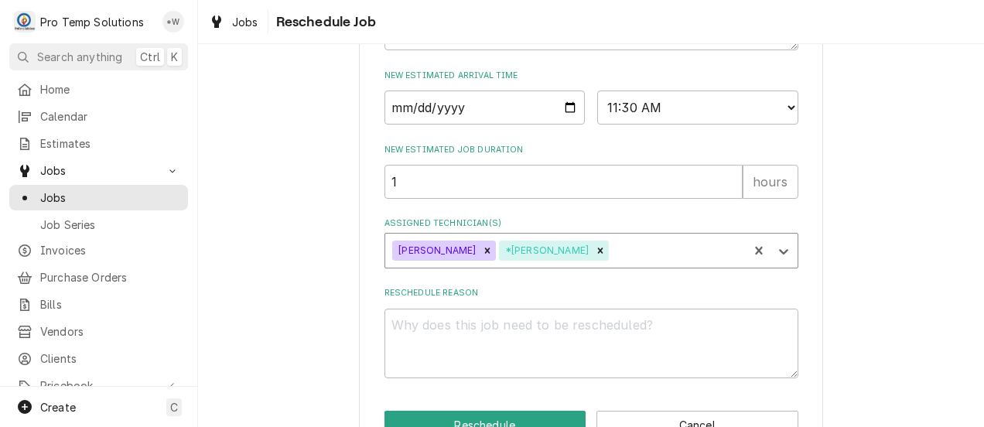
click at [679, 349] on textarea "Reschedule Reason" at bounding box center [592, 344] width 414 height 70
type textarea "."
type textarea "x"
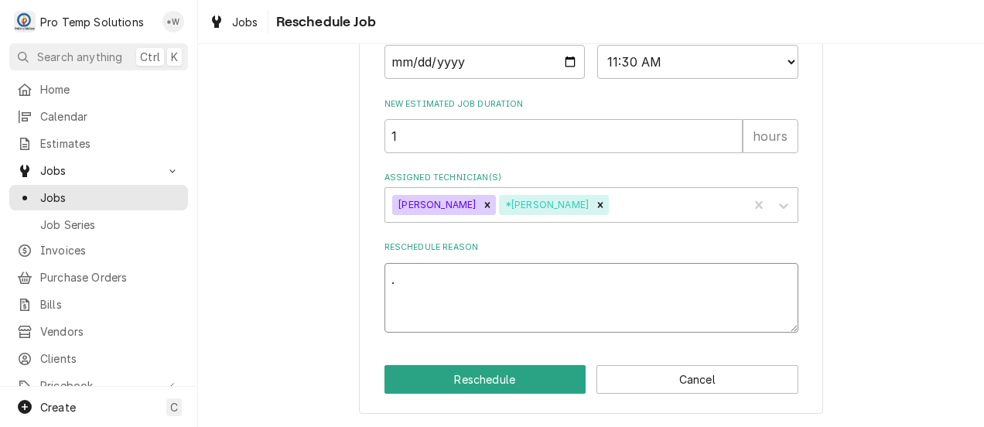
type textarea "."
click at [532, 380] on button "Reschedule" at bounding box center [486, 379] width 202 height 29
type textarea "x"
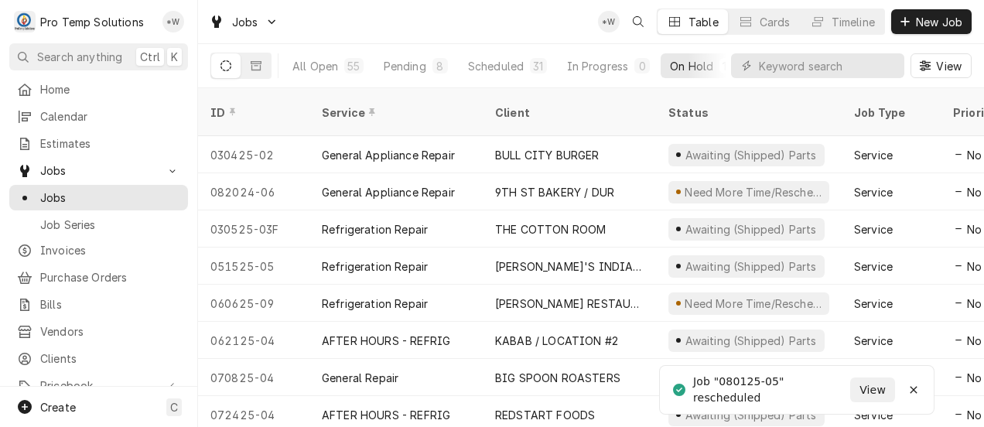
click at [506, 67] on div "Scheduled" at bounding box center [496, 66] width 56 height 16
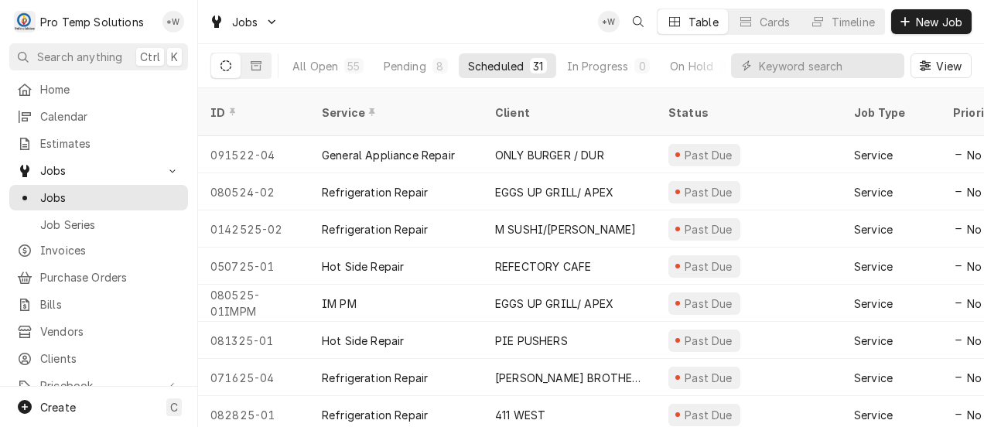
click at [607, 210] on div "M SUSHI/CARY" at bounding box center [569, 228] width 173 height 37
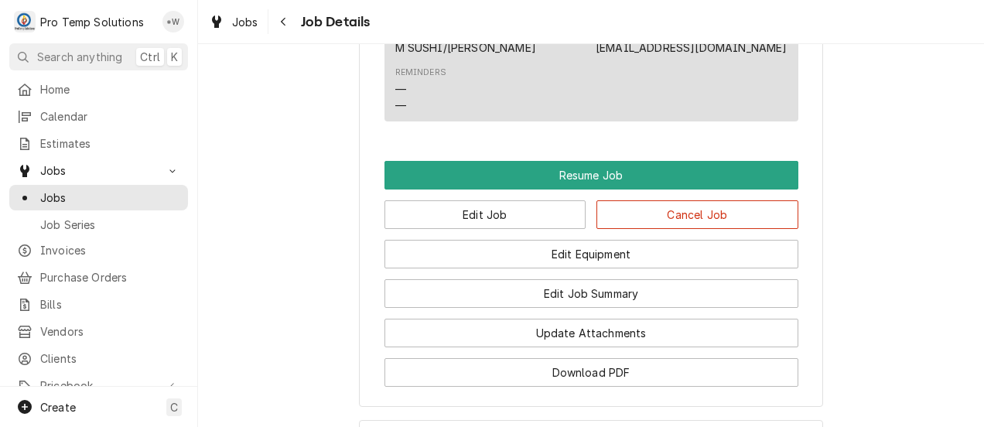
scroll to position [1471, 0]
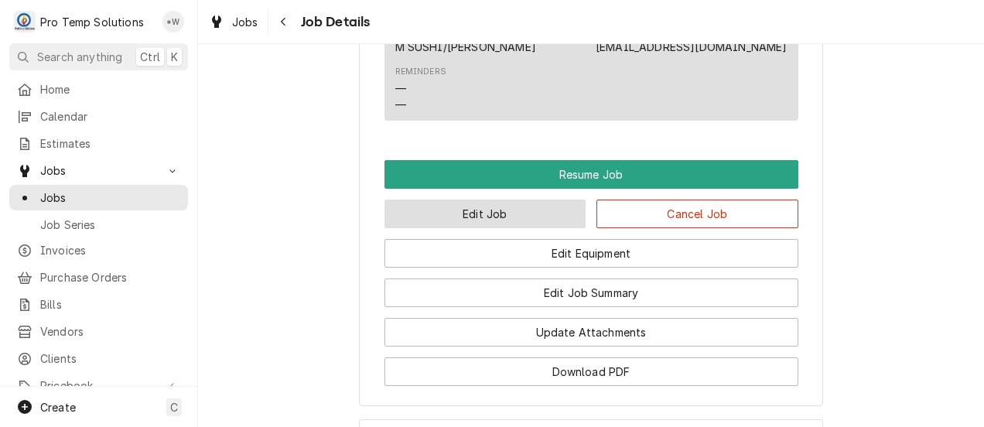
click at [512, 228] on button "Edit Job" at bounding box center [486, 214] width 202 height 29
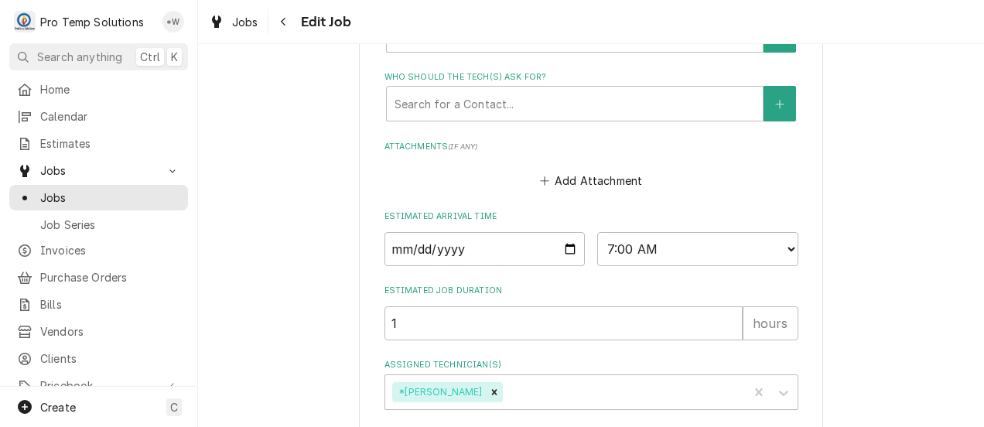
scroll to position [1162, 0]
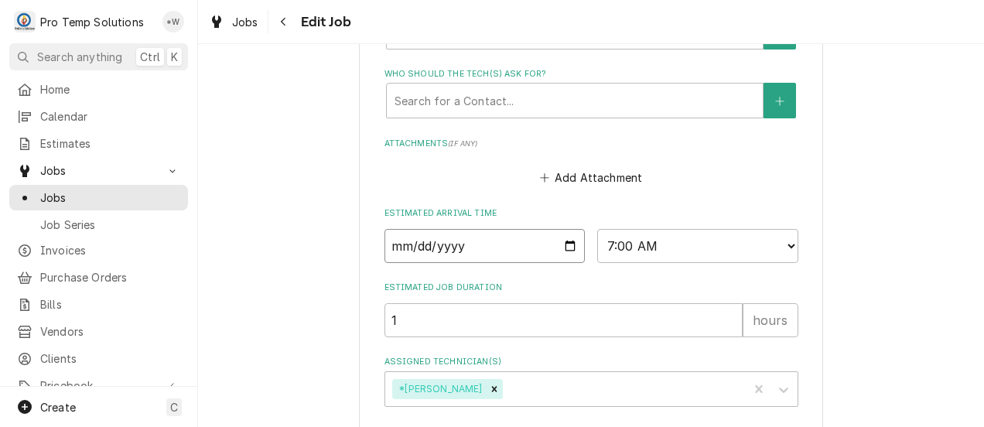
click at [561, 243] on input "2025-06-04" at bounding box center [485, 246] width 201 height 34
type textarea "x"
type input "2025-07-04"
type textarea "x"
type input "2025-08-04"
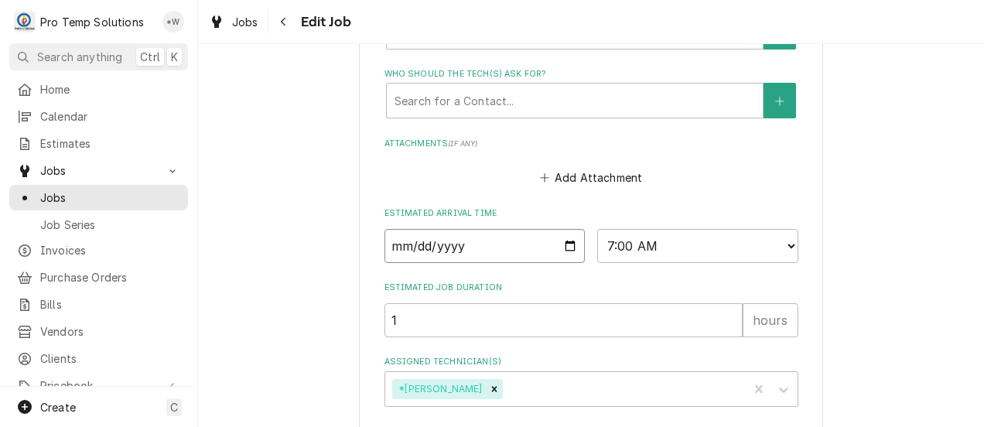
type textarea "x"
type input "2025-09-04"
type textarea "x"
type input "2025-09-18"
type textarea "x"
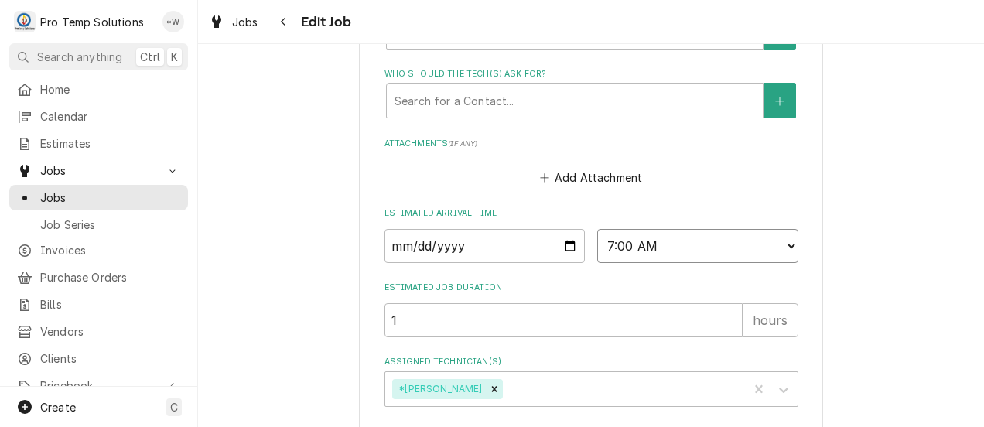
click at [781, 249] on select "AM / PM 6:00 AM 6:15 AM 6:30 AM 6:45 AM 7:00 AM 7:15 AM 7:30 AM 7:45 AM 8:00 AM…" at bounding box center [697, 246] width 201 height 34
select select "15:30:00"
click at [597, 231] on select "AM / PM 6:00 AM 6:15 AM 6:30 AM 6:45 AM 7:00 AM 7:15 AM 7:30 AM 7:45 AM 8:00 AM…" at bounding box center [697, 246] width 201 height 34
type textarea "x"
click at [714, 324] on input "1" at bounding box center [564, 320] width 358 height 34
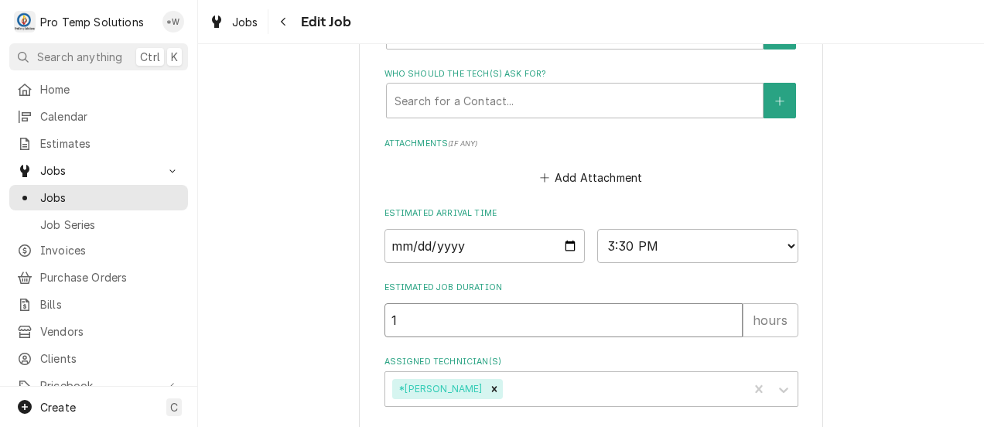
type input "2"
click at [724, 316] on input "2" at bounding box center [564, 320] width 358 height 34
type textarea "x"
type input "1"
click at [724, 323] on input "1" at bounding box center [564, 320] width 358 height 34
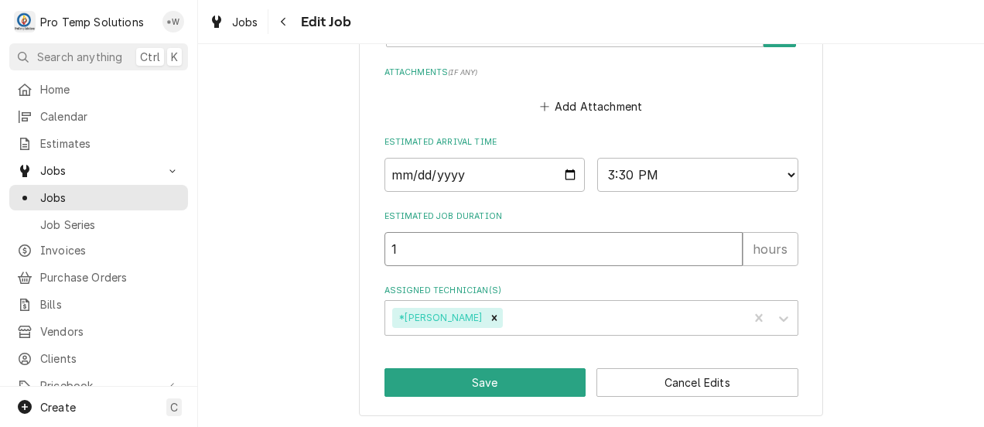
scroll to position [1239, 0]
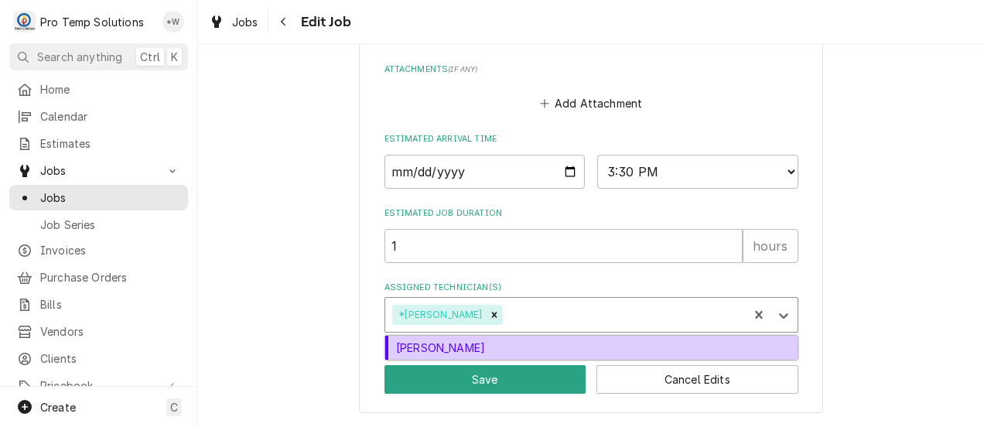
click at [698, 350] on div "[PERSON_NAME]" at bounding box center [591, 348] width 412 height 24
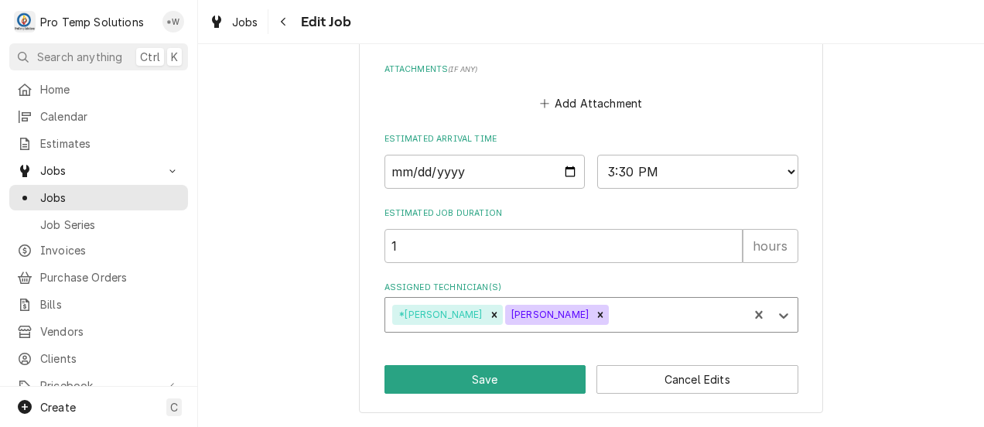
click at [522, 381] on button "Save" at bounding box center [486, 379] width 202 height 29
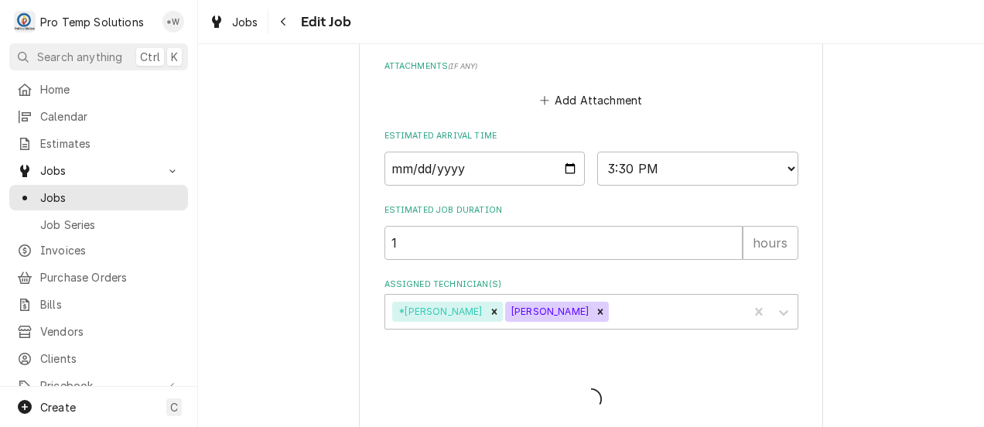
type textarea "x"
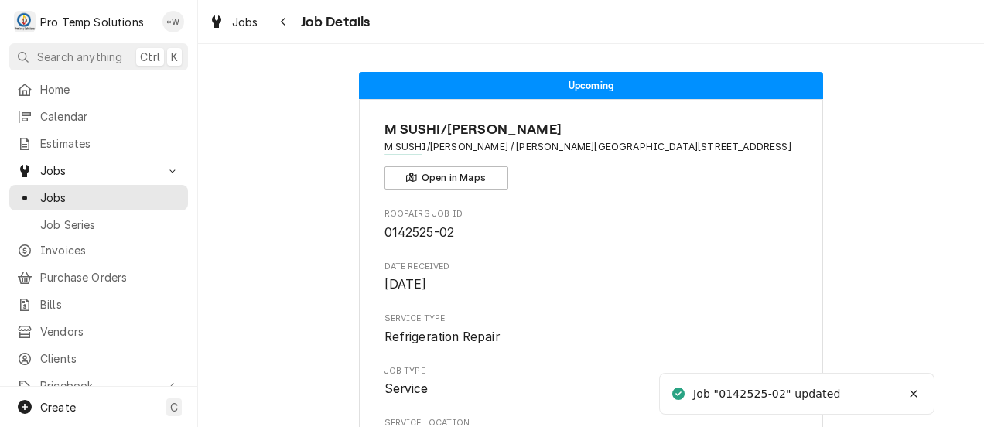
click at [283, 22] on icon "Navigate back" at bounding box center [283, 21] width 7 height 11
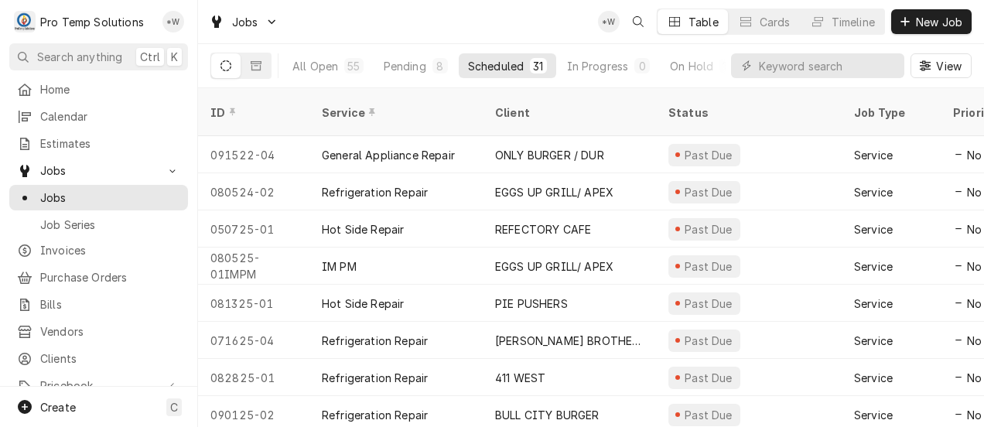
click at [601, 285] on div "PIE PUSHERS" at bounding box center [569, 303] width 173 height 37
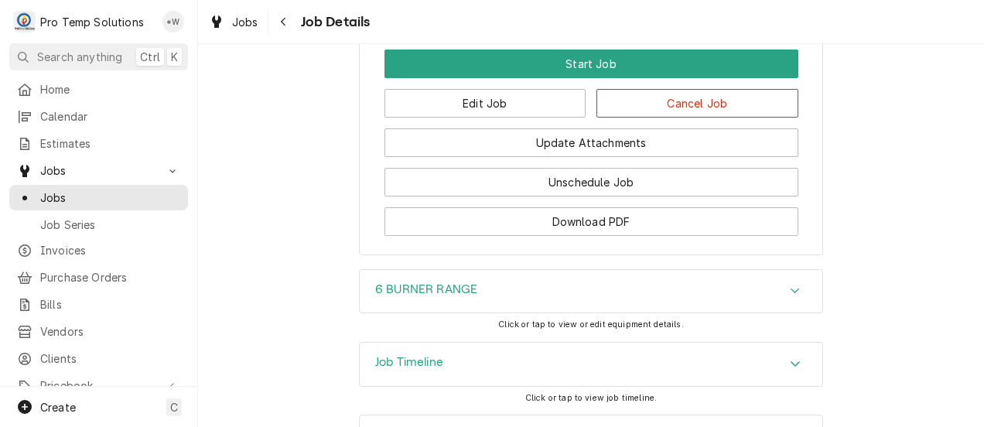
scroll to position [1129, 0]
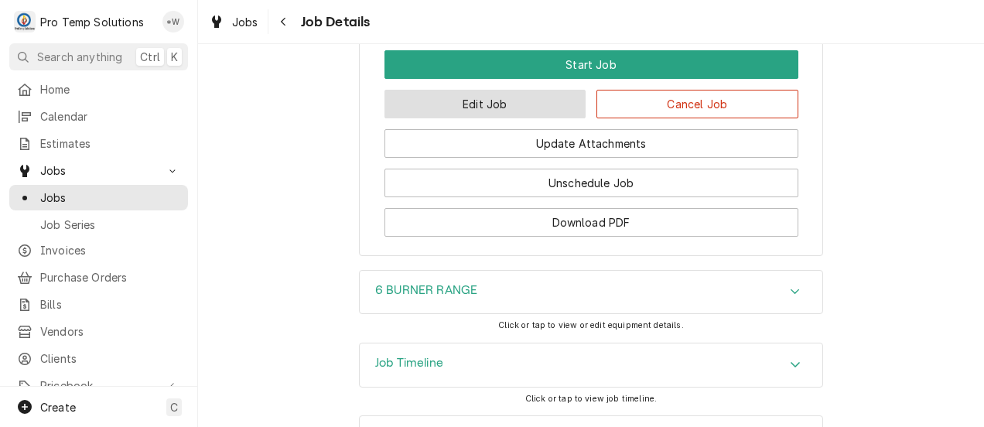
click at [497, 118] on button "Edit Job" at bounding box center [486, 104] width 202 height 29
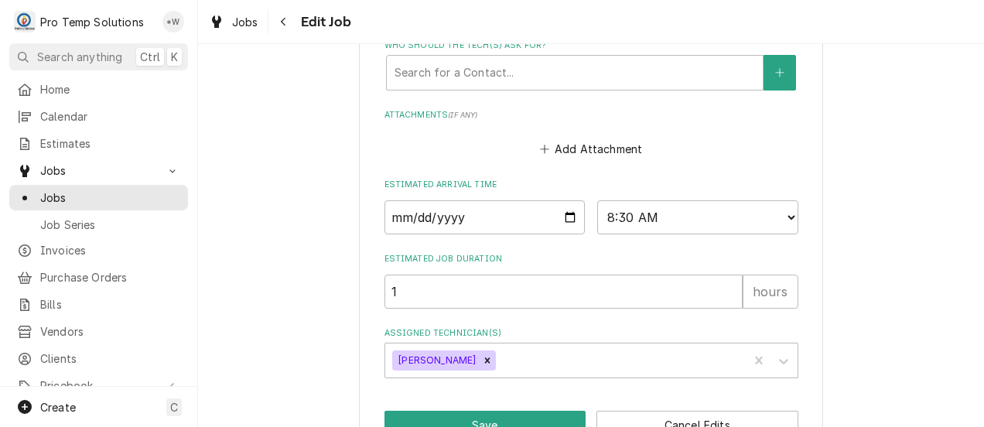
scroll to position [1335, 0]
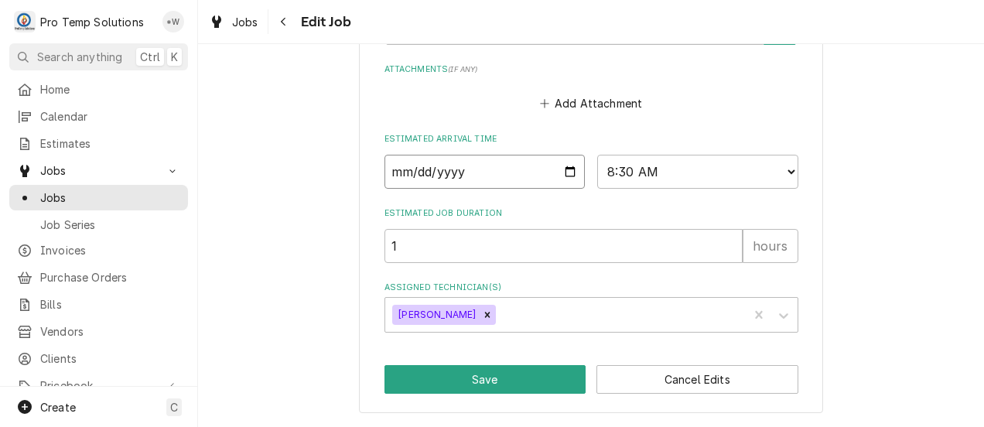
click at [563, 170] on input "[DATE]" at bounding box center [485, 172] width 201 height 34
type textarea "x"
type input "[DATE]"
type textarea "x"
type input "[DATE]"
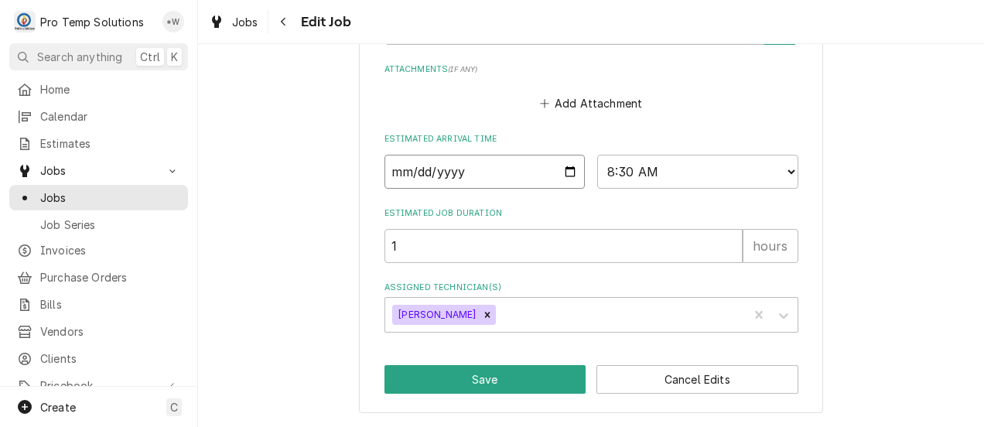
type textarea "x"
click at [774, 170] on select "AM / PM 6:00 AM 6:15 AM 6:30 AM 6:45 AM 7:00 AM 7:15 AM 7:30 AM 7:45 AM 8:00 AM…" at bounding box center [697, 172] width 201 height 34
select select "14:00:00"
click at [597, 155] on select "AM / PM 6:00 AM 6:15 AM 6:30 AM 6:45 AM 7:00 AM 7:15 AM 7:30 AM 7:45 AM 8:00 AM…" at bounding box center [697, 172] width 201 height 34
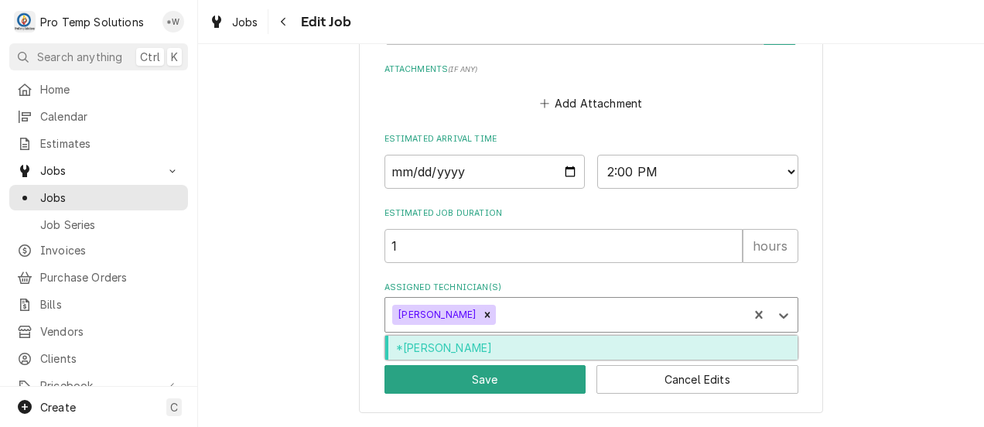
click at [678, 347] on div "*[PERSON_NAME]" at bounding box center [591, 348] width 412 height 24
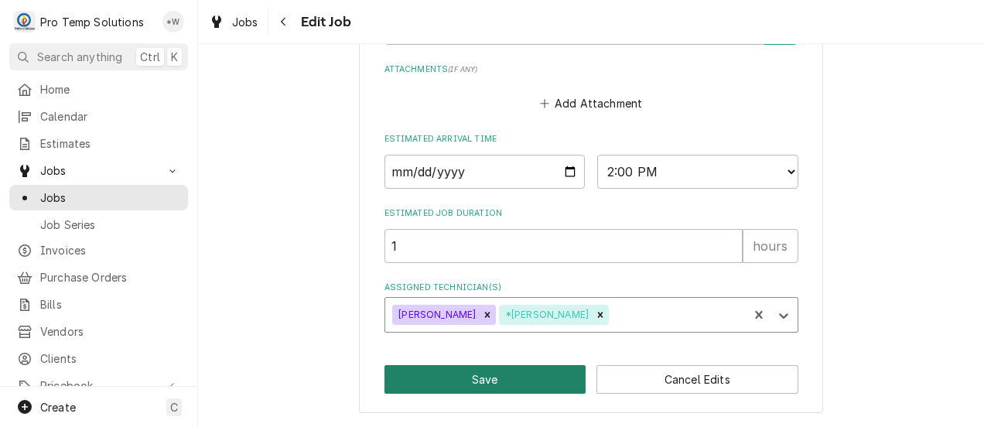
click at [527, 386] on button "Save" at bounding box center [486, 379] width 202 height 29
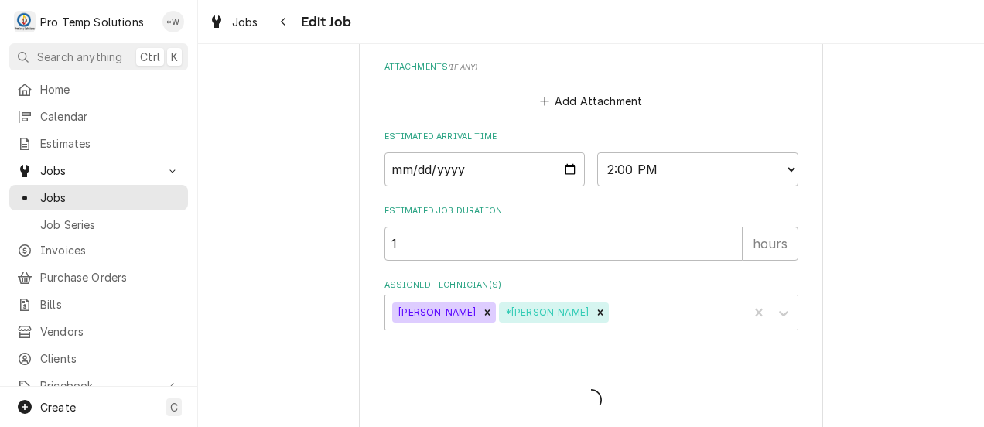
type textarea "x"
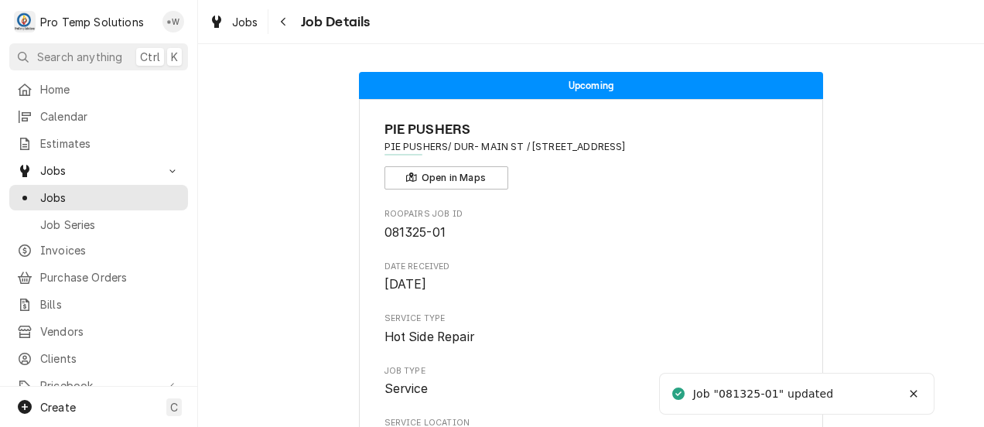
click at [283, 22] on icon "Navigate back" at bounding box center [283, 21] width 7 height 11
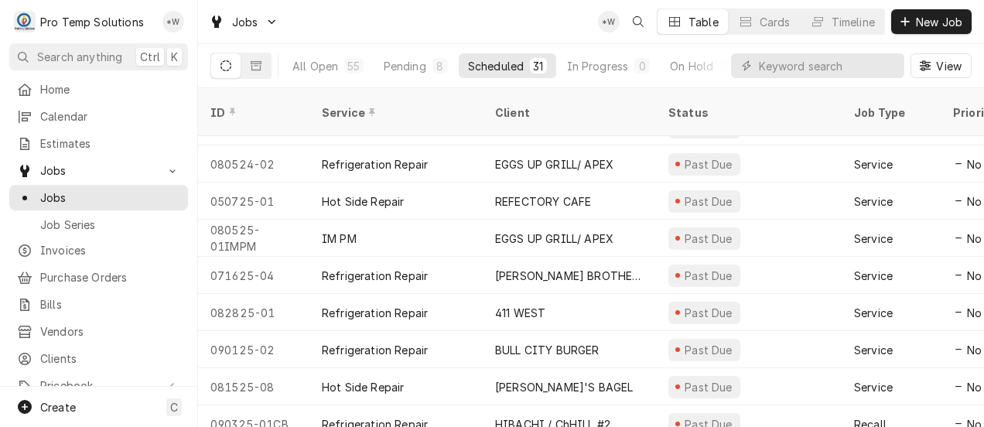
scroll to position [54, 0]
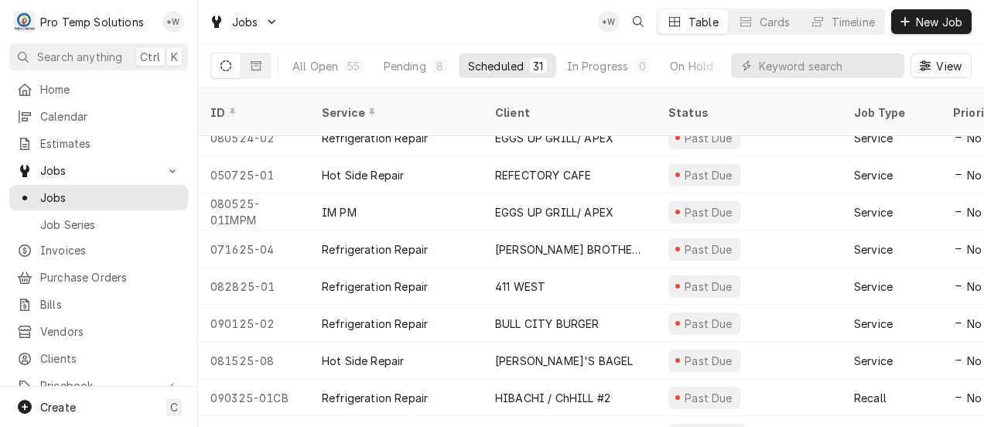
click at [612, 268] on div "411 WEST" at bounding box center [569, 286] width 173 height 37
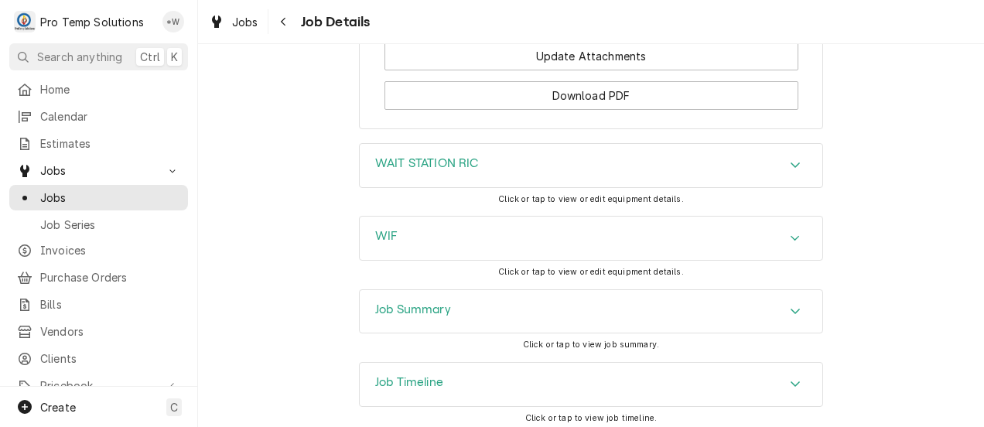
scroll to position [1187, 0]
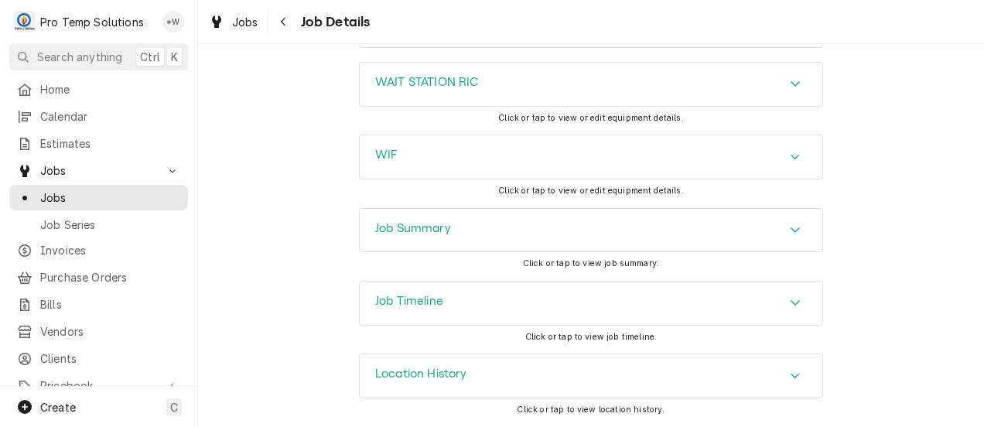
click at [790, 233] on icon "Accordion Header" at bounding box center [795, 230] width 11 height 12
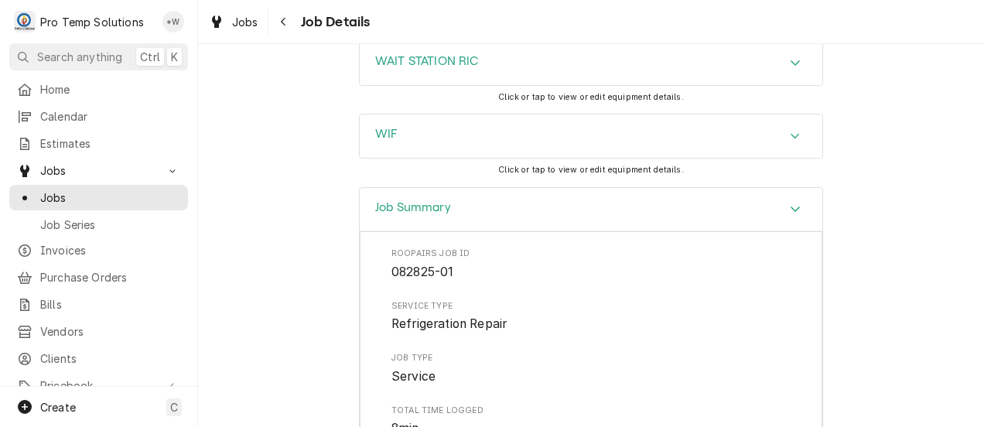
click at [790, 215] on icon "Accordion Header" at bounding box center [795, 209] width 11 height 12
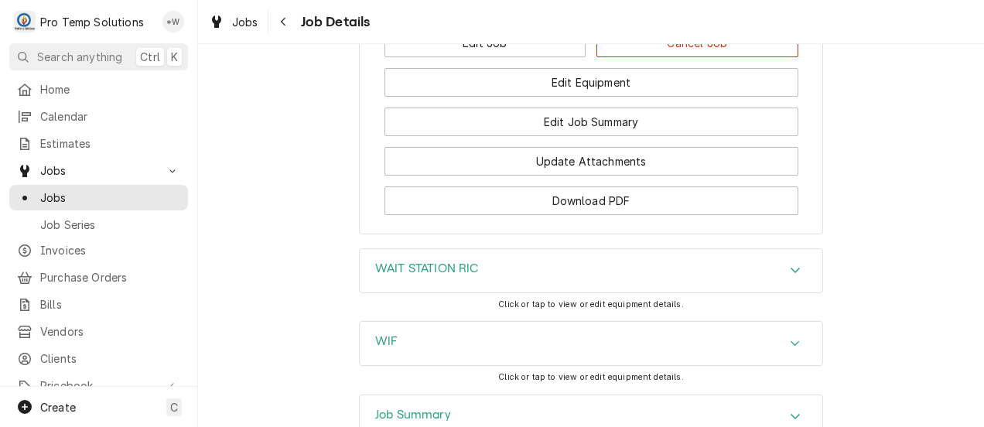
scroll to position [983, 0]
click at [790, 276] on icon "Accordion Header" at bounding box center [795, 270] width 11 height 12
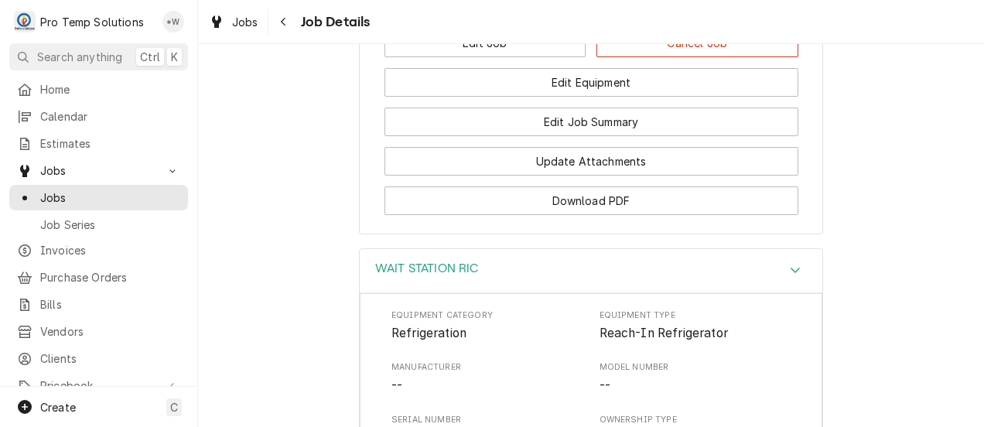
click at [792, 276] on icon "Accordion Header" at bounding box center [795, 270] width 11 height 12
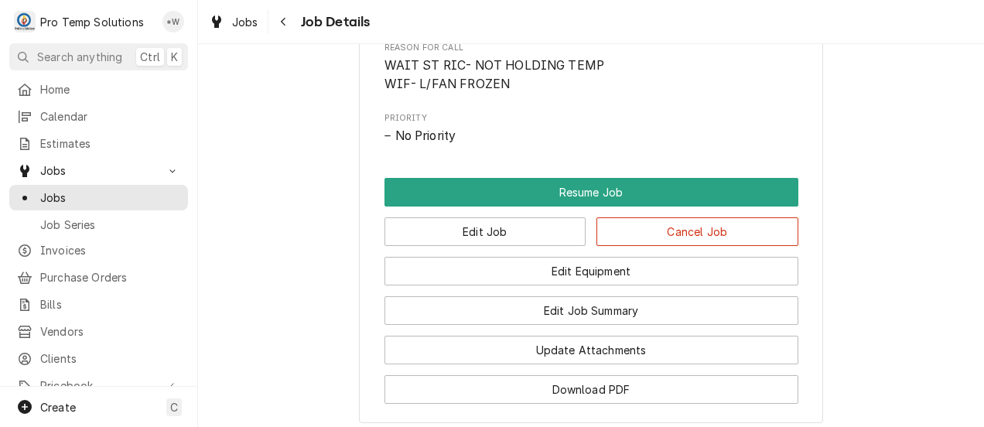
scroll to position [794, 0]
click at [737, 246] on button "Cancel Job" at bounding box center [697, 231] width 202 height 29
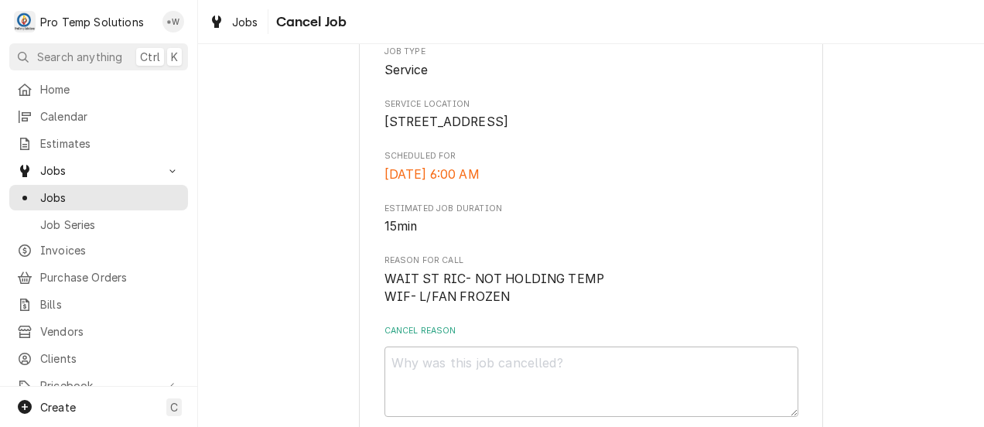
scroll to position [292, 0]
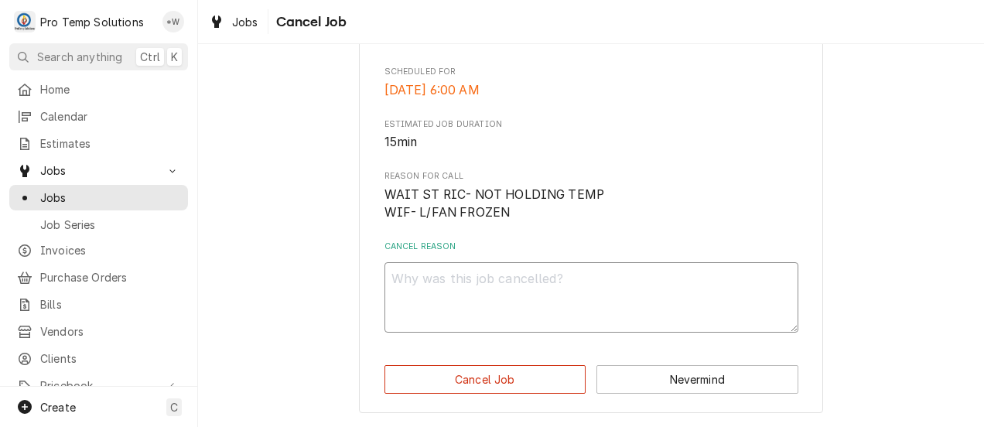
click at [656, 306] on textarea "Cancel Reason" at bounding box center [592, 297] width 414 height 70
type textarea "x"
type textarea "C"
type textarea "x"
type textarea "Ca"
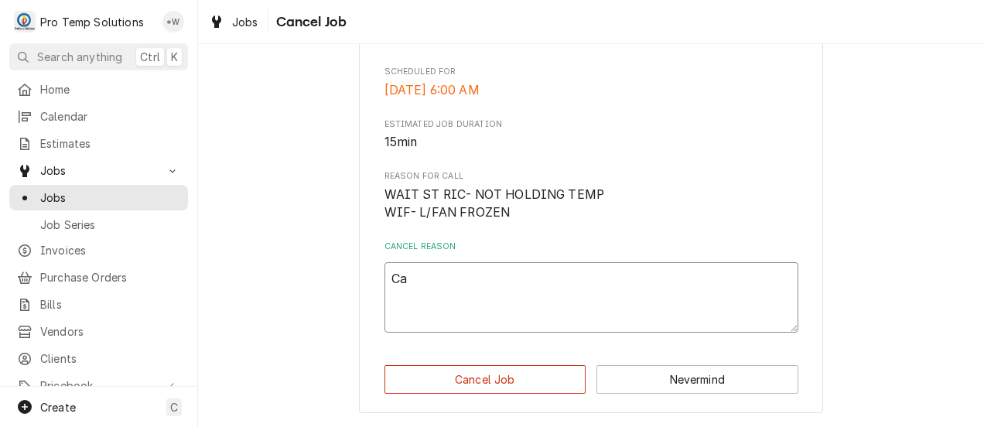
type textarea "x"
type textarea "Cal"
type textarea "x"
type textarea "Call"
type textarea "x"
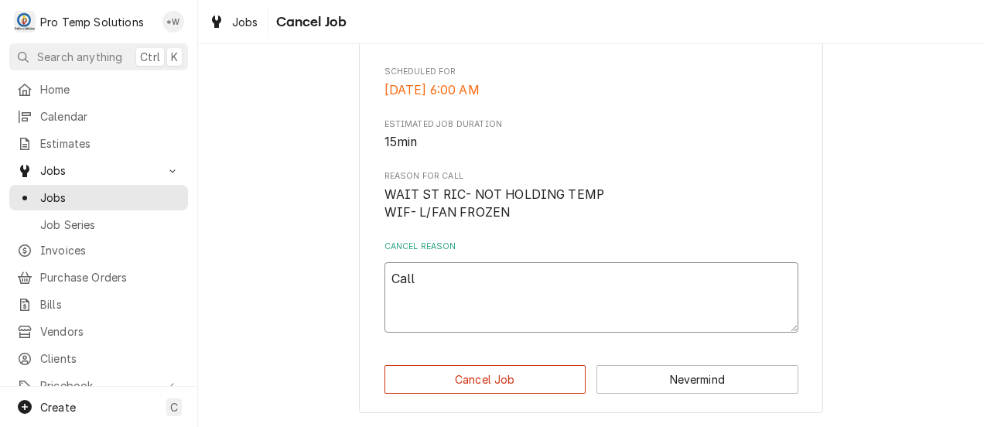
type textarea "Call"
type textarea "x"
type textarea "Call w"
type textarea "x"
type textarea "Call wa"
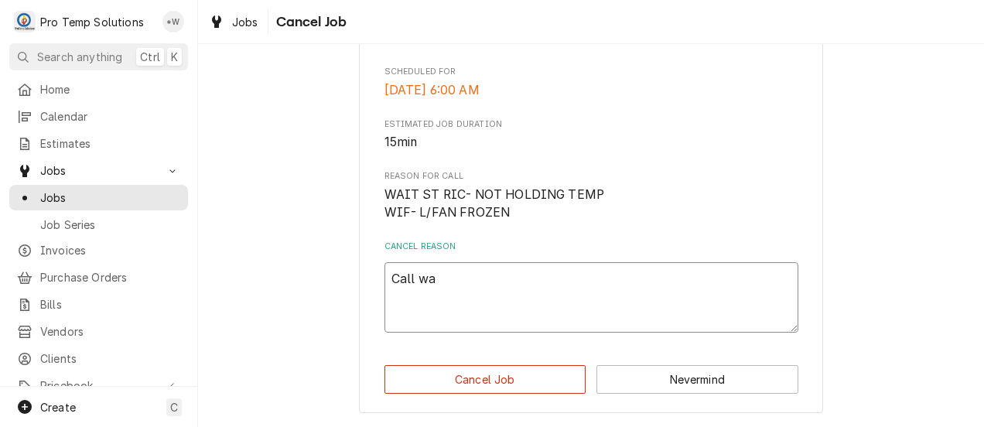
type textarea "x"
type textarea "Call was"
type textarea "x"
type textarea "Call was"
type textarea "x"
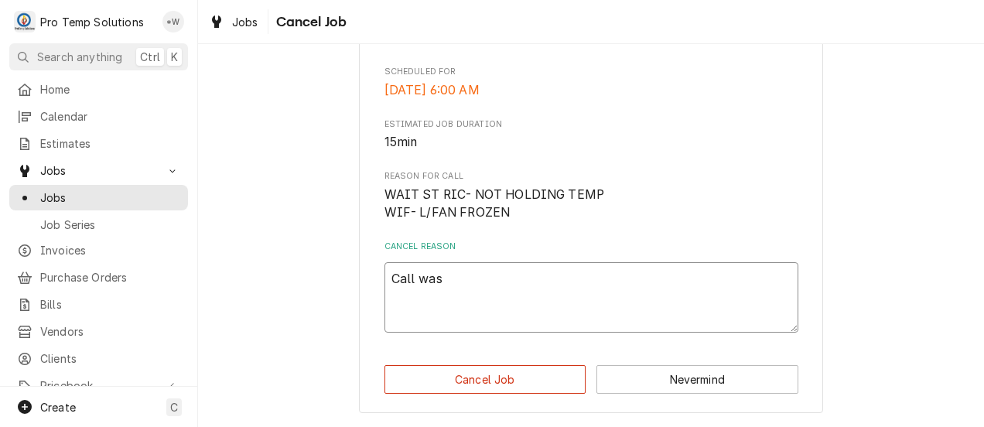
type textarea "Call was f"
type textarea "x"
type textarea "Call was fo"
type textarea "x"
type textarea "Call was for"
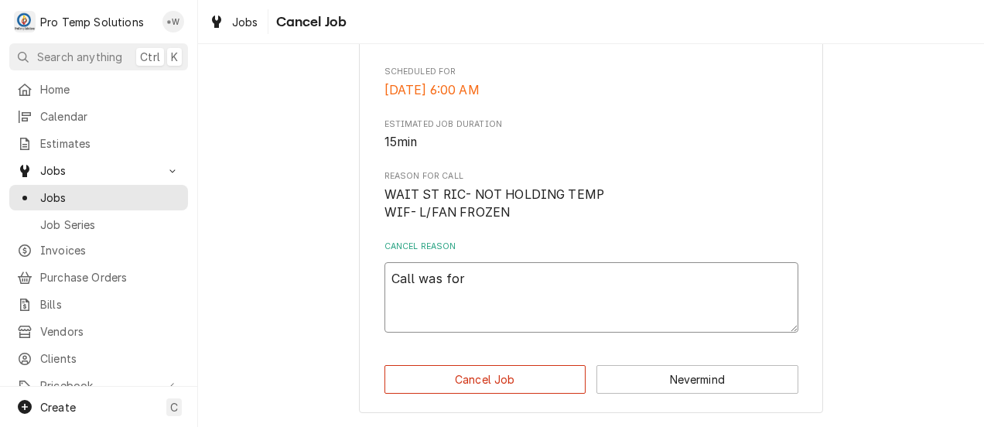
type textarea "x"
type textarea "Call was for"
type textarea "x"
type textarea "Call was for S"
type textarea "x"
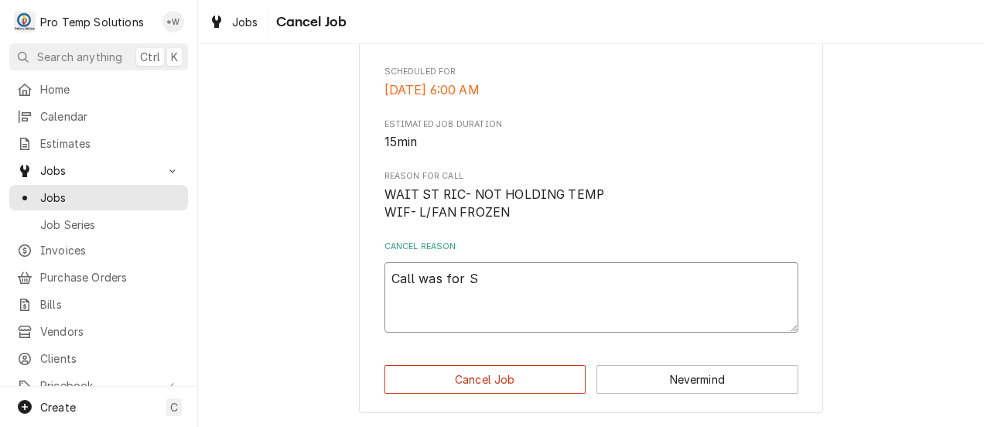
type textarea "Call was for Sq"
type textarea "x"
type textarea "Call was for Squ"
type textarea "x"
type textarea "Call was for Squi"
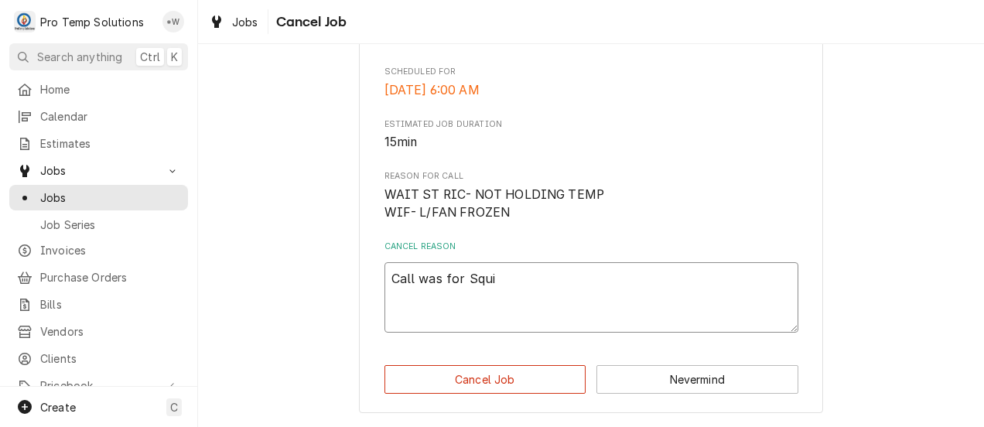
type textarea "x"
type textarea "Call was for Squid"
type textarea "x"
type textarea "Call was for Squids"
click at [513, 377] on button "Cancel Job" at bounding box center [486, 379] width 202 height 29
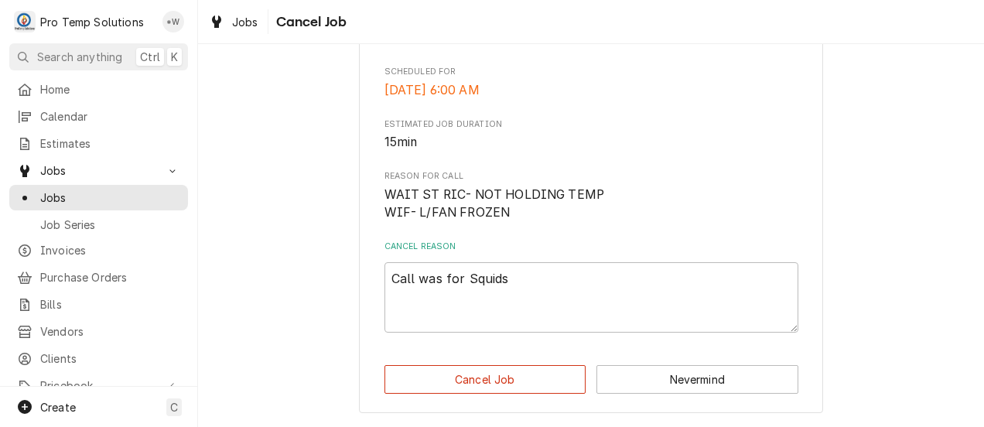
type textarea "x"
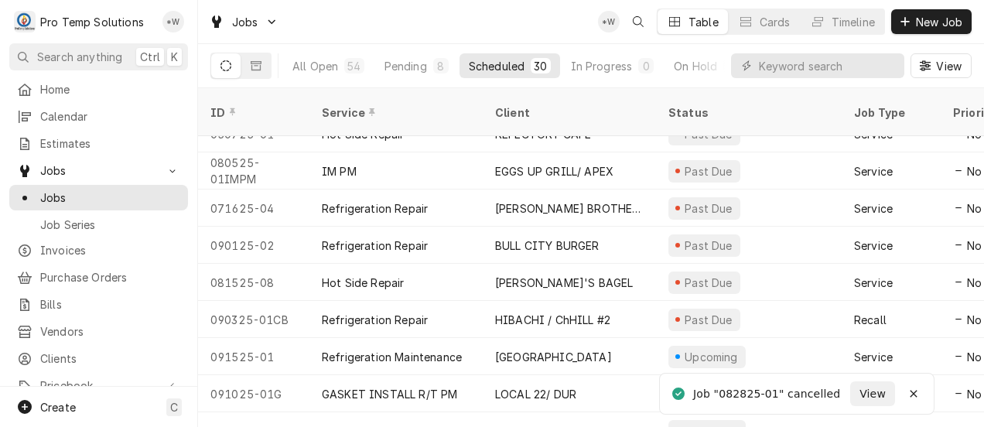
scroll to position [101, 0]
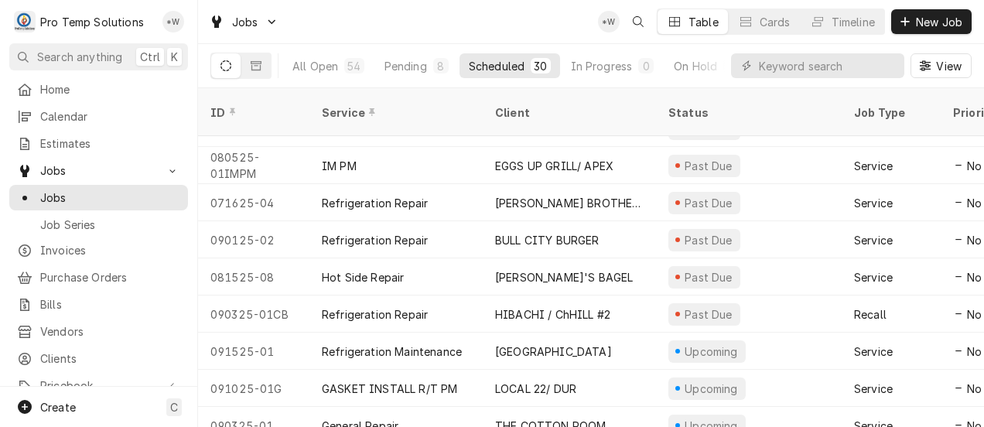
click at [613, 221] on div "BULL CITY BURGER" at bounding box center [569, 239] width 173 height 37
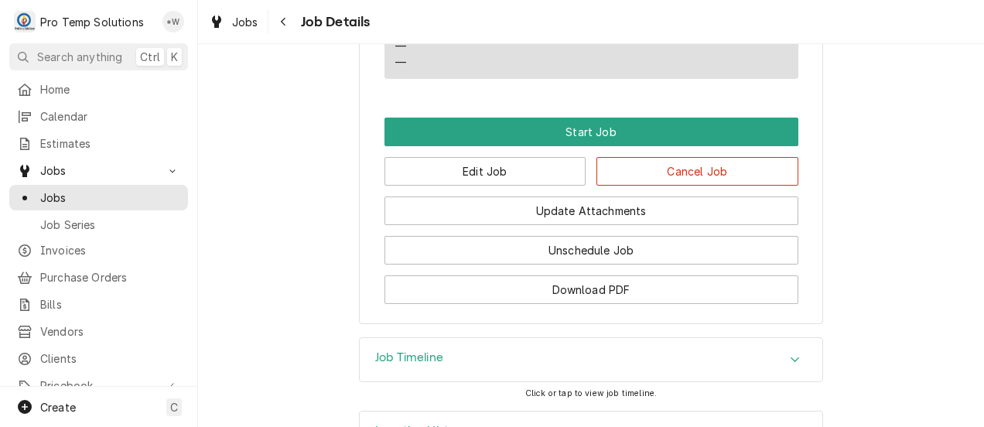
scroll to position [896, 0]
click at [498, 186] on button "Edit Job" at bounding box center [486, 171] width 202 height 29
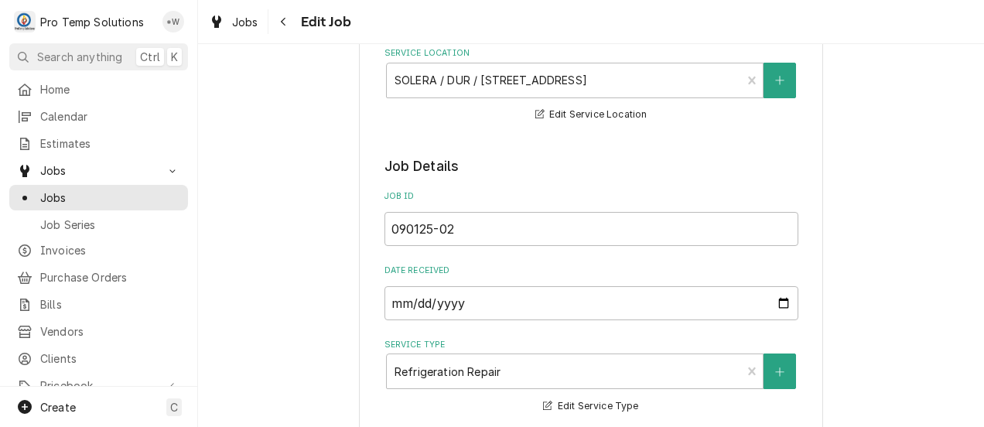
type textarea "x"
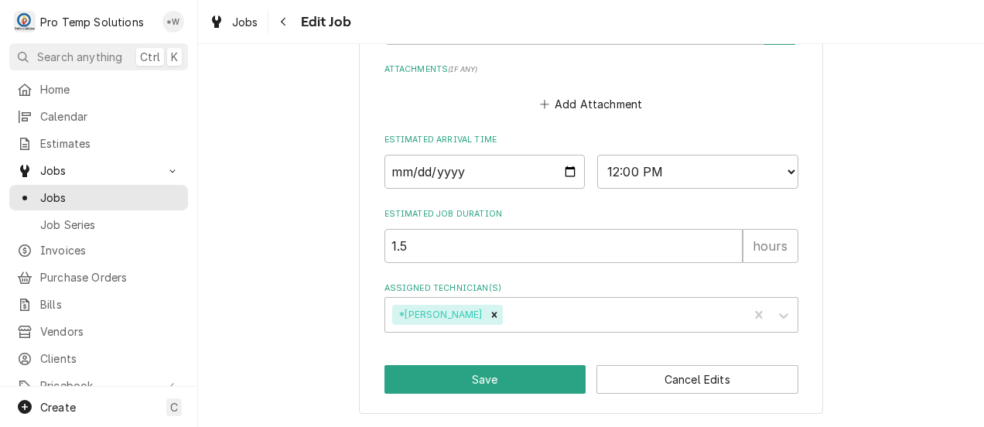
scroll to position [1211, 0]
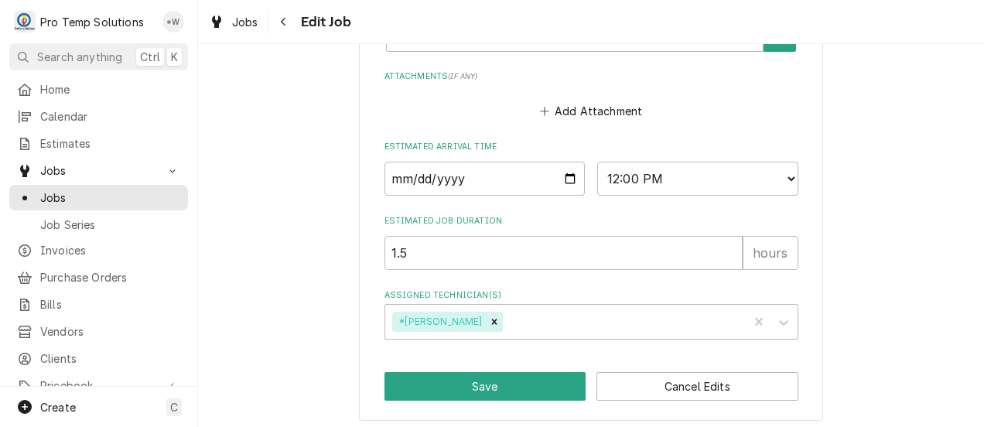
click at [563, 181] on input "2025-09-01" at bounding box center [485, 179] width 201 height 34
type input "2025-09-17"
type textarea "x"
click at [778, 176] on select "AM / PM 6:00 AM 6:15 AM 6:30 AM 6:45 AM 7:00 AM 7:15 AM 7:30 AM 7:45 AM 8:00 AM…" at bounding box center [697, 179] width 201 height 34
select select "11:00:00"
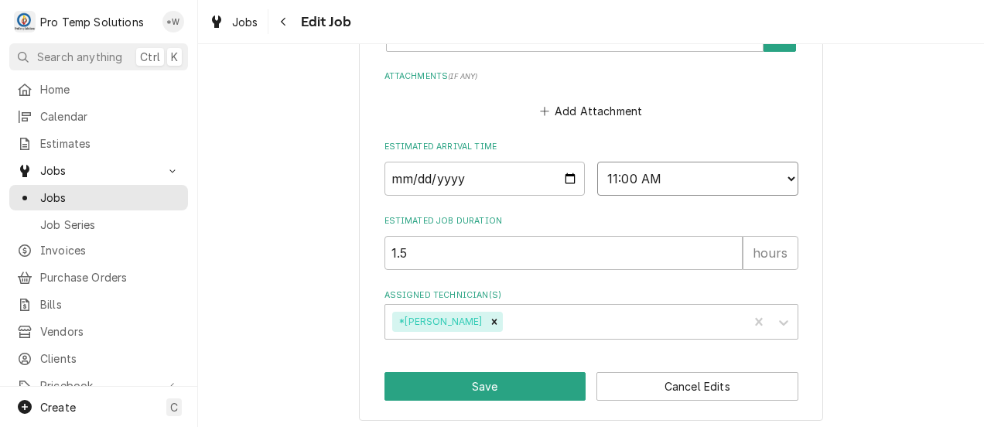
click at [597, 163] on select "AM / PM 6:00 AM 6:15 AM 6:30 AM 6:45 AM 7:00 AM 7:15 AM 7:30 AM 7:45 AM 8:00 AM…" at bounding box center [697, 179] width 201 height 34
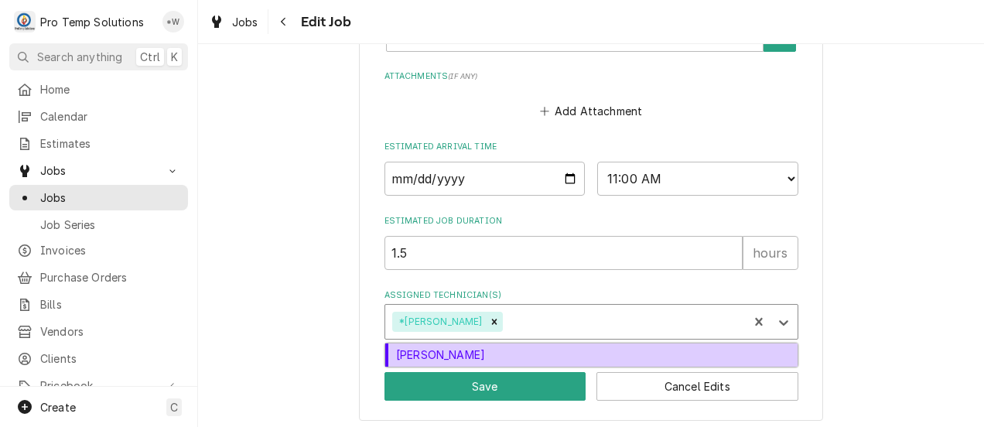
click at [738, 361] on div "Dakota Williams" at bounding box center [591, 356] width 412 height 24
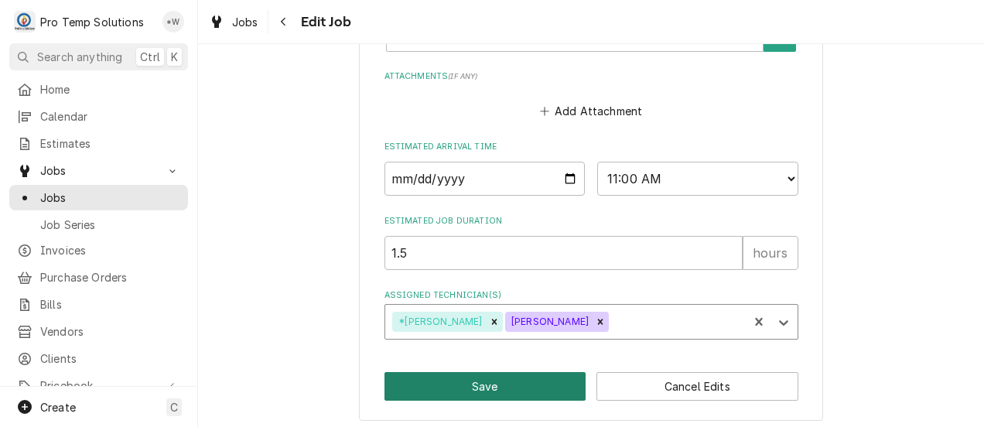
click at [521, 388] on button "Save" at bounding box center [486, 386] width 202 height 29
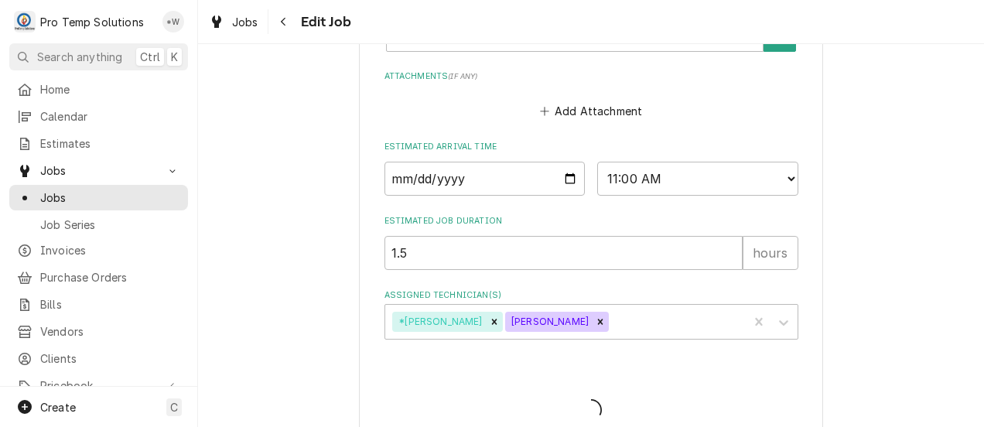
type textarea "x"
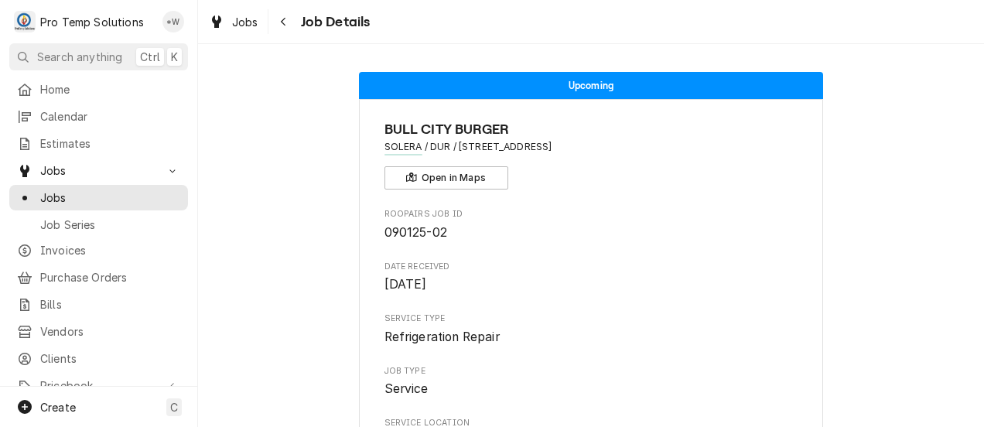
click at [283, 22] on icon "Navigate back" at bounding box center [283, 21] width 7 height 11
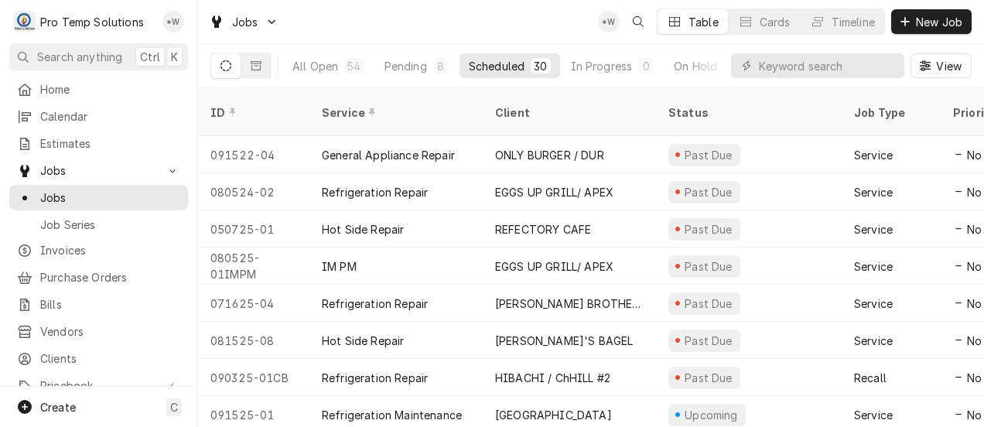
click at [614, 258] on div "EGGS UP GRILL/ APEX" at bounding box center [554, 266] width 118 height 16
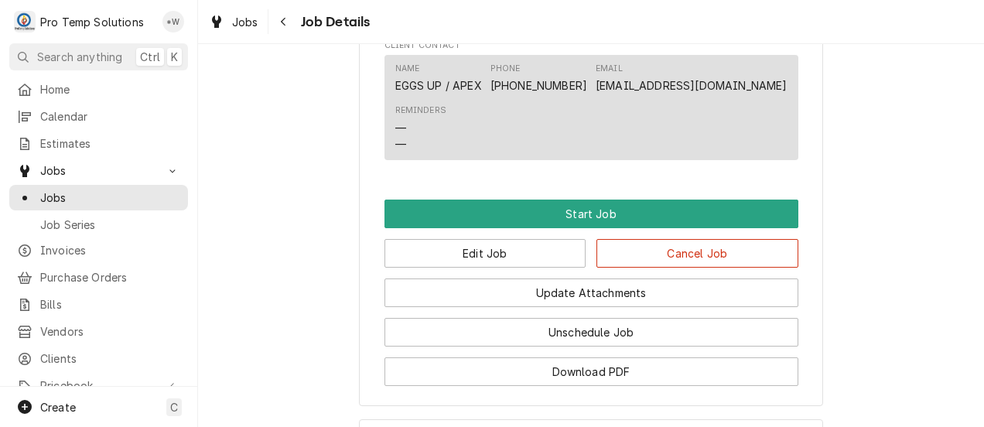
scroll to position [904, 0]
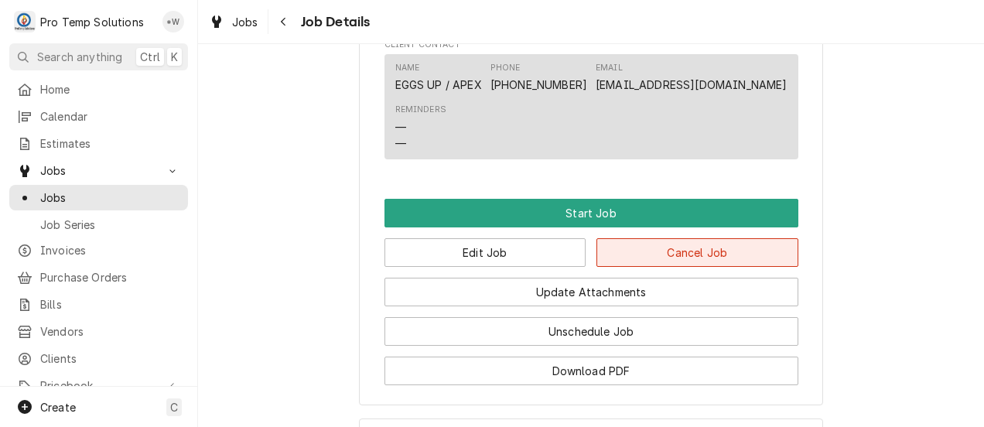
click at [737, 267] on button "Cancel Job" at bounding box center [697, 252] width 202 height 29
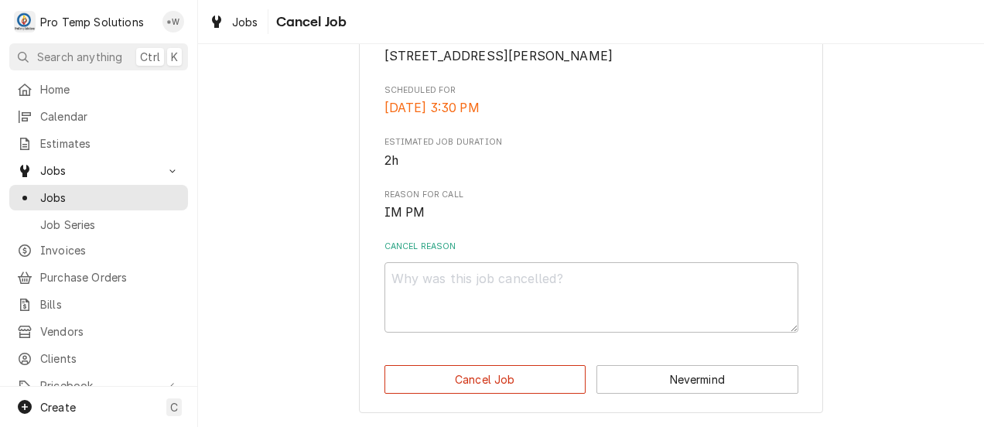
scroll to position [292, 0]
click at [639, 303] on textarea "Cancel Reason" at bounding box center [592, 297] width 414 height 70
type textarea "x"
type textarea "D"
type textarea "x"
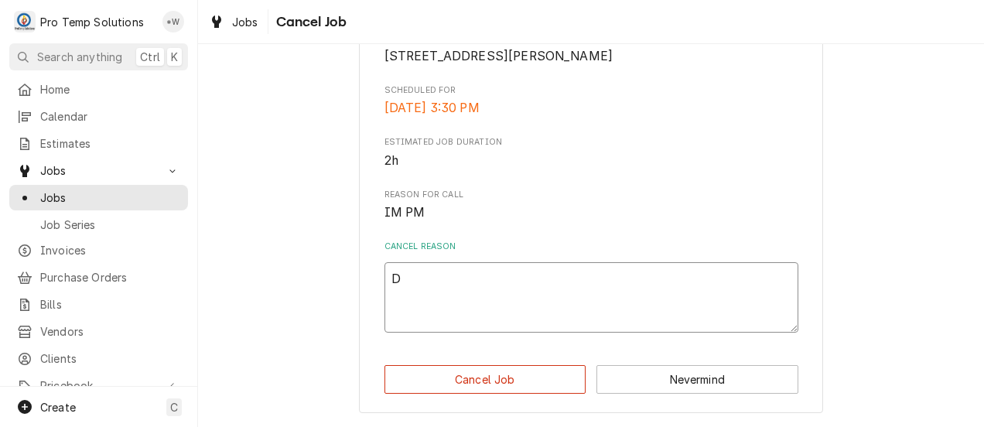
type textarea "Du"
type textarea "x"
type textarea "Dup"
type textarea "x"
type textarea "Dupl"
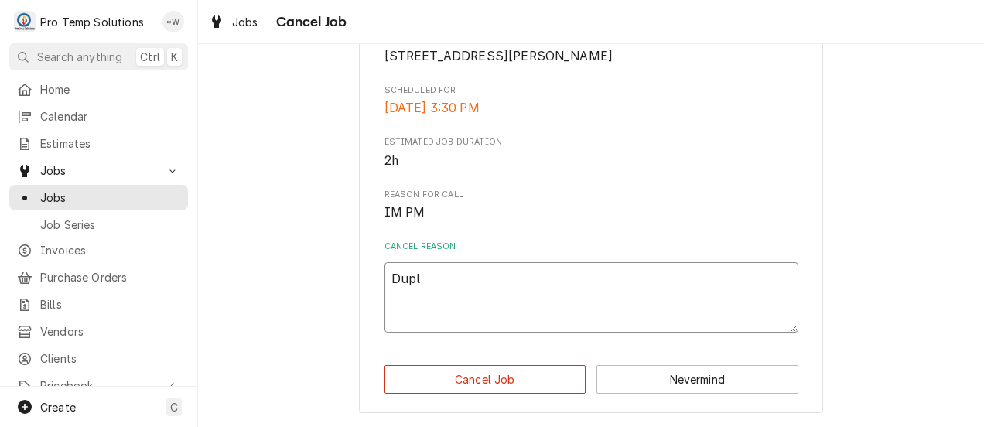
type textarea "x"
type textarea "Dupli"
type textarea "x"
type textarea "Duplic"
type textarea "x"
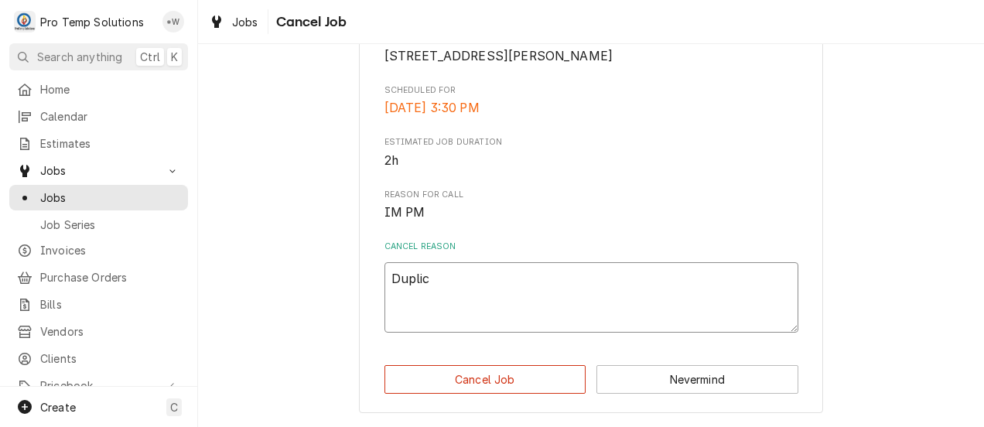
type textarea "Duplica"
type textarea "x"
type textarea "Duplicat"
type textarea "x"
type textarea "Duplicate"
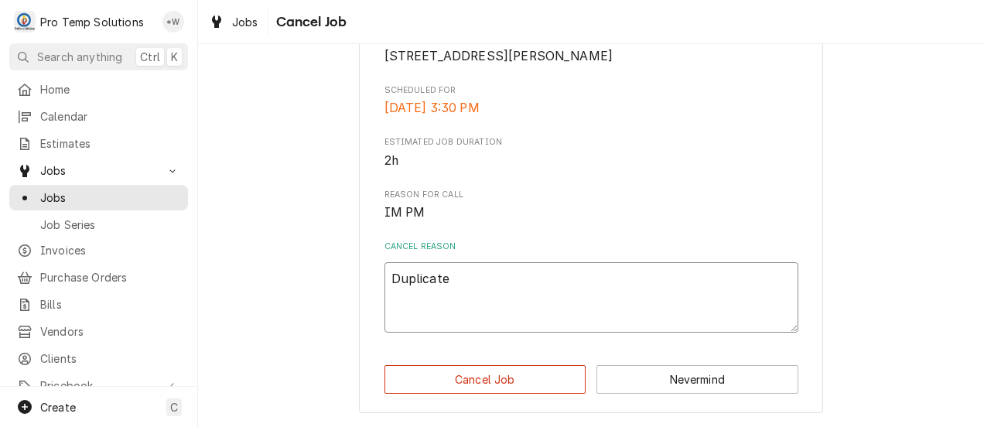
type textarea "x"
type textarea "Duplicate"
type textarea "x"
type textarea "Duplicate c"
type textarea "x"
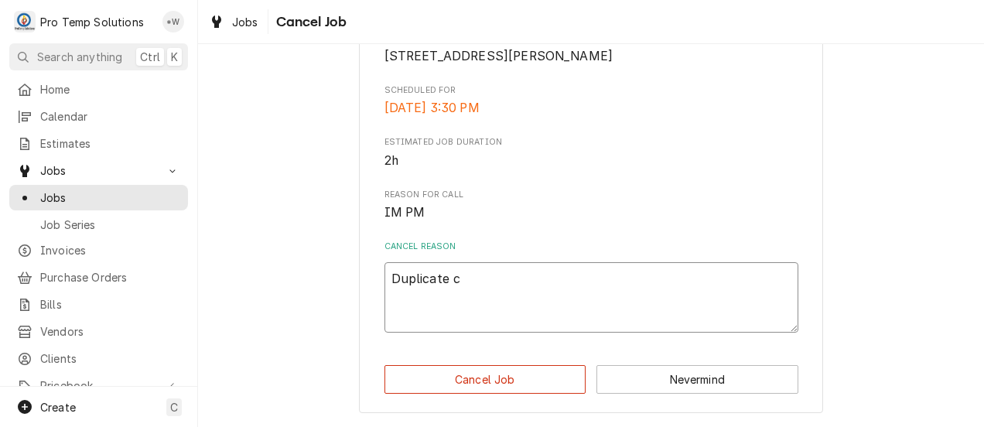
type textarea "Duplicate ca"
type textarea "x"
type textarea "Duplicate cal"
type textarea "x"
type textarea "Duplicate call"
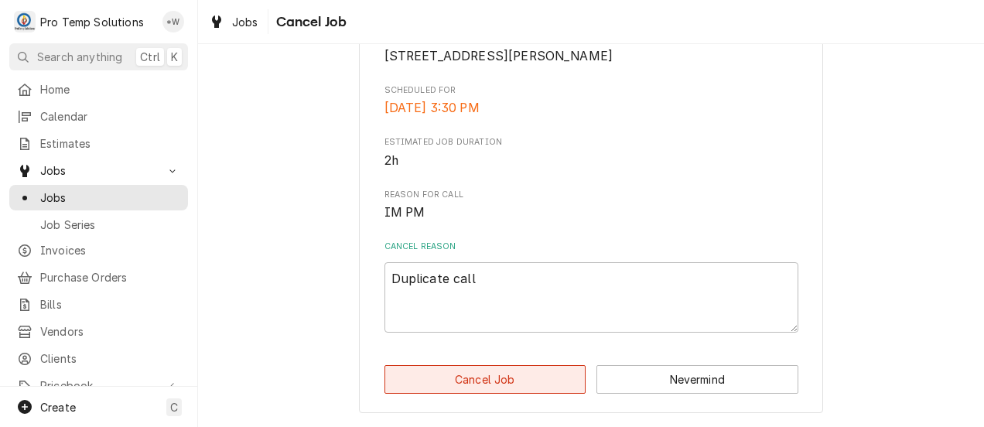
click at [523, 382] on button "Cancel Job" at bounding box center [486, 379] width 202 height 29
type textarea "x"
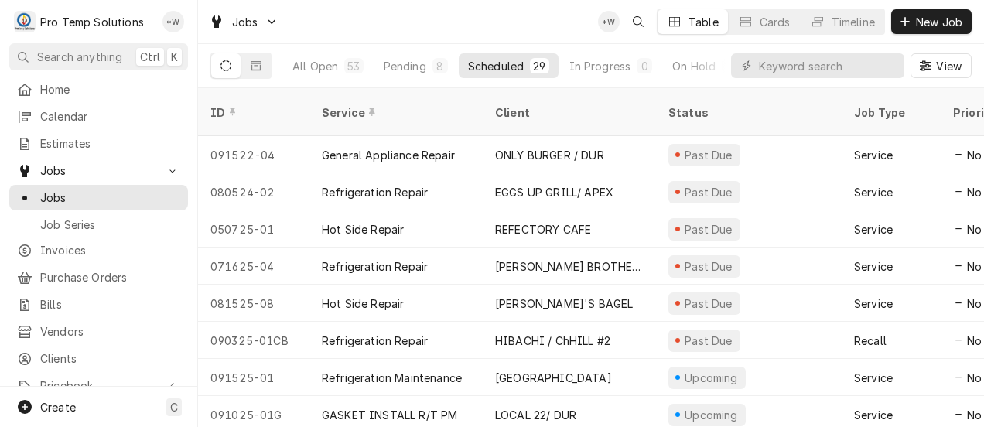
click at [617, 322] on div "HIBACHI / ChHILL #2" at bounding box center [569, 340] width 173 height 37
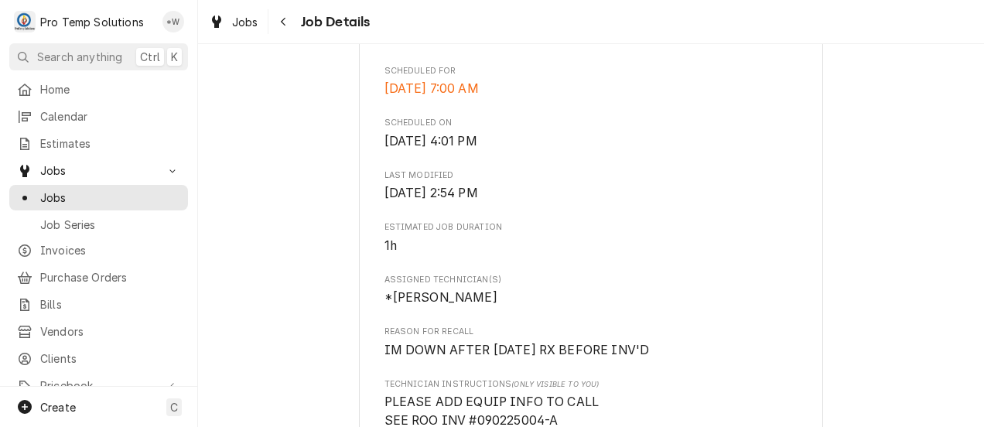
scroll to position [552, 0]
